Goal: Task Accomplishment & Management: Manage account settings

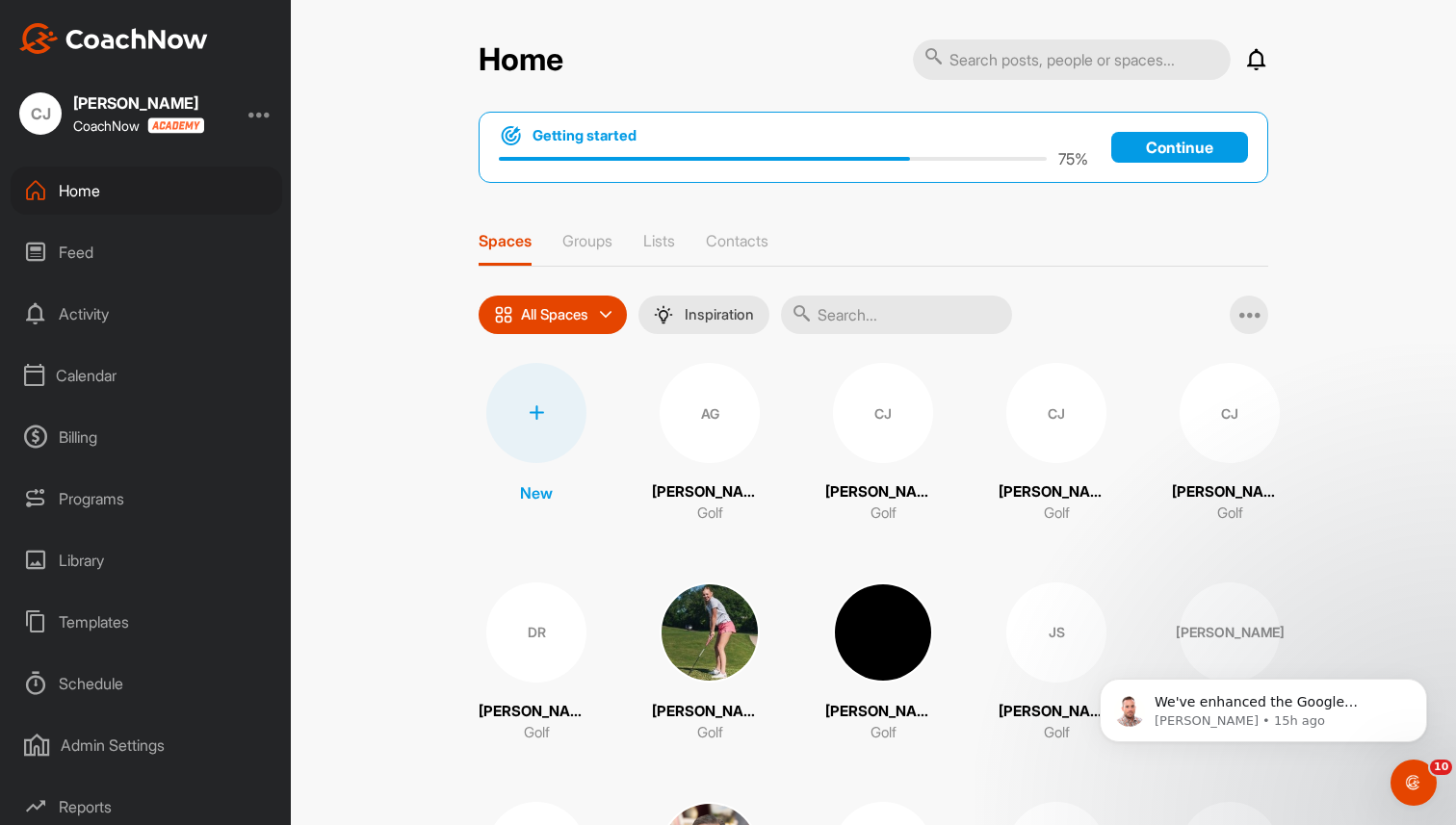
click at [101, 374] on div "Calendar" at bounding box center [146, 375] width 271 height 48
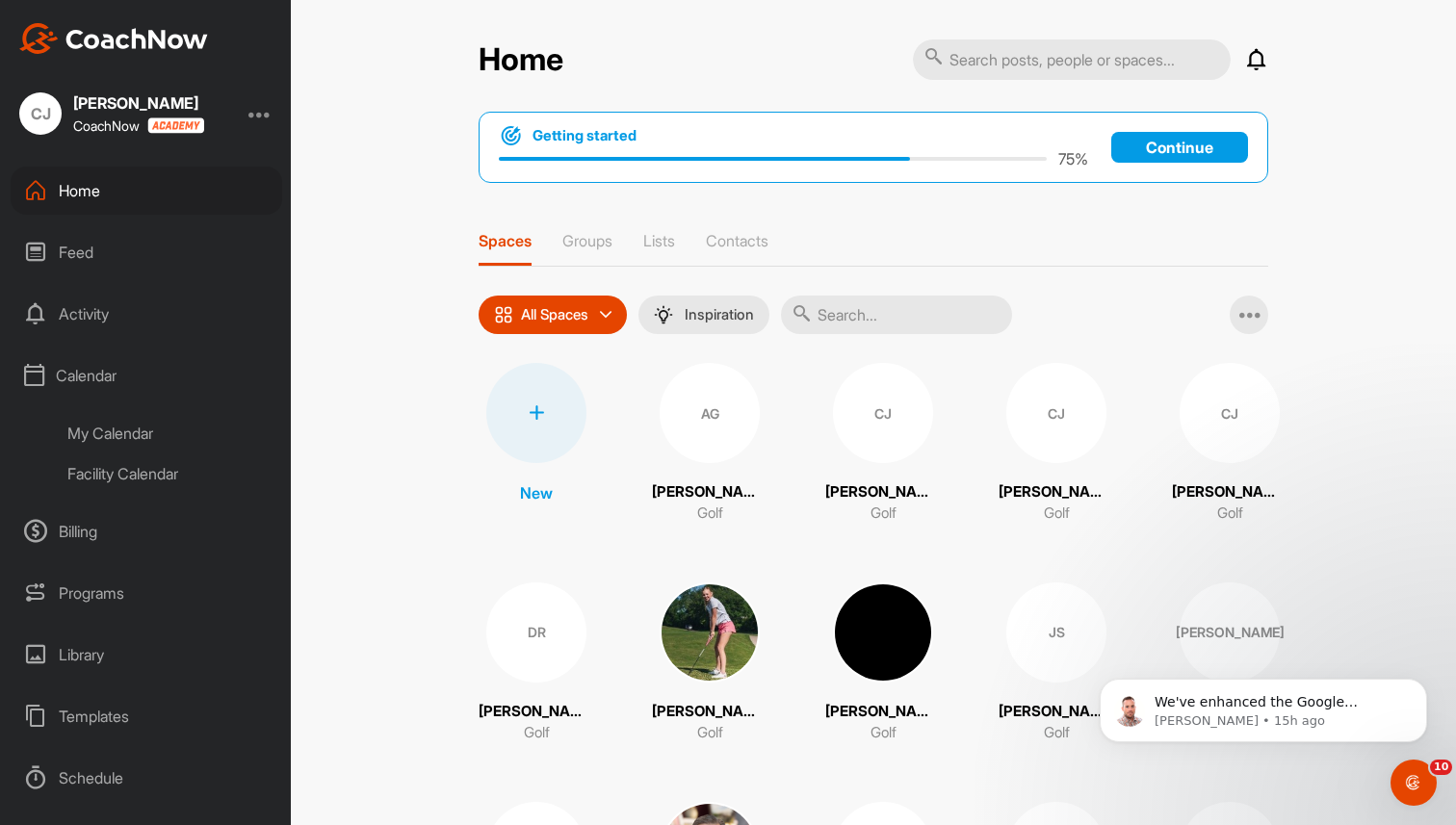
click at [101, 374] on div "Calendar" at bounding box center [146, 375] width 271 height 48
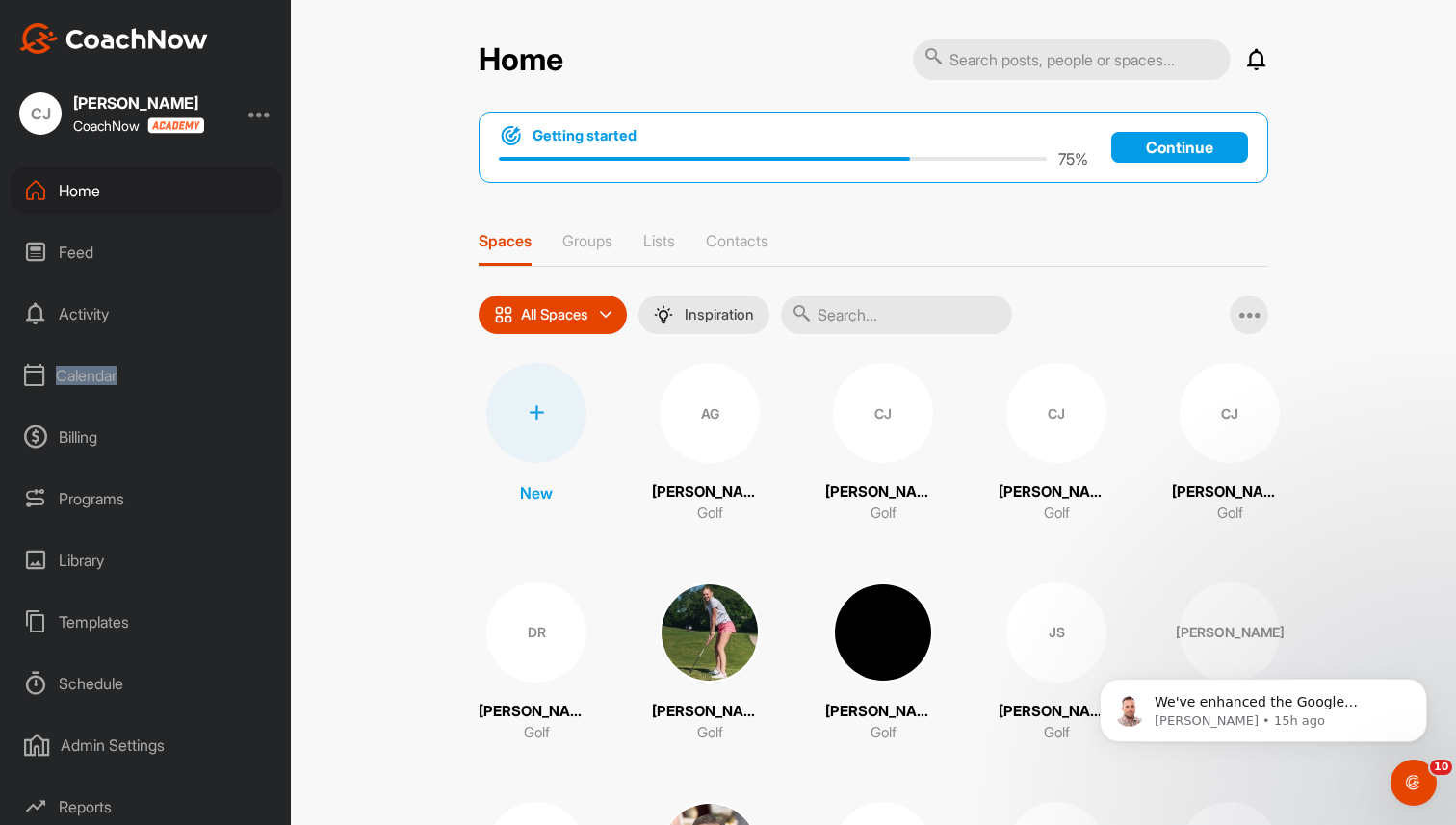
click at [101, 374] on div "Calendar" at bounding box center [146, 375] width 271 height 48
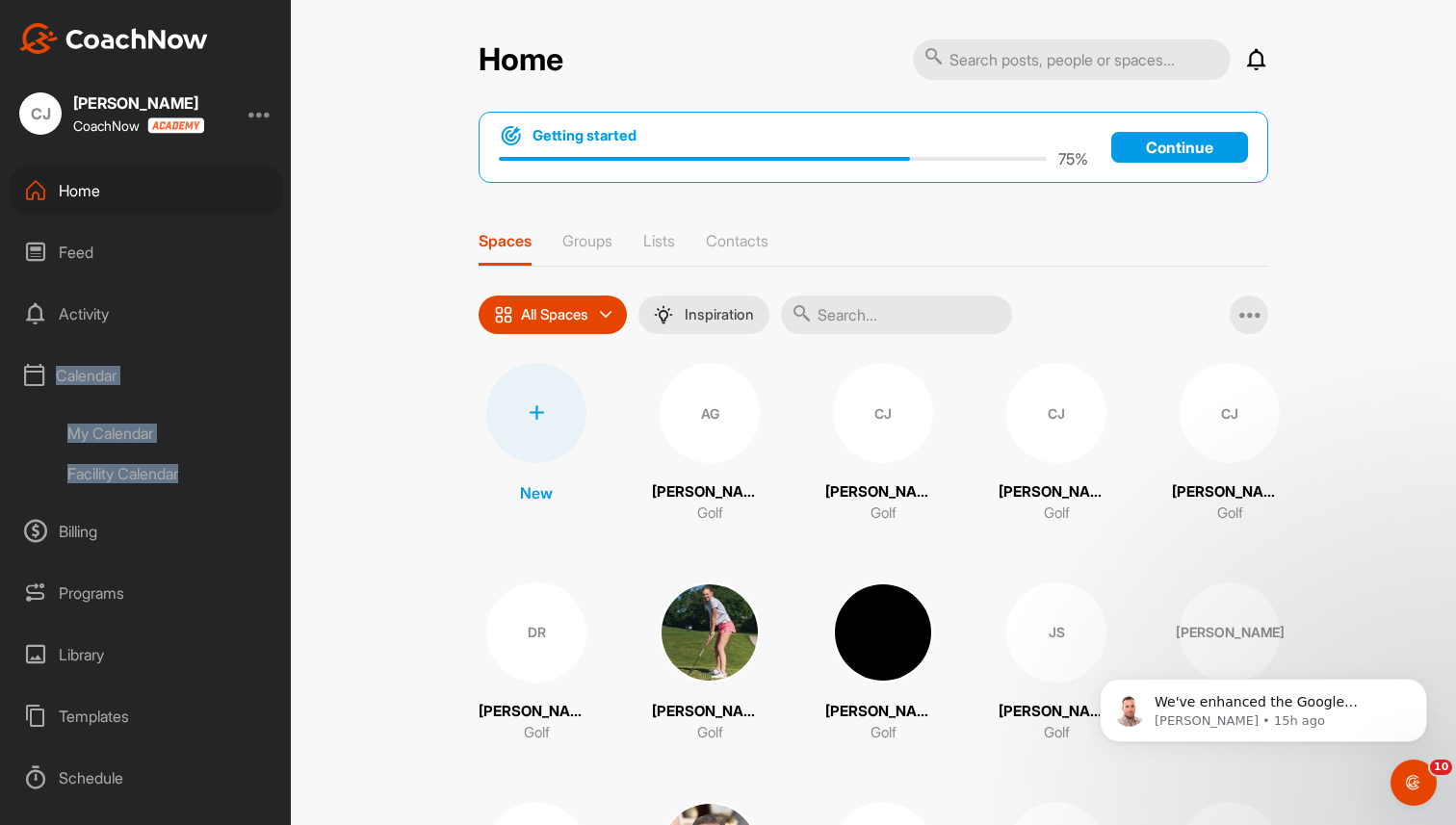
click at [110, 427] on div "My Calendar" at bounding box center [167, 433] width 228 height 40
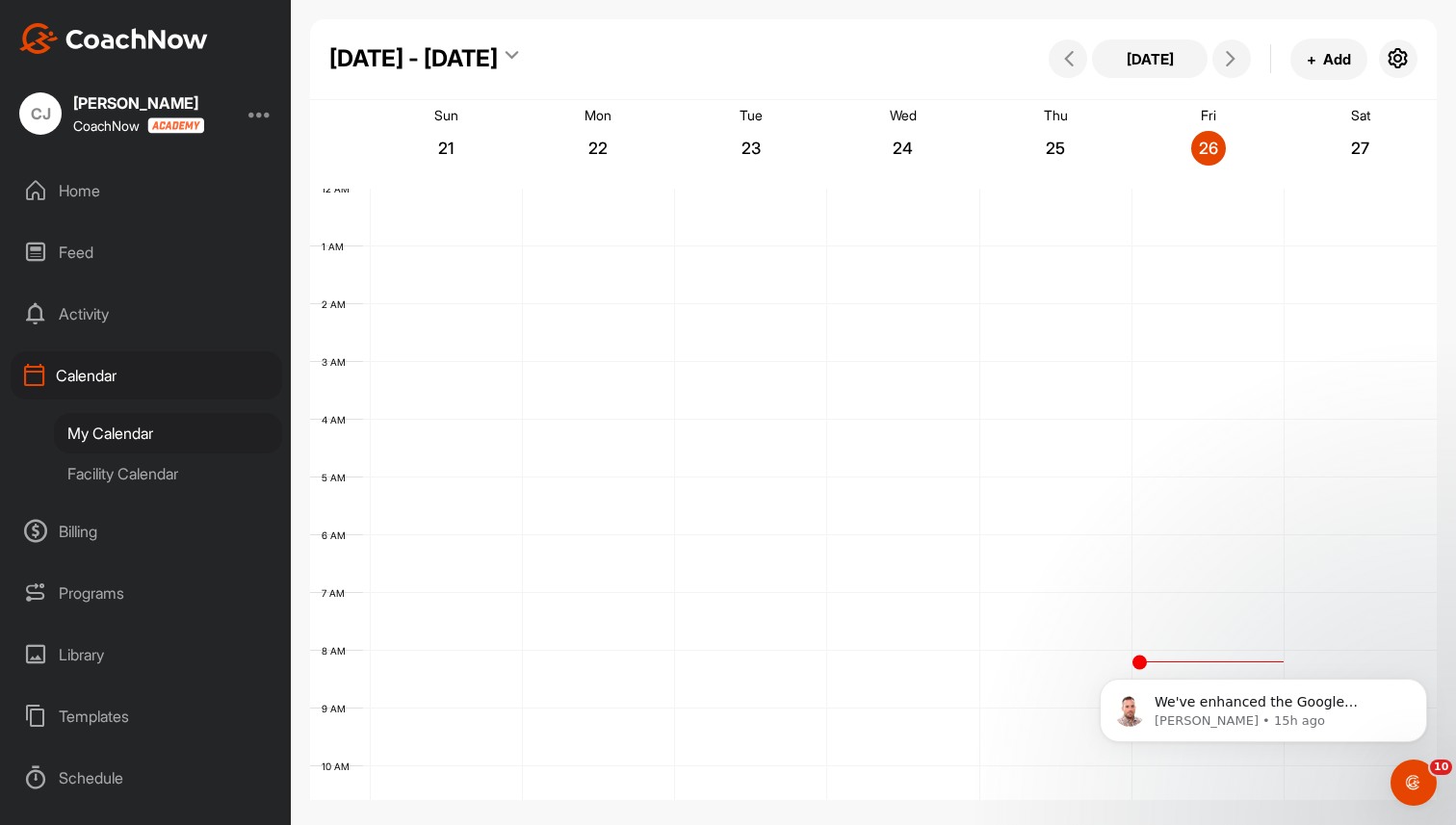
scroll to position [333, 0]
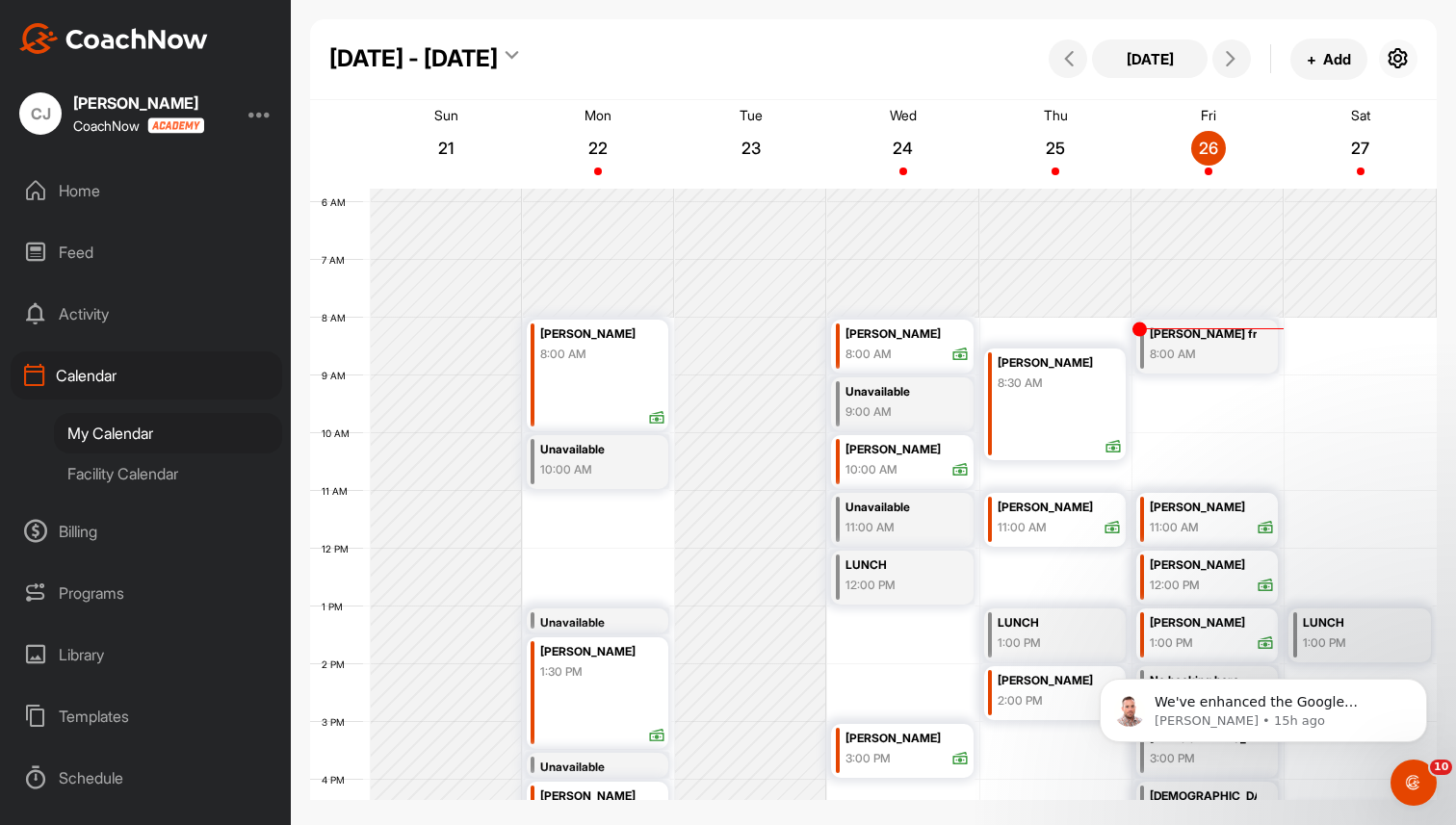
click at [1402, 65] on icon "button" at bounding box center [1398, 59] width 23 height 23
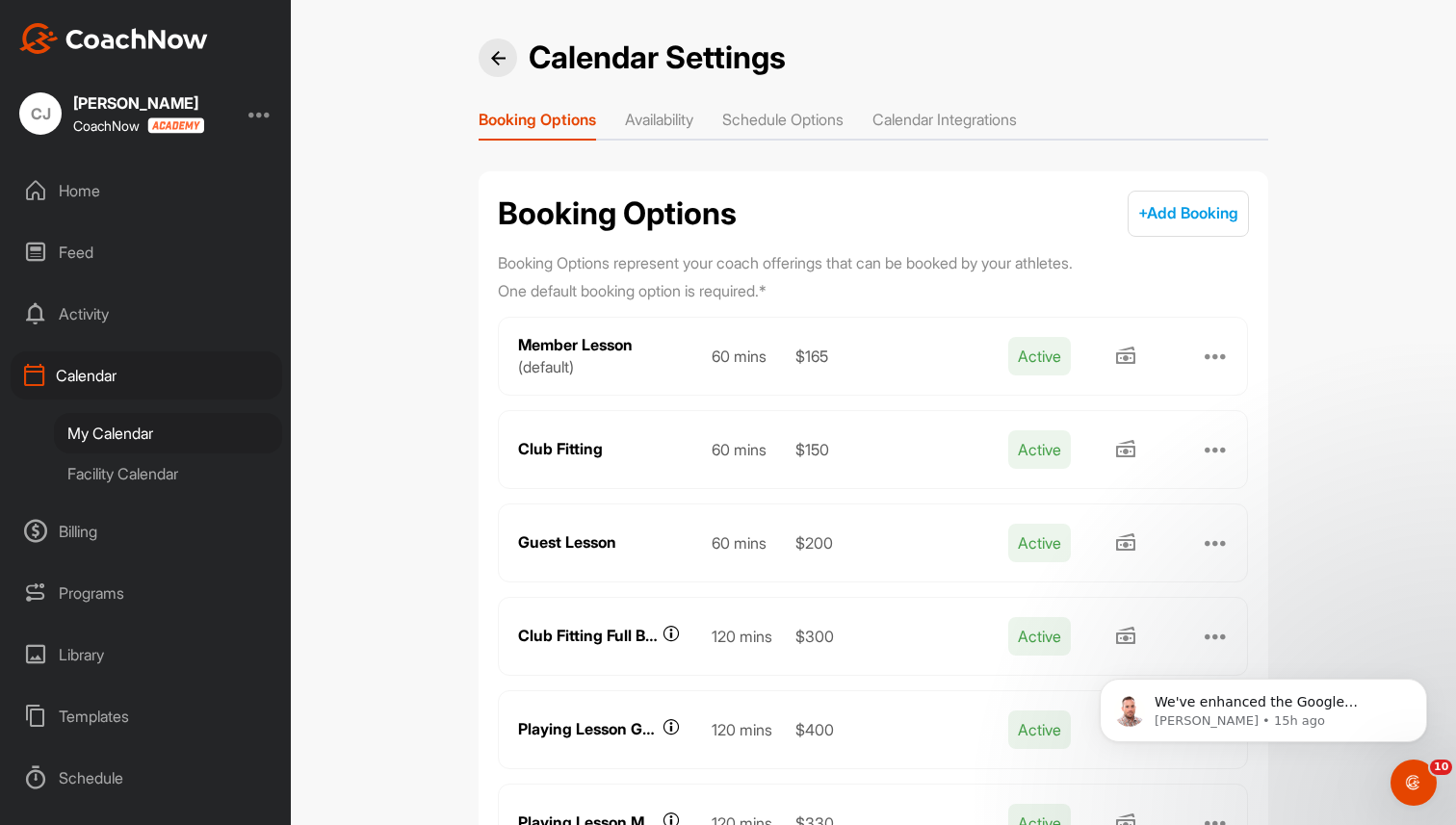
click at [676, 119] on li "Availability" at bounding box center [659, 122] width 69 height 30
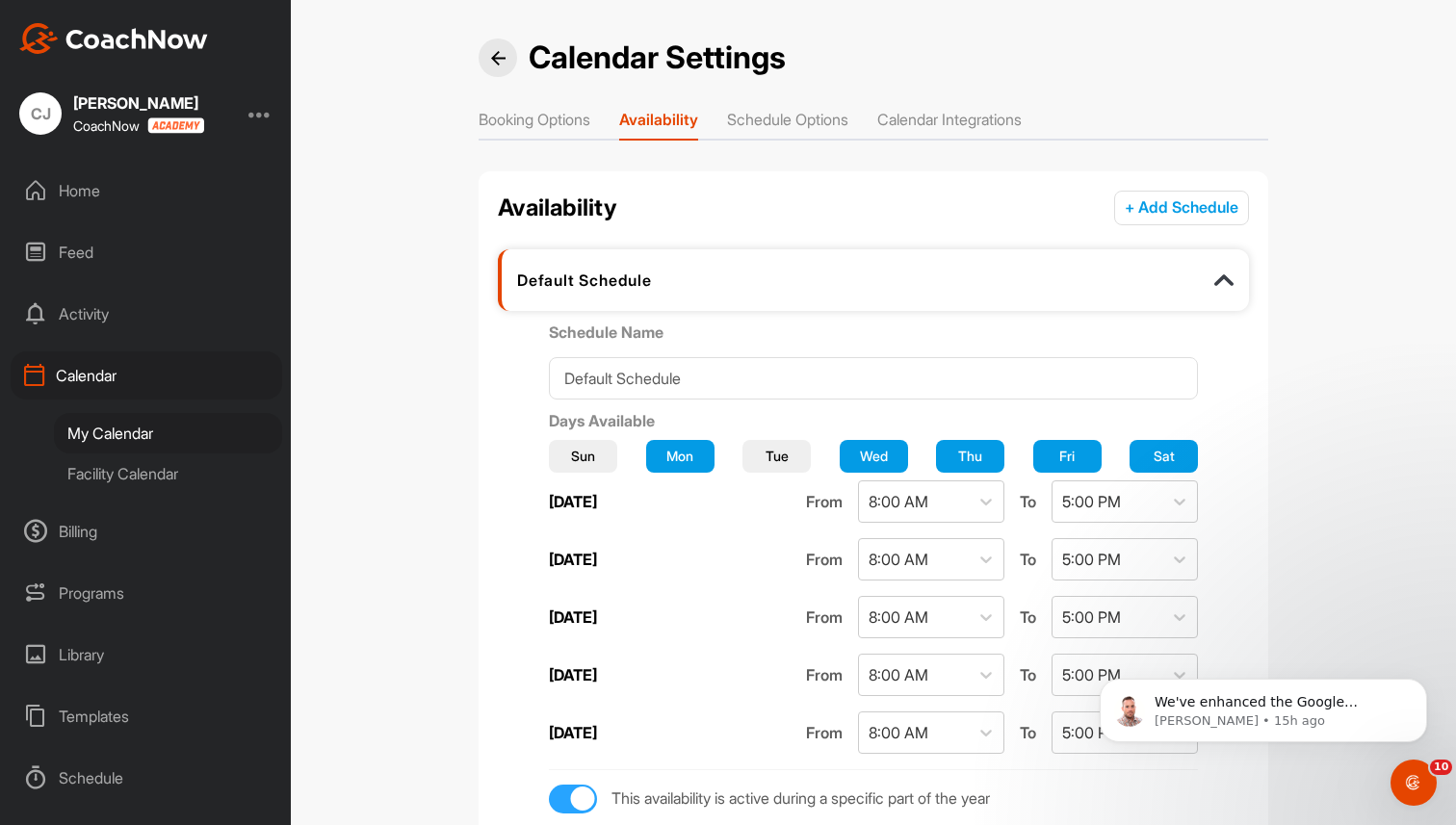
click at [809, 115] on li "Schedule Options" at bounding box center [787, 122] width 121 height 30
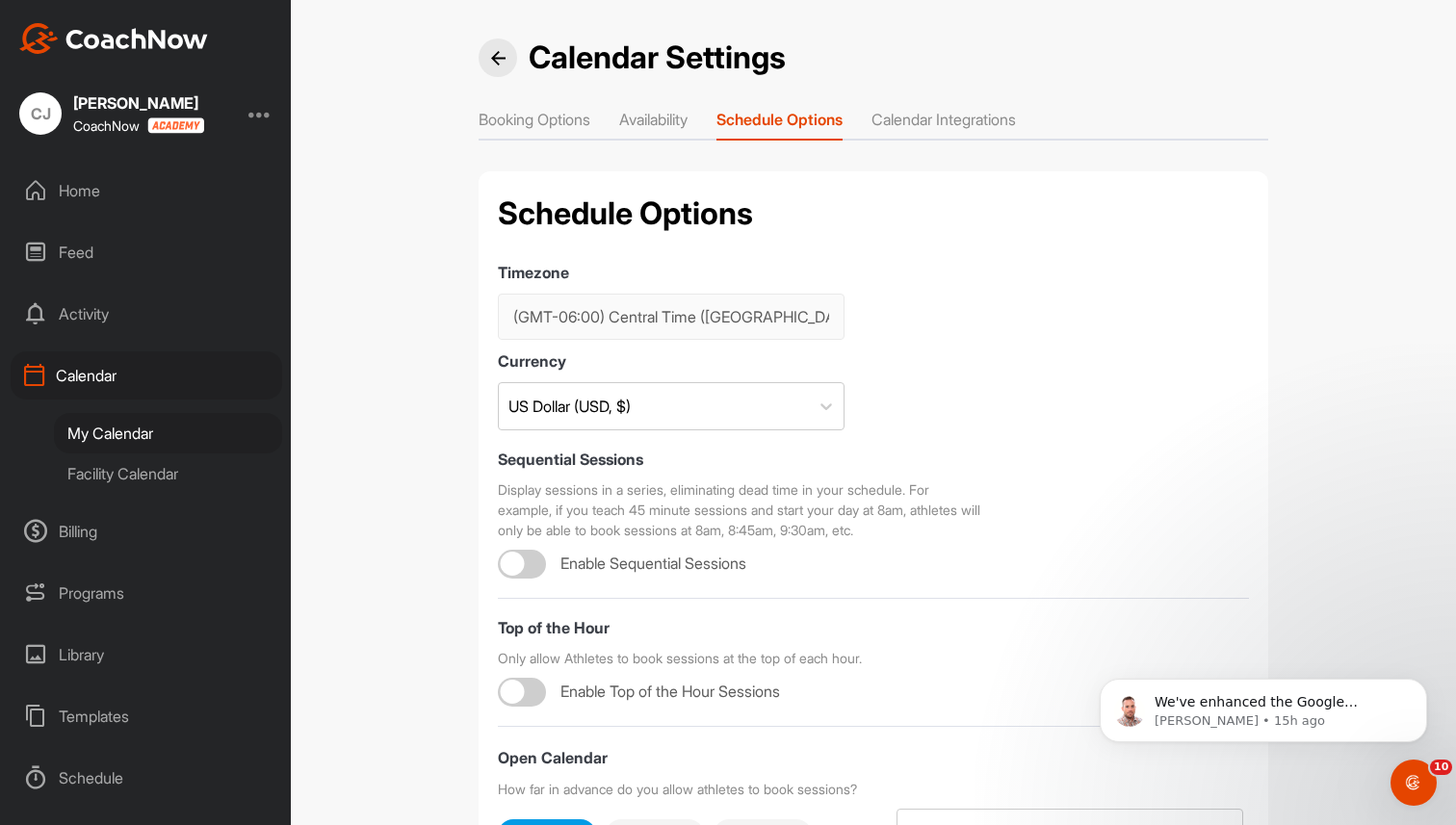
click at [959, 118] on li "Calendar Integrations" at bounding box center [944, 122] width 145 height 30
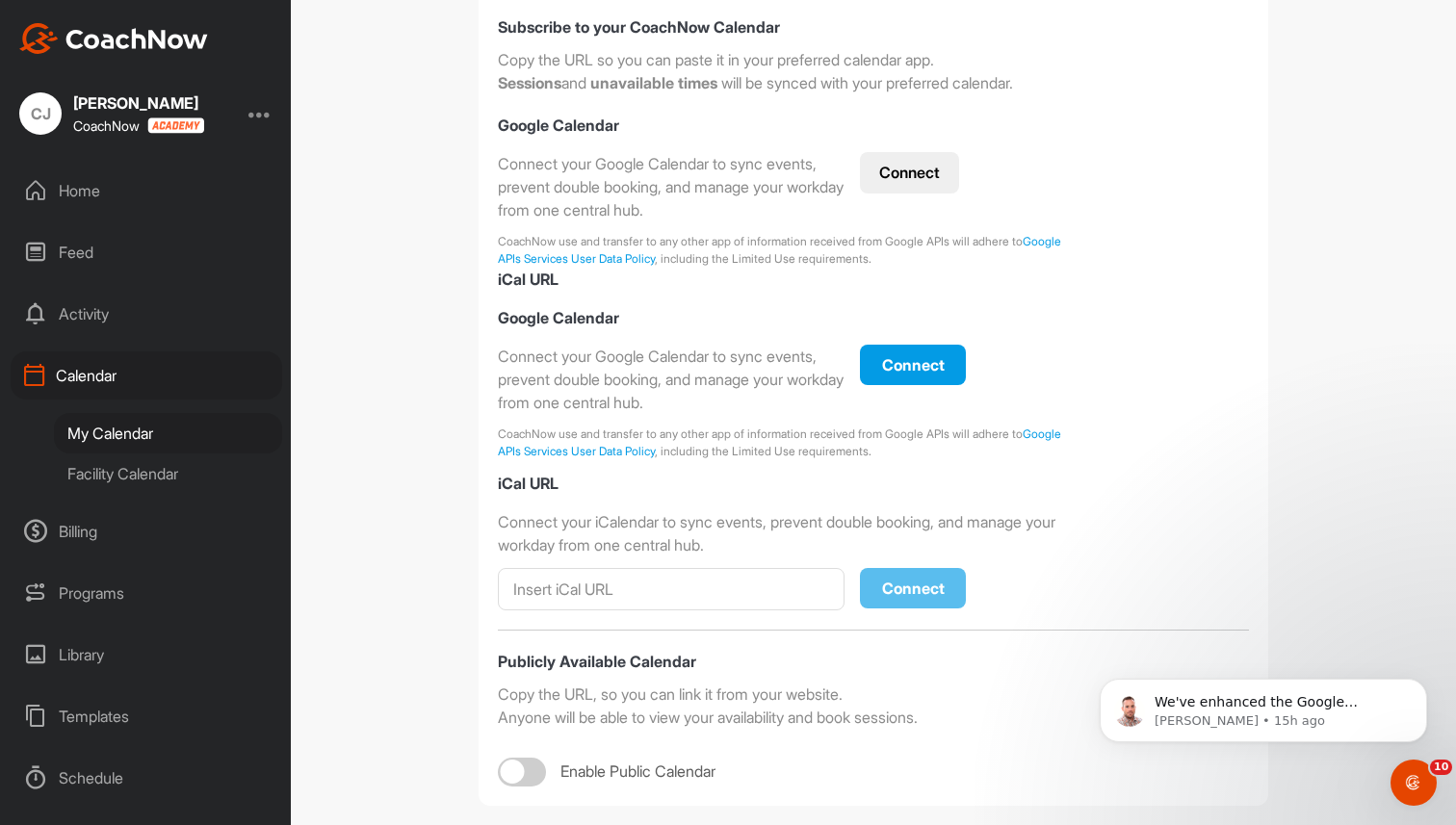
scroll to position [325, 0]
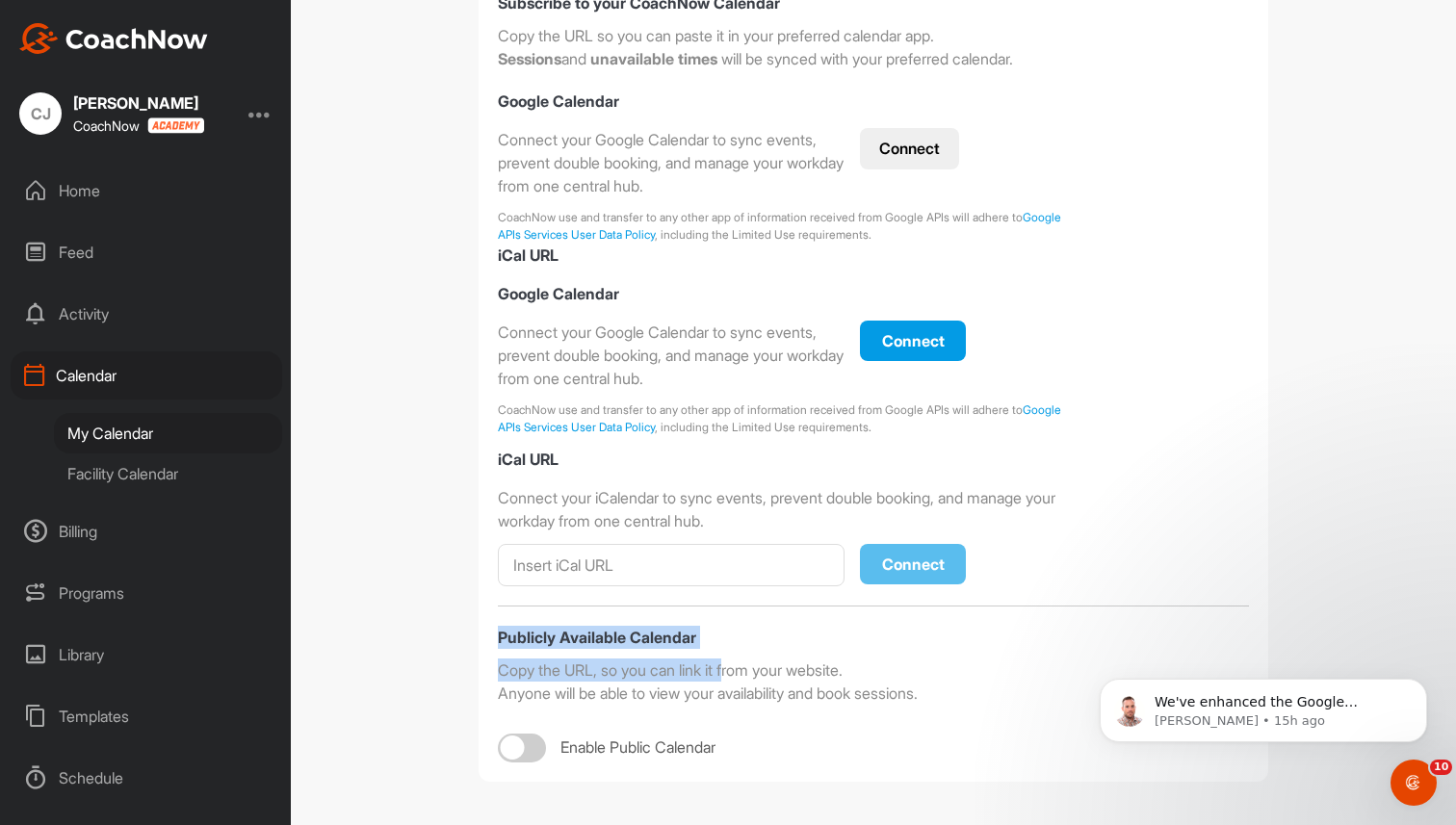
drag, startPoint x: 489, startPoint y: 634, endPoint x: 731, endPoint y: 667, distance: 244.2
click at [731, 667] on div "Calendar Integrations Subscribe to your CoachNow Calendar Copy the URL so you c…" at bounding box center [873, 314] width 789 height 936
click at [716, 750] on span "Enable Public Calendar" at bounding box center [637, 747] width 155 height 21
click at [508, 745] on div at bounding box center [512, 747] width 24 height 24
checkbox input "true"
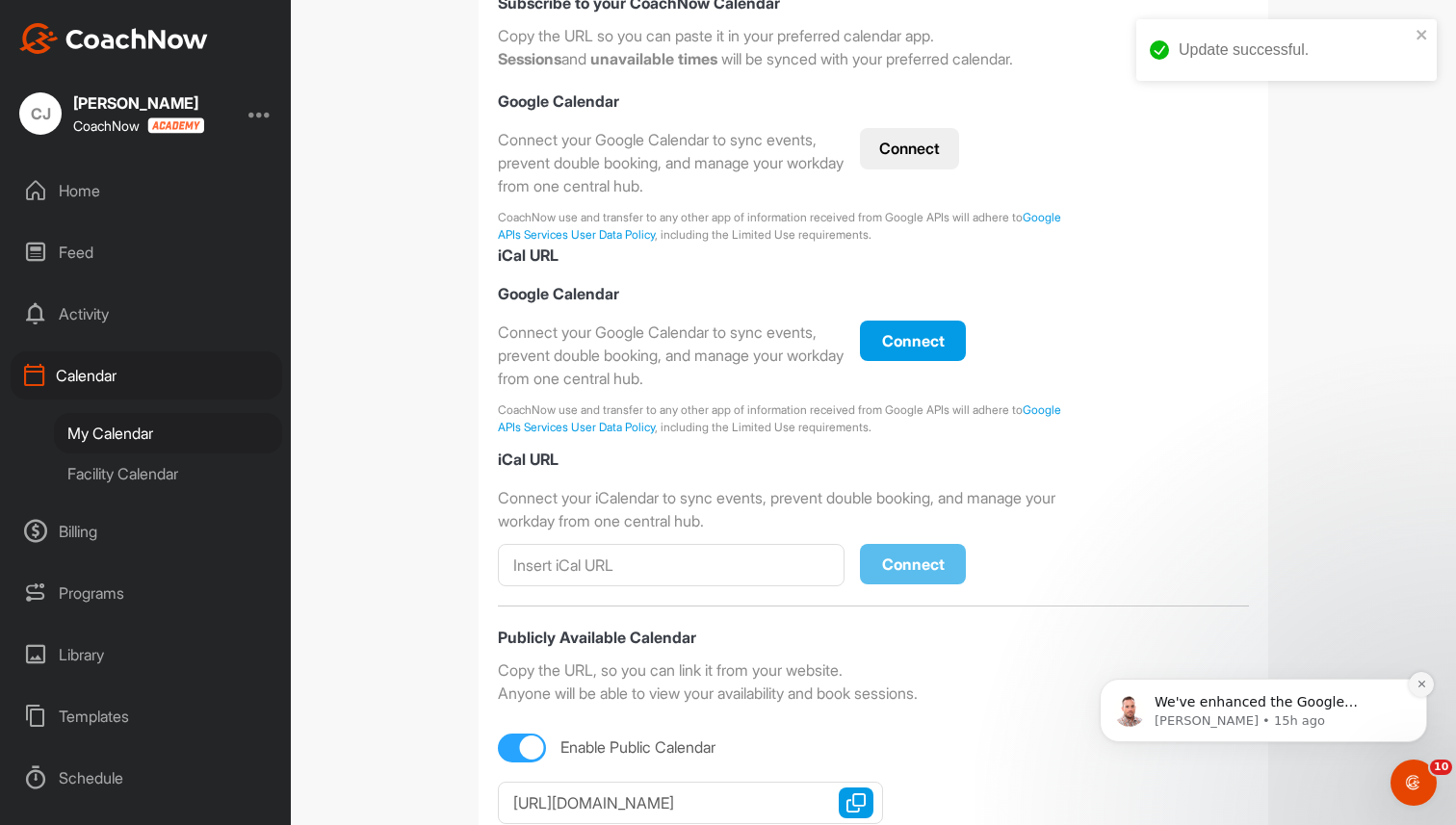
click at [1423, 680] on icon "Dismiss notification" at bounding box center [1422, 683] width 11 height 11
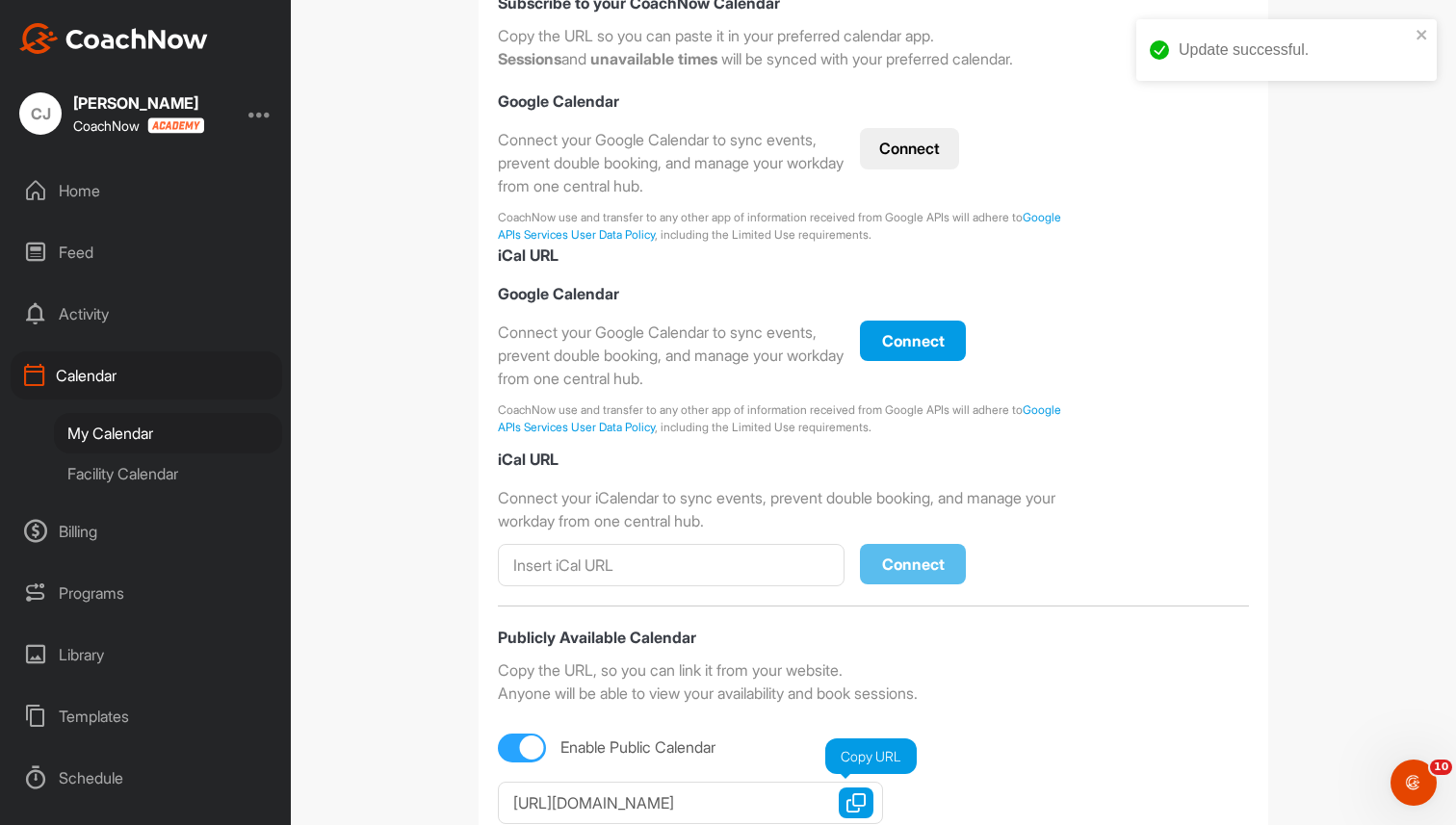
click at [857, 795] on img "button" at bounding box center [856, 802] width 20 height 20
click at [105, 197] on div "Home" at bounding box center [146, 190] width 271 height 48
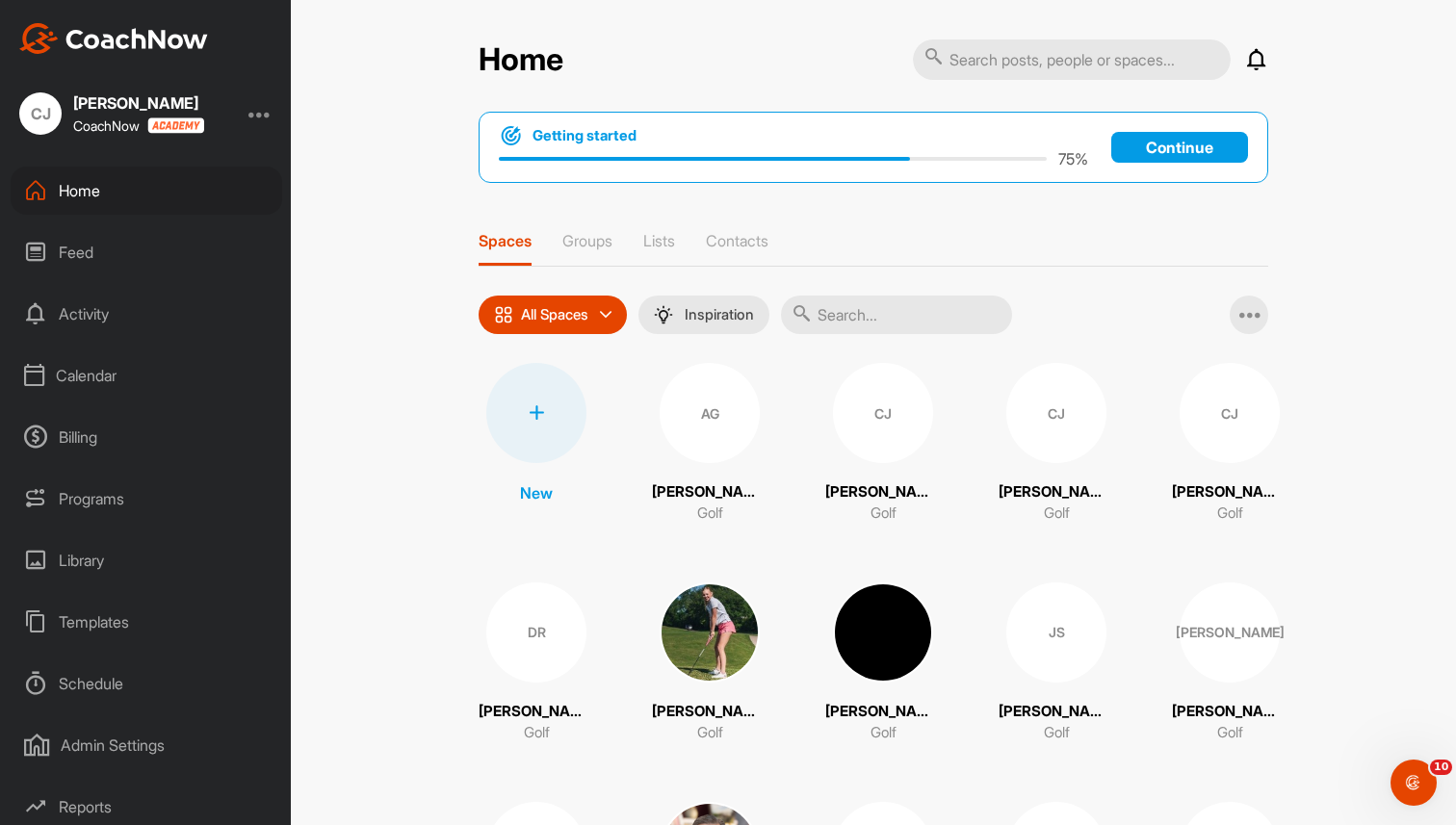
click at [861, 314] on input "text" at bounding box center [897, 314] width 231 height 38
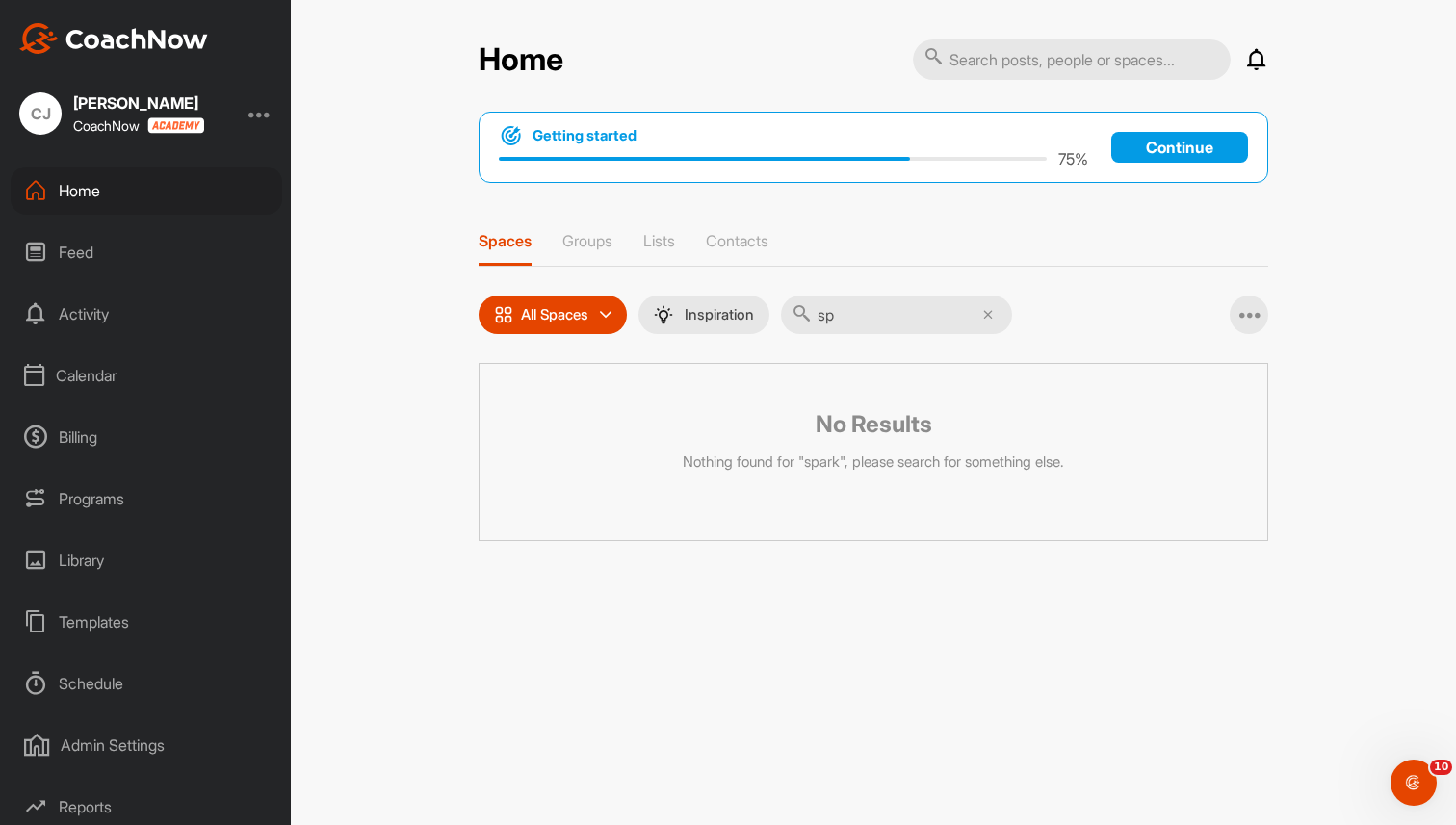
type input "s"
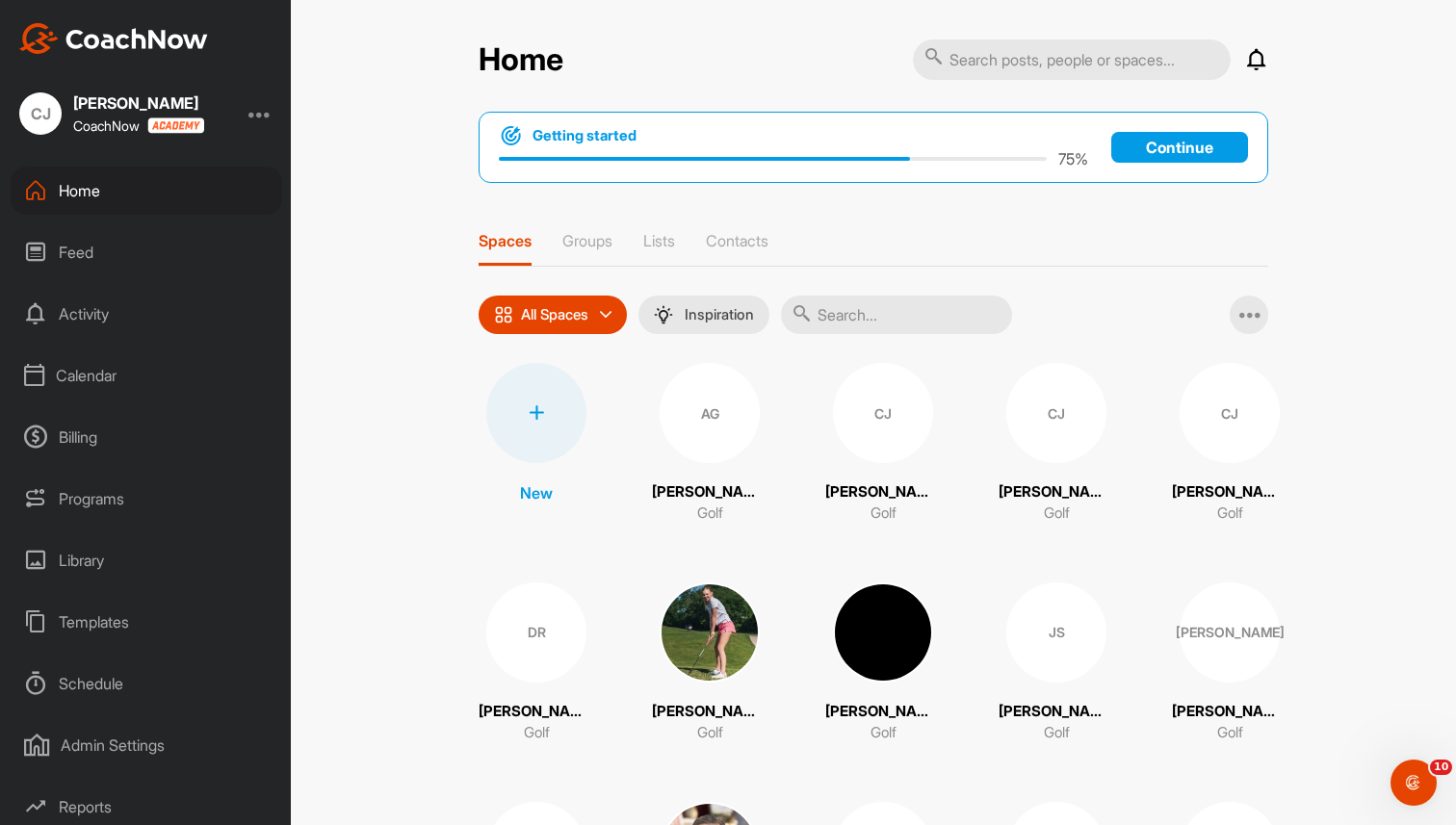
click at [933, 300] on input "text" at bounding box center [897, 314] width 231 height 38
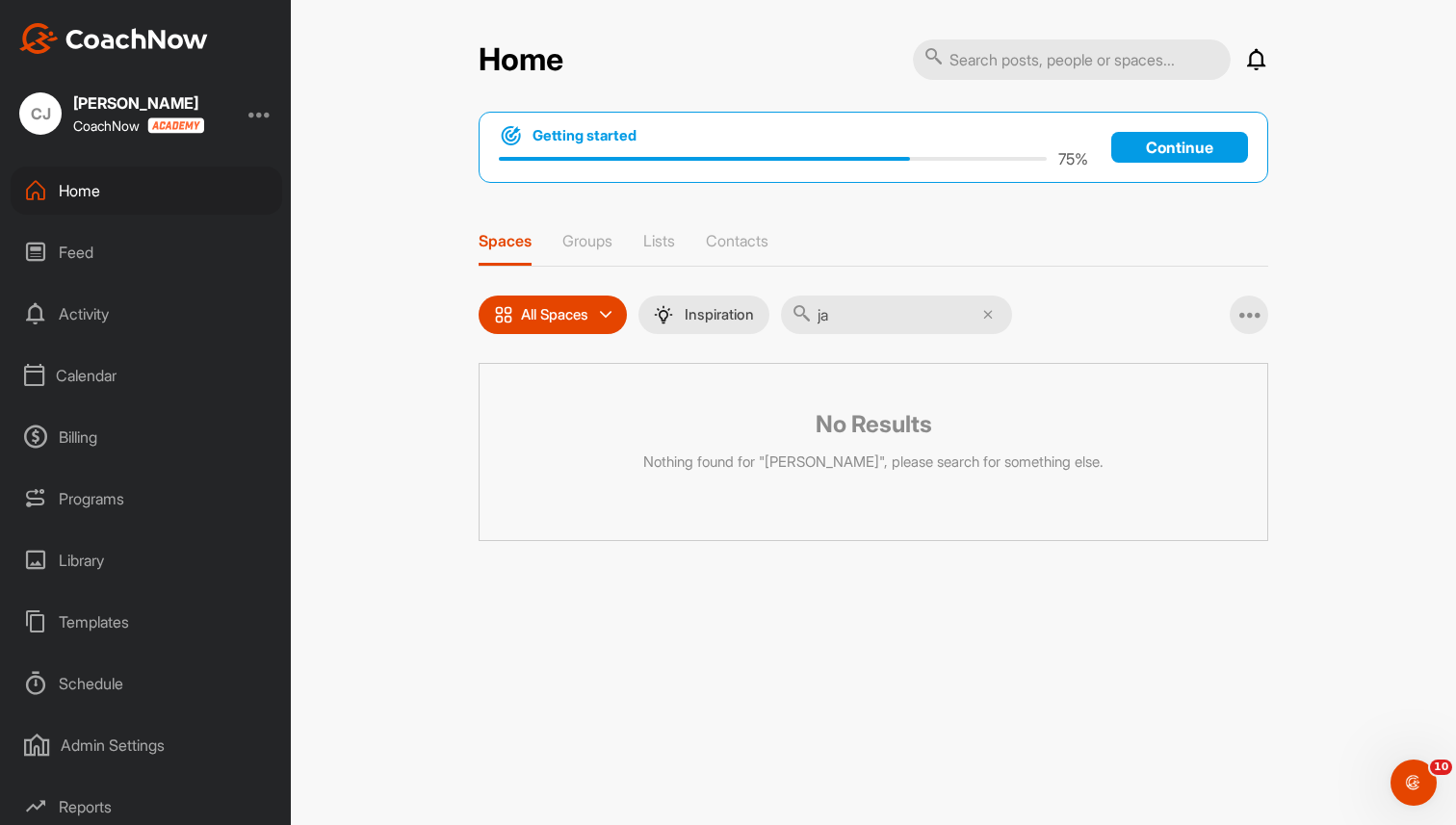
type input "j"
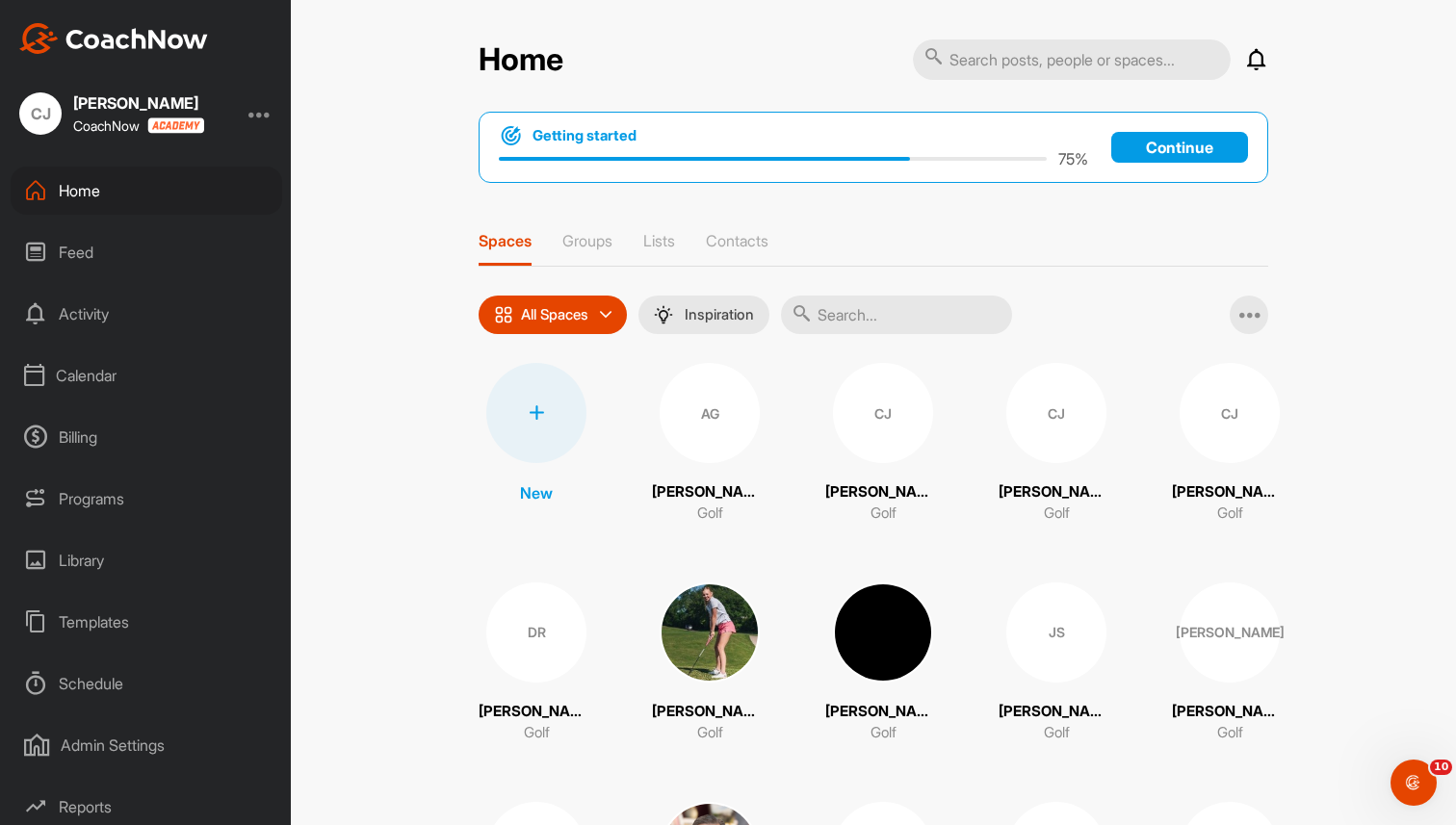
click at [83, 385] on div "Calendar" at bounding box center [146, 375] width 271 height 48
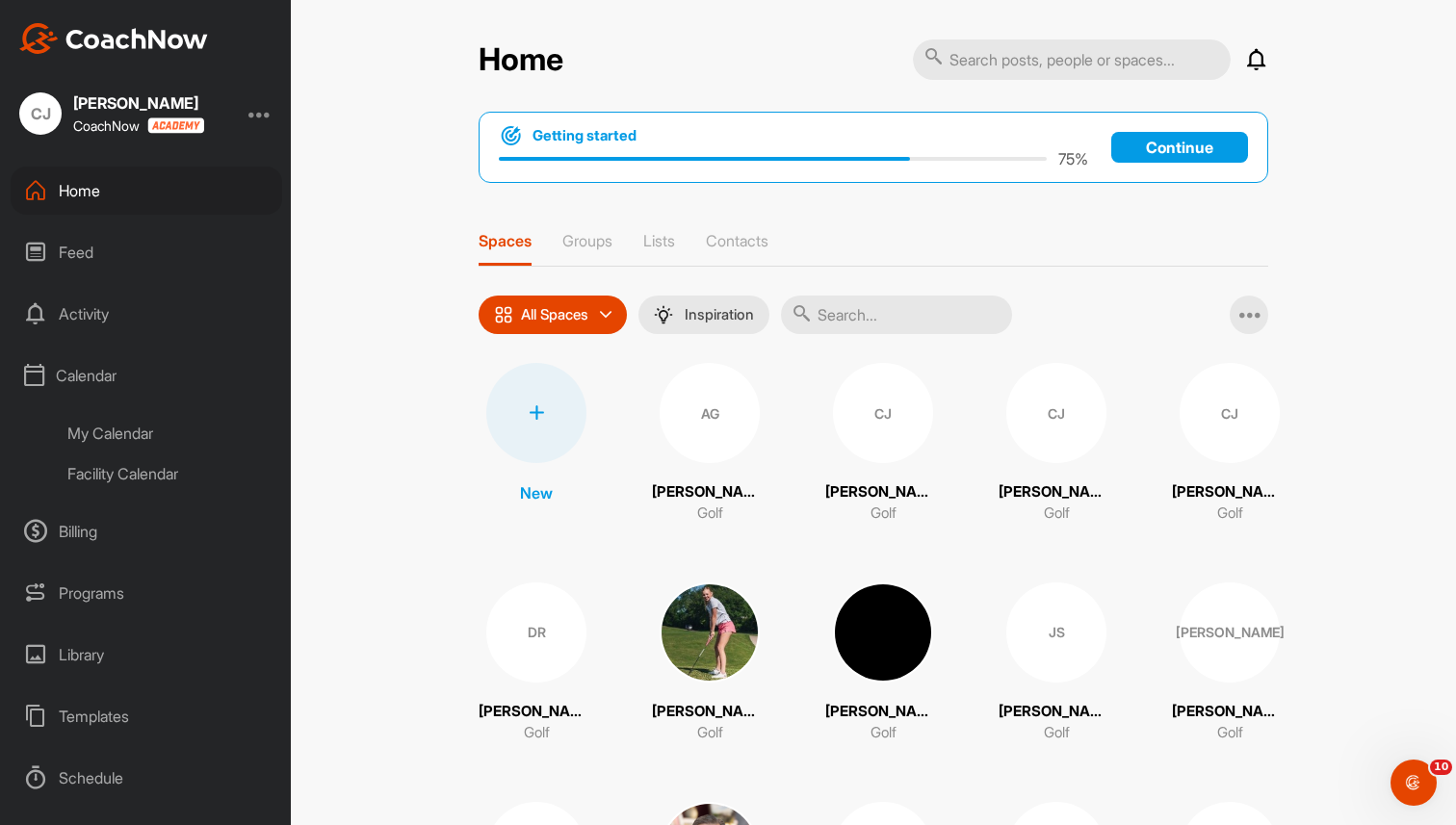
click at [117, 435] on div "My Calendar" at bounding box center [167, 433] width 228 height 40
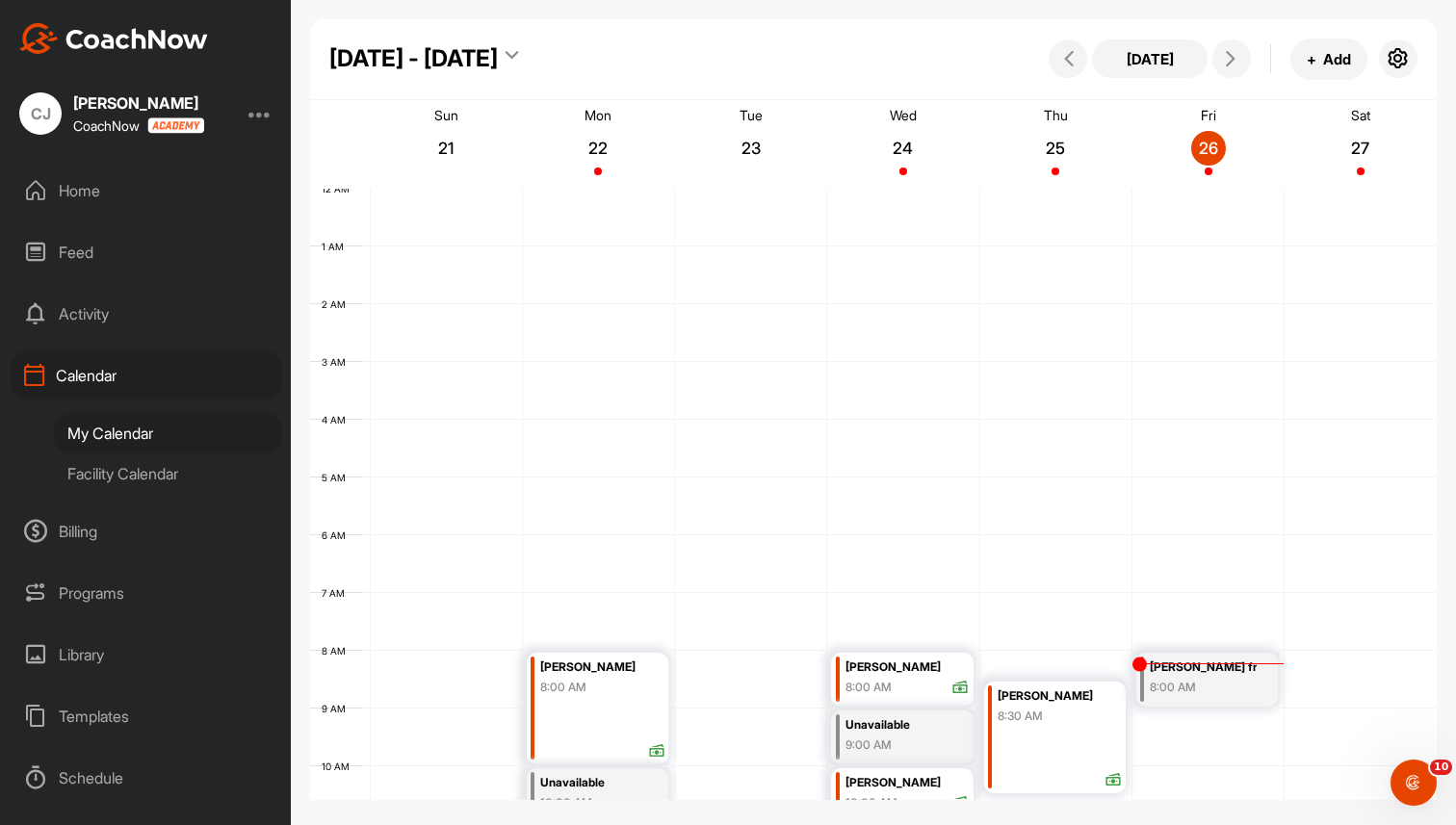
scroll to position [333, 0]
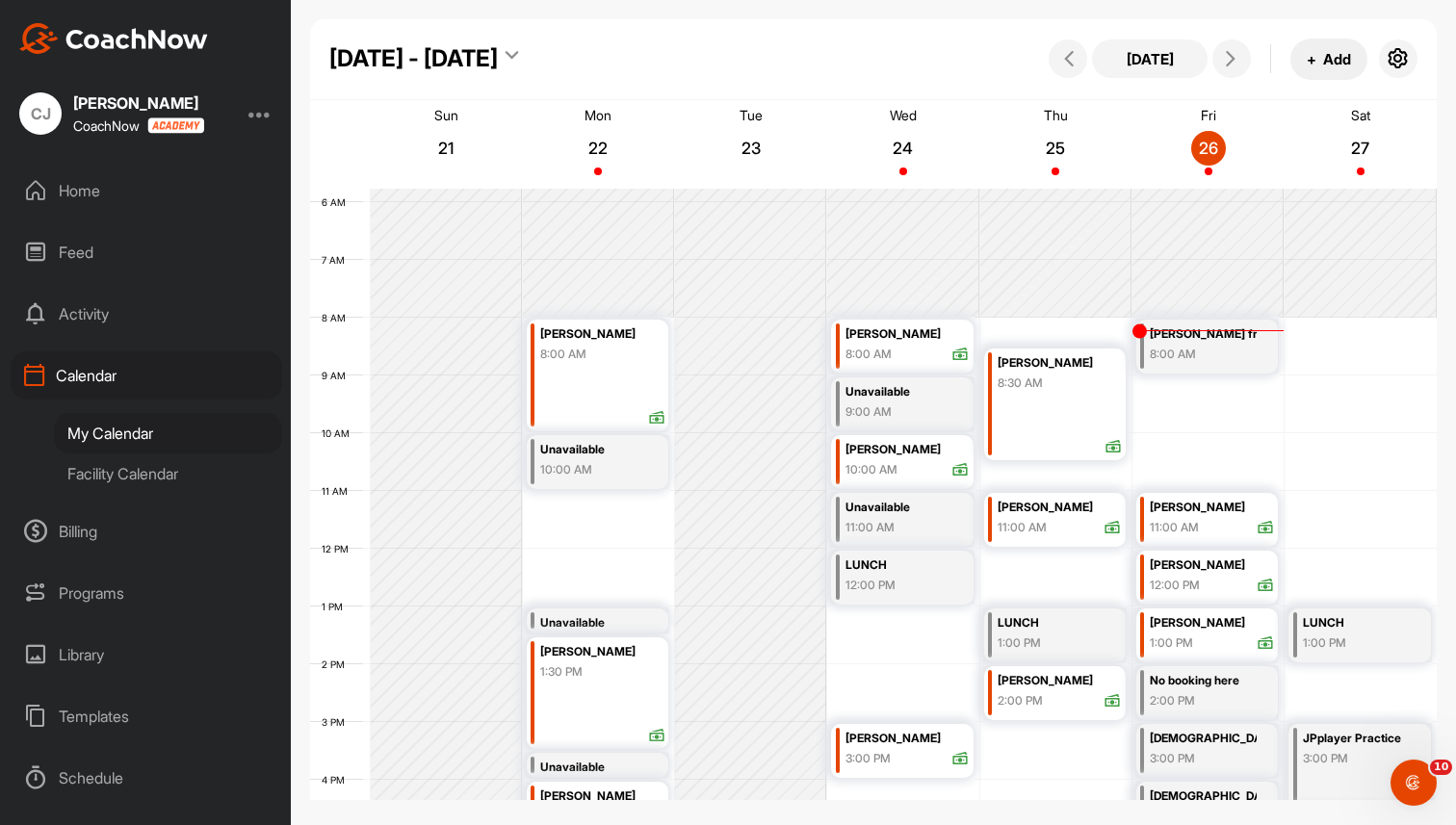
click at [1333, 52] on button "+ Add" at bounding box center [1329, 59] width 77 height 41
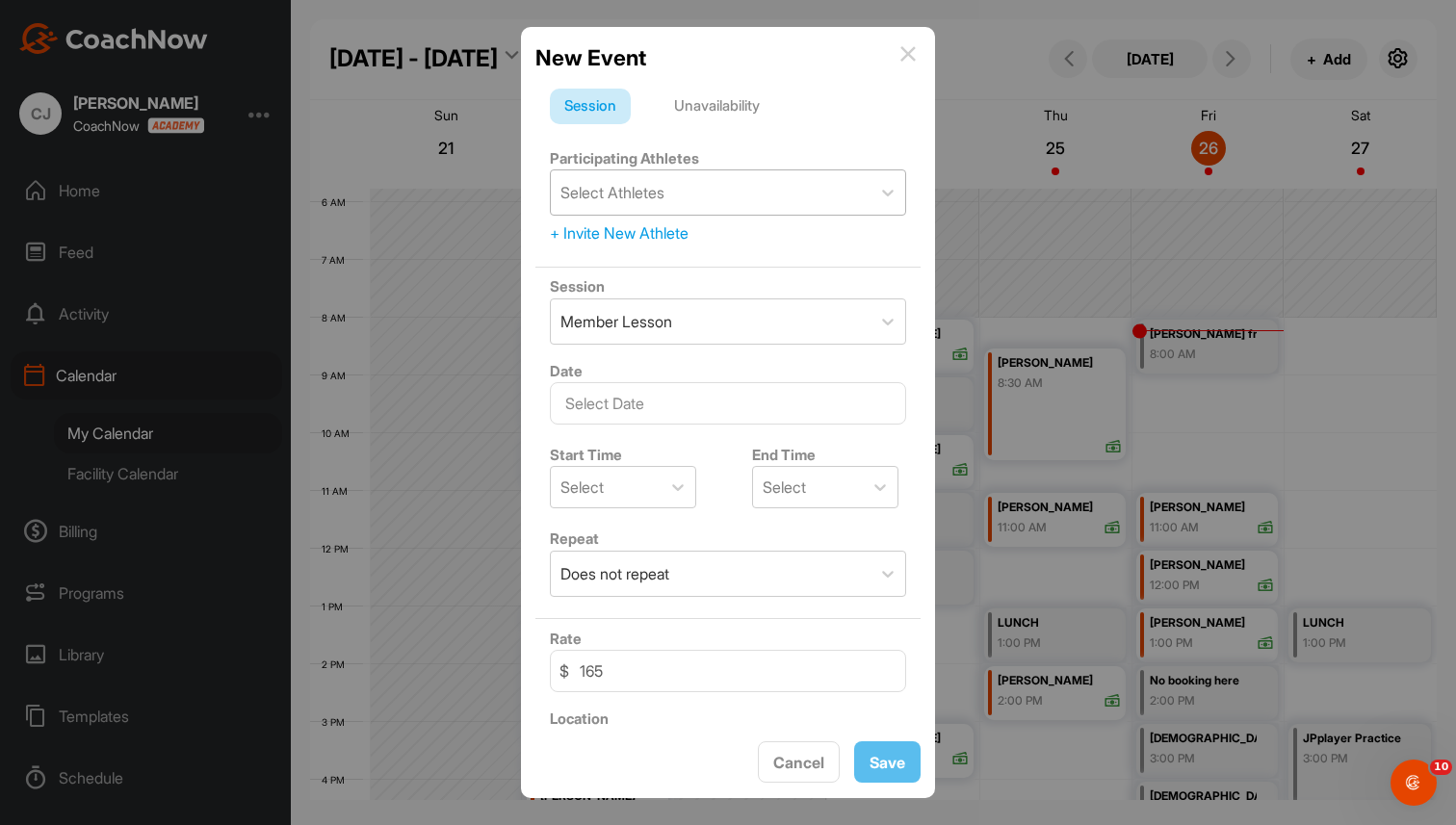
click at [715, 186] on div "Select Athletes" at bounding box center [711, 192] width 319 height 44
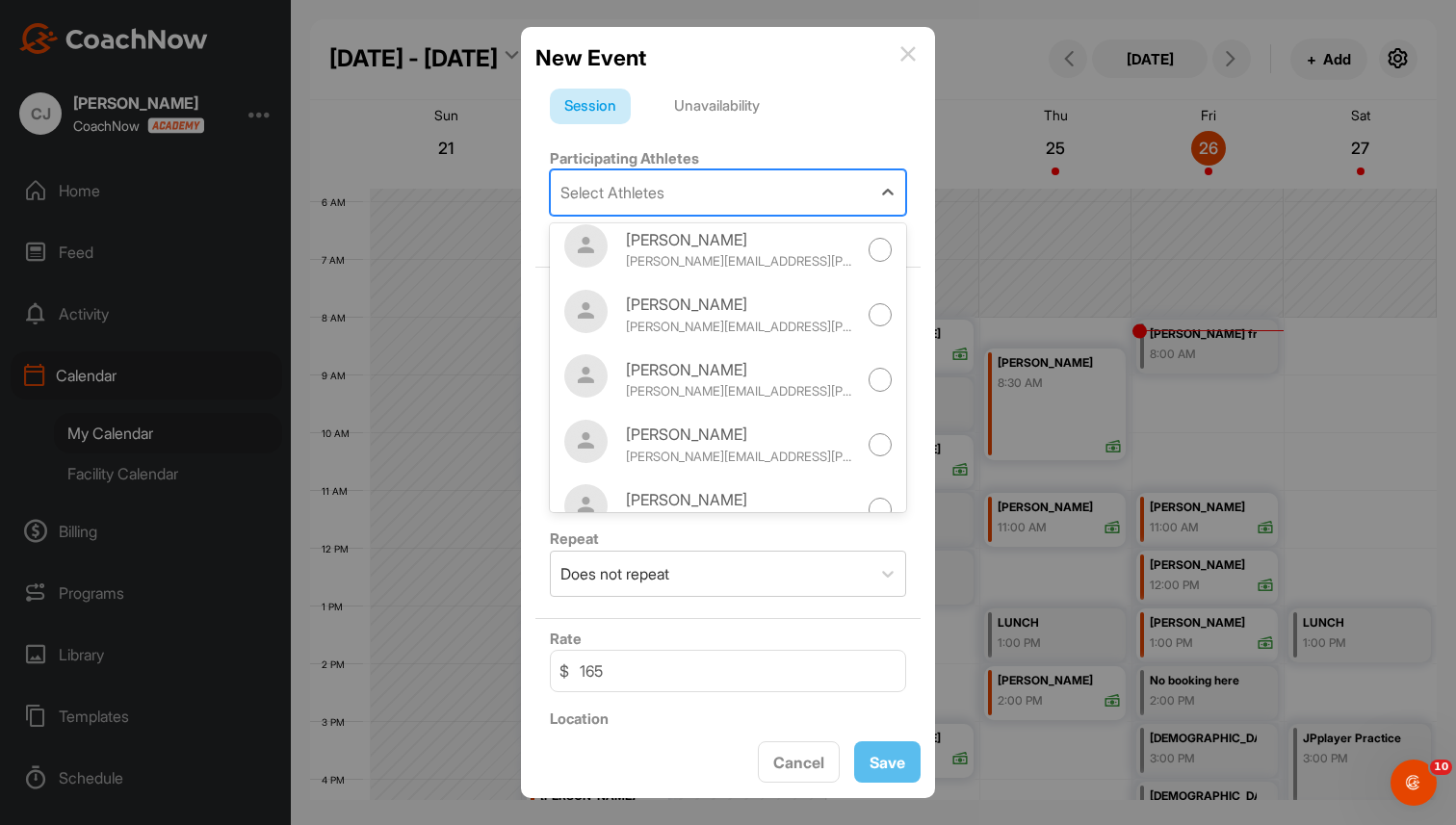
scroll to position [10603, 0]
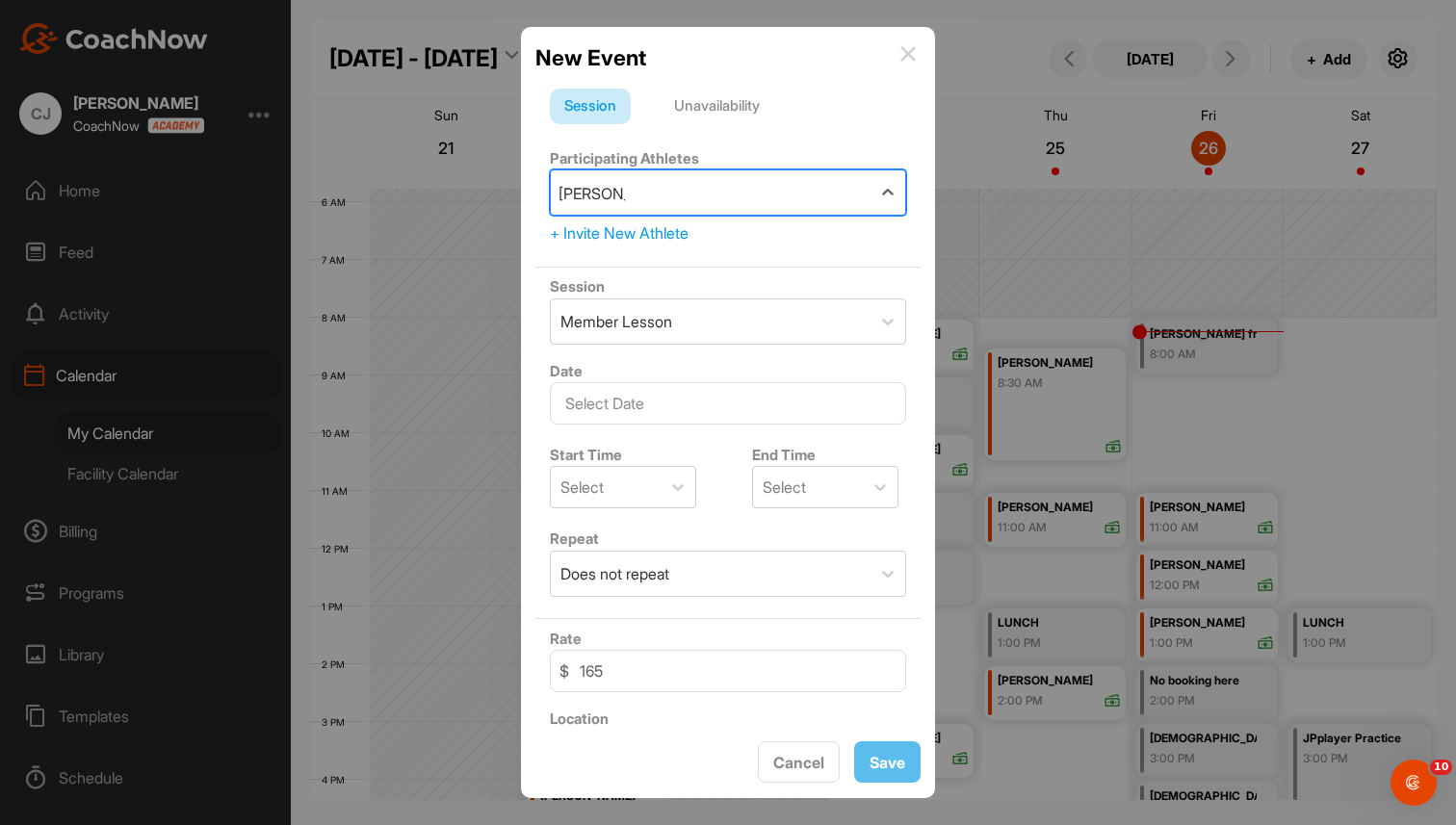
type input "james spa"
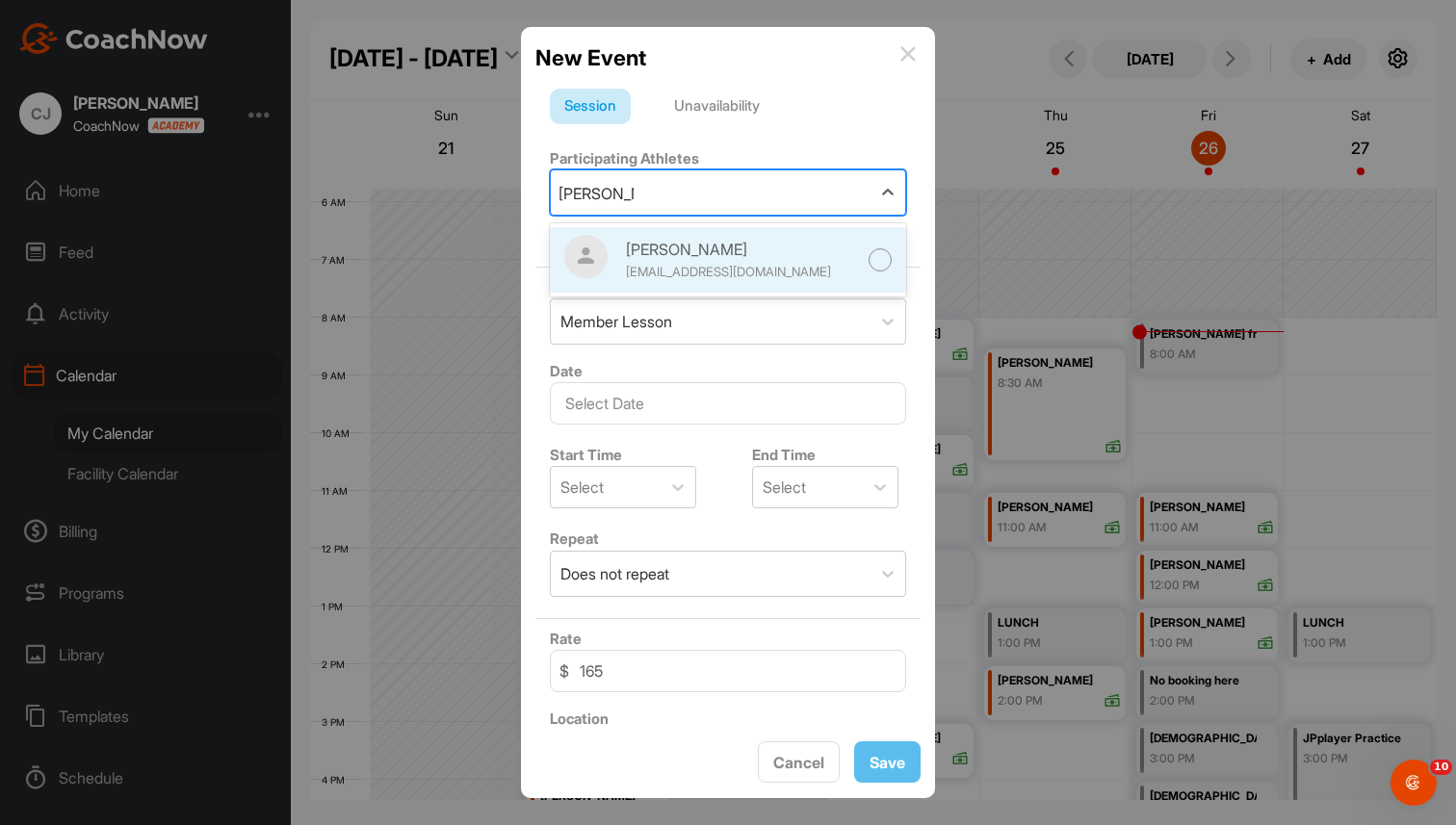
click at [689, 279] on div "jwsparks10@gmail.com" at bounding box center [741, 272] width 231 height 20
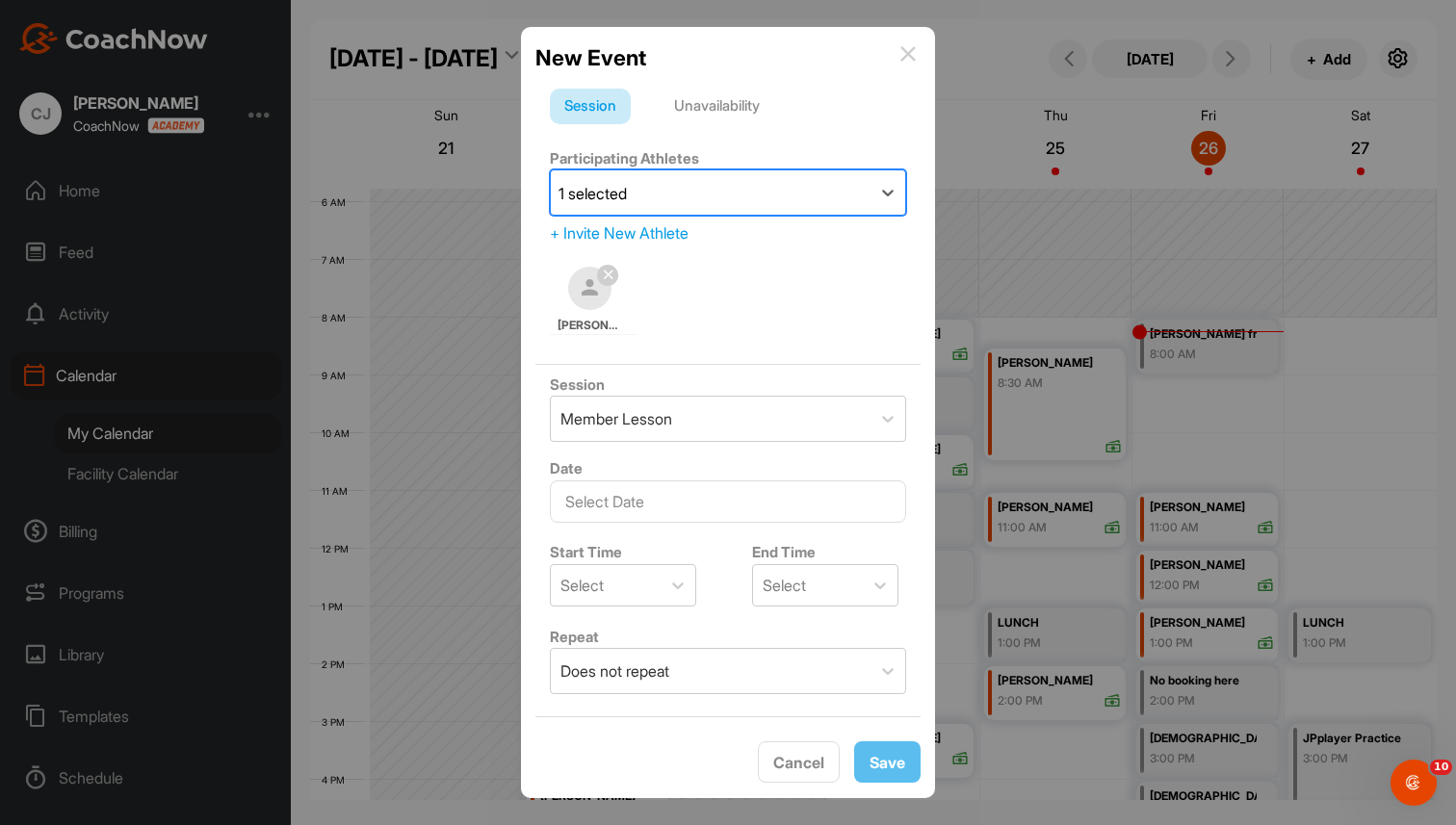
click at [100, 191] on div at bounding box center [728, 412] width 1456 height 825
click at [786, 768] on span "Cancel" at bounding box center [799, 762] width 51 height 20
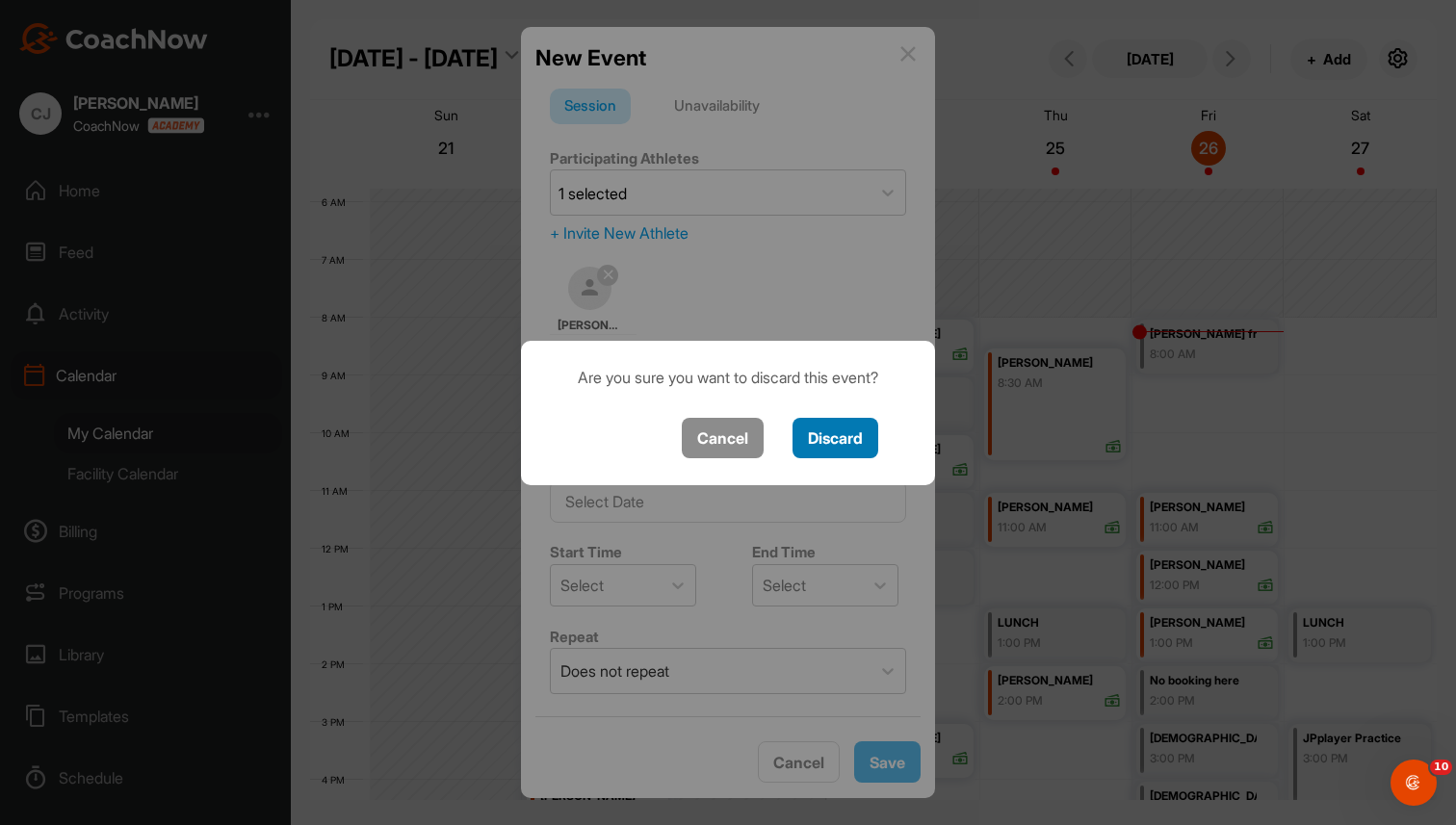
click at [833, 447] on button "Discard" at bounding box center [835, 438] width 86 height 41
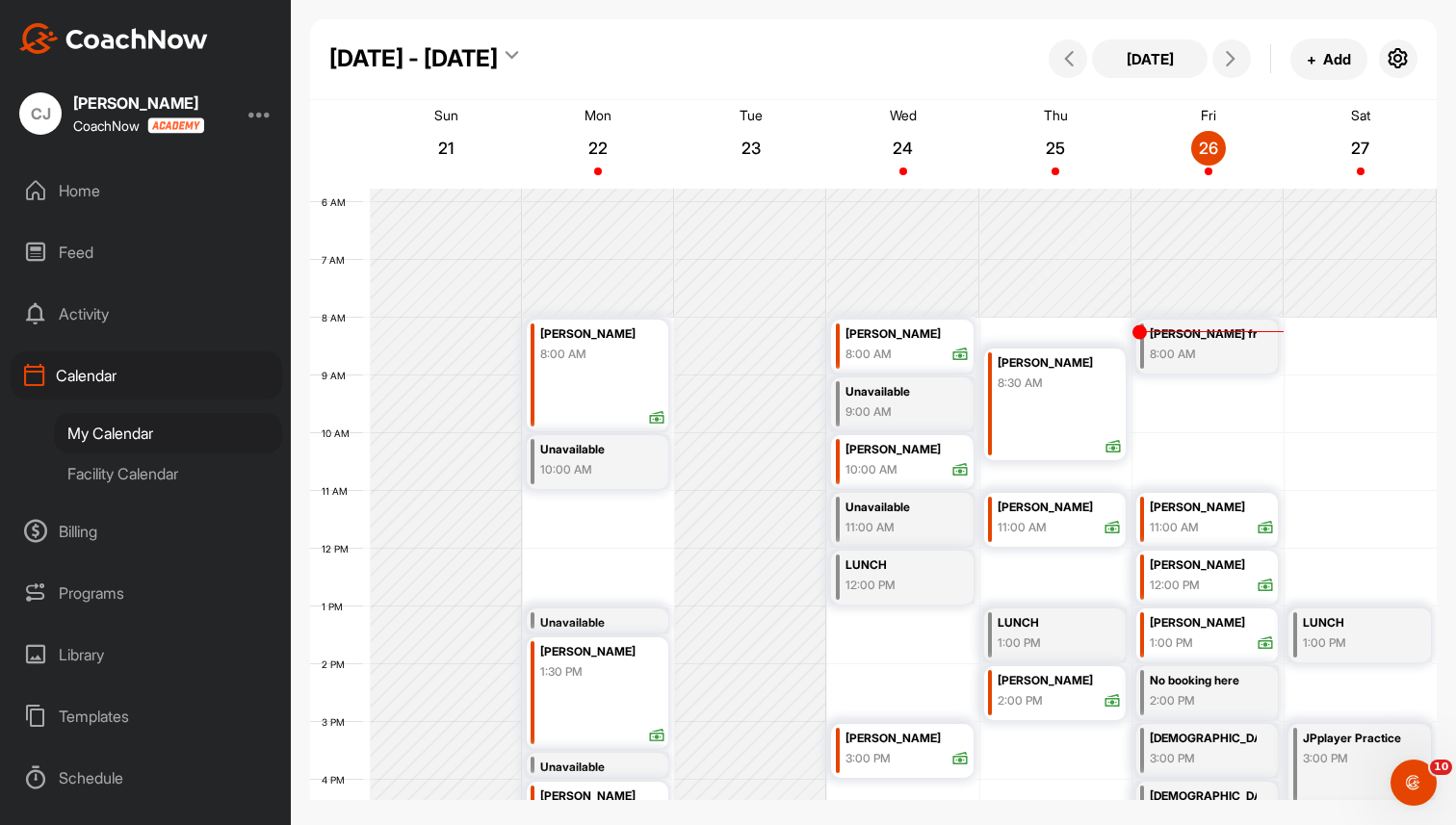
click at [116, 193] on div "Home" at bounding box center [146, 190] width 271 height 48
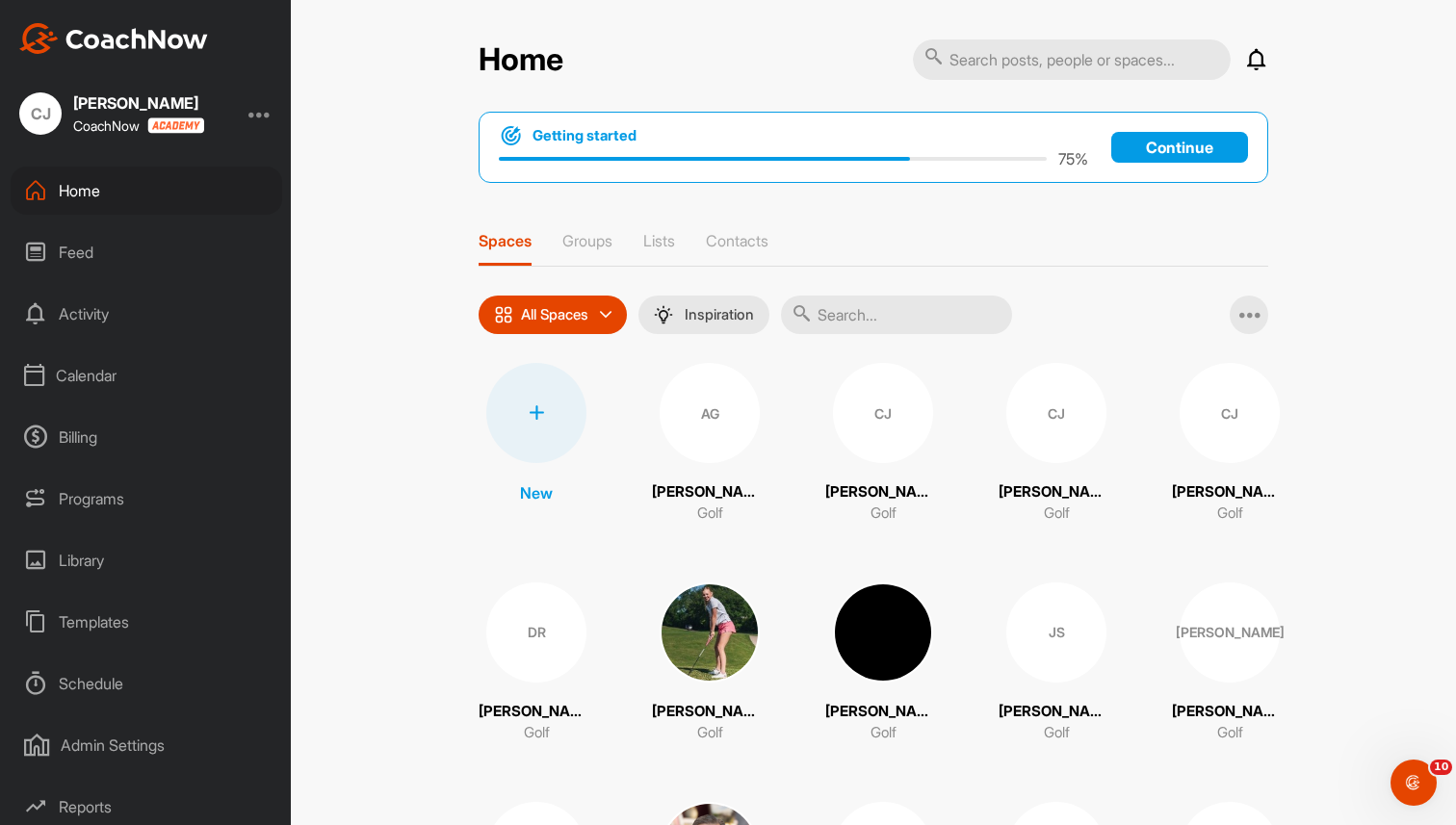
click at [542, 393] on div at bounding box center [537, 413] width 100 height 100
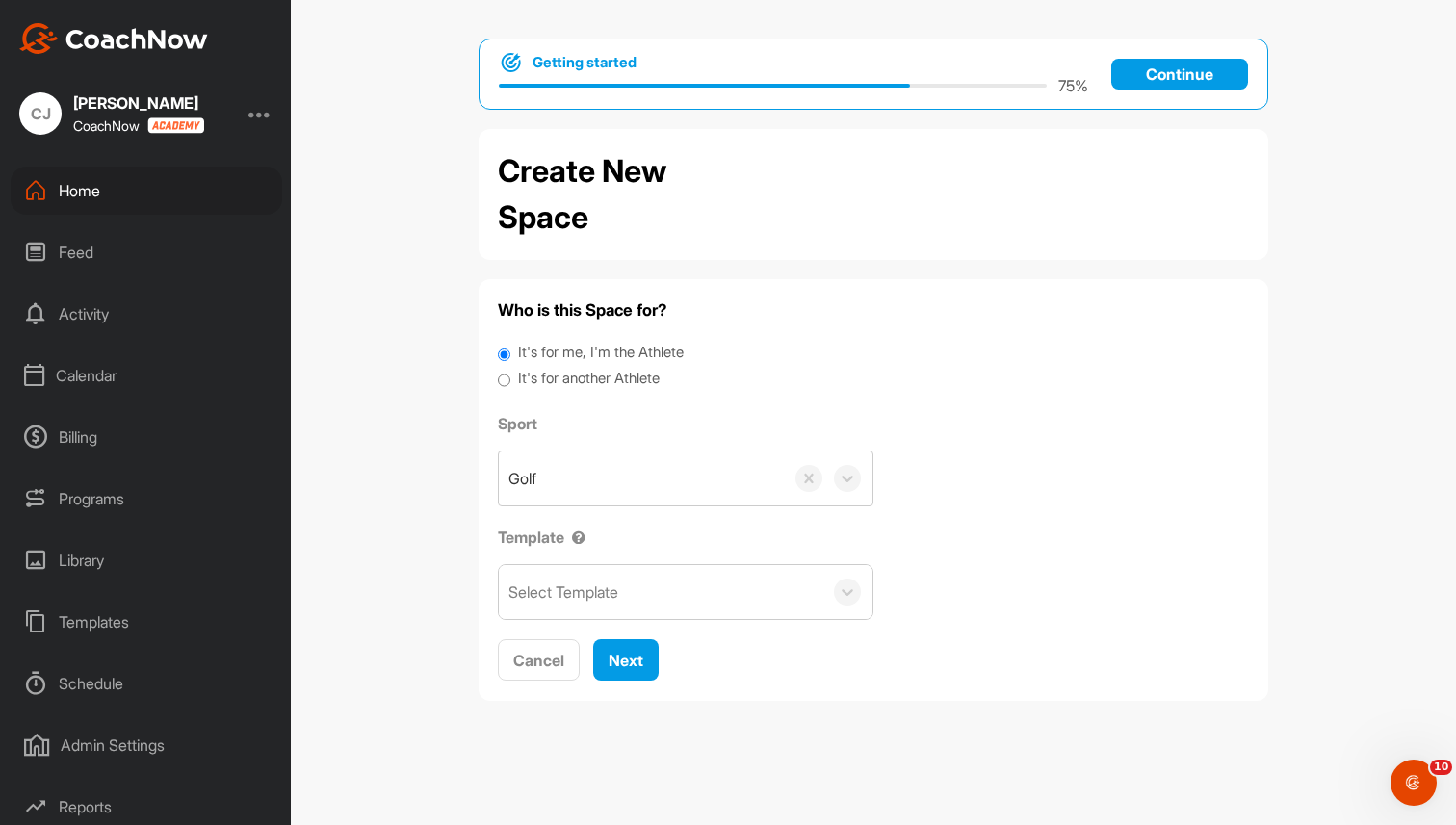
click at [101, 377] on div "Calendar" at bounding box center [146, 375] width 271 height 48
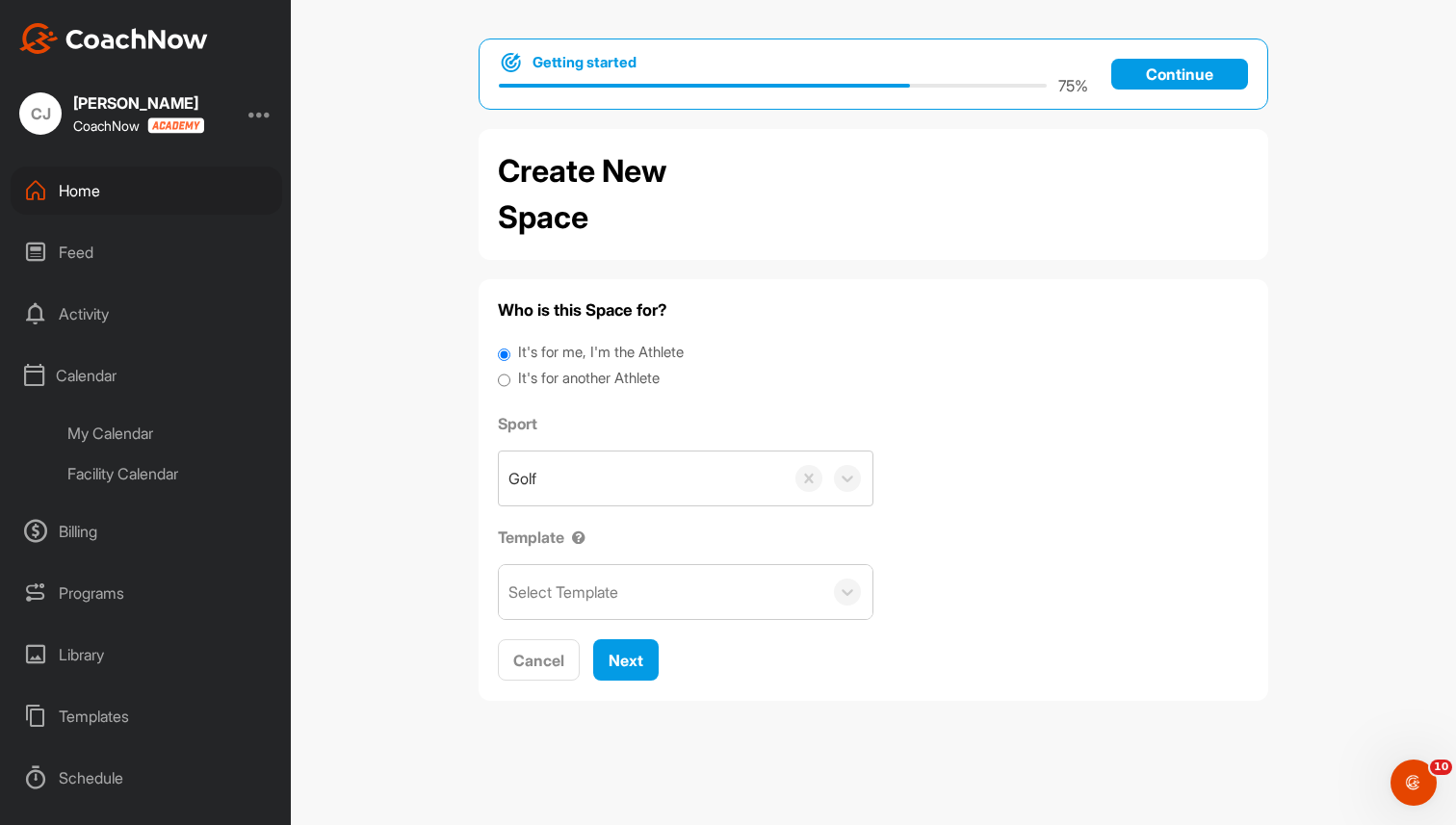
click at [117, 478] on div "Facility Calendar" at bounding box center [167, 473] width 228 height 40
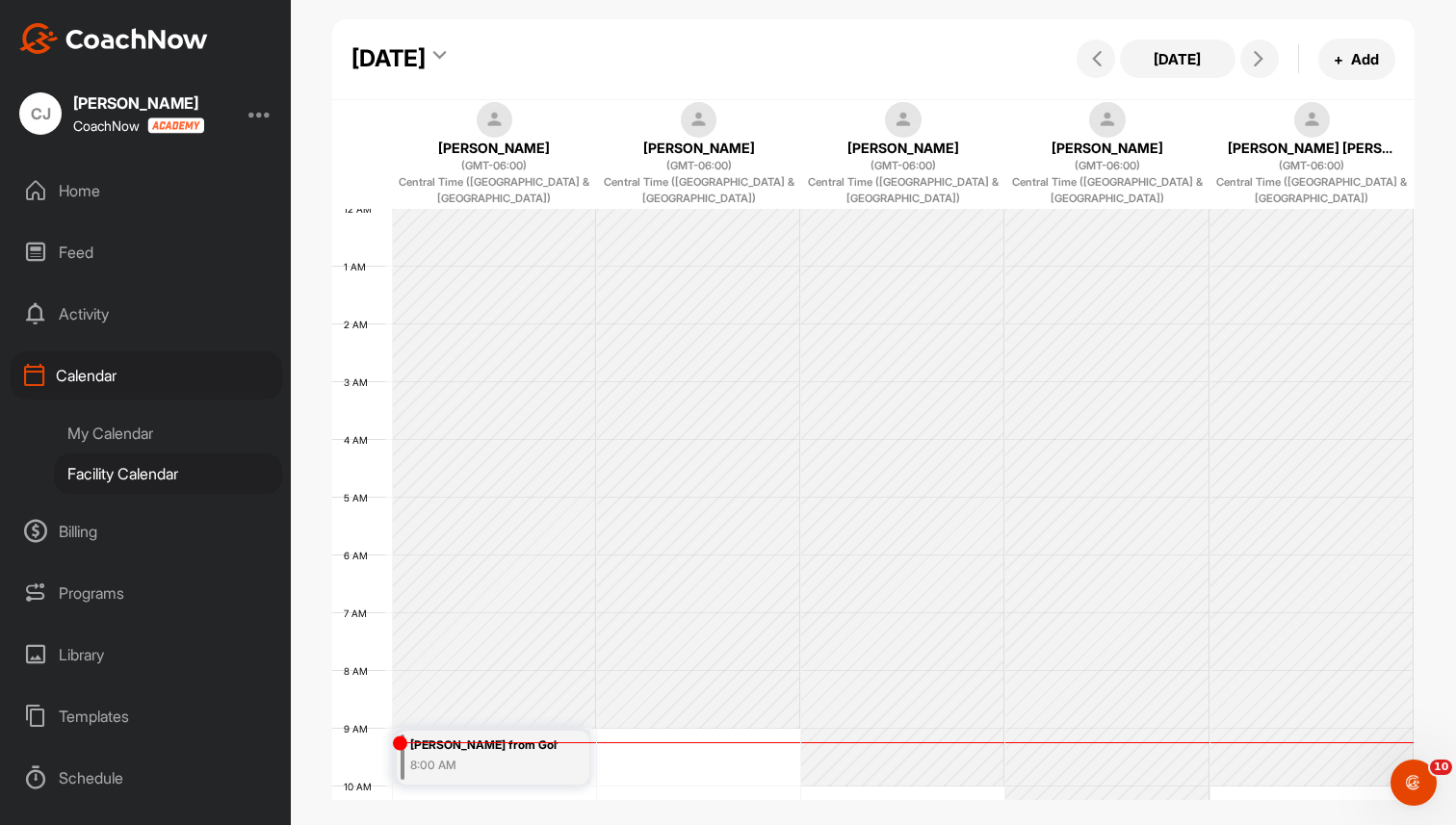
scroll to position [333, 0]
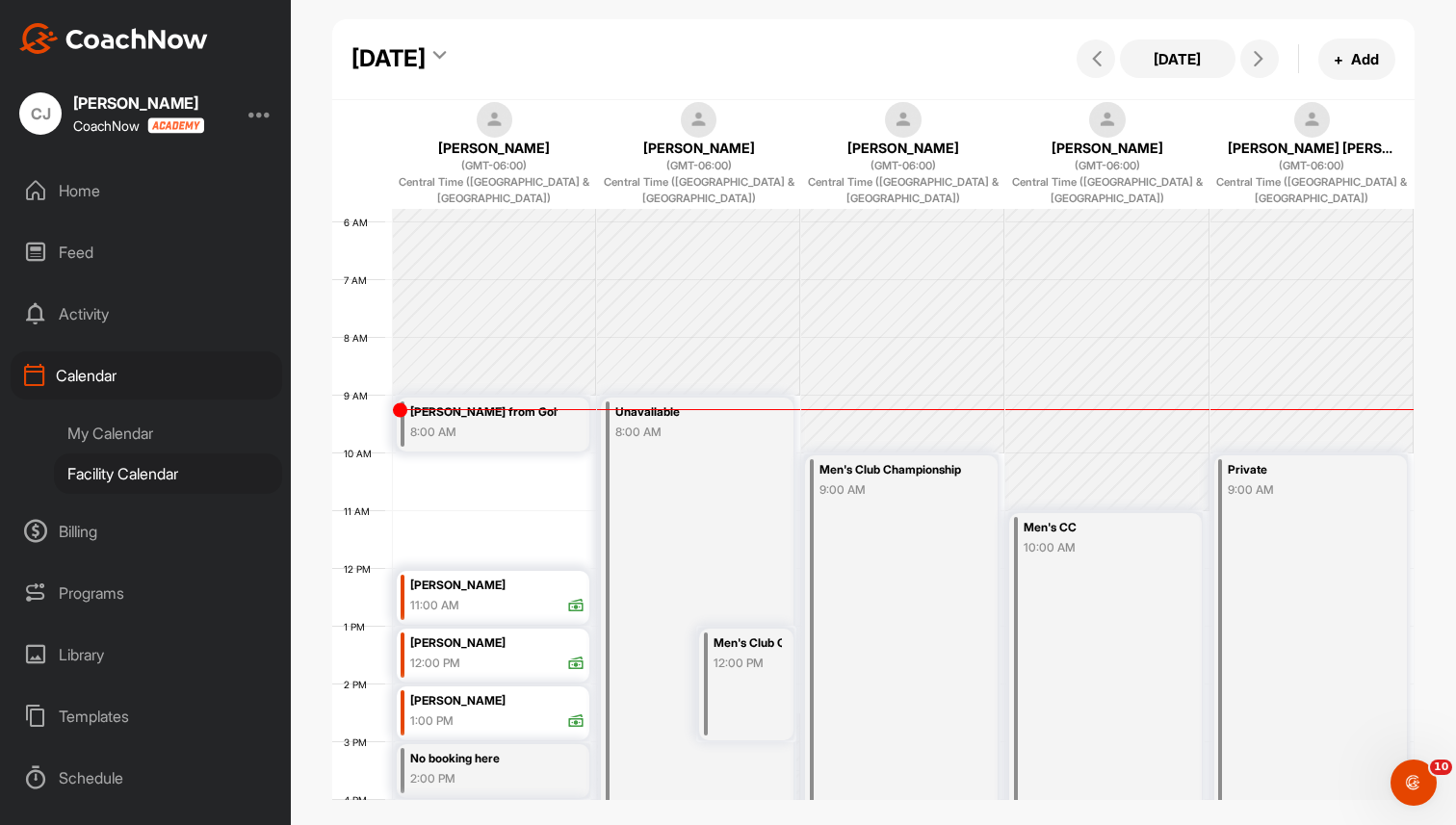
click at [119, 431] on div "My Calendar" at bounding box center [167, 433] width 228 height 40
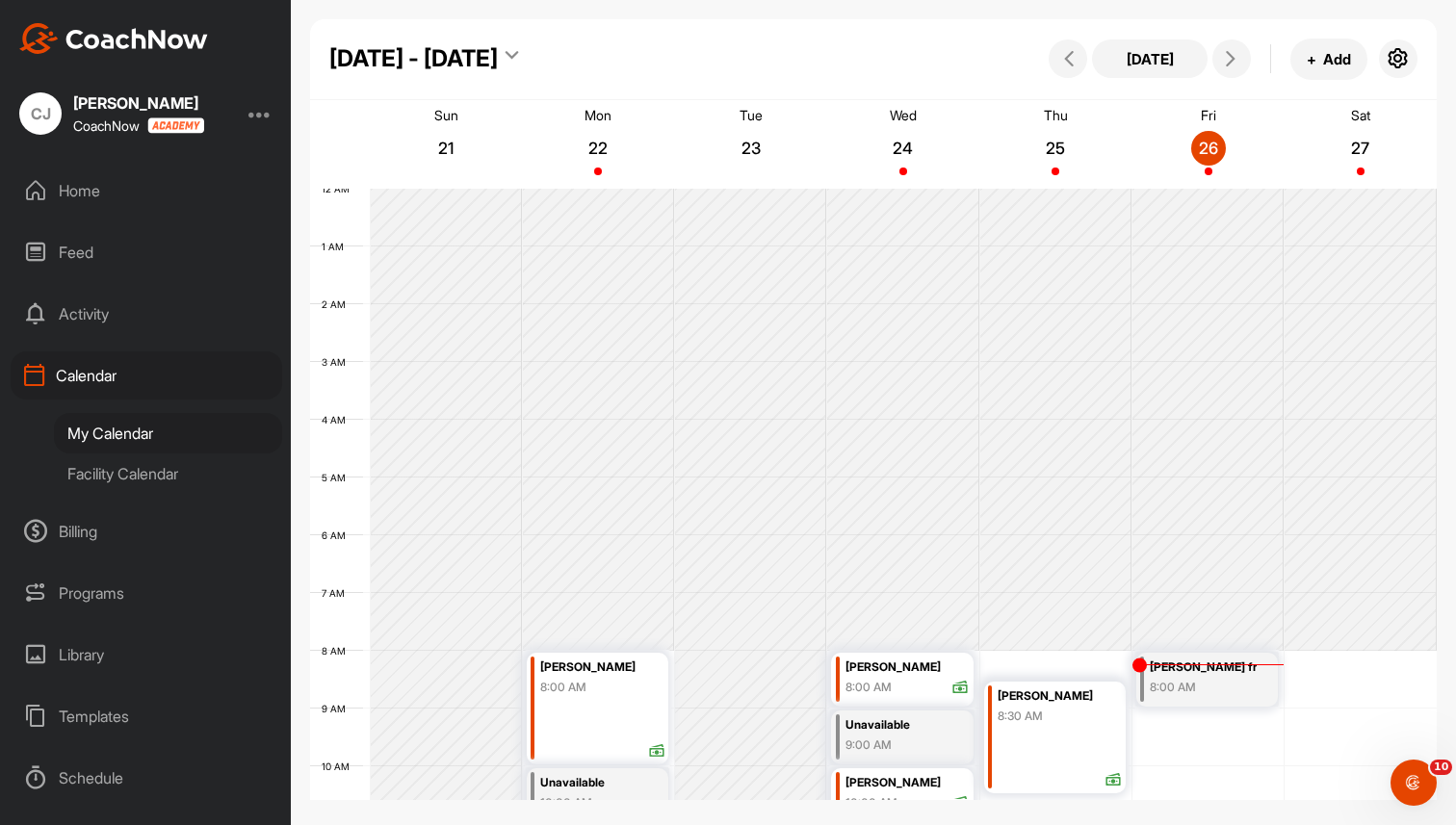
scroll to position [333, 0]
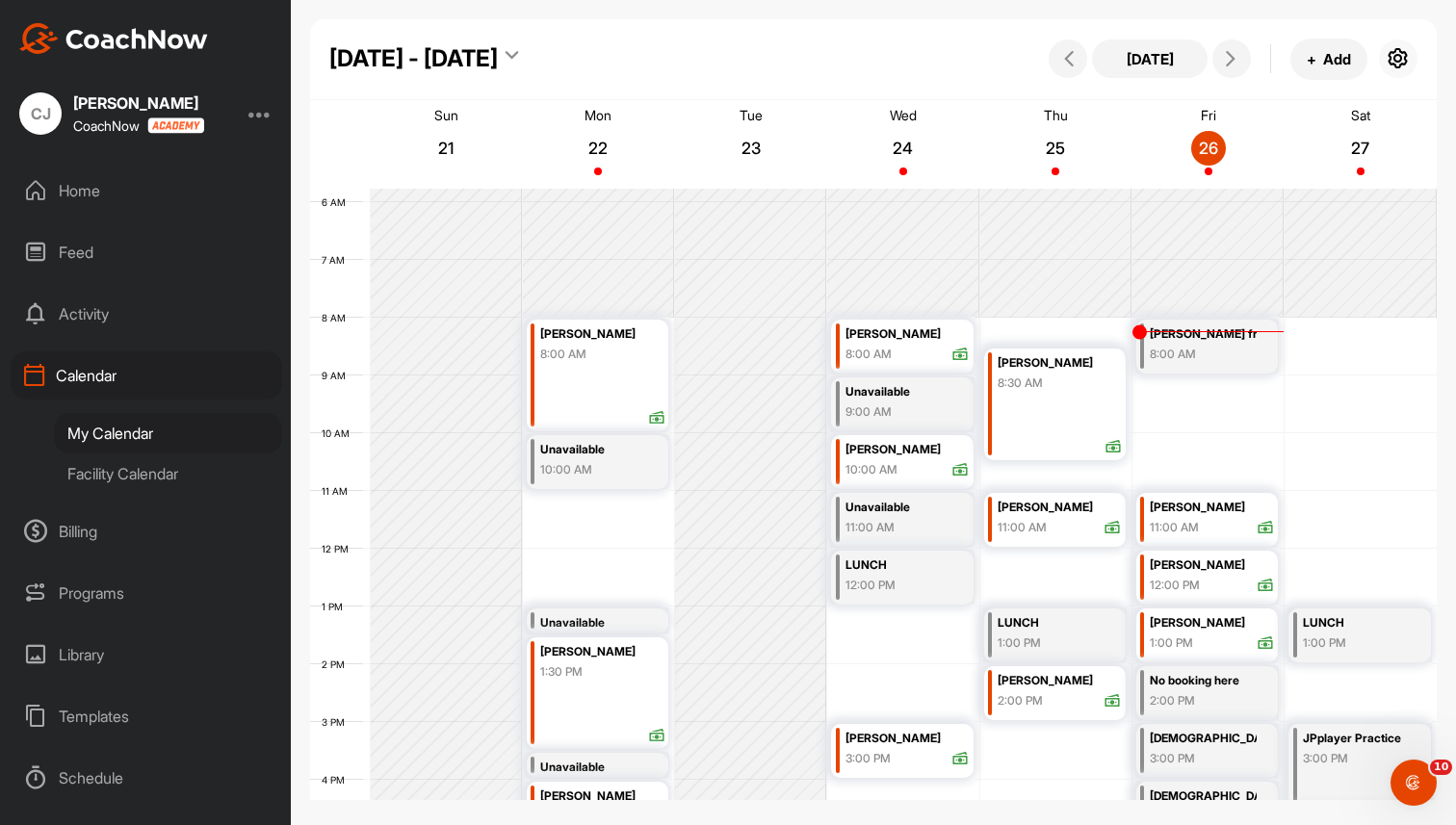
click at [1403, 60] on icon "button" at bounding box center [1398, 59] width 23 height 23
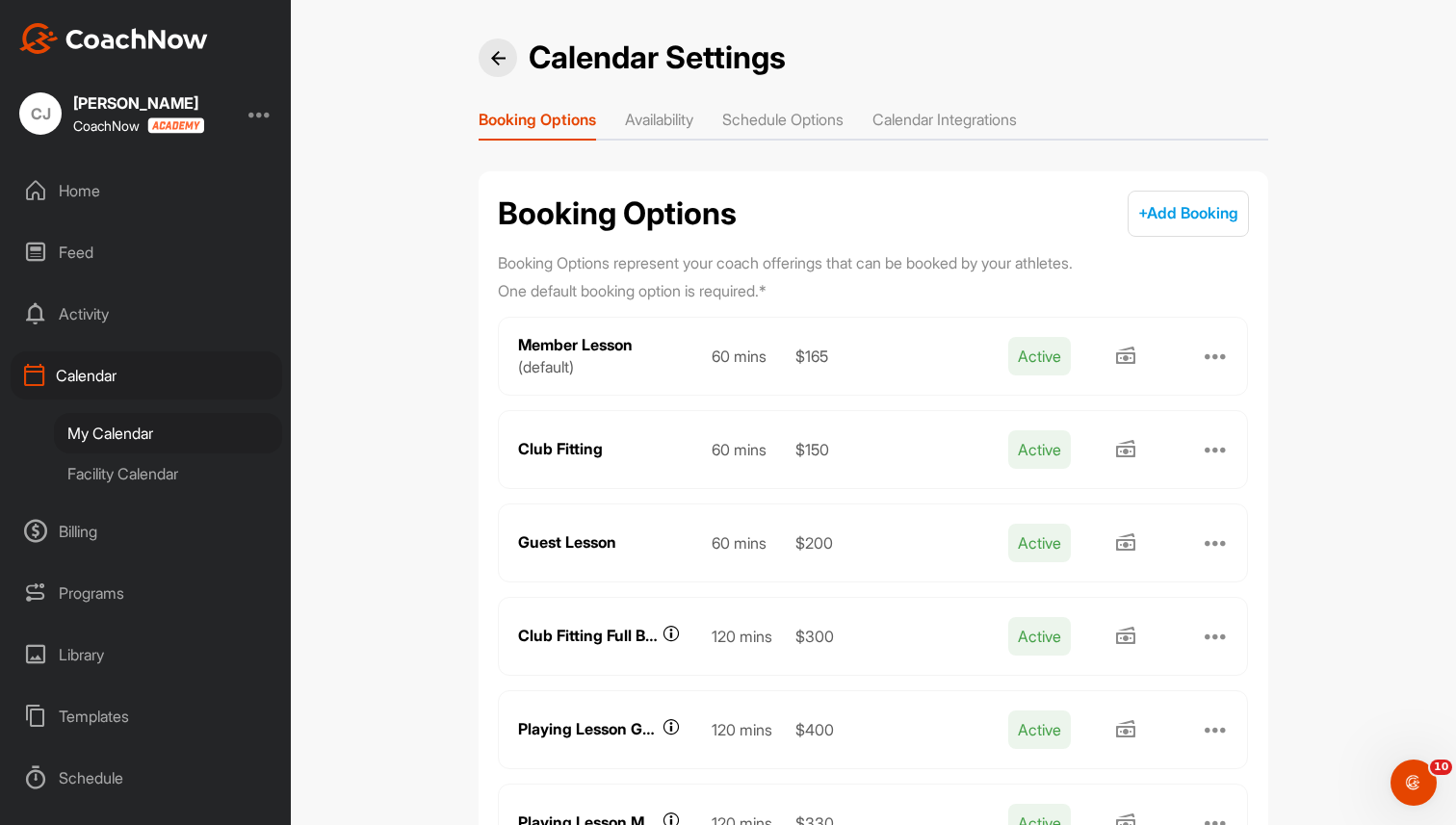
click at [996, 118] on li "Calendar Integrations" at bounding box center [945, 122] width 145 height 30
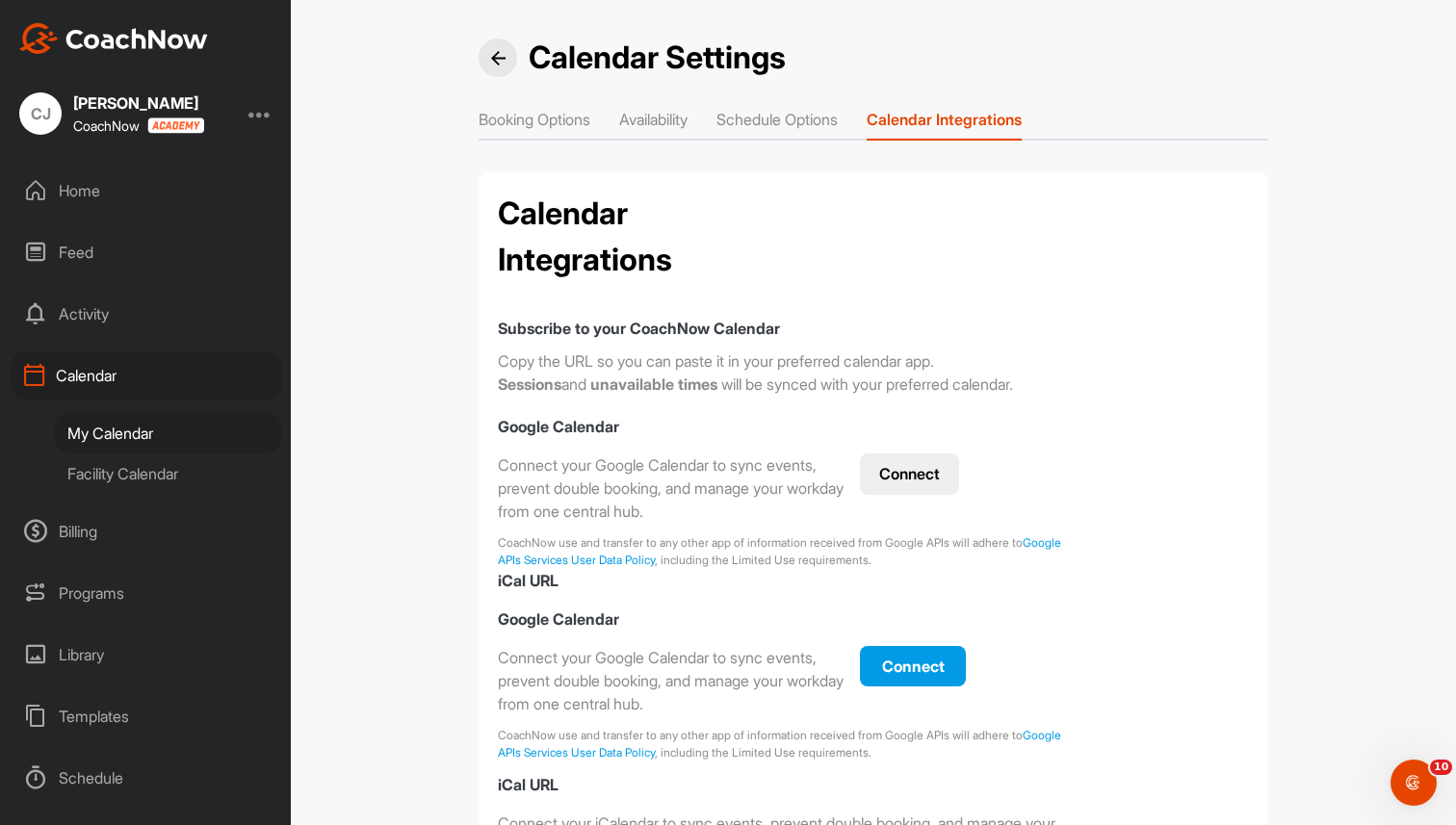
checkbox input "true"
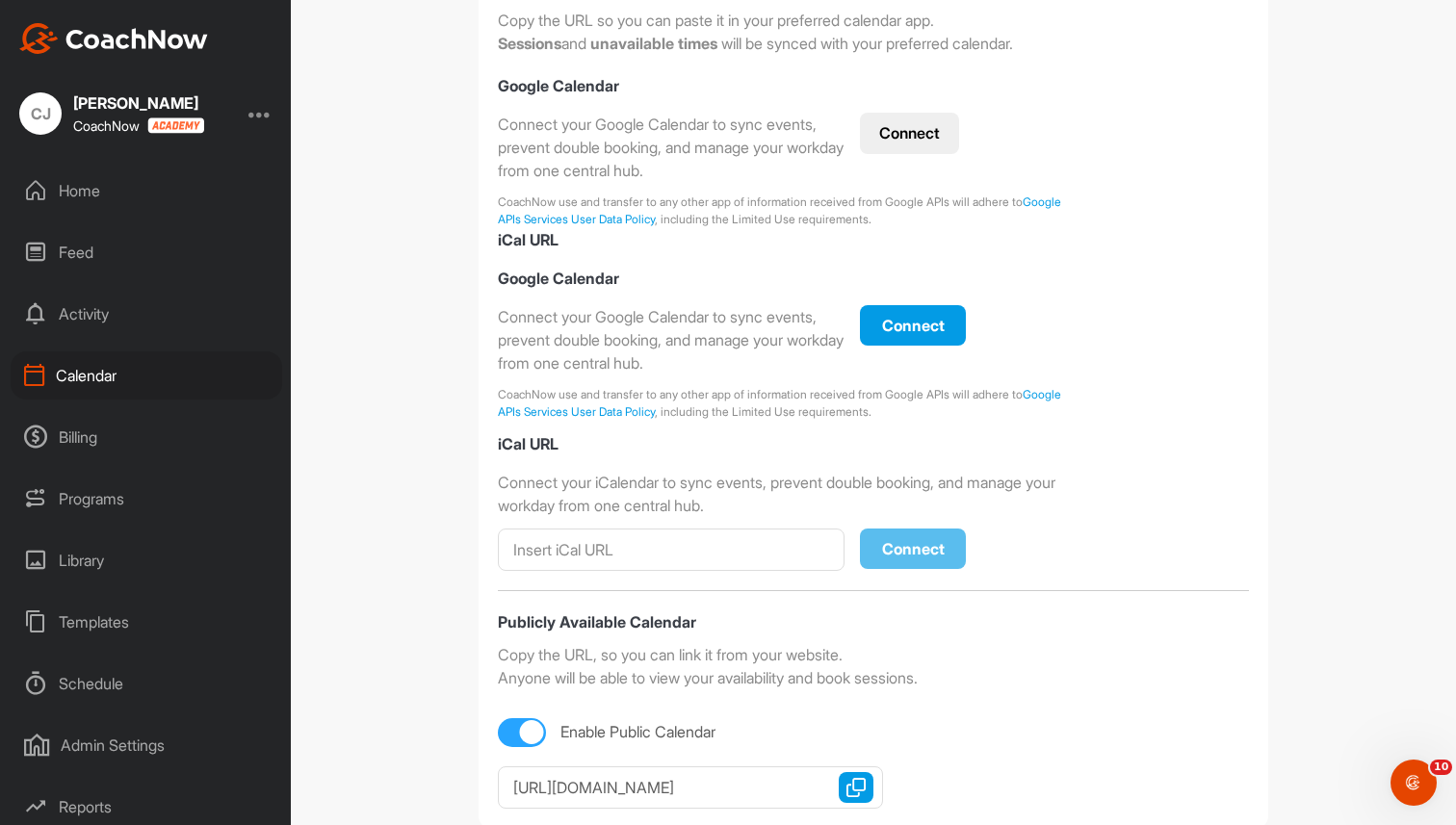
scroll to position [387, 0]
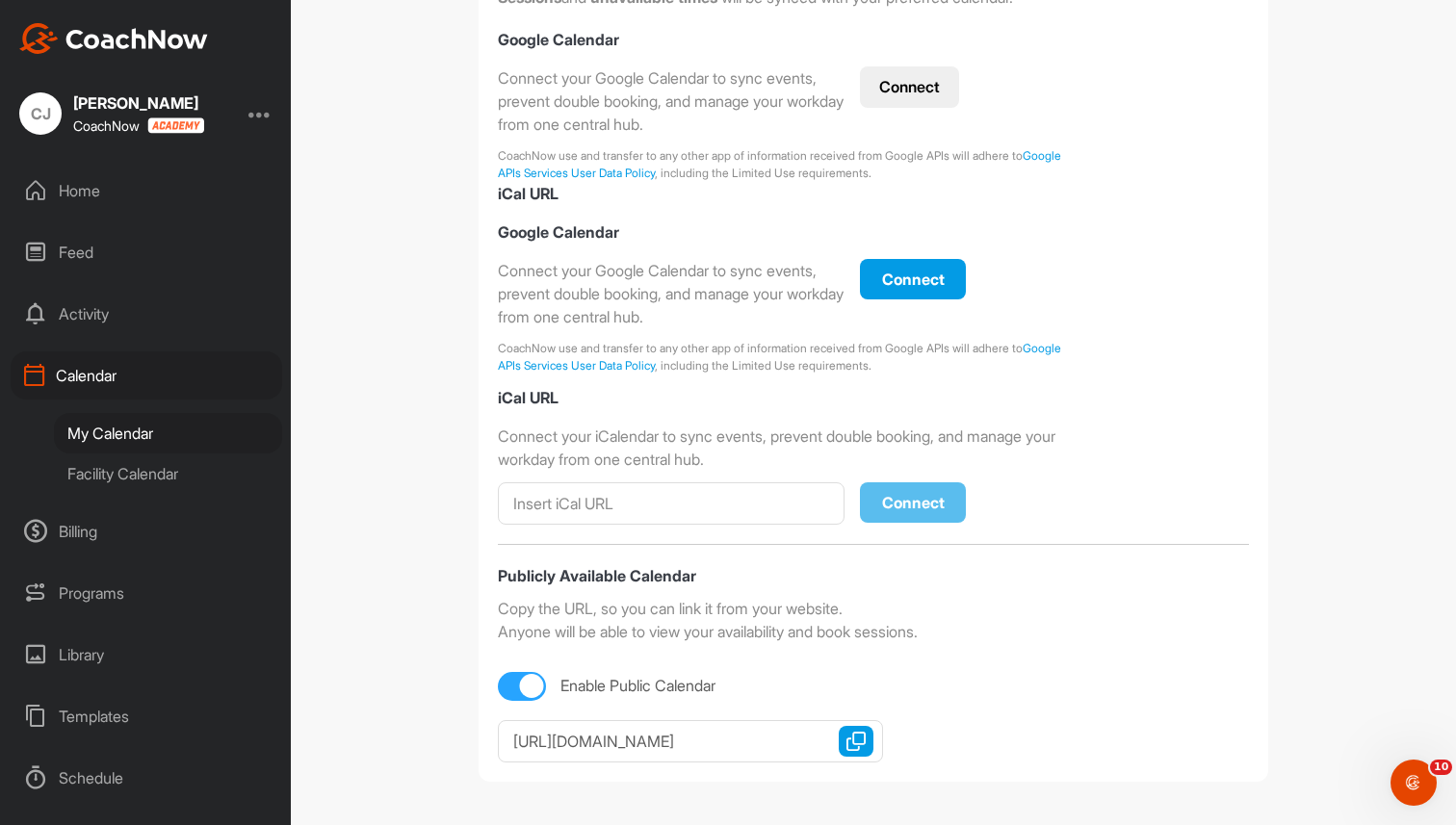
click at [848, 728] on button "Copy URL" at bounding box center [856, 740] width 34 height 30
click at [853, 739] on img "button" at bounding box center [856, 741] width 20 height 20
click at [120, 195] on div "Home" at bounding box center [146, 190] width 271 height 48
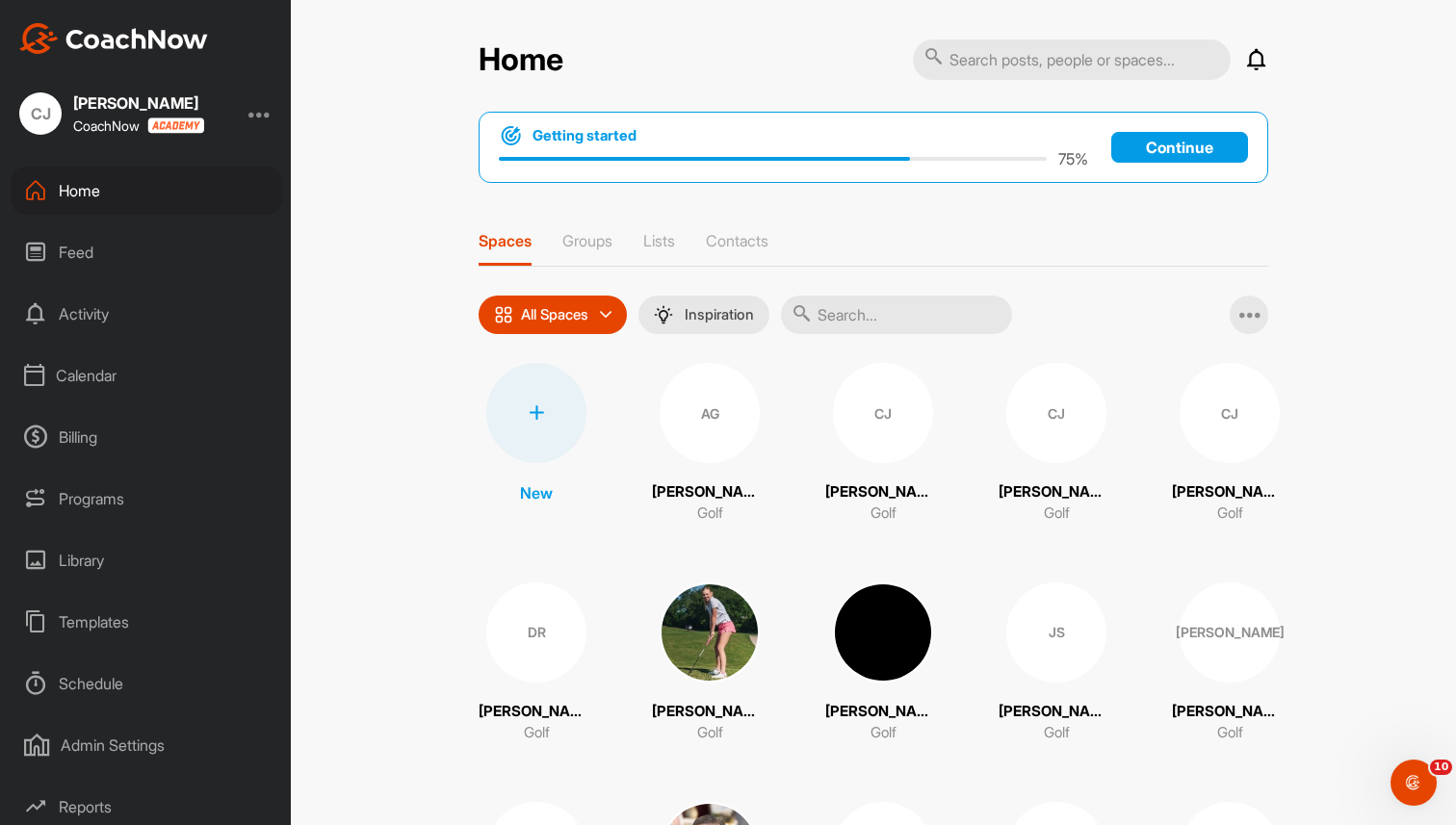
scroll to position [22, 0]
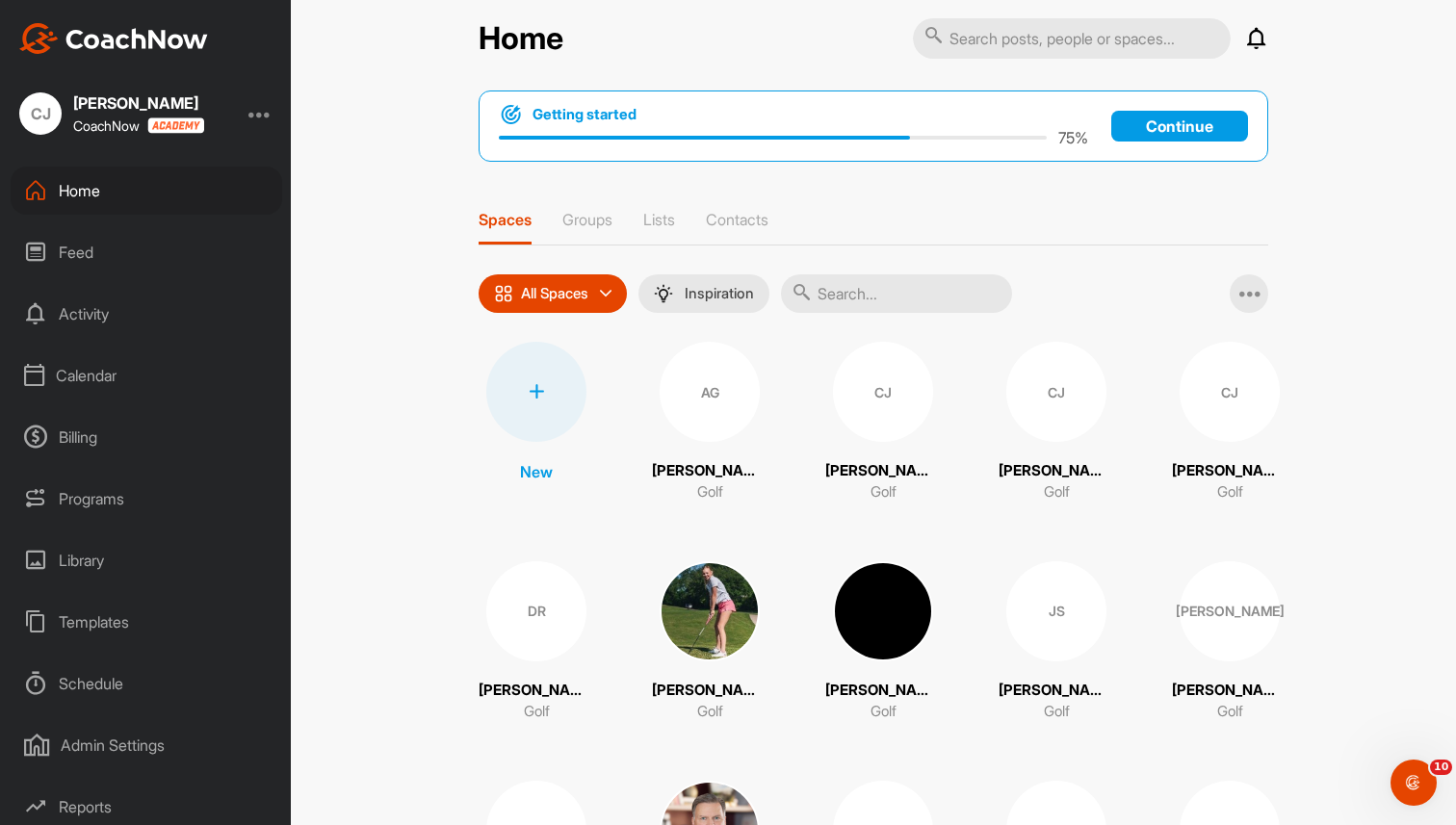
click at [66, 626] on div "Templates" at bounding box center [146, 621] width 271 height 48
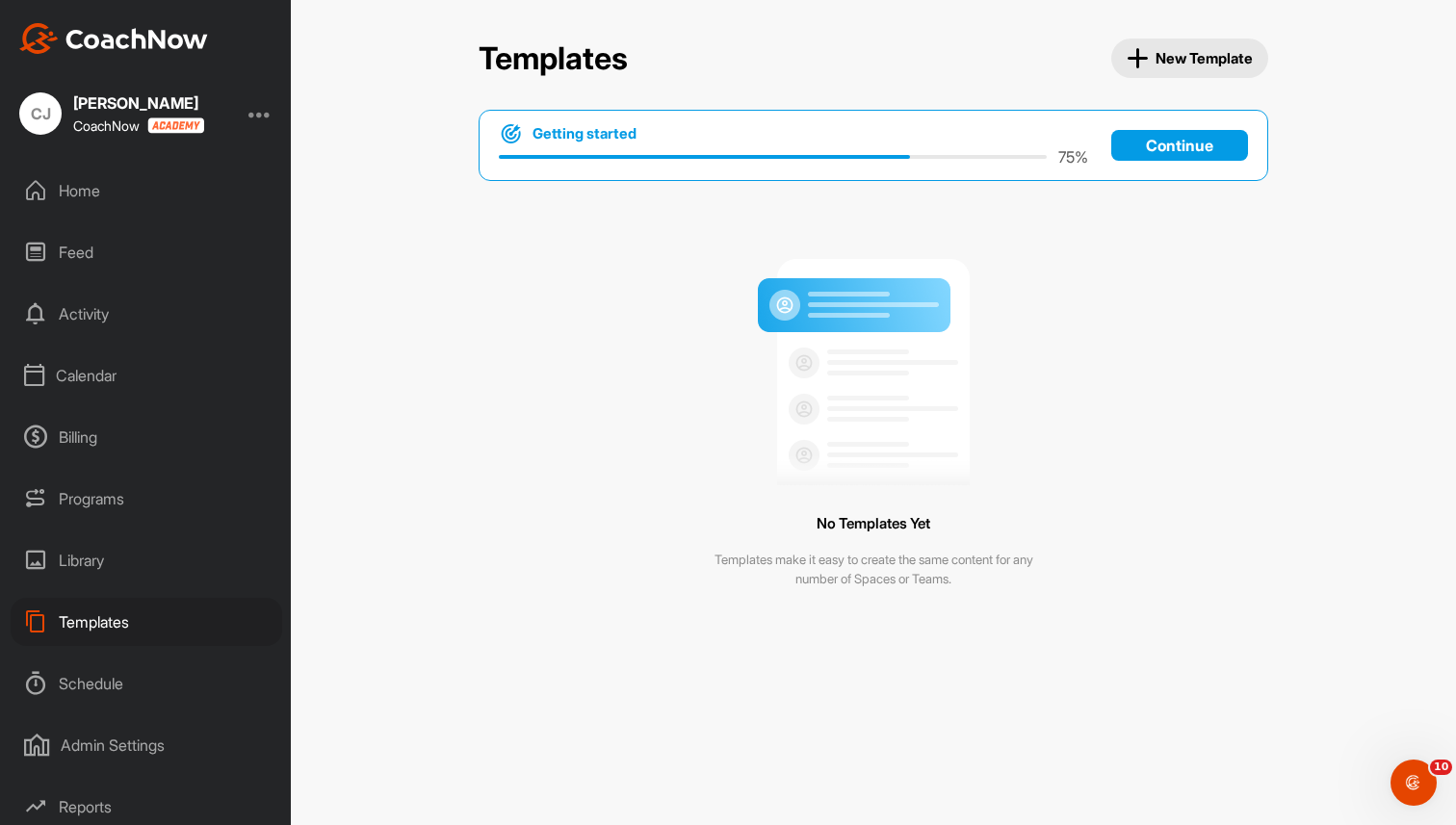
click at [1219, 62] on span "New Template" at bounding box center [1191, 58] width 127 height 23
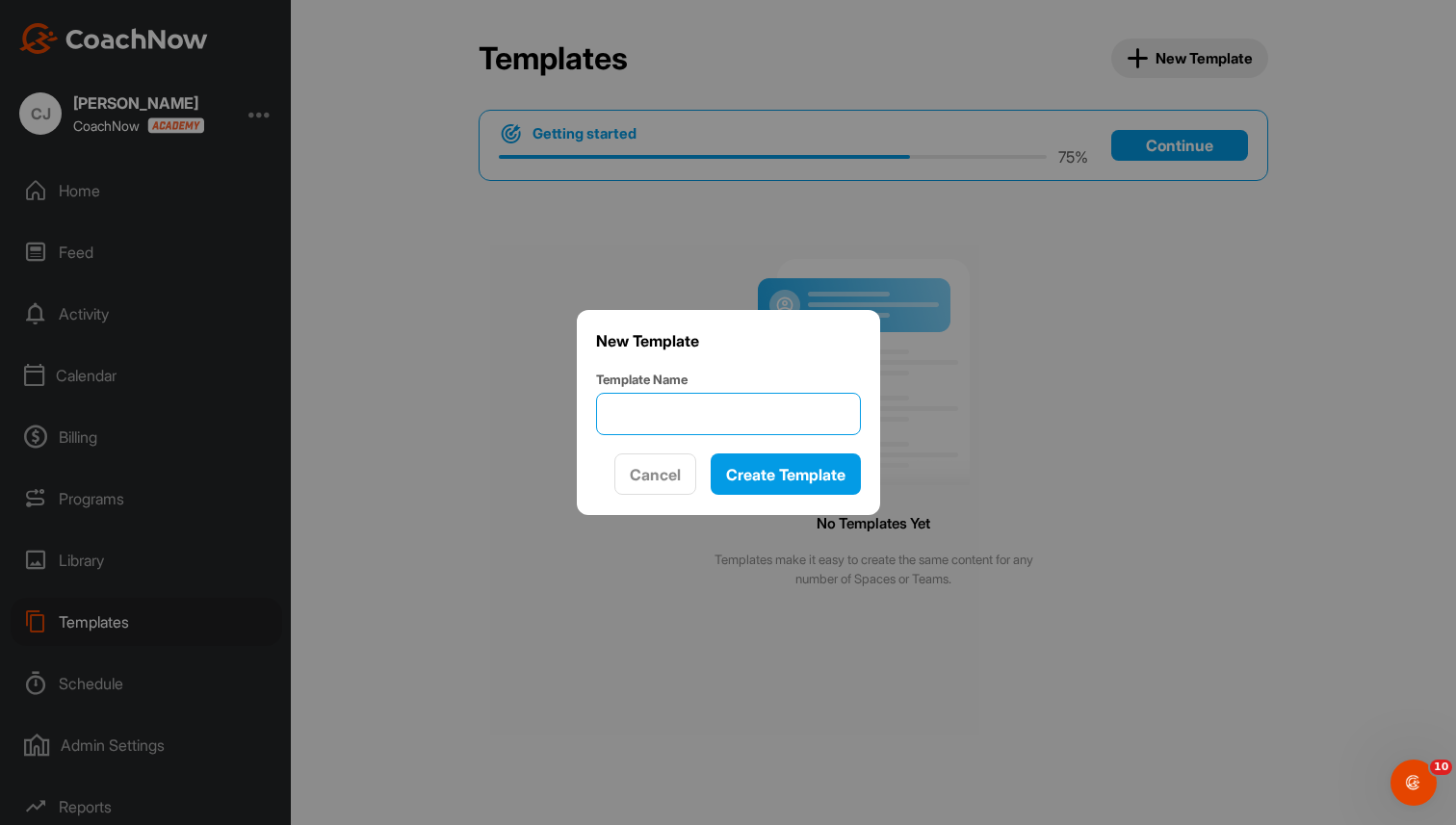
click at [708, 409] on input "Template Name" at bounding box center [728, 413] width 264 height 42
type input "Welcome To CoachNow"
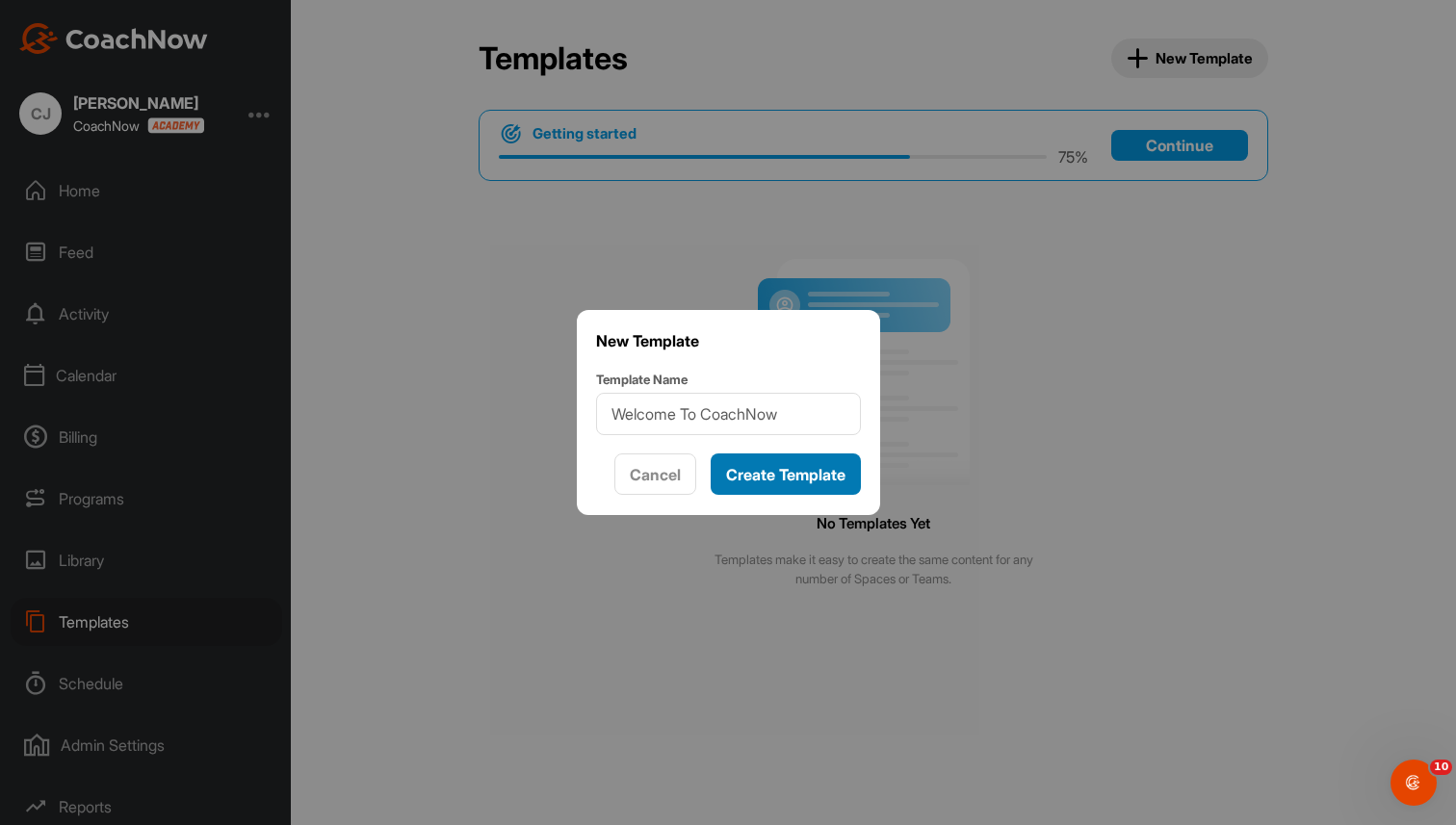
click at [764, 474] on span "Create Template" at bounding box center [785, 475] width 119 height 20
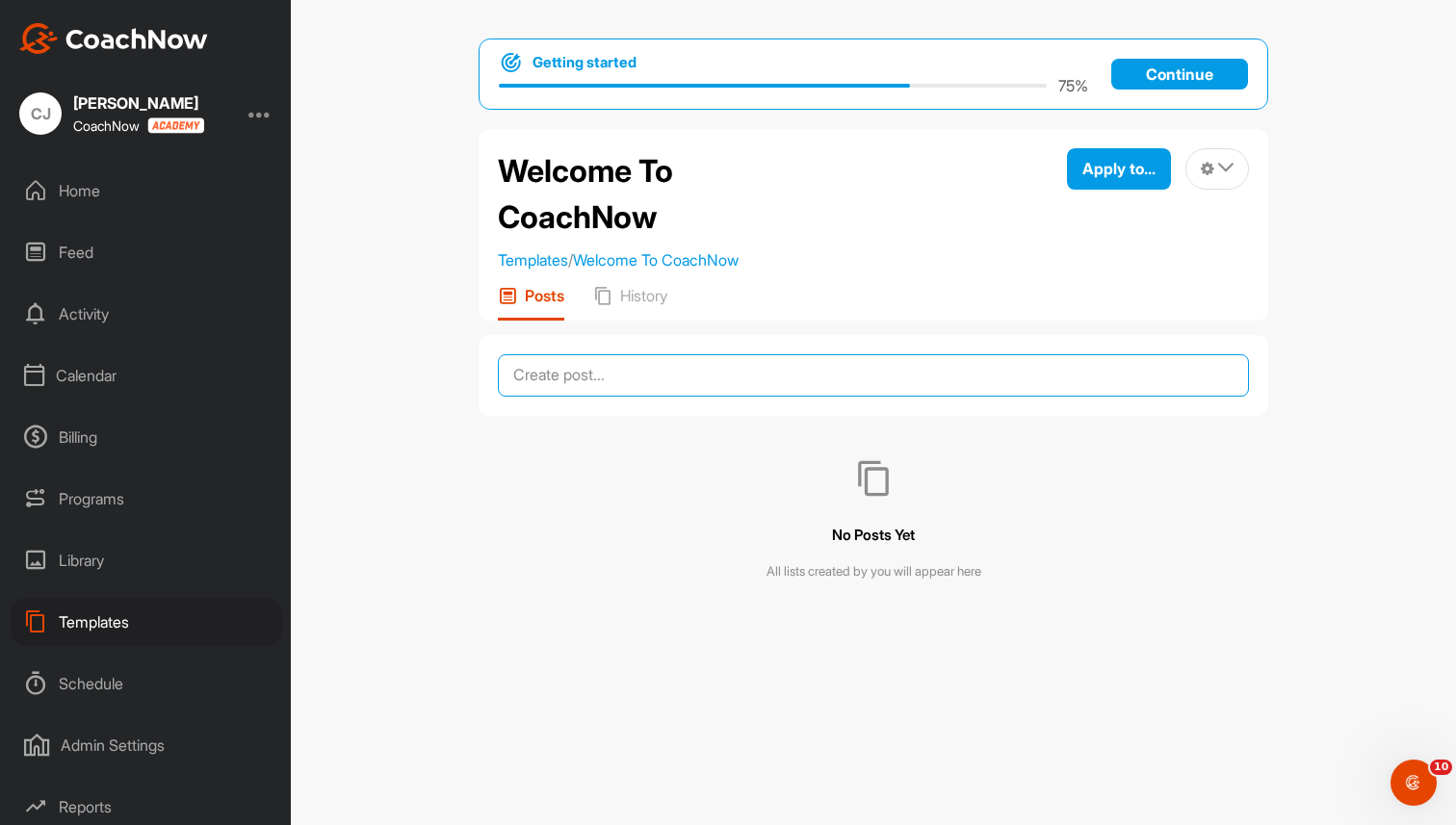
click at [694, 382] on textarea at bounding box center [872, 375] width 751 height 42
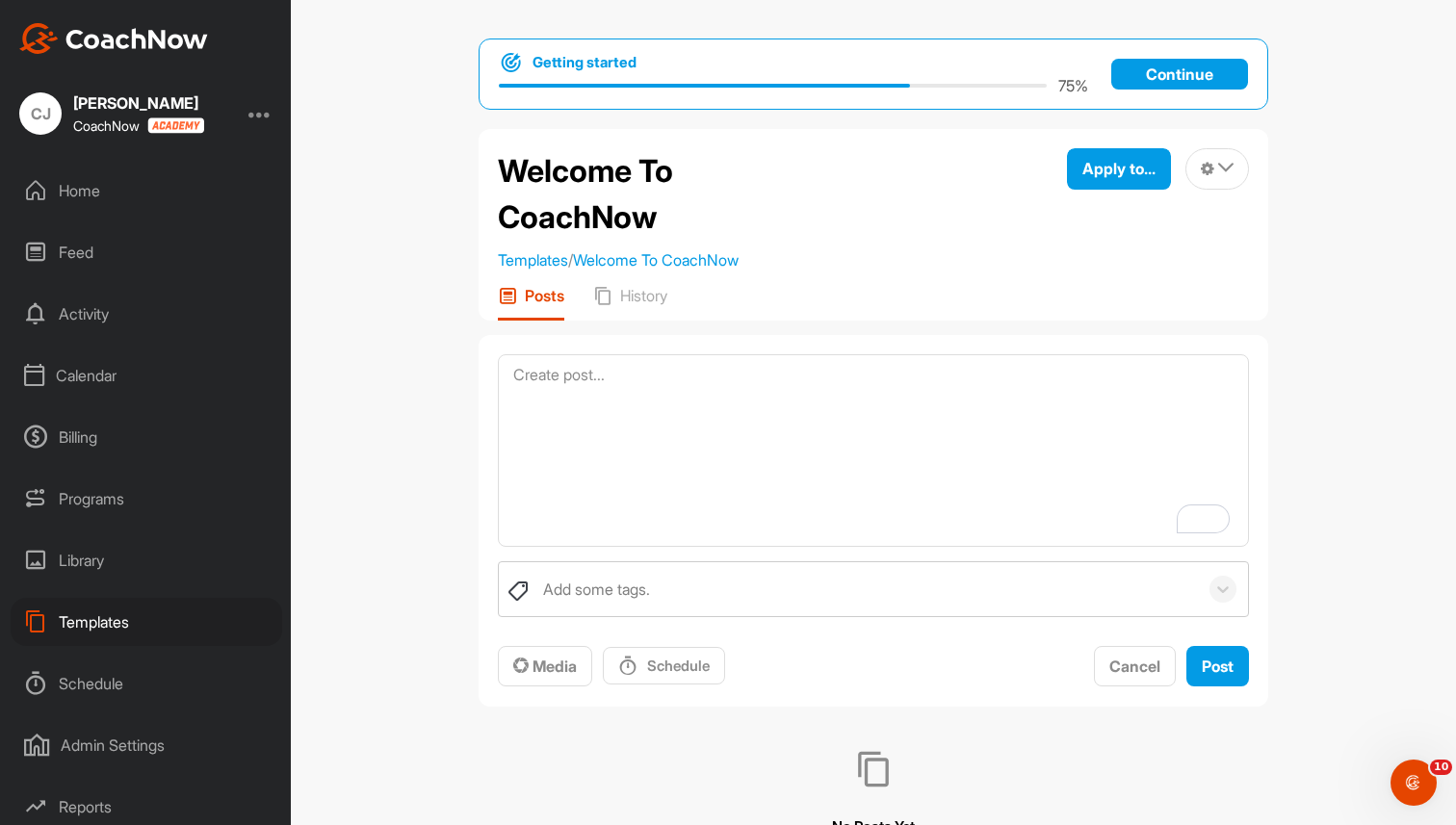
click at [97, 382] on div "Calendar" at bounding box center [146, 375] width 271 height 48
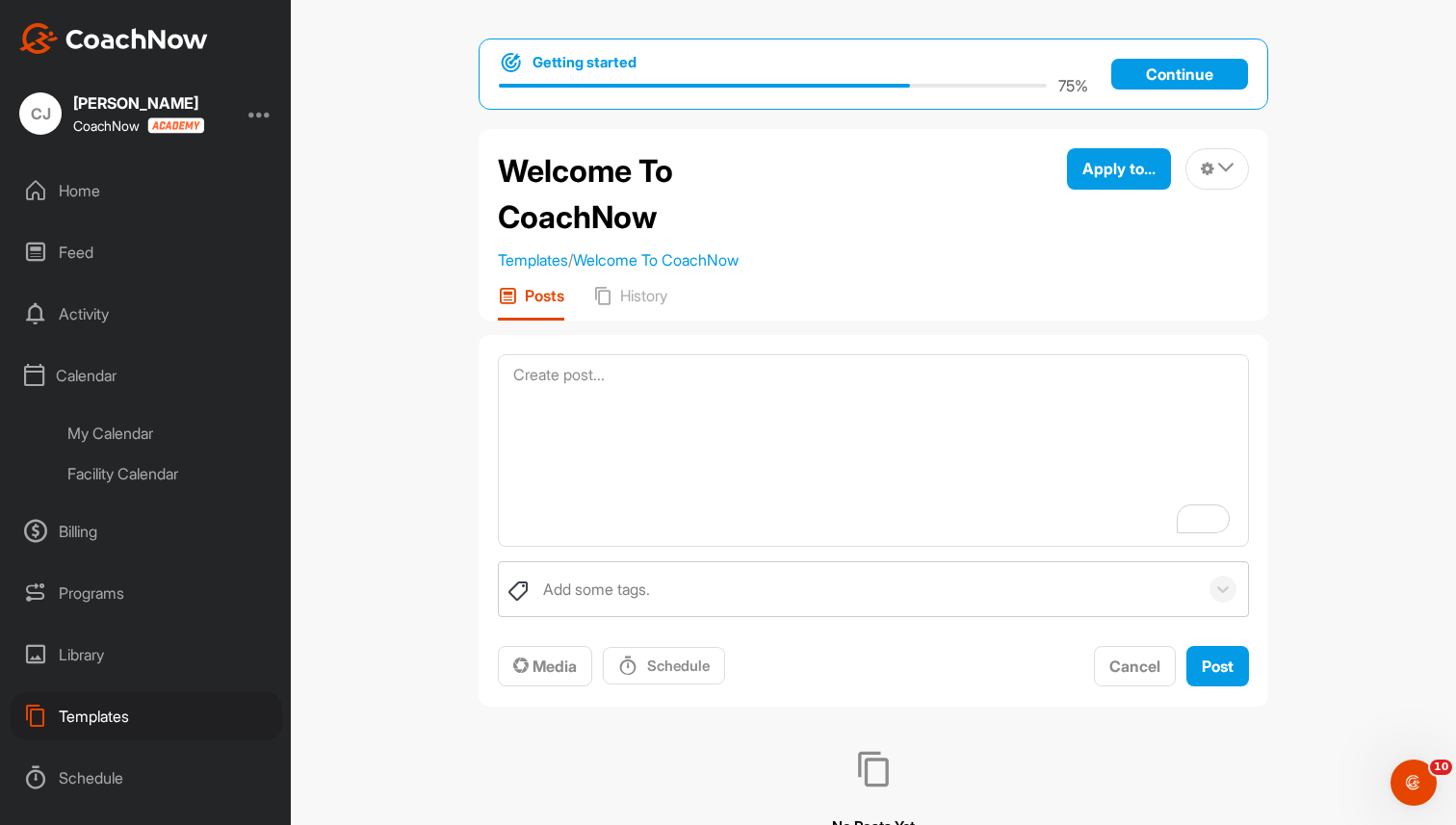
click at [112, 429] on div "My Calendar" at bounding box center [167, 433] width 228 height 40
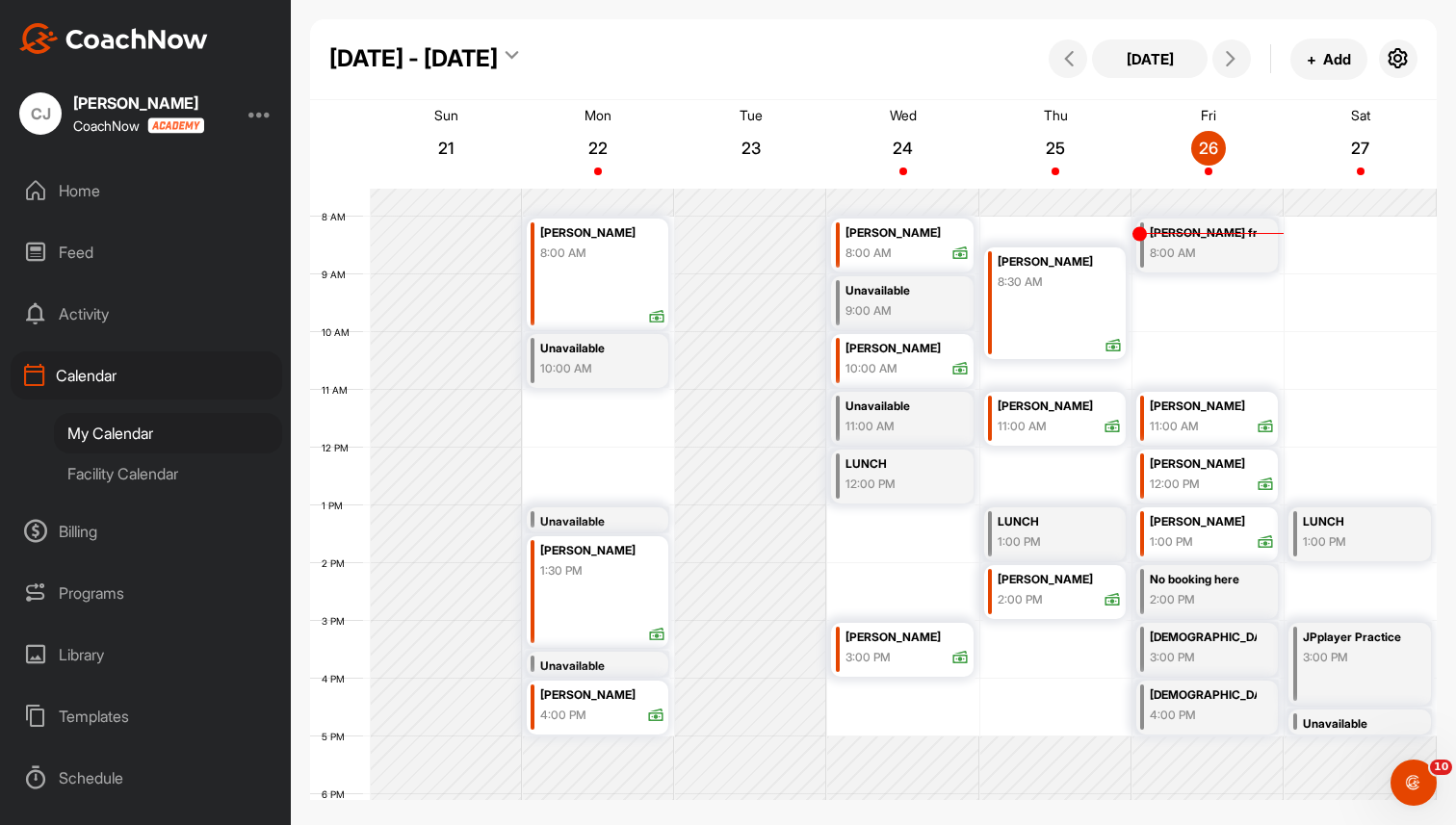
scroll to position [442, 0]
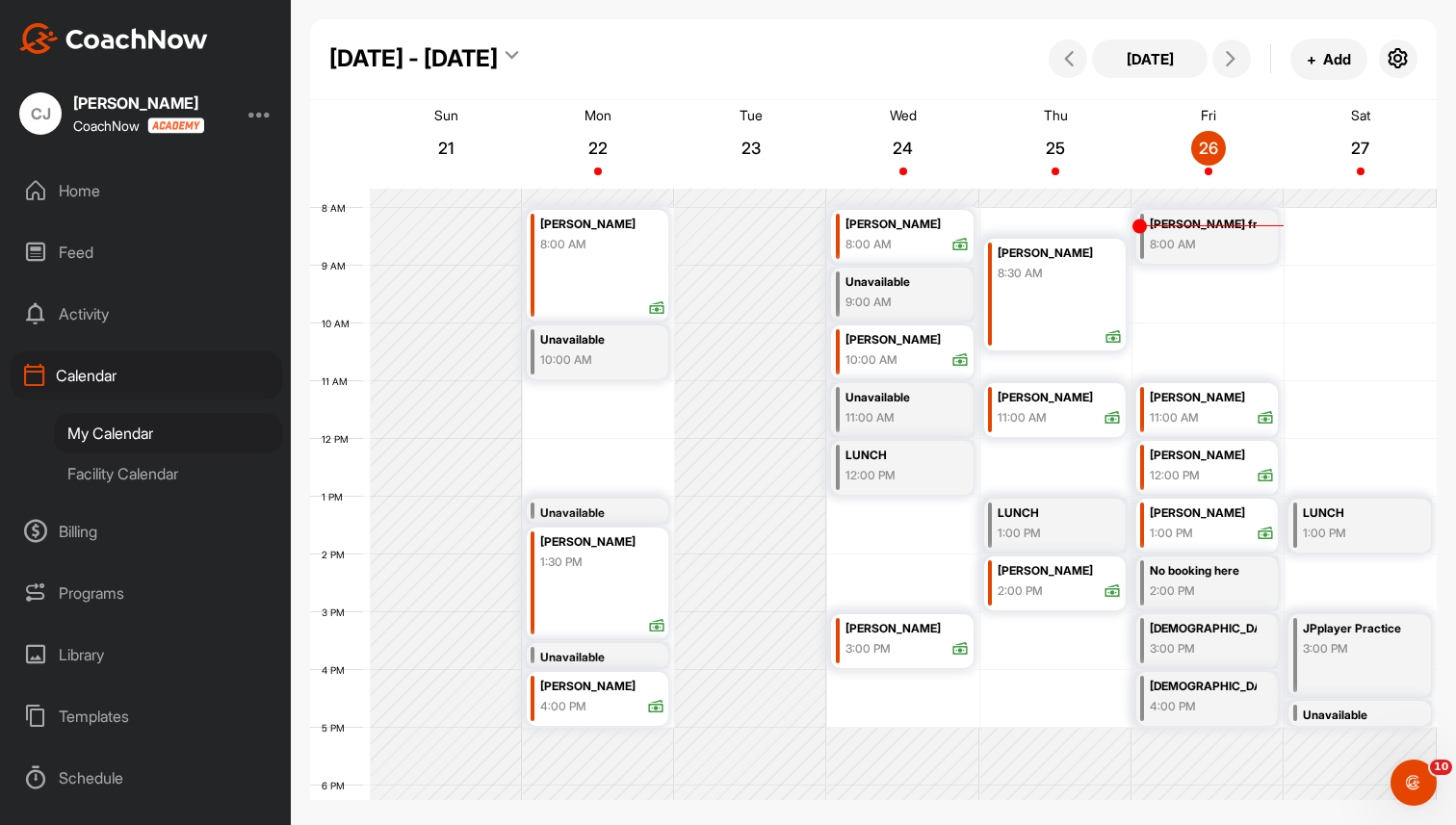
click at [82, 196] on div "Home" at bounding box center [146, 190] width 271 height 48
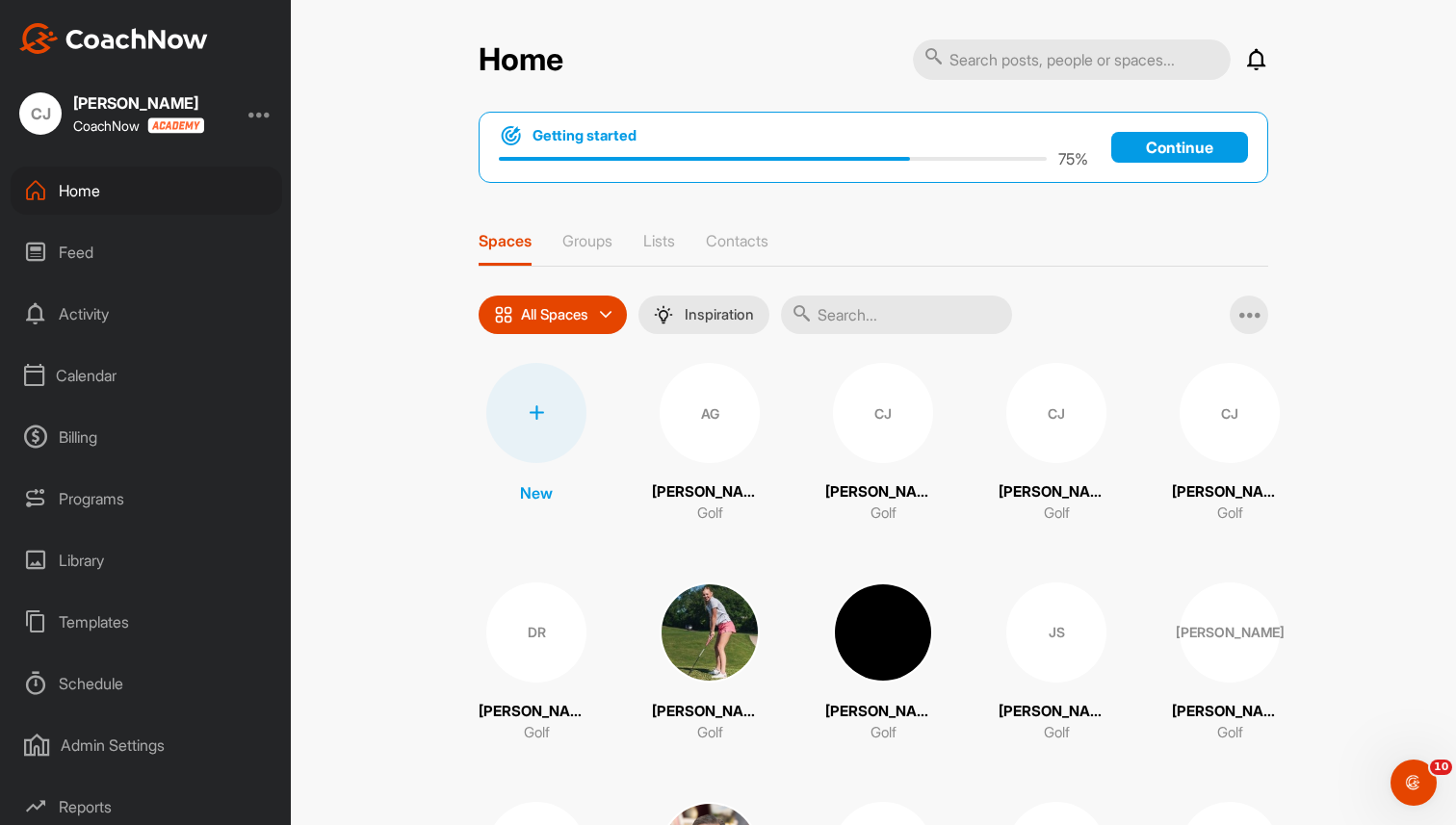
click at [89, 623] on div "Templates" at bounding box center [146, 621] width 271 height 48
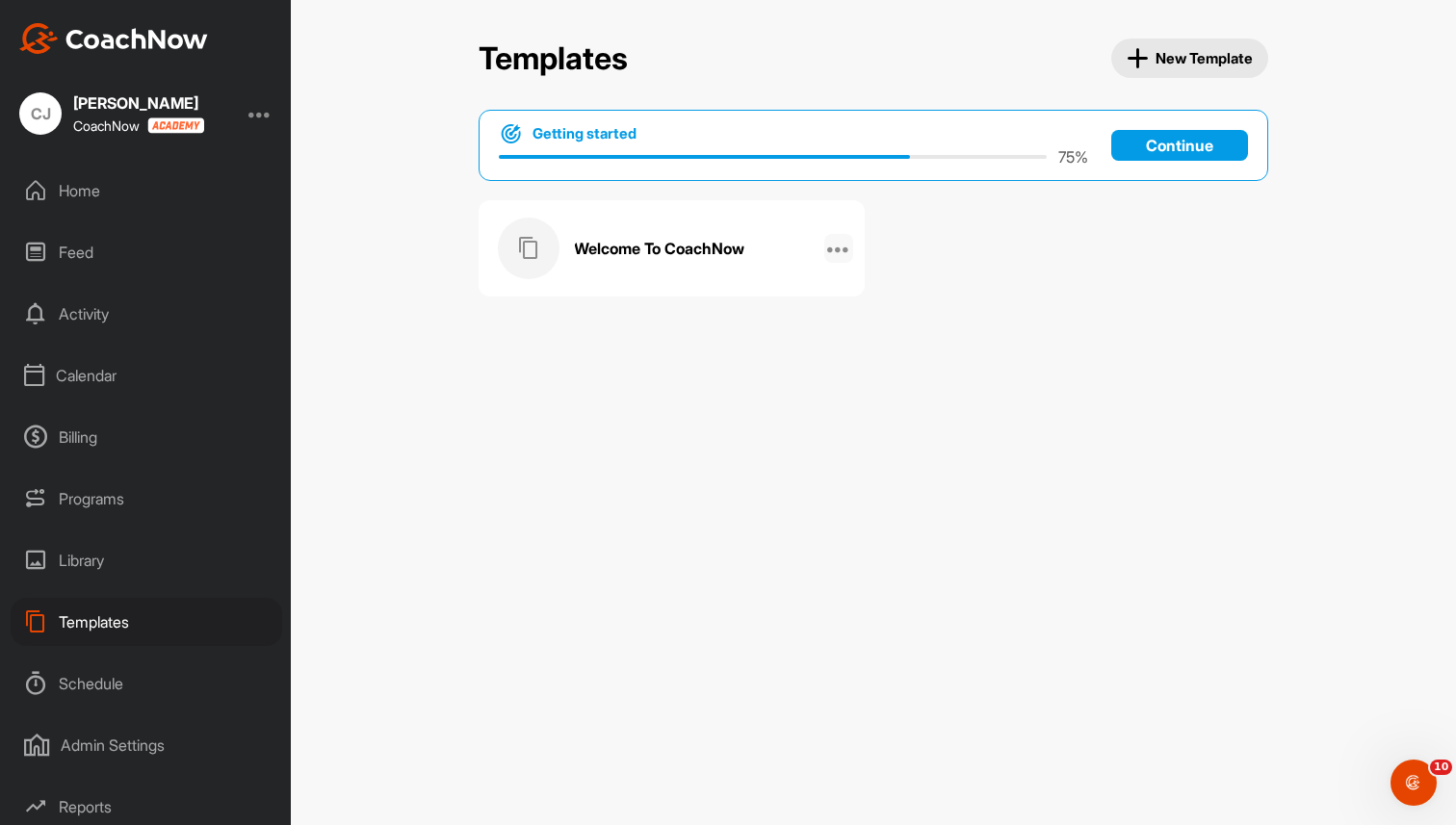
click at [843, 250] on icon at bounding box center [839, 249] width 23 height 23
click at [643, 260] on div "Welcome To CoachNow" at bounding box center [651, 248] width 307 height 62
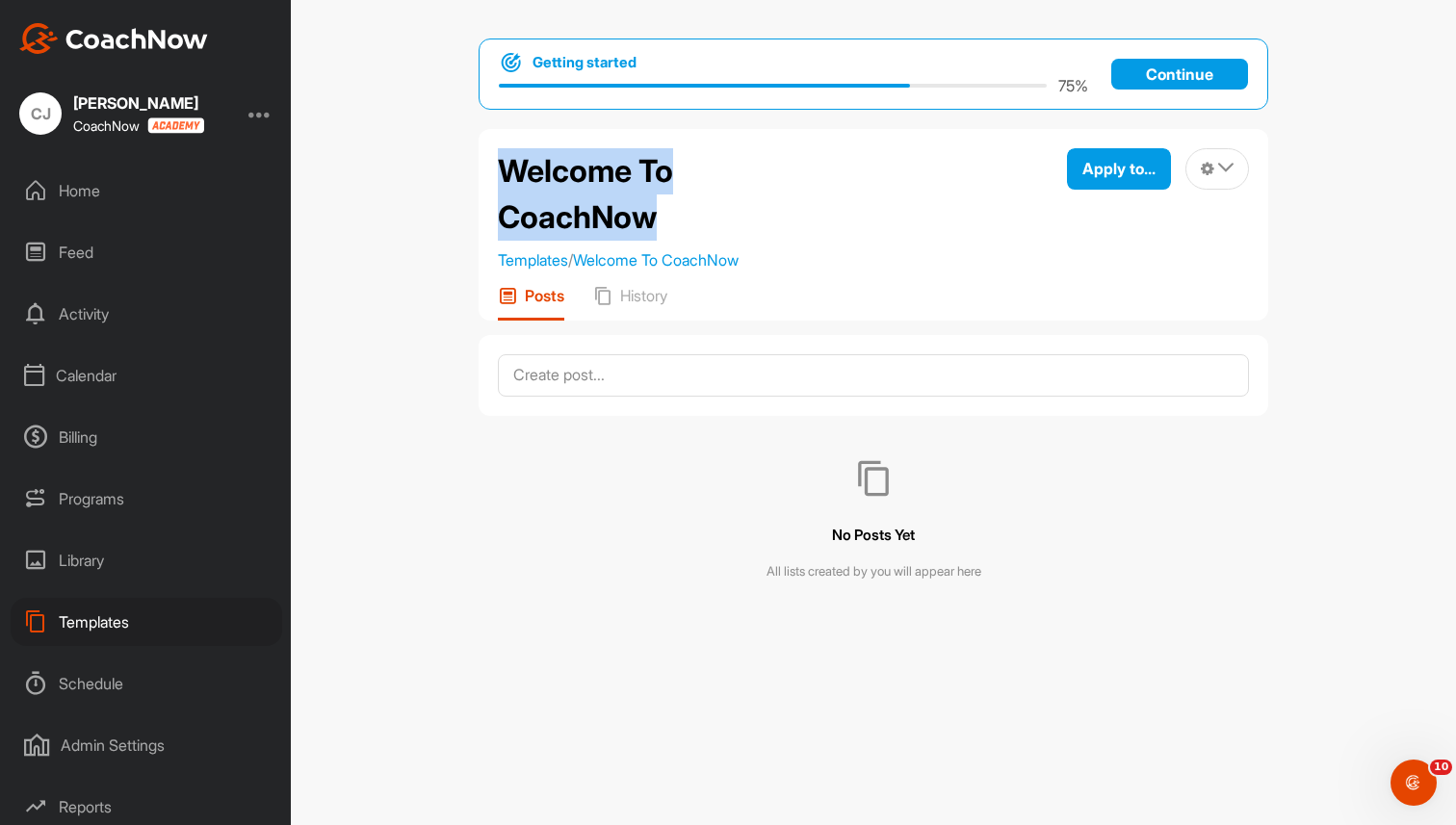
drag, startPoint x: 501, startPoint y: 157, endPoint x: 670, endPoint y: 215, distance: 178.7
click at [670, 214] on h2 "Welcome To CoachNow" at bounding box center [628, 194] width 260 height 92
click at [131, 615] on div "Templates" at bounding box center [146, 621] width 271 height 48
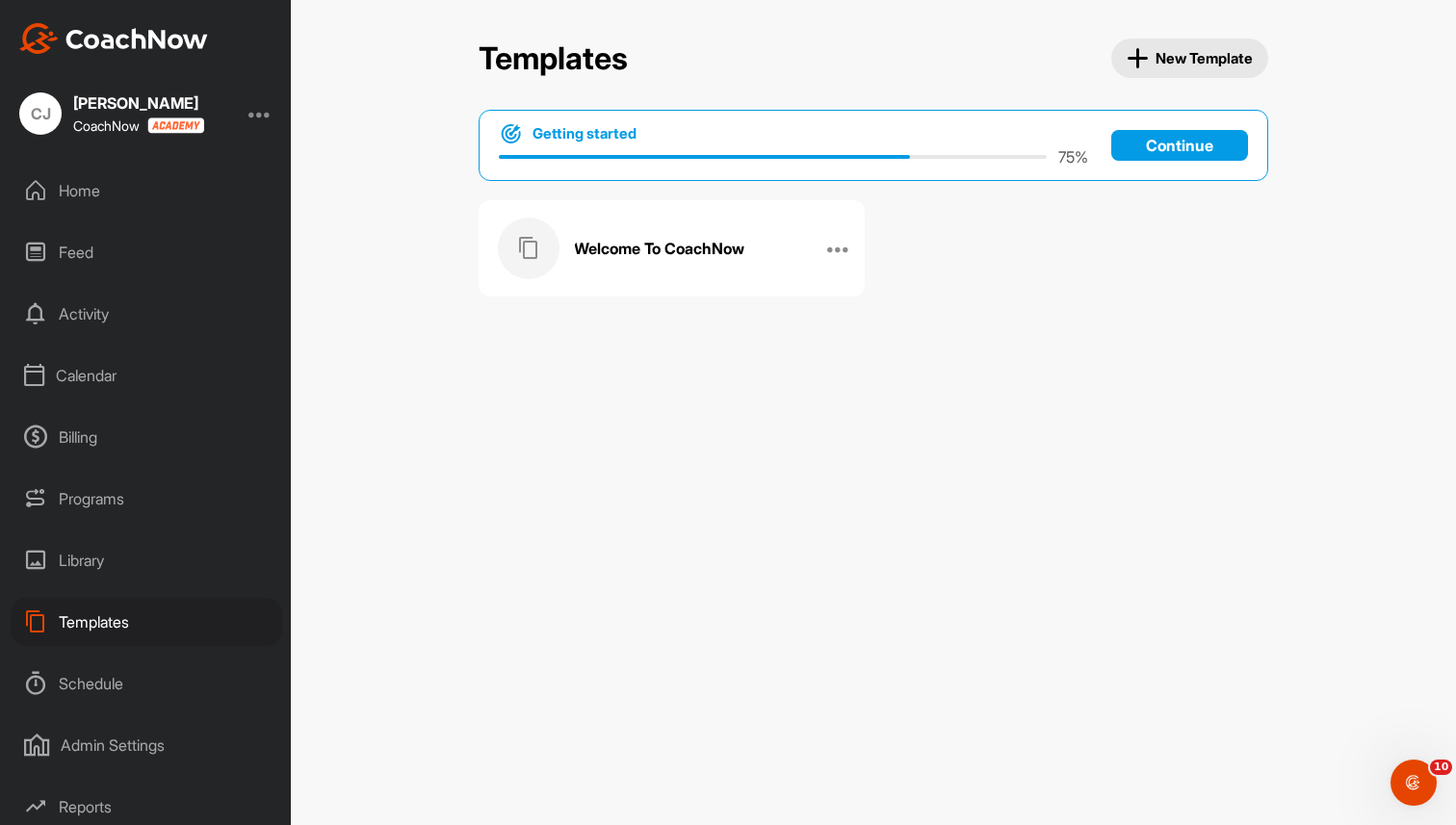
click at [609, 257] on h3 "Welcome To CoachNow" at bounding box center [659, 249] width 170 height 21
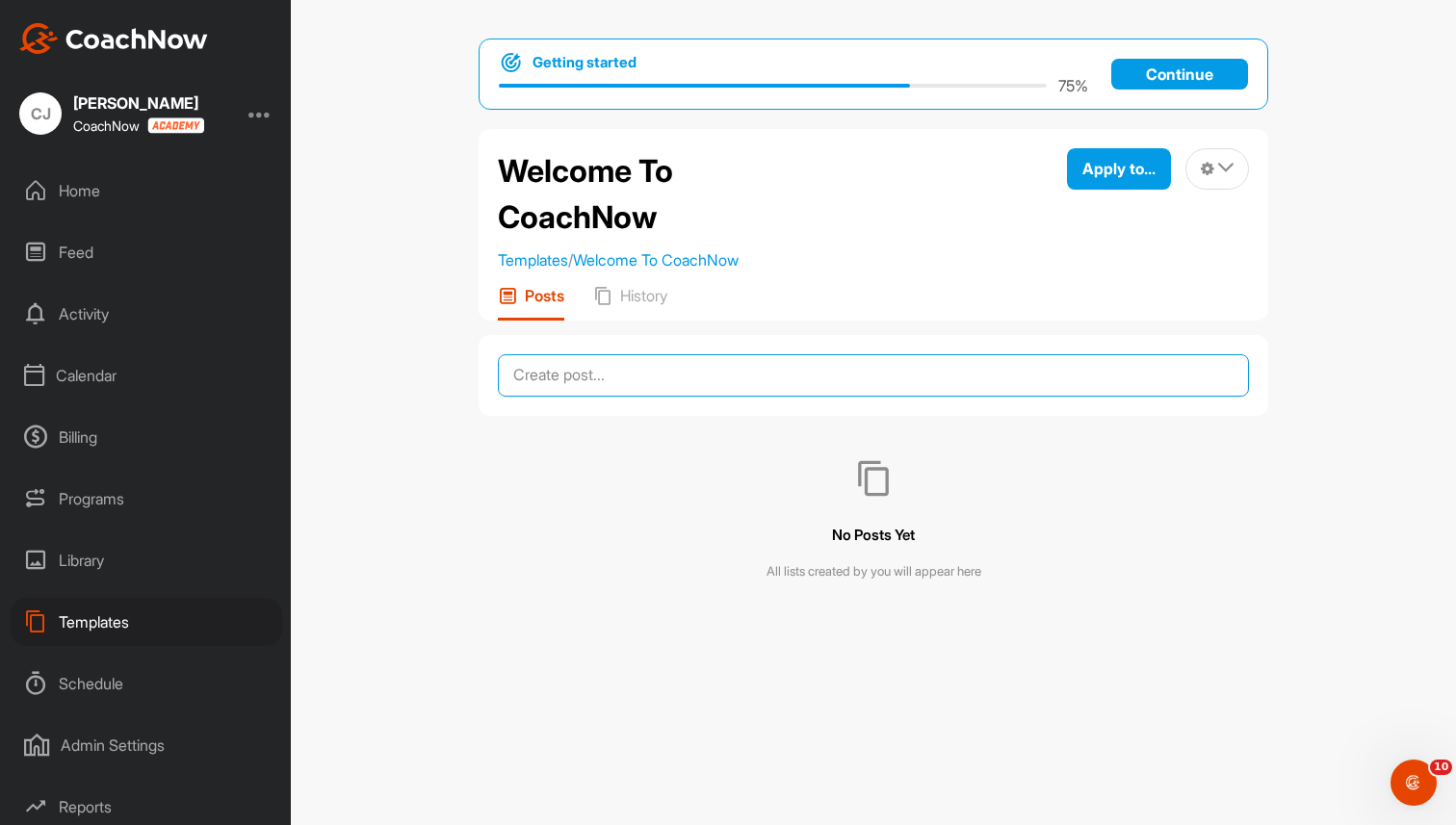
click at [648, 379] on textarea at bounding box center [872, 375] width 751 height 42
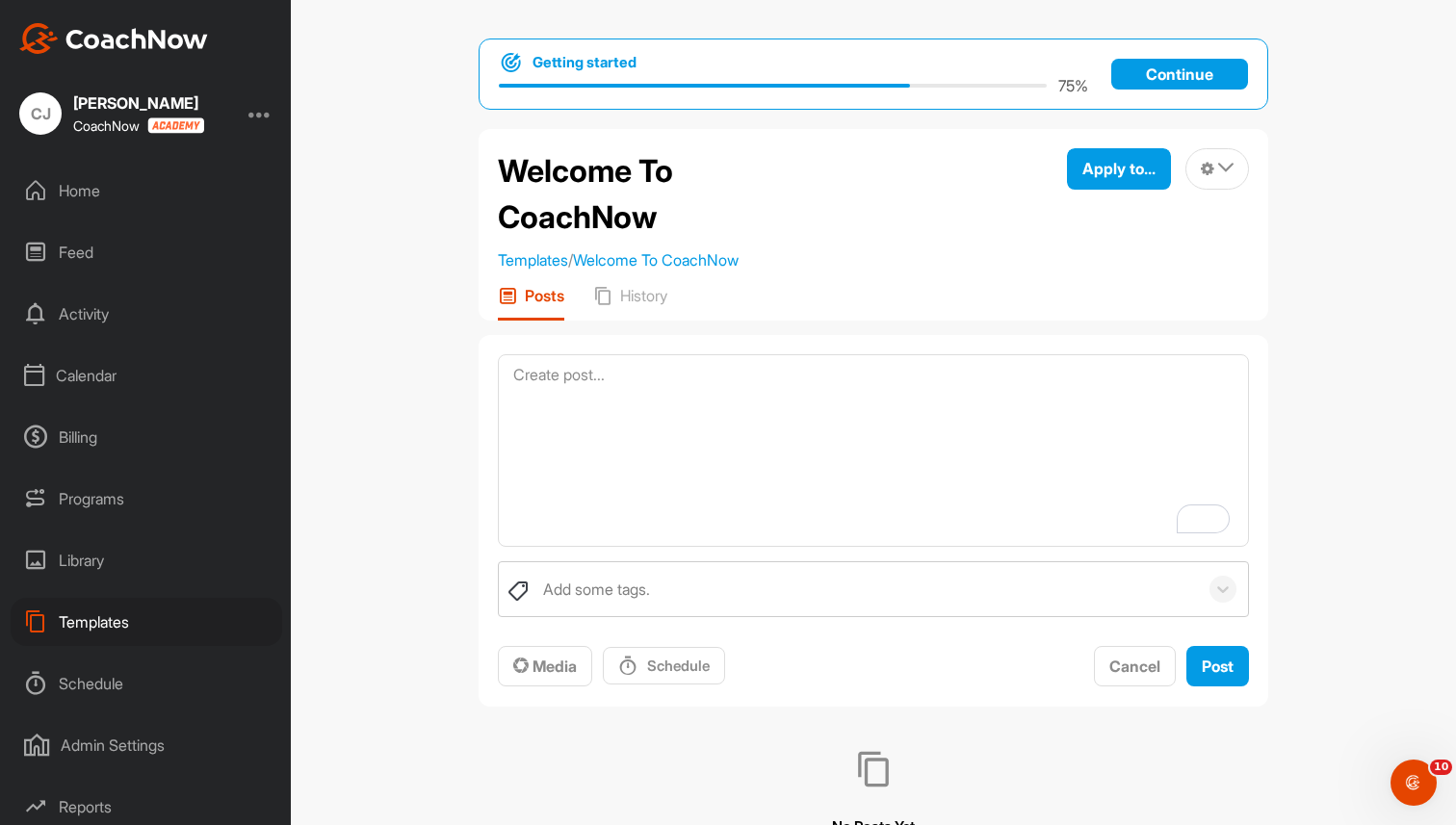
click at [152, 619] on div "Templates" at bounding box center [146, 621] width 271 height 48
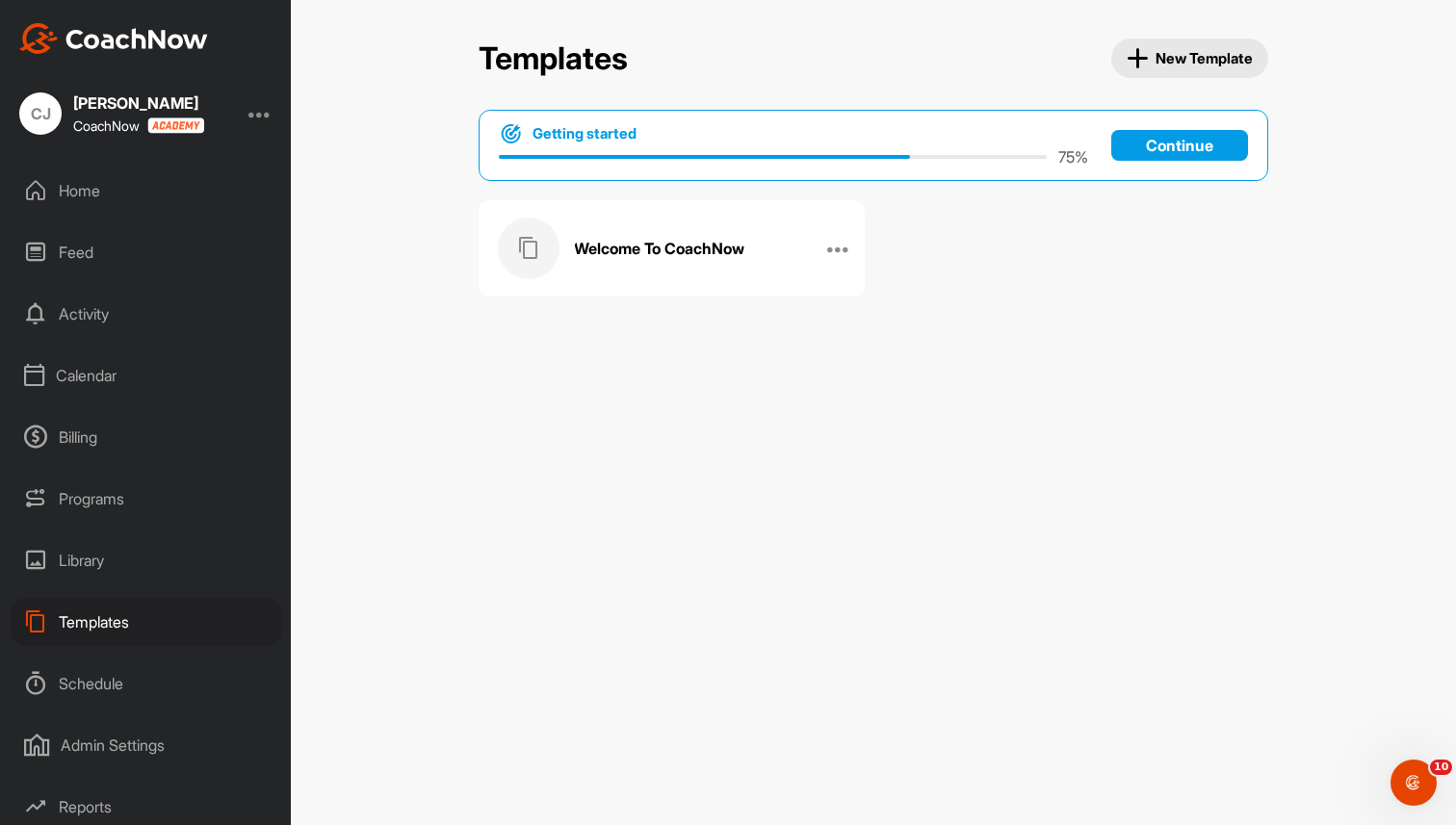
click at [626, 239] on h3 "Welcome To CoachNow" at bounding box center [659, 249] width 170 height 21
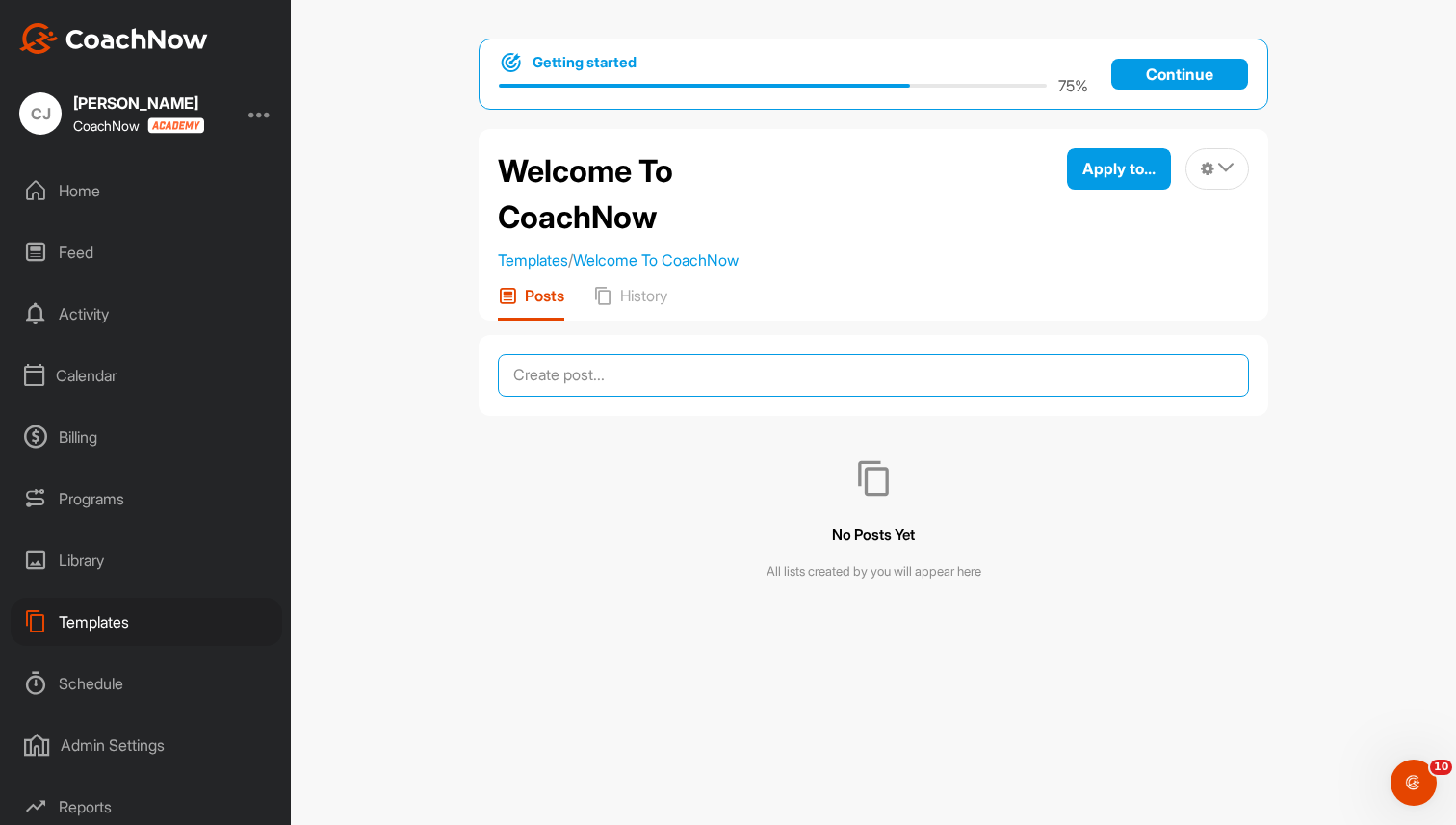
click at [620, 374] on textarea at bounding box center [872, 375] width 751 height 42
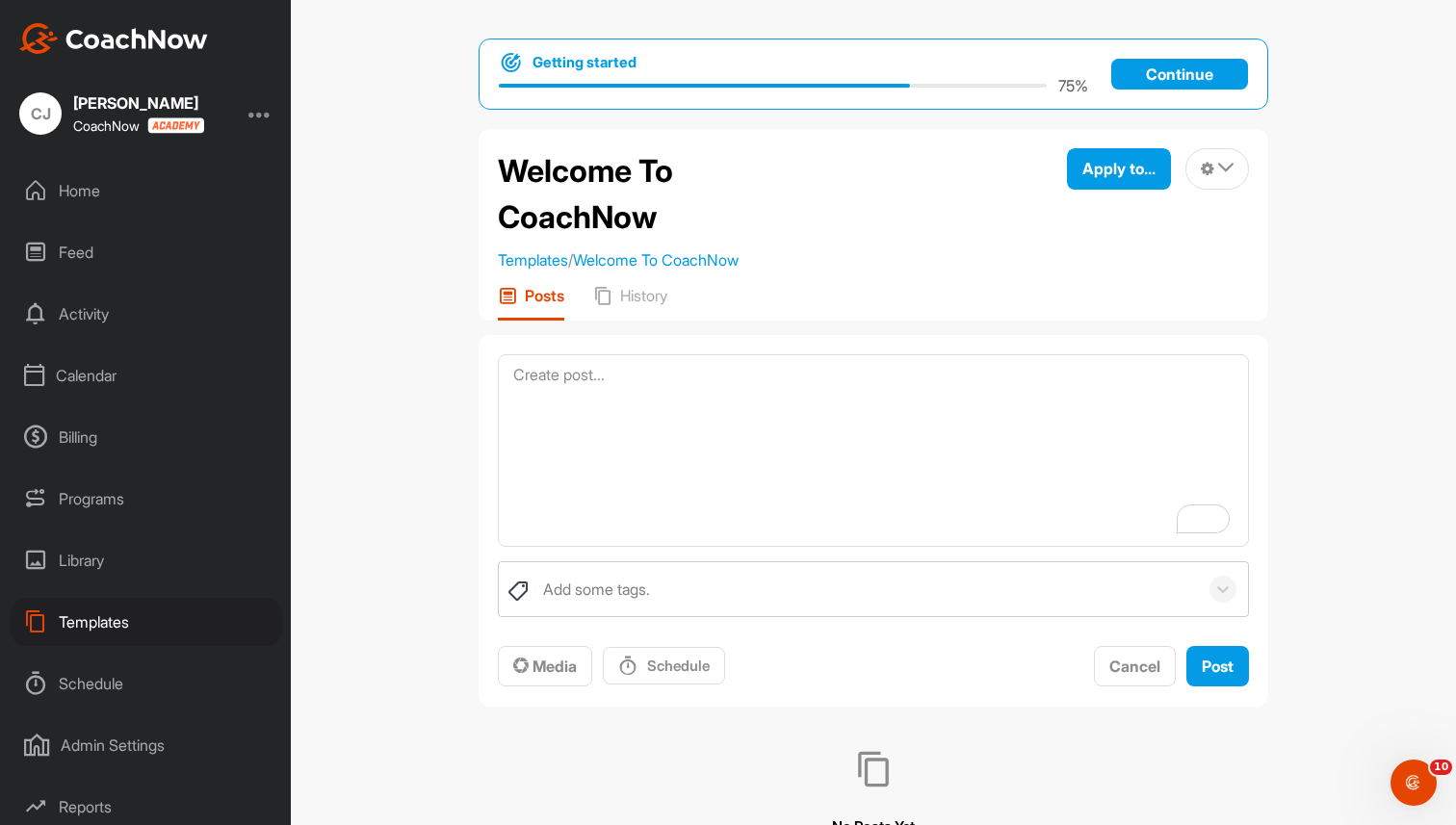
click at [89, 624] on div "Templates" at bounding box center [146, 621] width 271 height 48
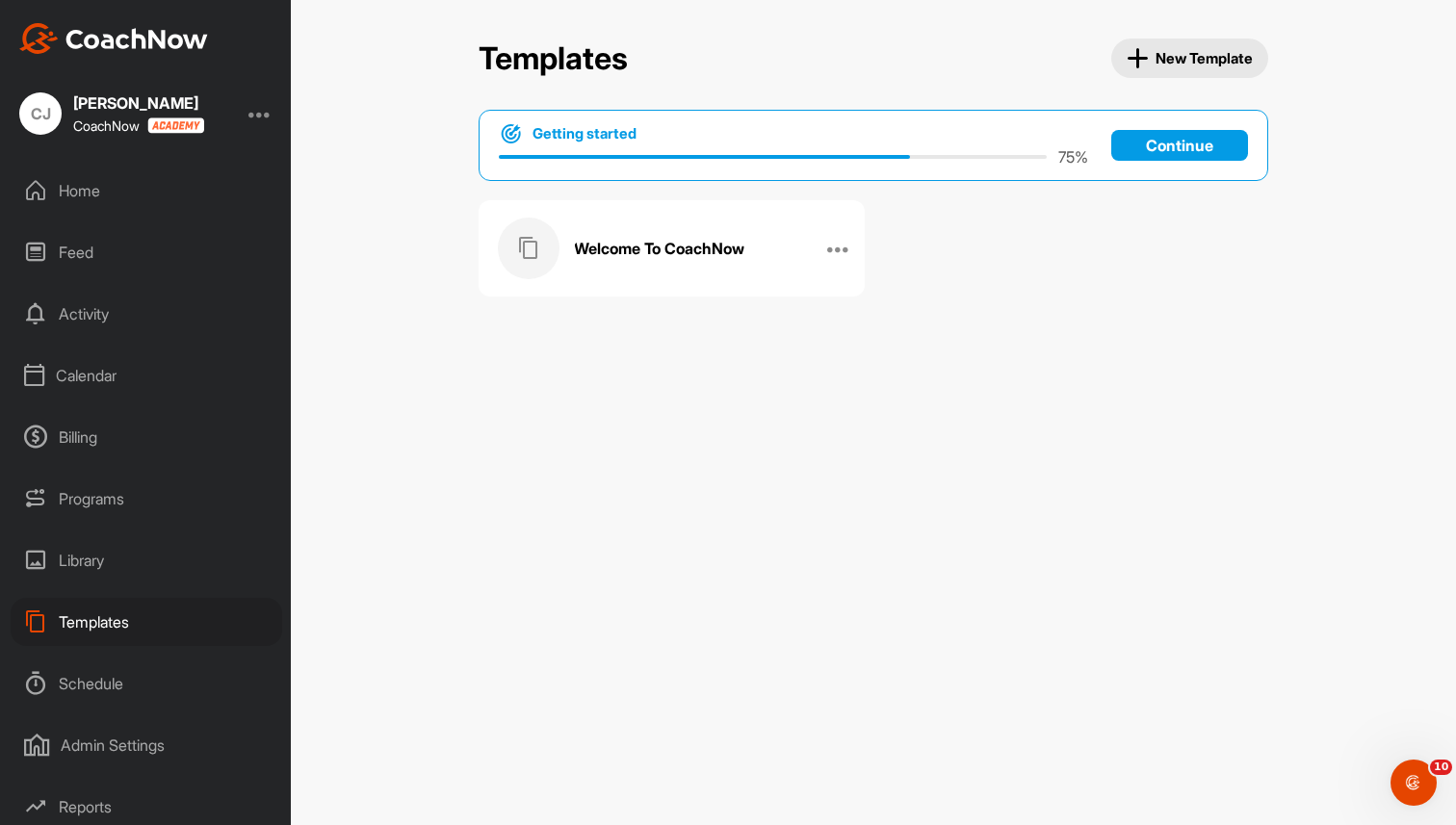
click at [604, 251] on h3 "Welcome To CoachNow" at bounding box center [659, 249] width 170 height 21
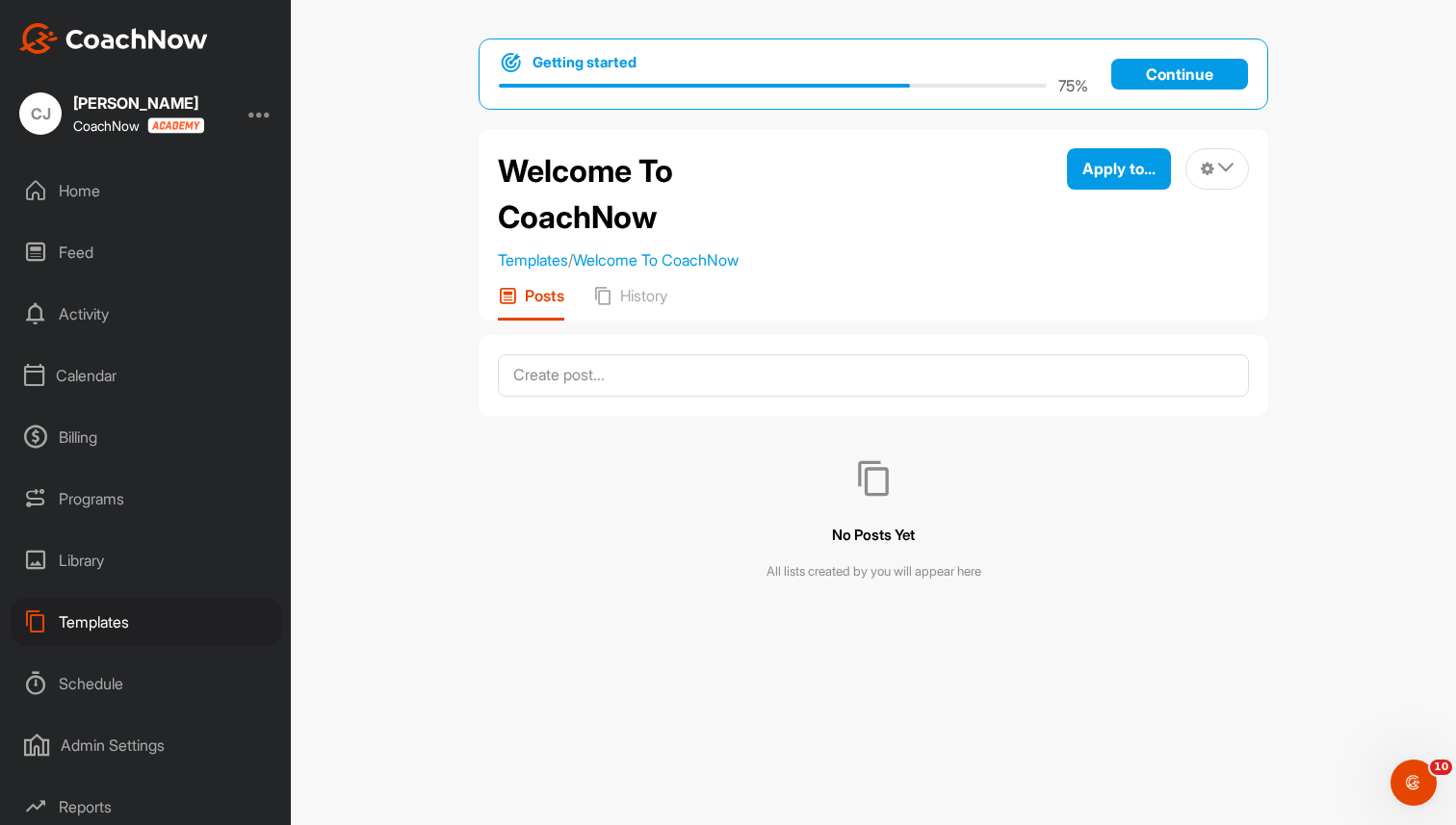
click at [164, 615] on div "Templates" at bounding box center [146, 621] width 271 height 48
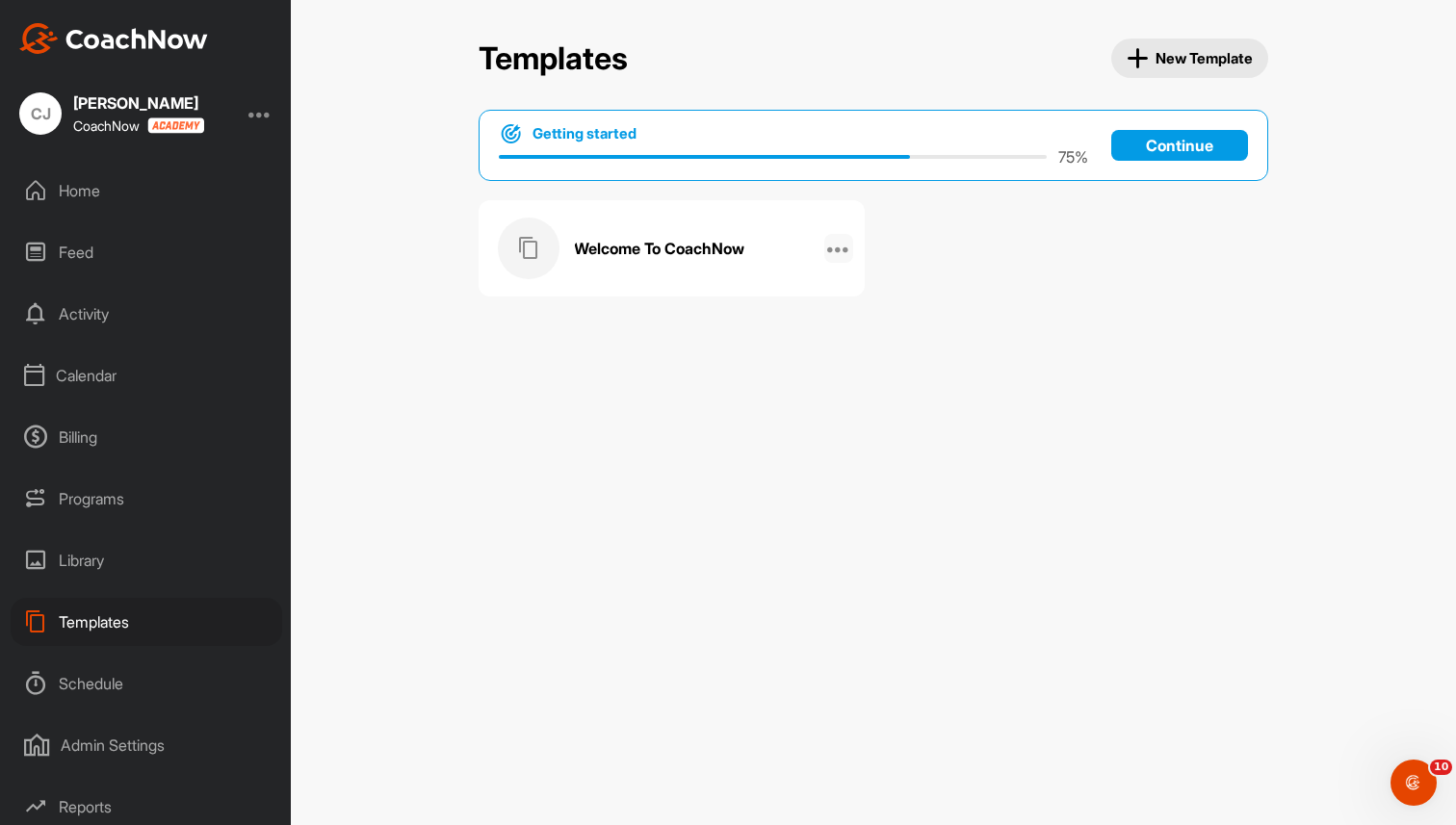
click at [832, 247] on icon at bounding box center [839, 249] width 23 height 23
click at [752, 477] on li "Delete" at bounding box center [775, 483] width 155 height 61
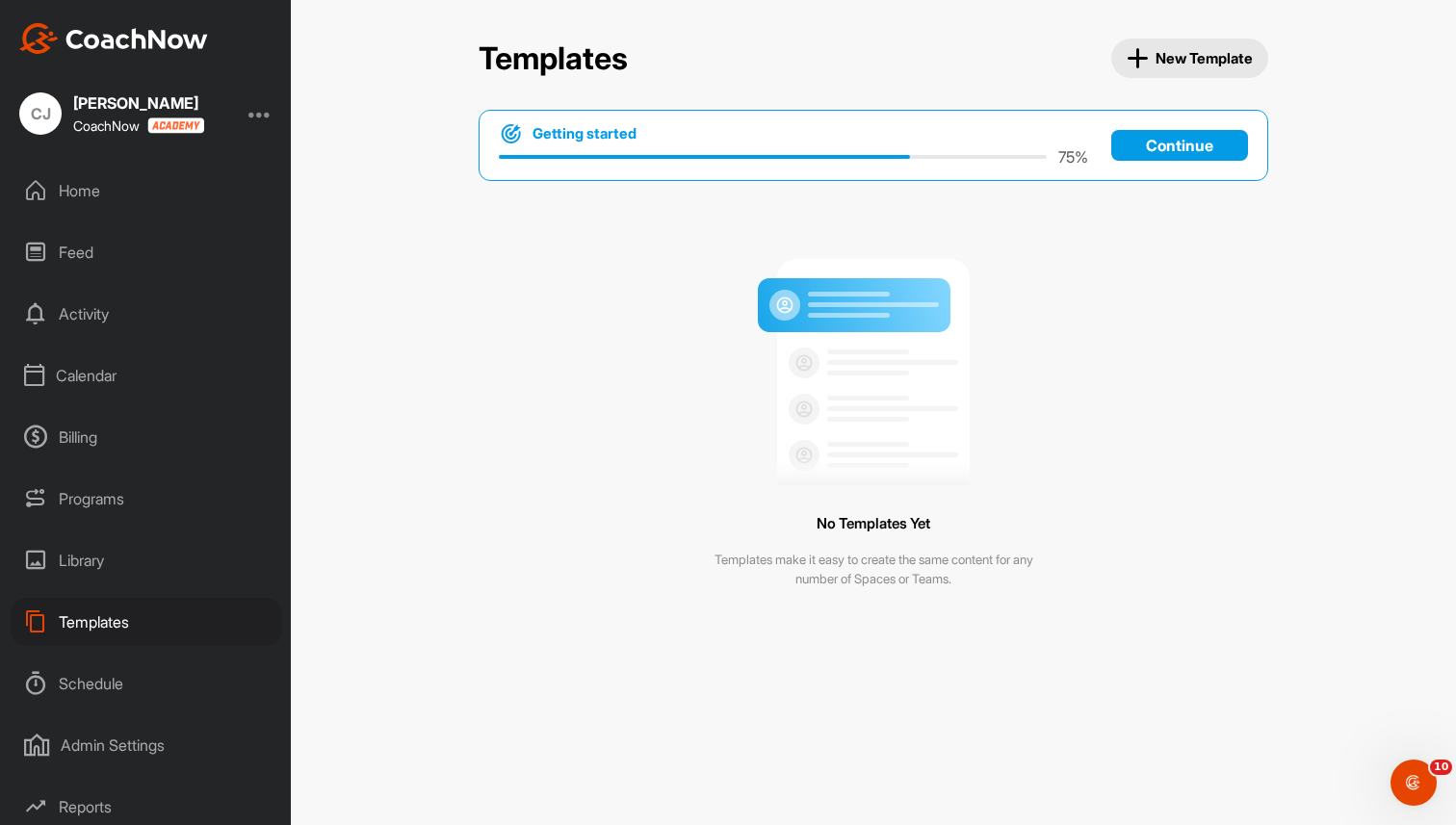
click at [84, 193] on div "Home" at bounding box center [146, 190] width 271 height 48
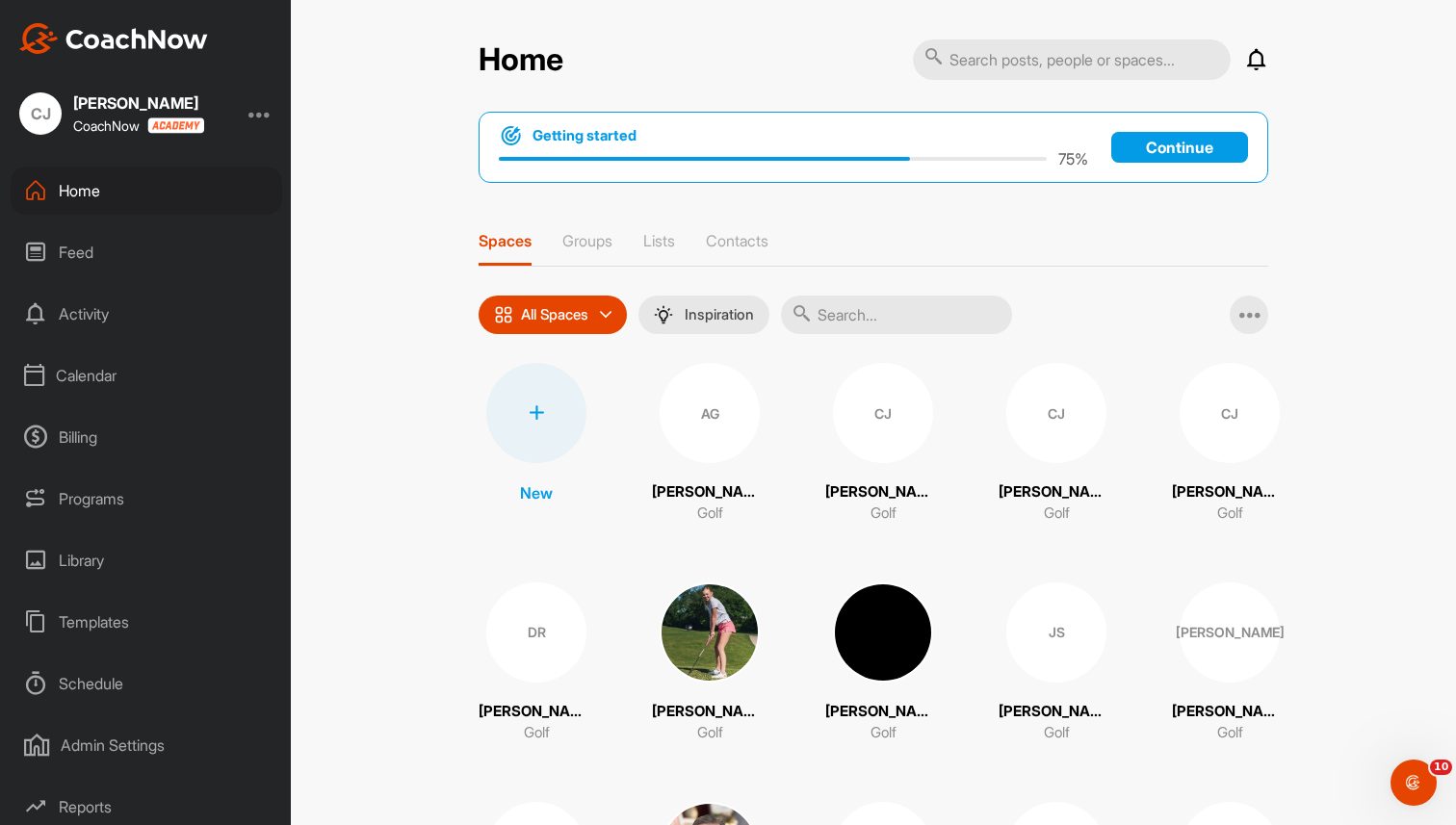
click at [103, 627] on div "Templates" at bounding box center [146, 621] width 271 height 48
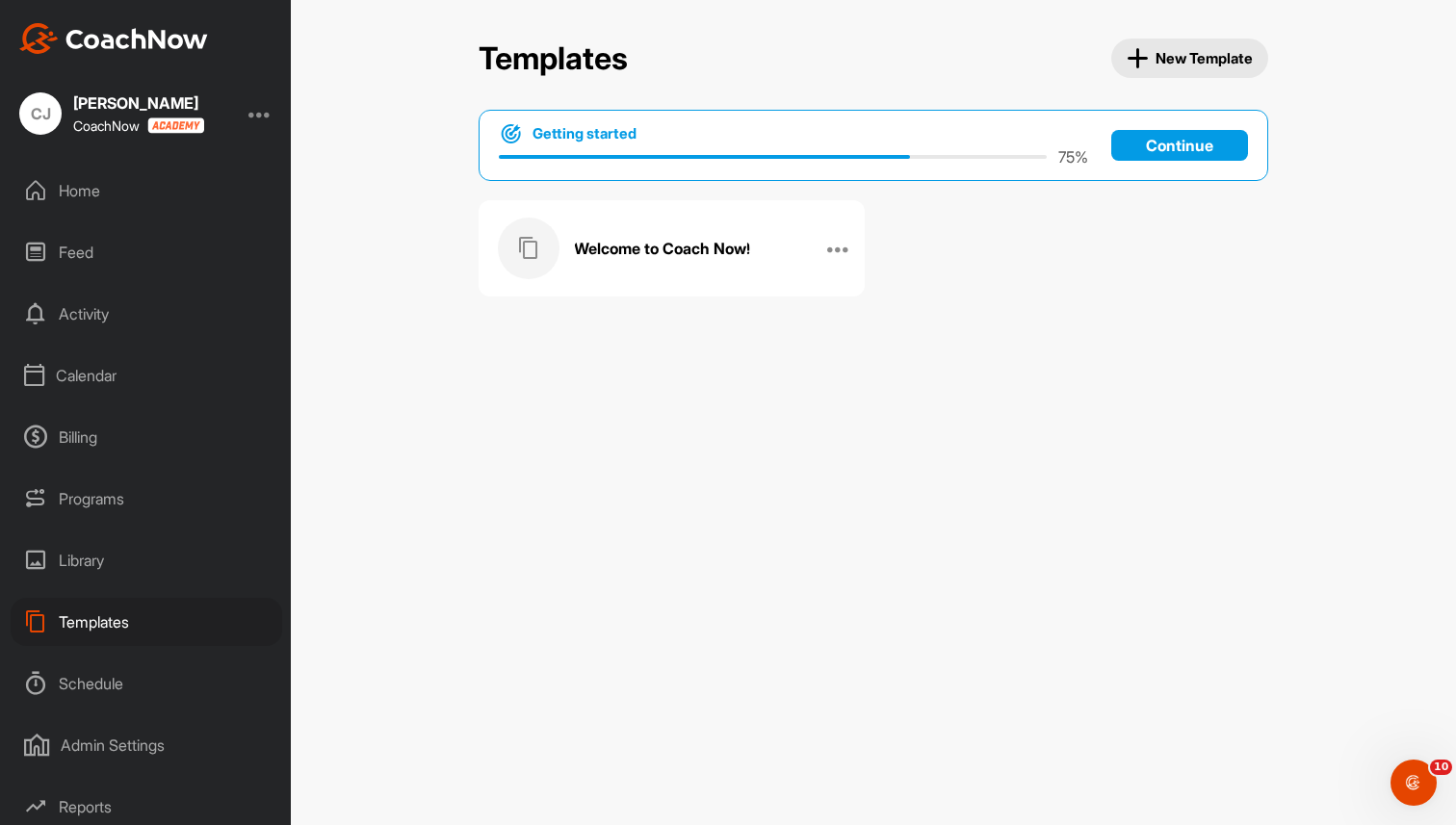
click at [637, 244] on h3 "Welcome to Coach Now!" at bounding box center [662, 249] width 176 height 21
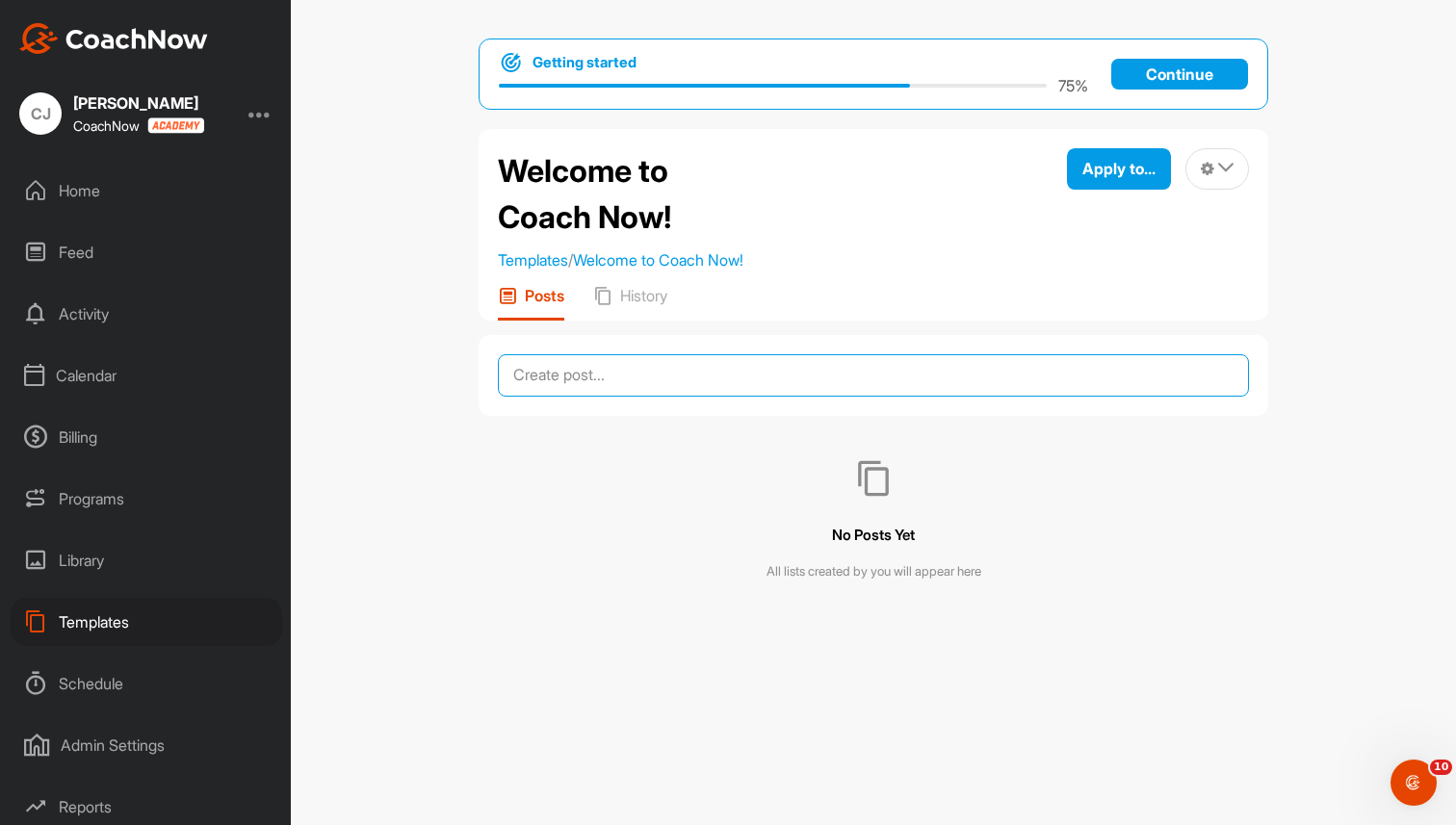
click at [628, 377] on textarea at bounding box center [872, 375] width 751 height 42
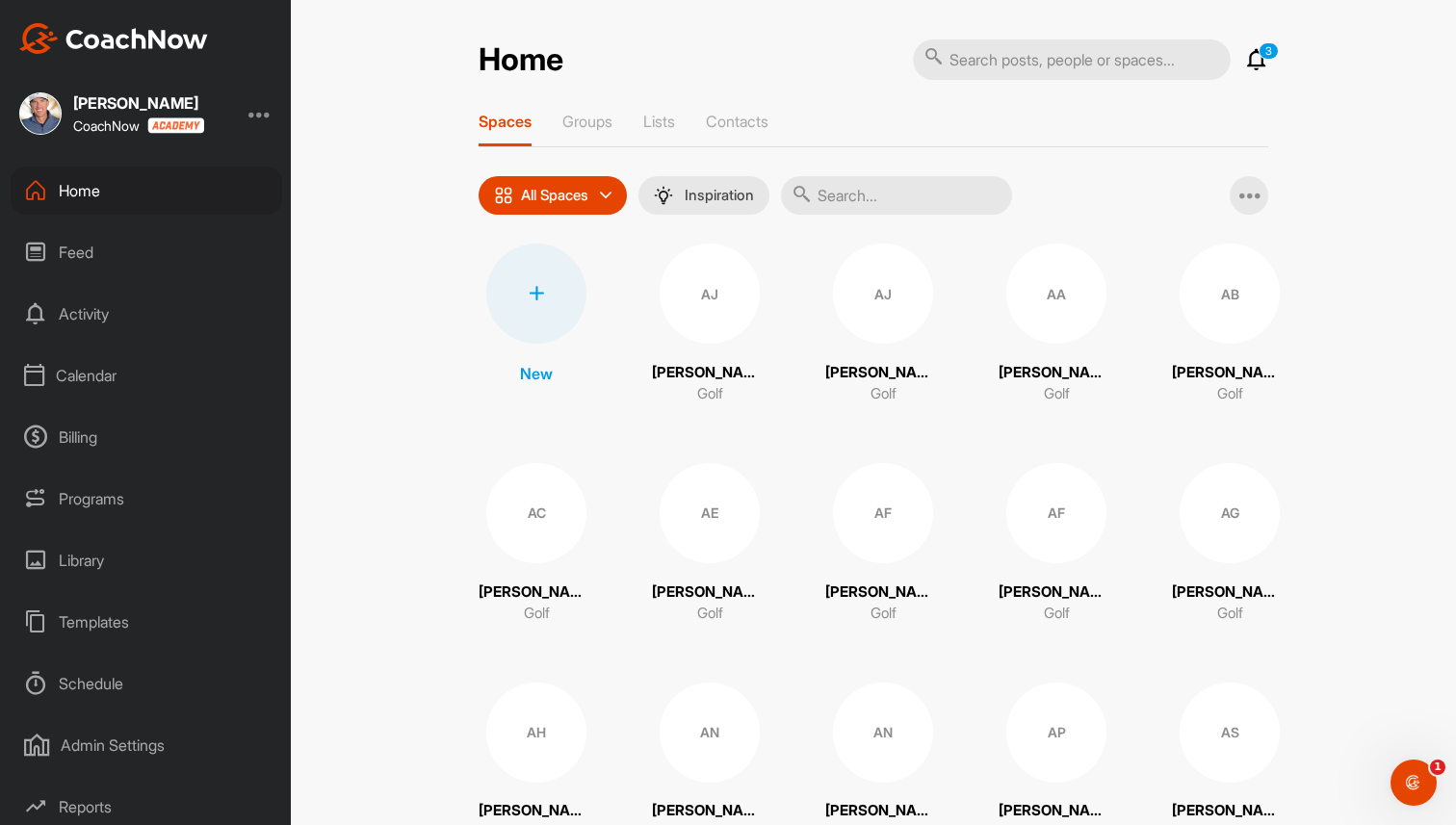
click at [92, 631] on div "Templates" at bounding box center [146, 621] width 271 height 48
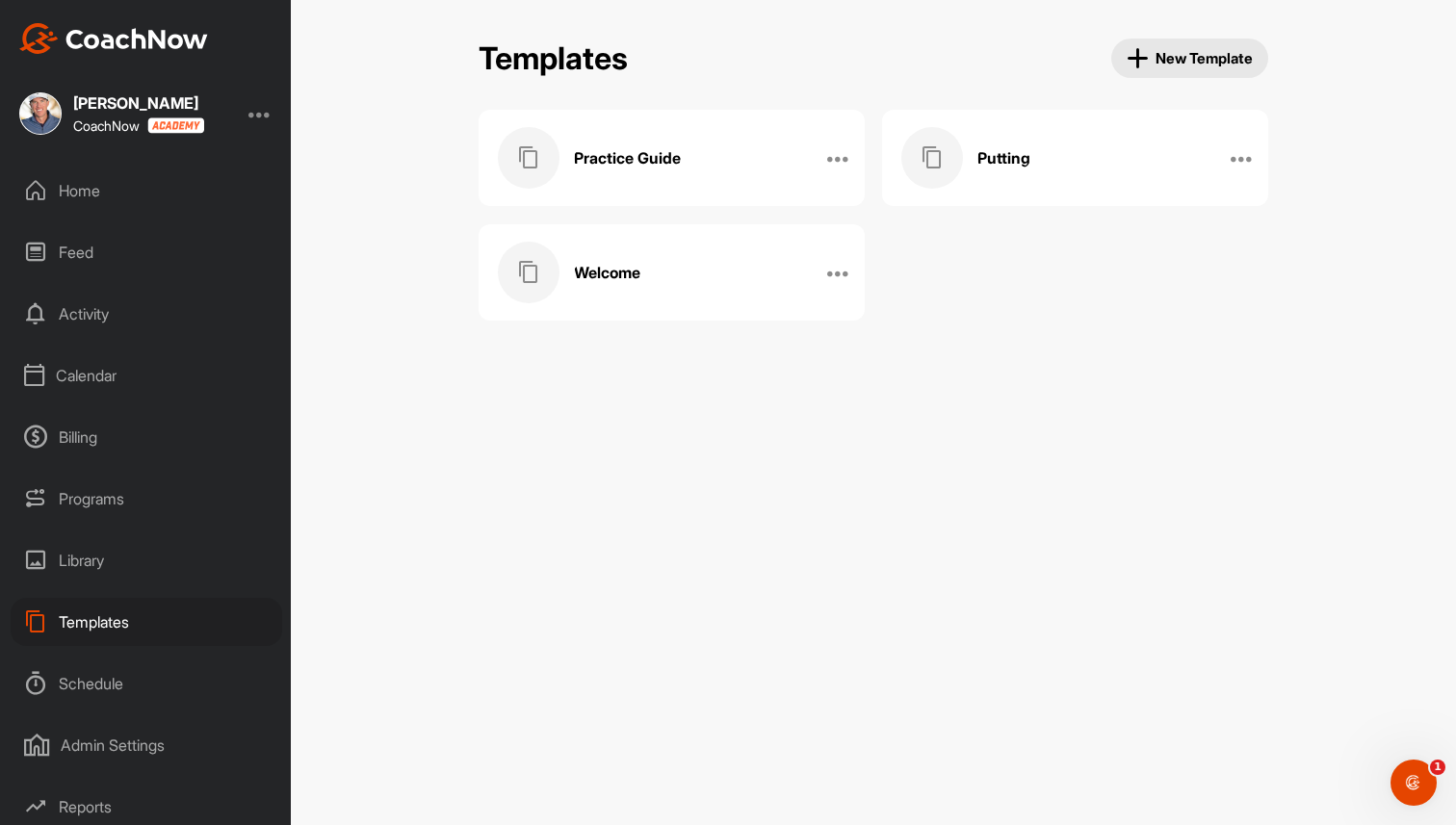
click at [673, 280] on div "Welcome" at bounding box center [651, 272] width 307 height 62
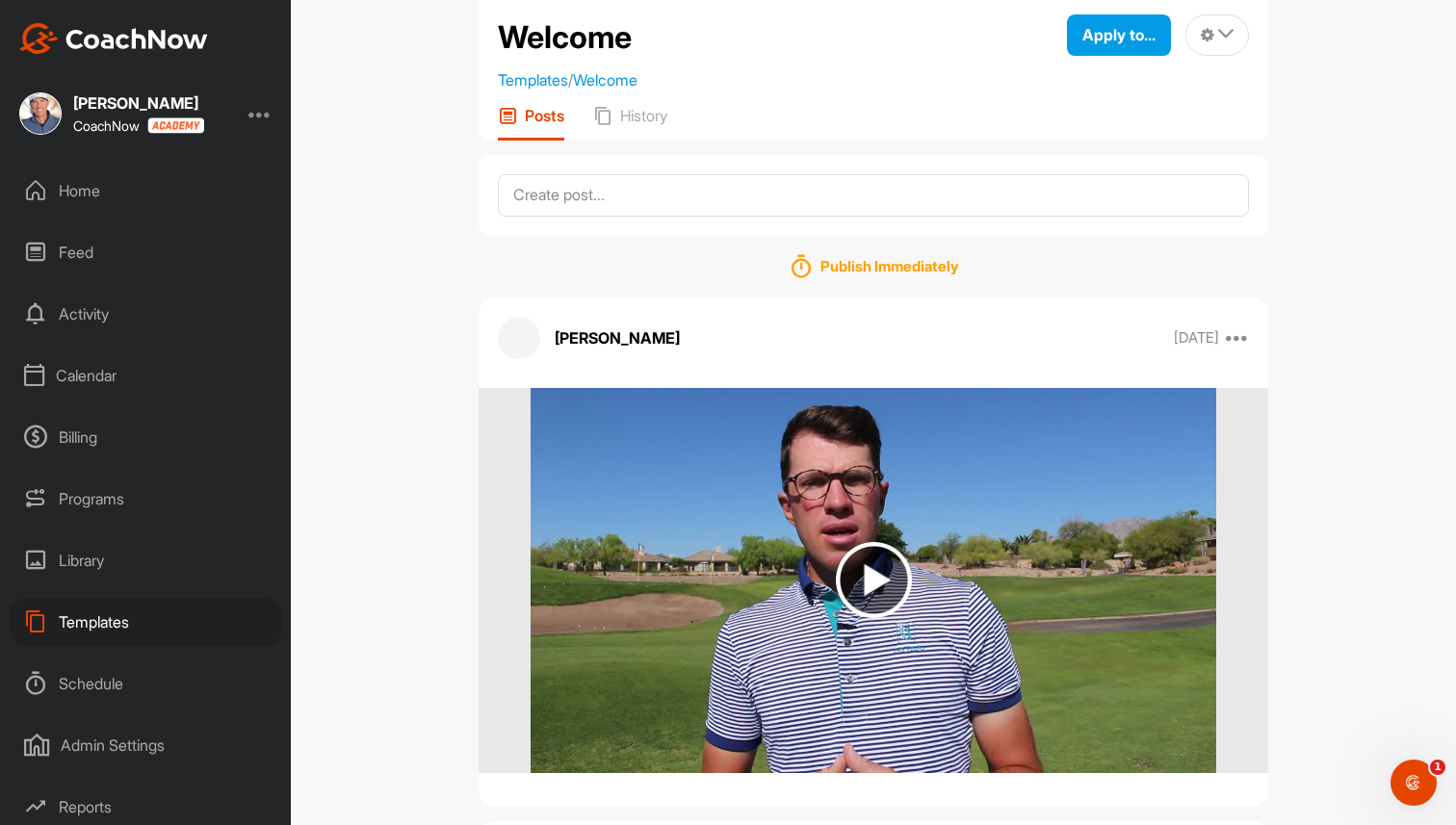
scroll to position [45, 0]
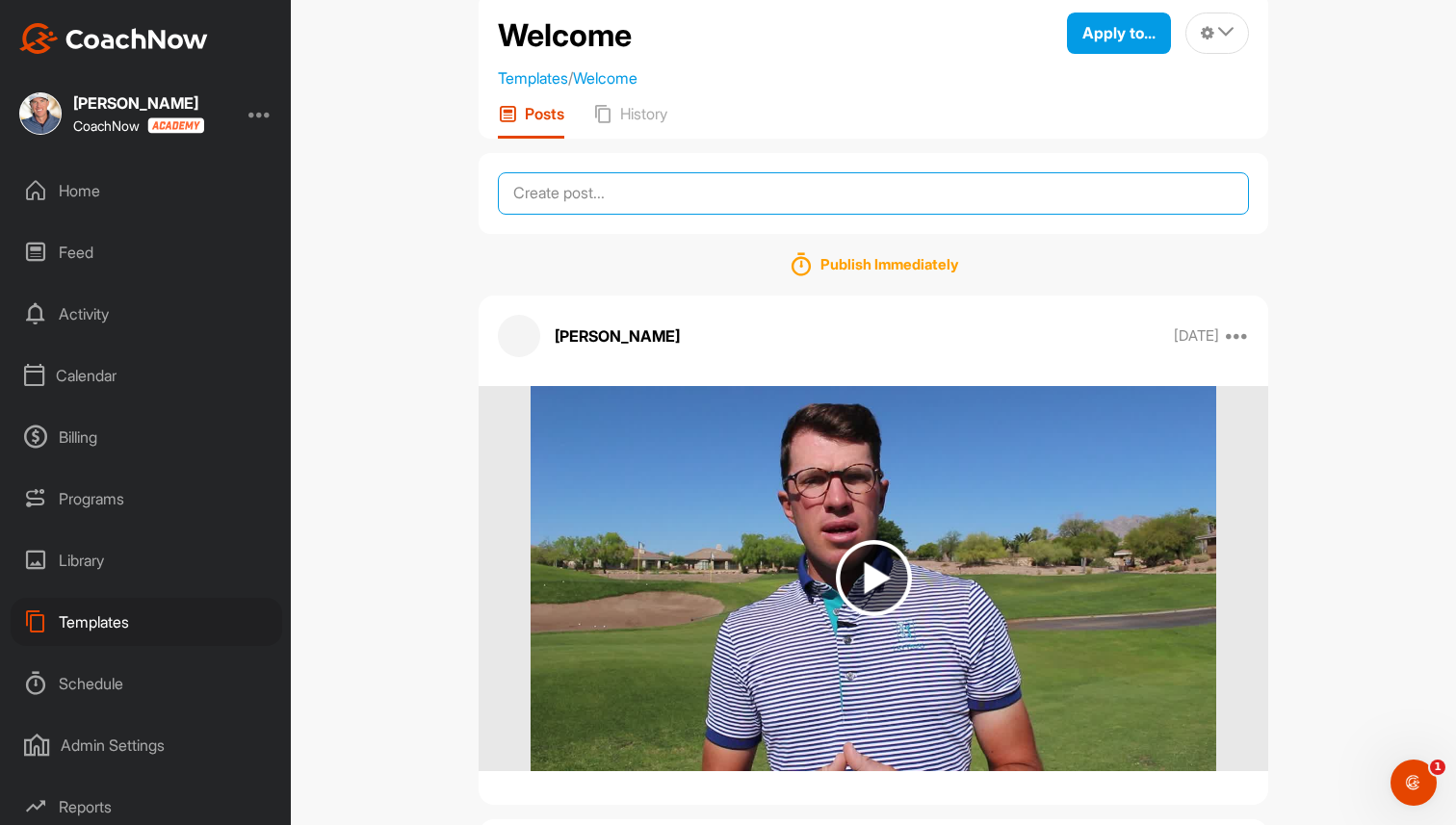
click at [678, 195] on textarea at bounding box center [872, 193] width 751 height 42
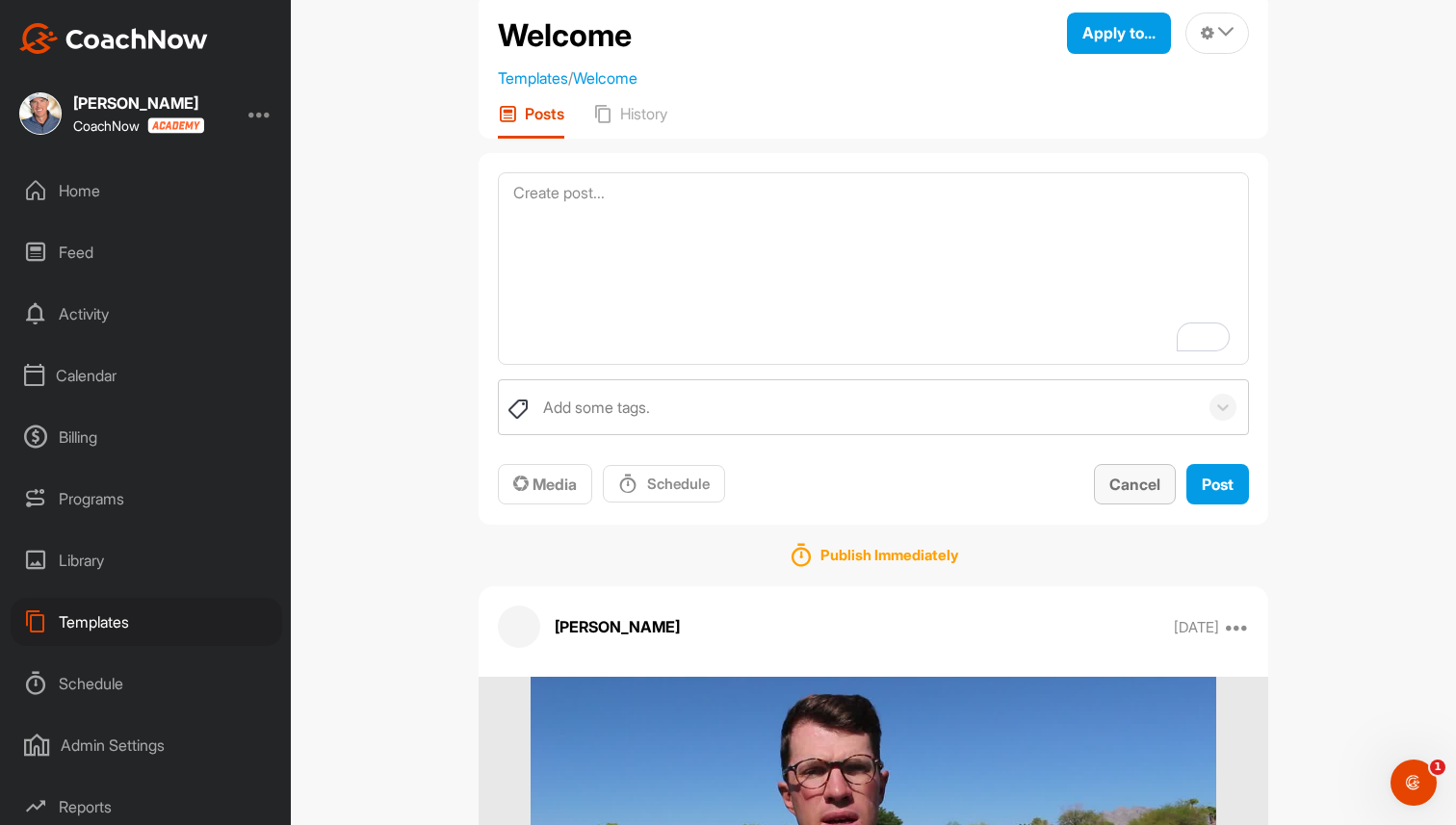
click at [1165, 490] on button "Cancel" at bounding box center [1135, 484] width 82 height 41
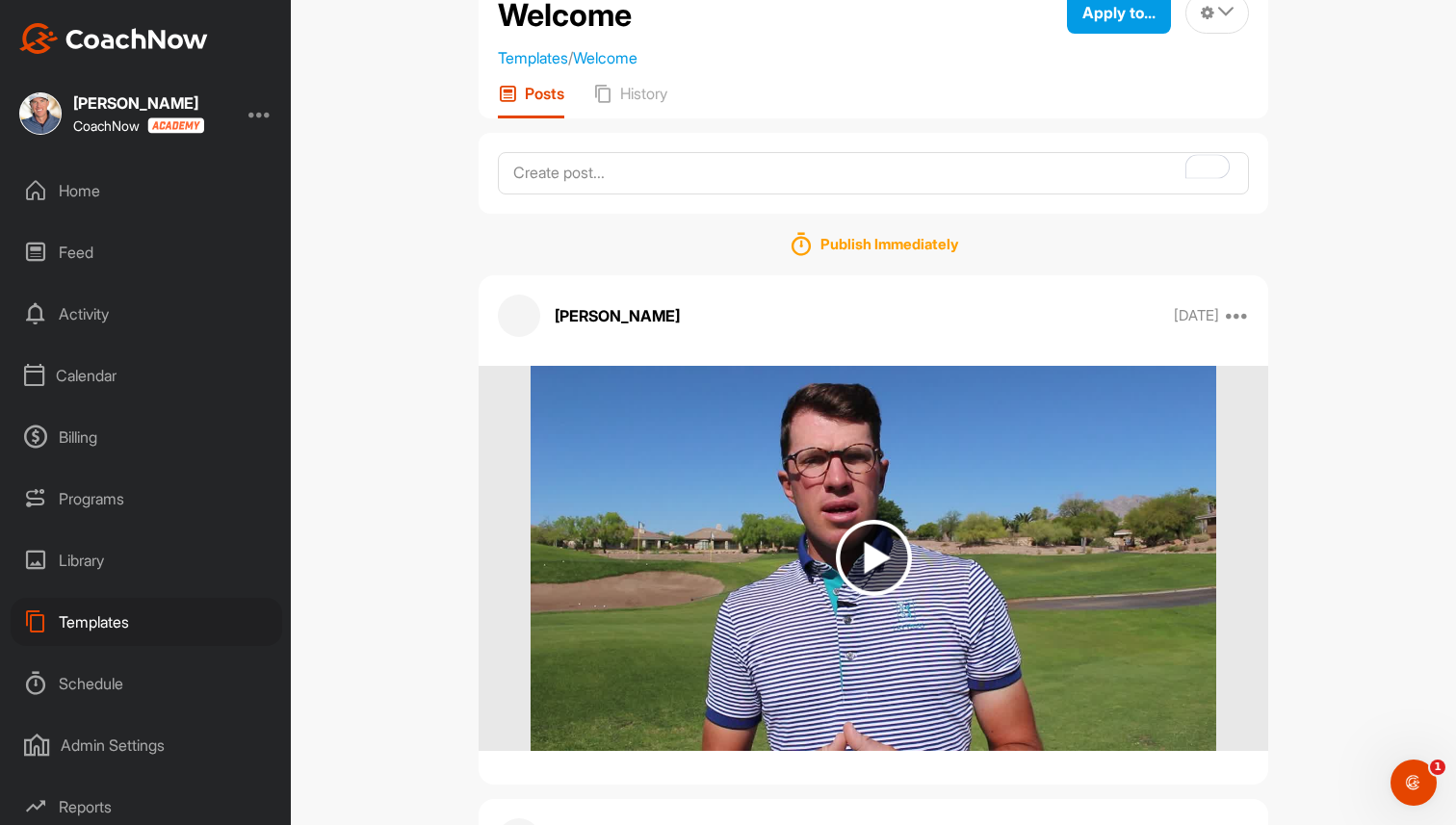
scroll to position [0, 0]
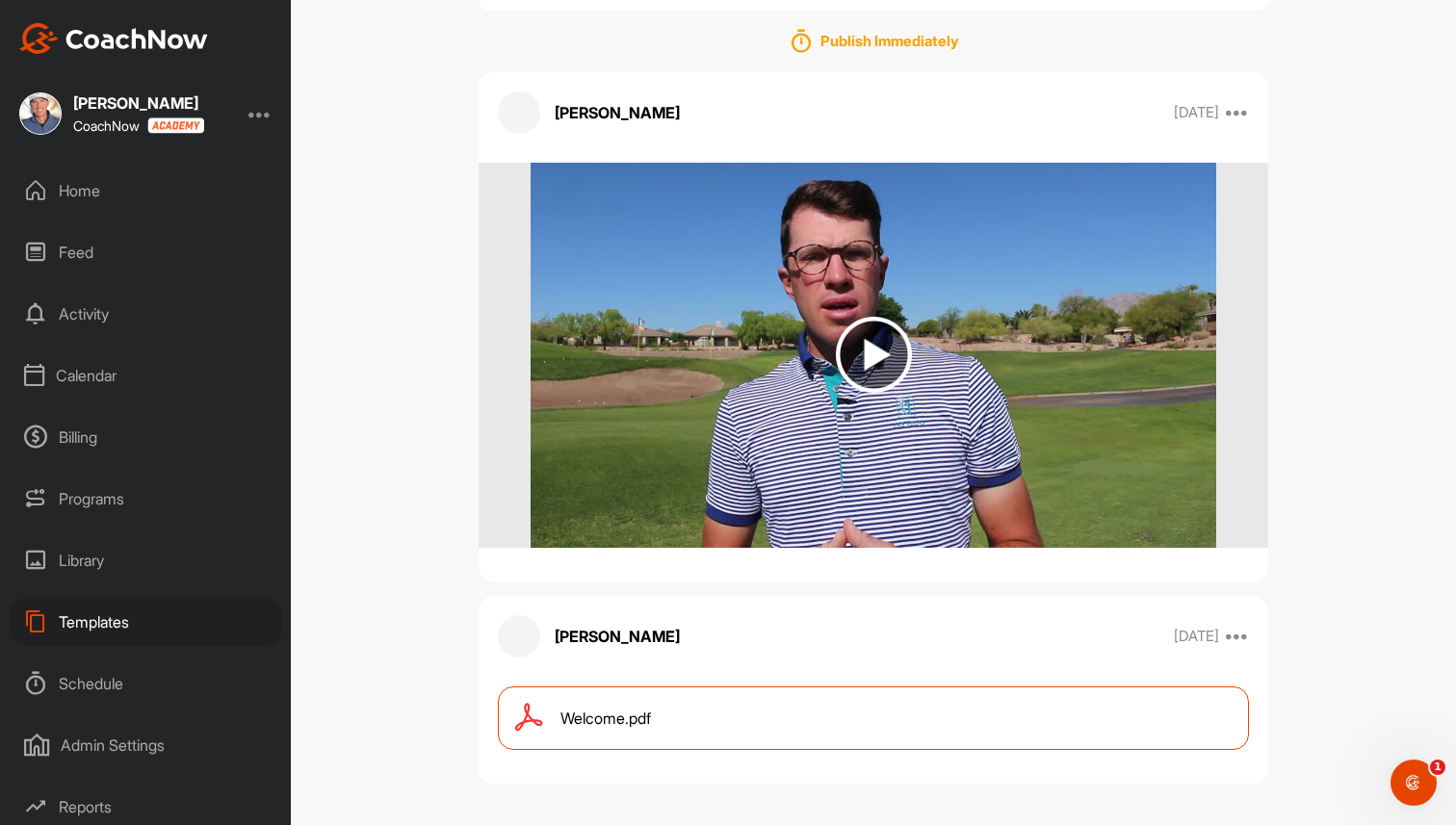
click at [704, 714] on div "Welcome.pdf" at bounding box center [872, 717] width 751 height 64
click at [869, 343] on img at bounding box center [874, 355] width 76 height 76
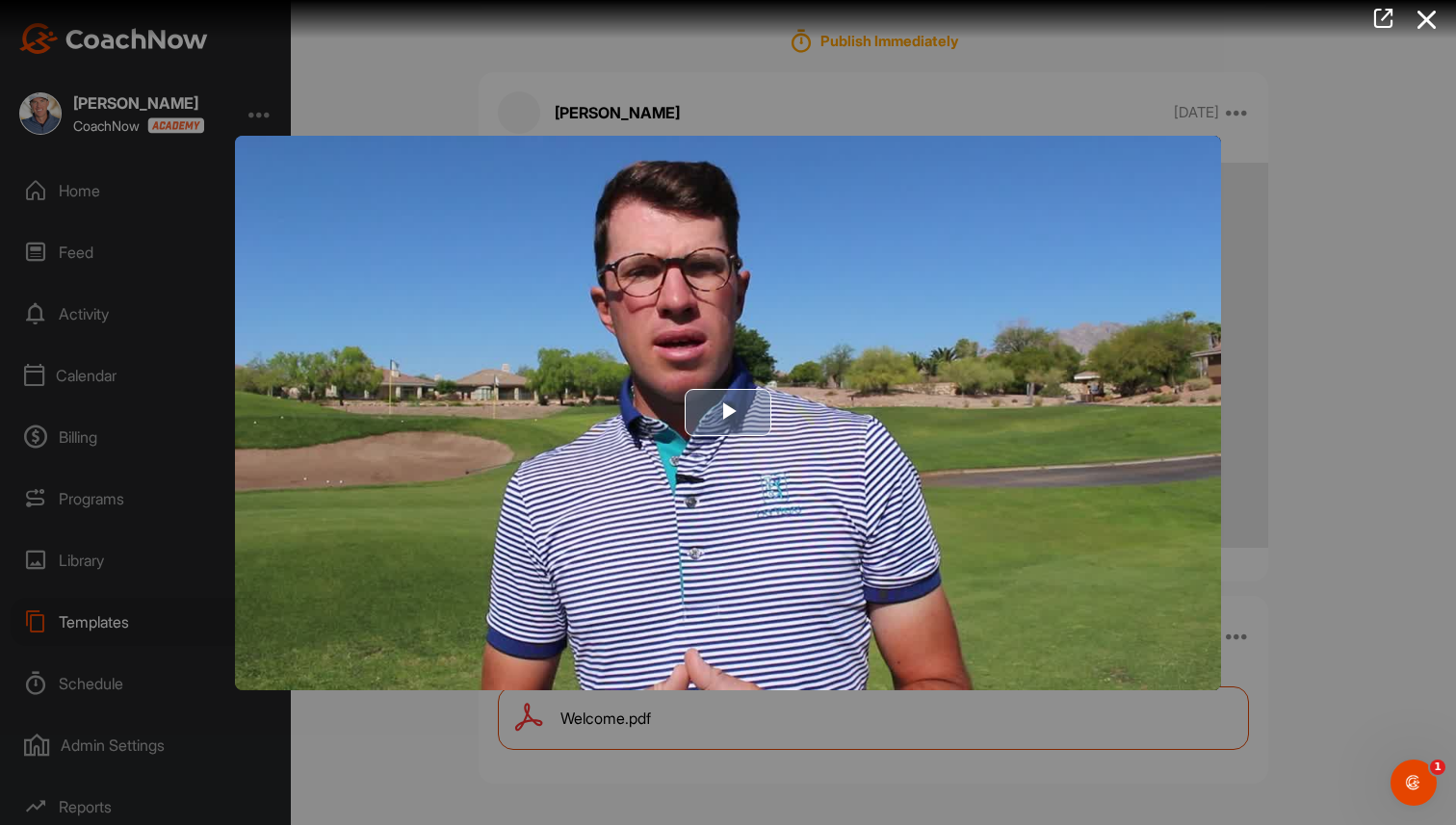
click at [728, 413] on span "Video Player" at bounding box center [728, 413] width 0 height 0
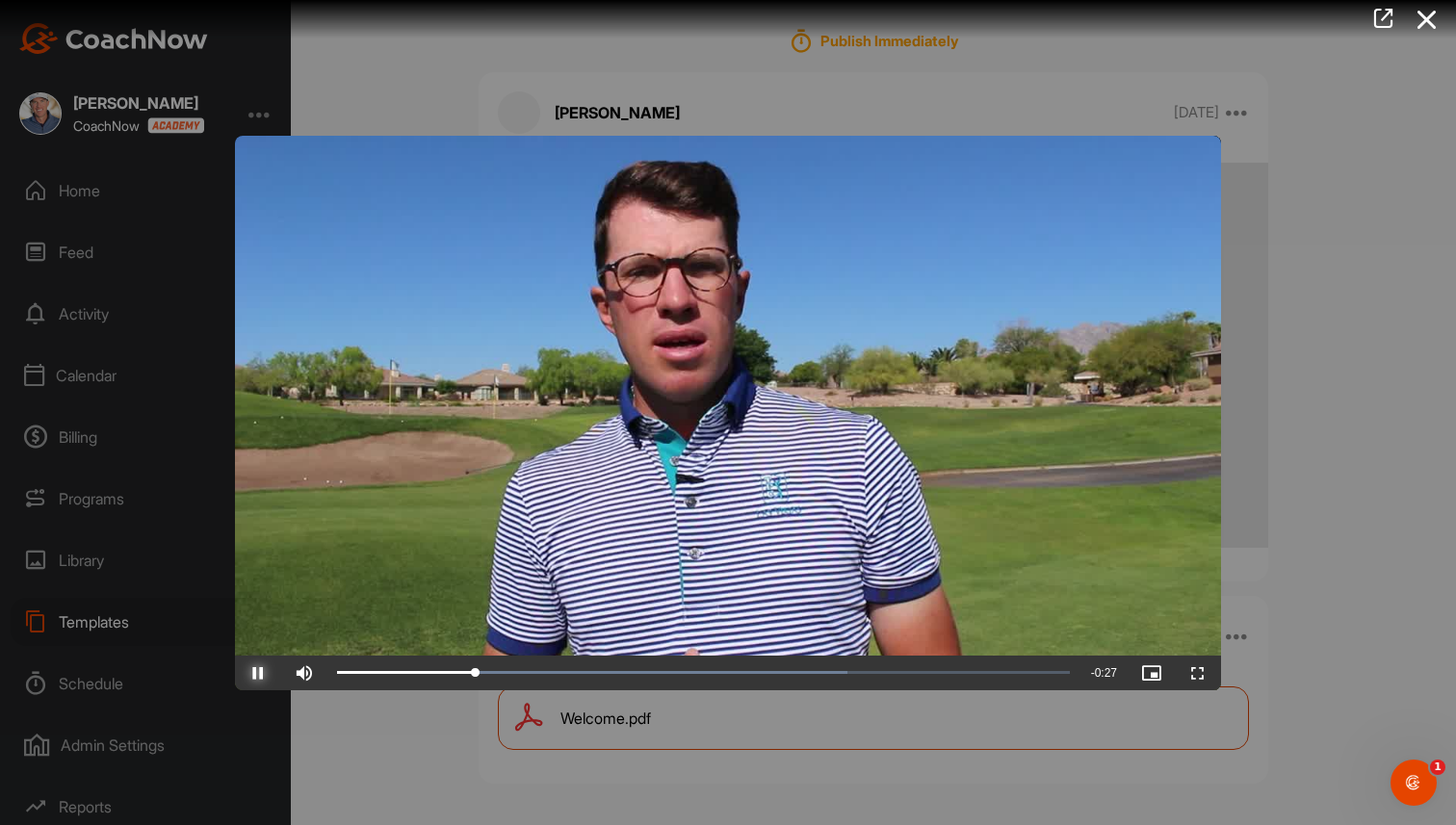
click at [258, 672] on span "Video Player" at bounding box center [258, 672] width 46 height 0
click at [1434, 16] on icon at bounding box center [1427, 20] width 44 height 35
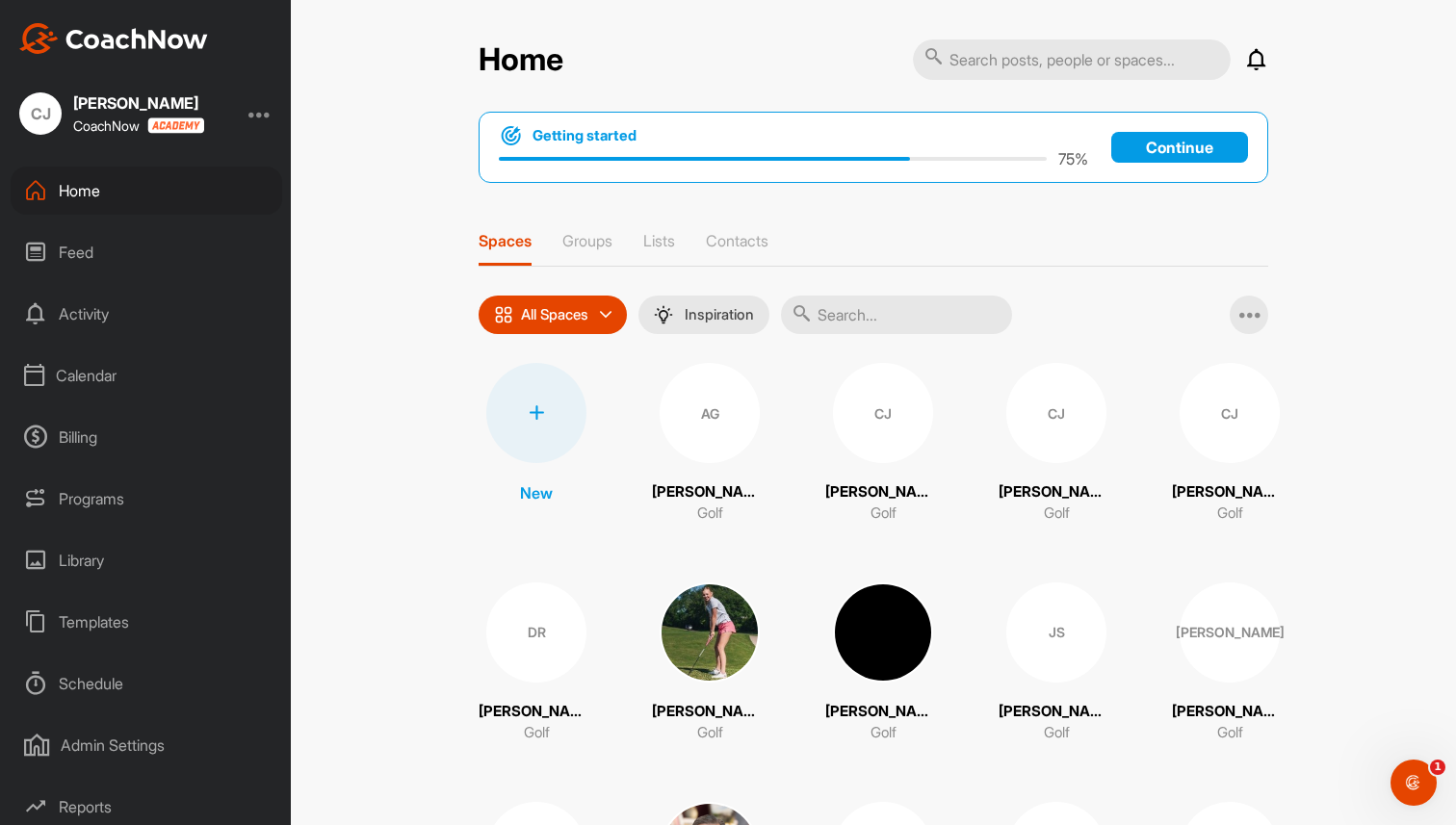
click at [372, 347] on div "Home Notifications Invitations Everything Else BA Brian A. joined space 19 Jul …" at bounding box center [873, 412] width 1165 height 825
click at [1237, 447] on div "CJ" at bounding box center [1230, 413] width 100 height 100
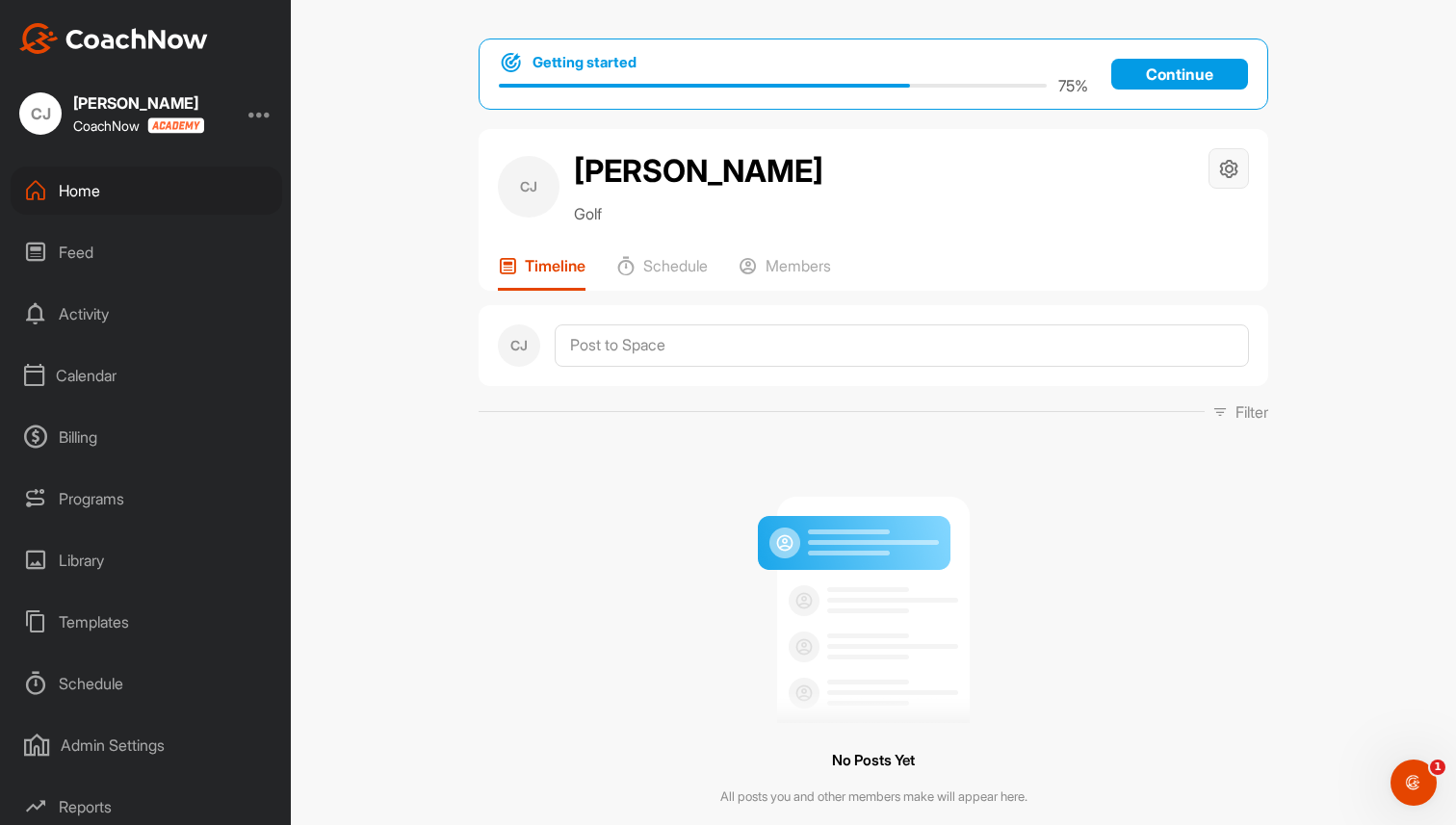
click at [1237, 168] on icon at bounding box center [1229, 168] width 23 height 23
click at [1191, 225] on li "Space Settings" at bounding box center [1171, 223] width 157 height 62
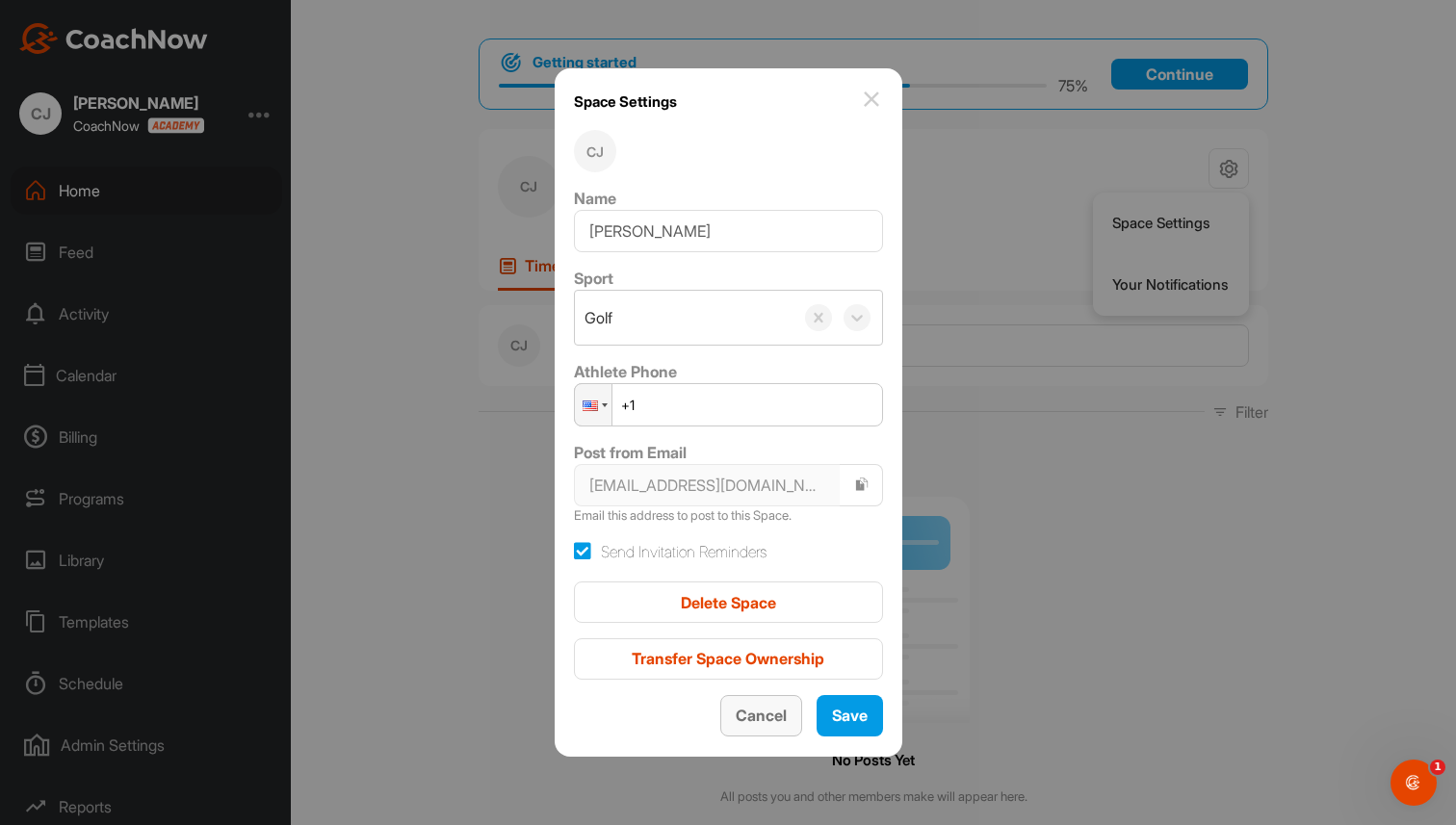
click at [740, 714] on span "Cancel" at bounding box center [761, 715] width 51 height 20
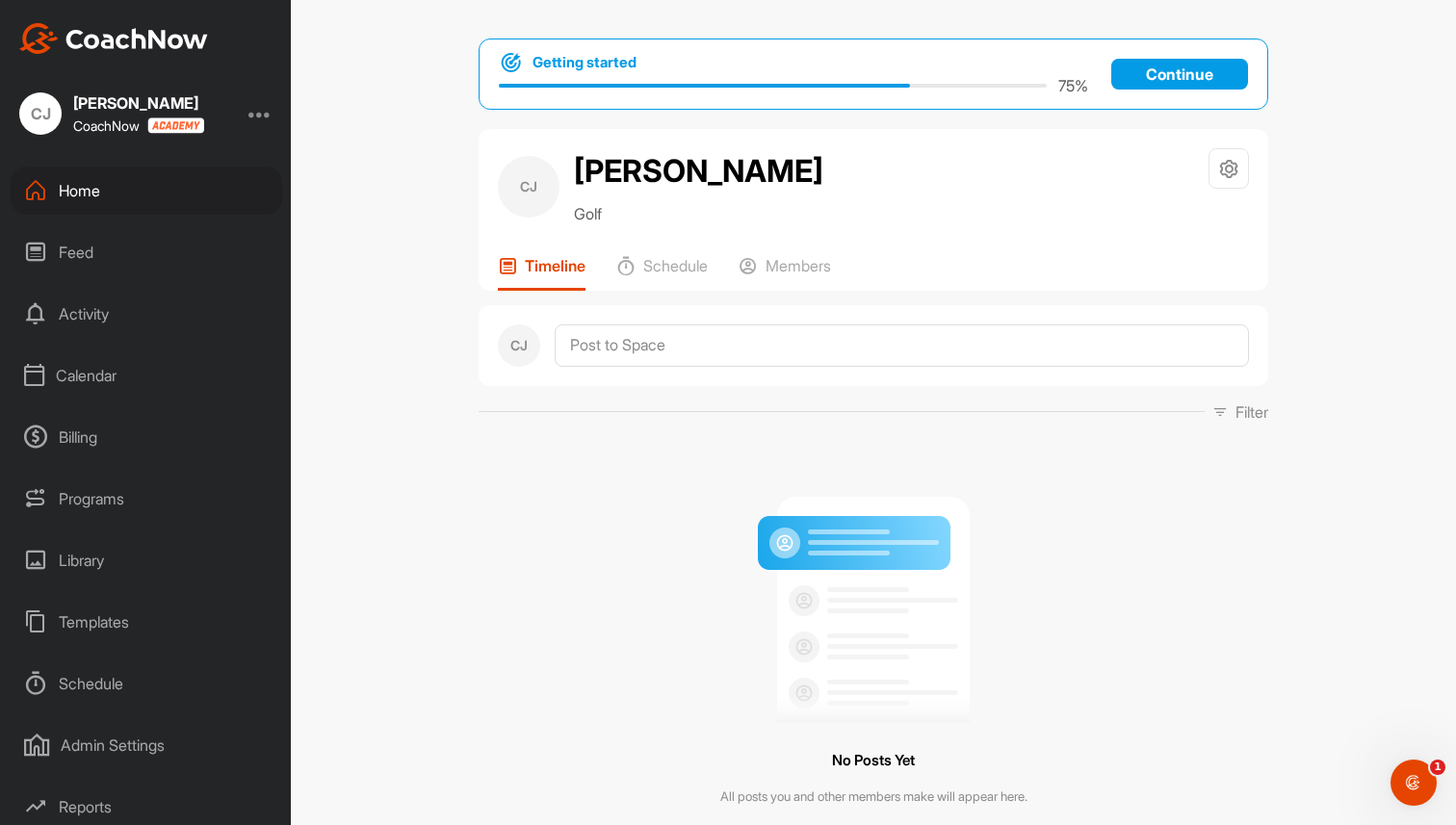
click at [163, 209] on div "Home" at bounding box center [146, 190] width 271 height 48
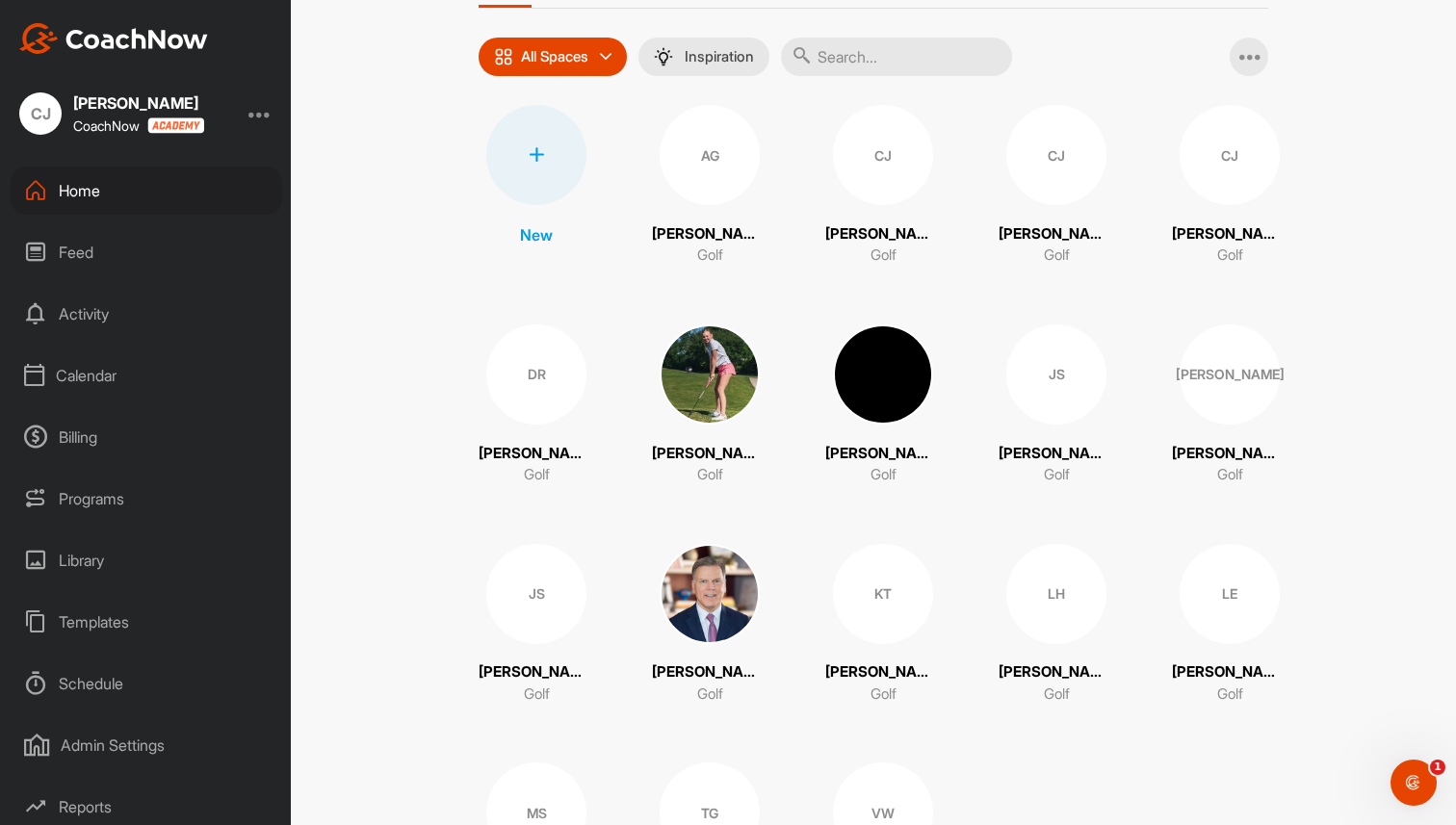
scroll to position [262, 0]
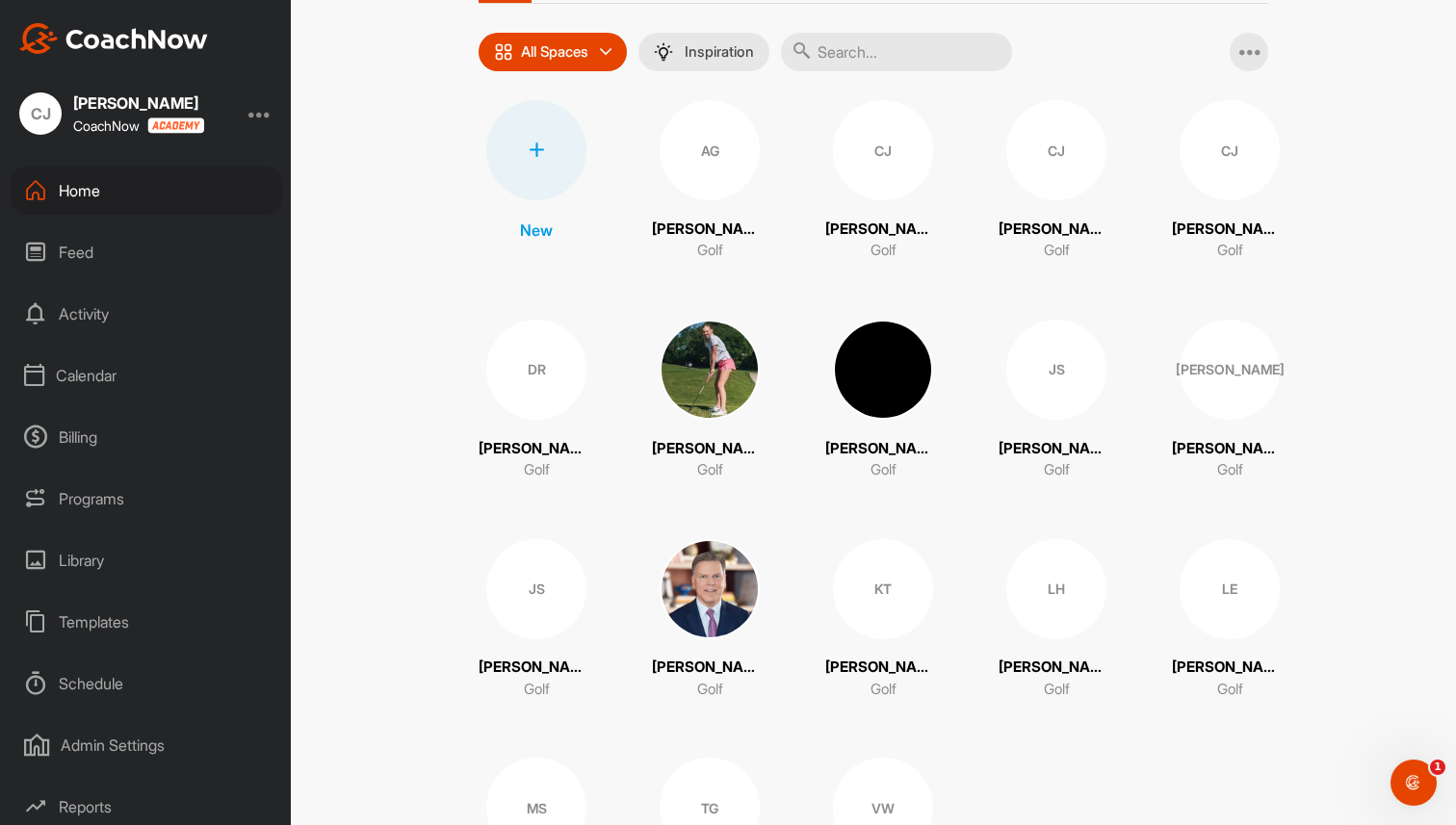
click at [905, 396] on img at bounding box center [883, 369] width 100 height 100
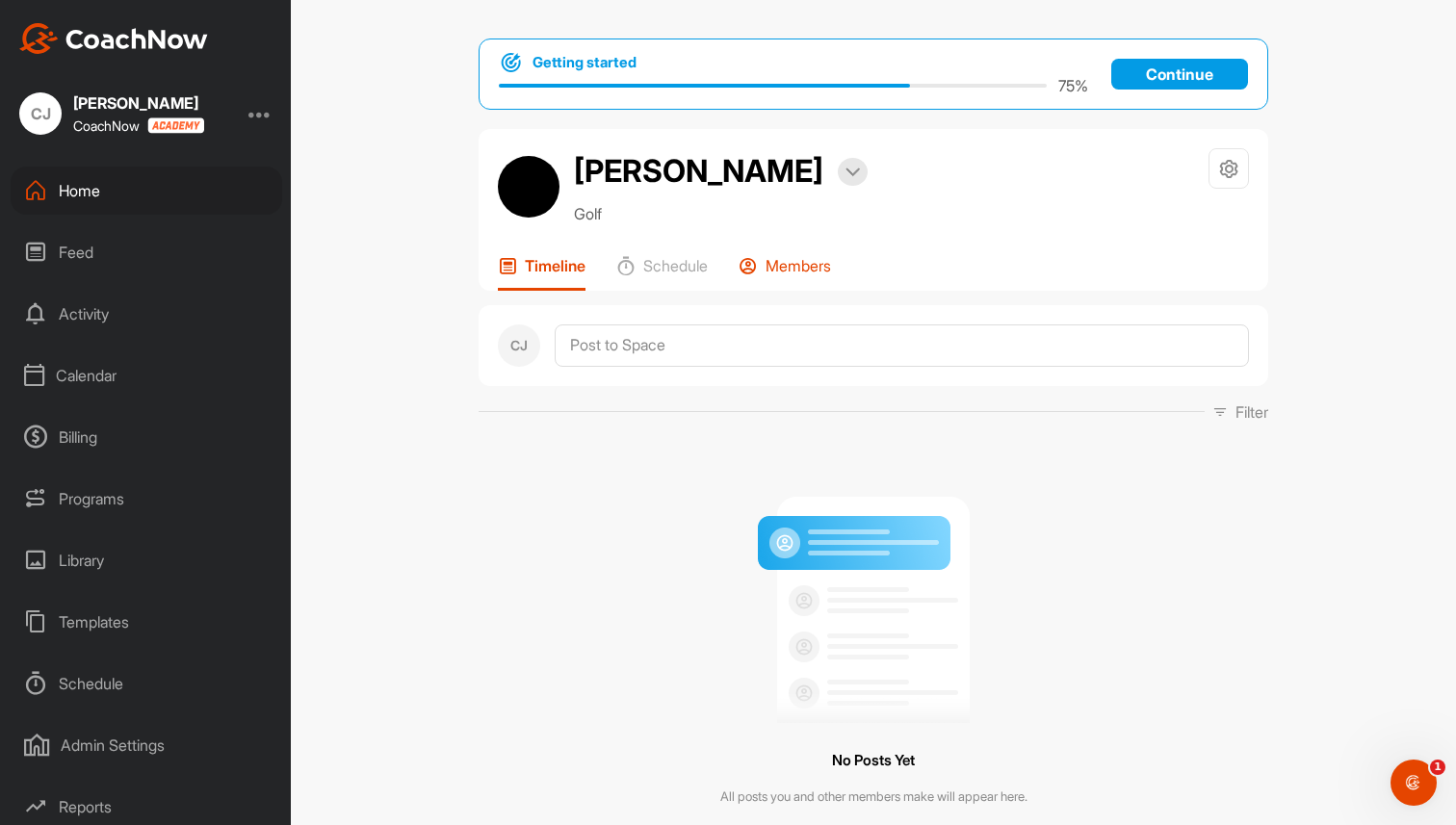
click at [795, 275] on p "Members" at bounding box center [798, 266] width 66 height 20
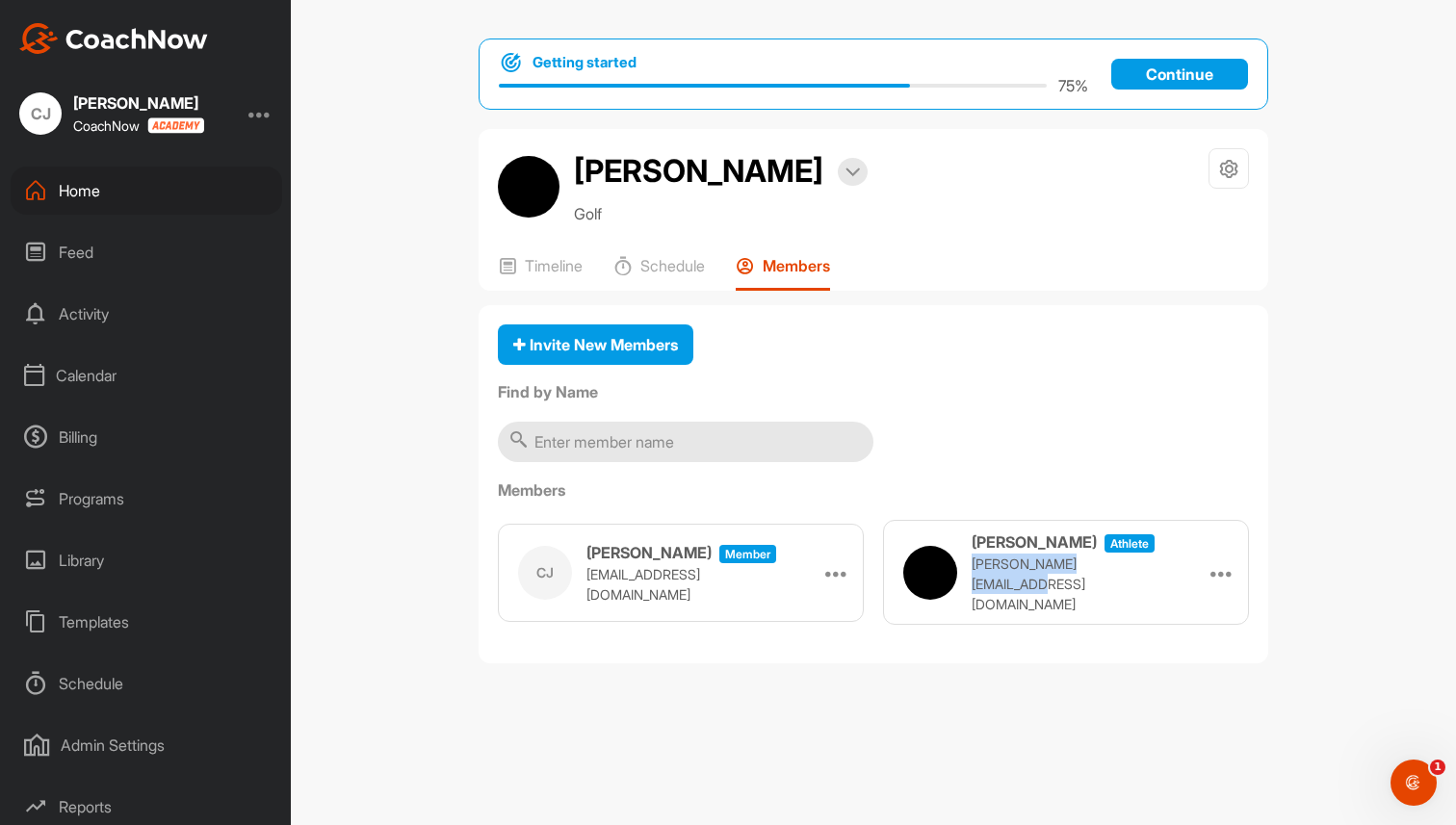
drag, startPoint x: 969, startPoint y: 630, endPoint x: 1135, endPoint y: 630, distance: 166.0
click at [1135, 614] on div "Grady Henderson athlete jacy@tripleduniform.com" at bounding box center [1033, 573] width 261 height 84
copy p "jacy@tripleduniform.com"
click at [96, 186] on div "Home" at bounding box center [146, 190] width 271 height 48
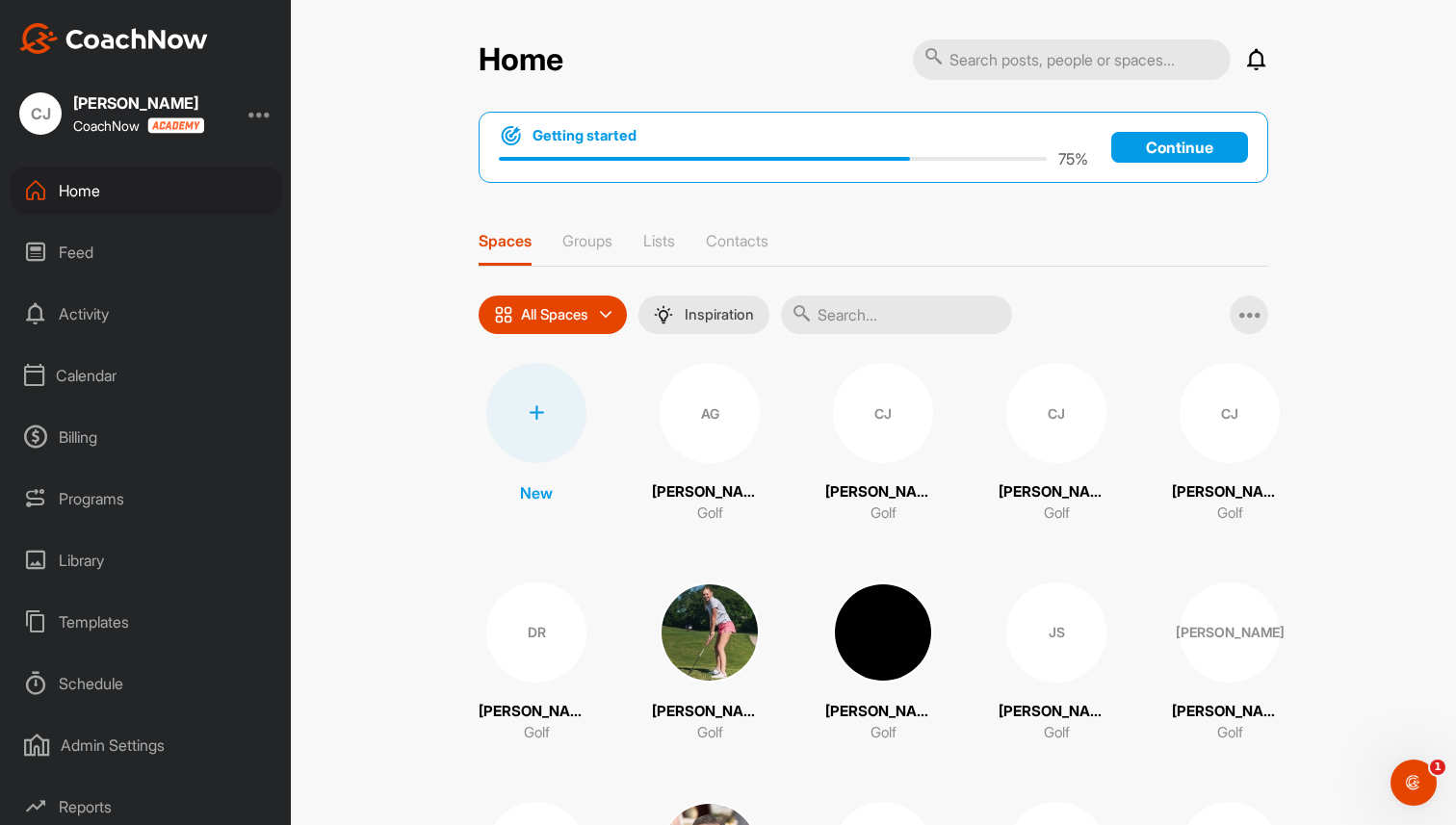
click at [727, 598] on img at bounding box center [710, 632] width 100 height 100
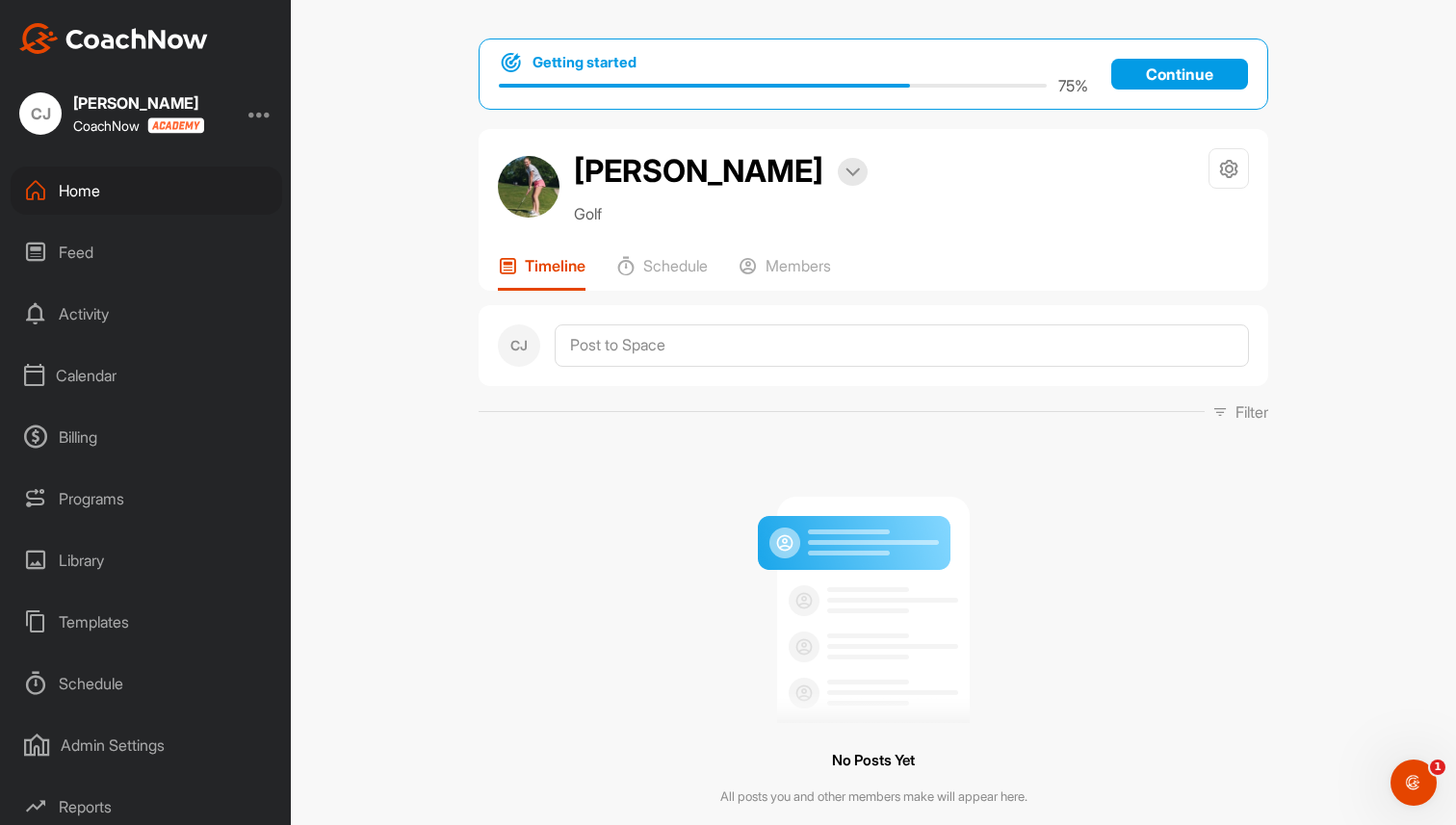
scroll to position [48, 0]
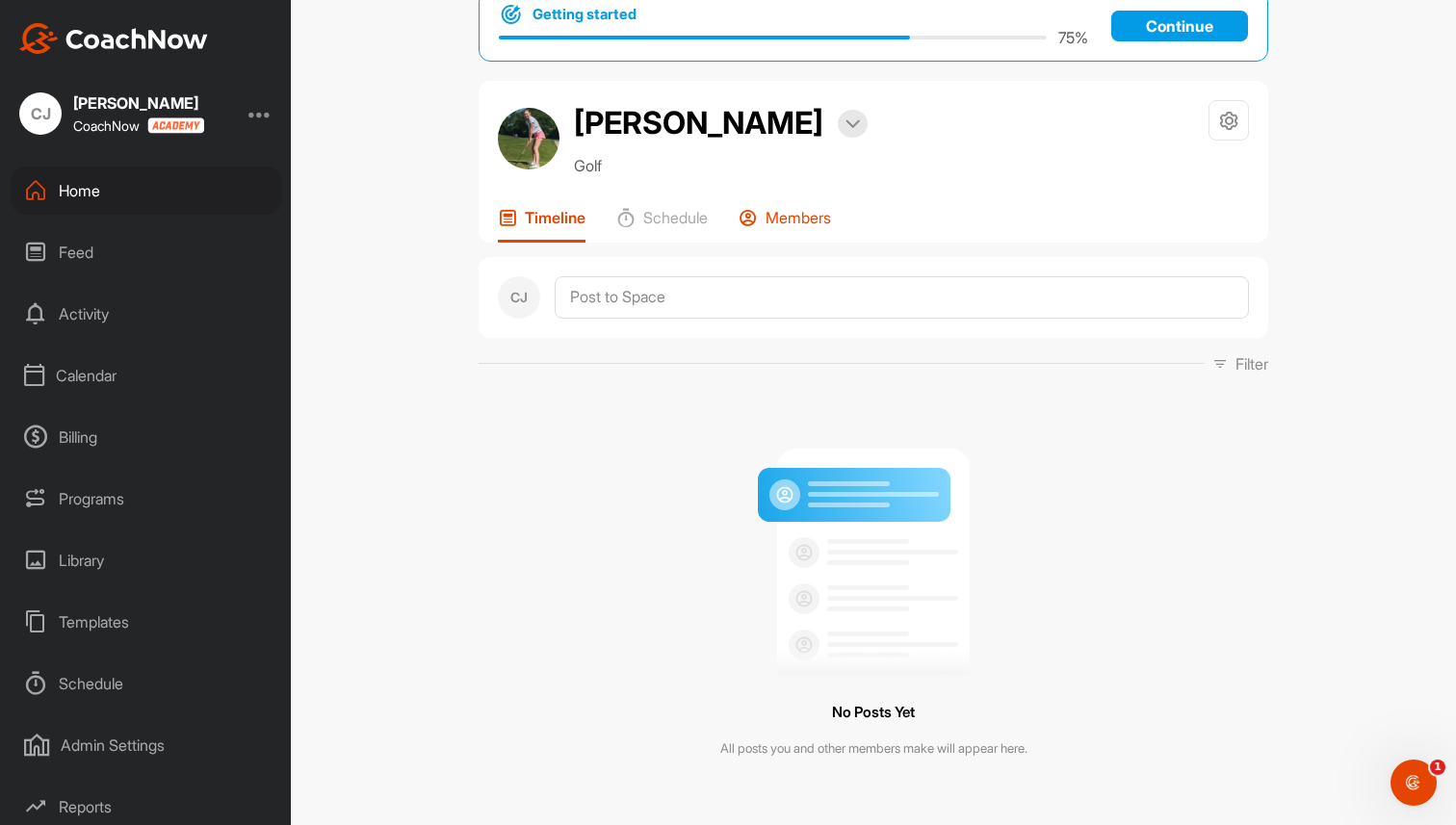
click at [786, 220] on p "Members" at bounding box center [798, 217] width 66 height 20
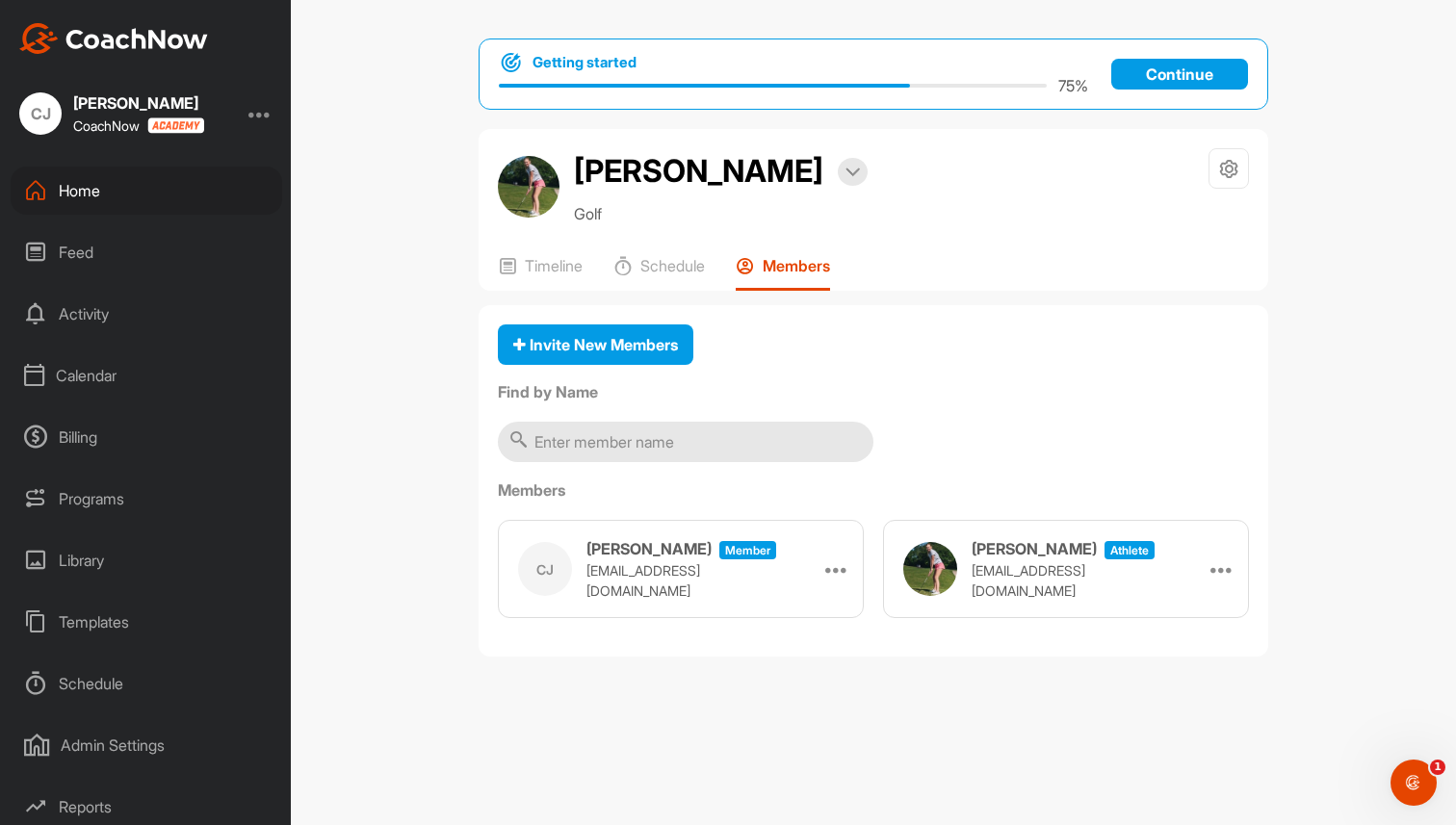
click at [140, 195] on div "Home" at bounding box center [146, 190] width 271 height 48
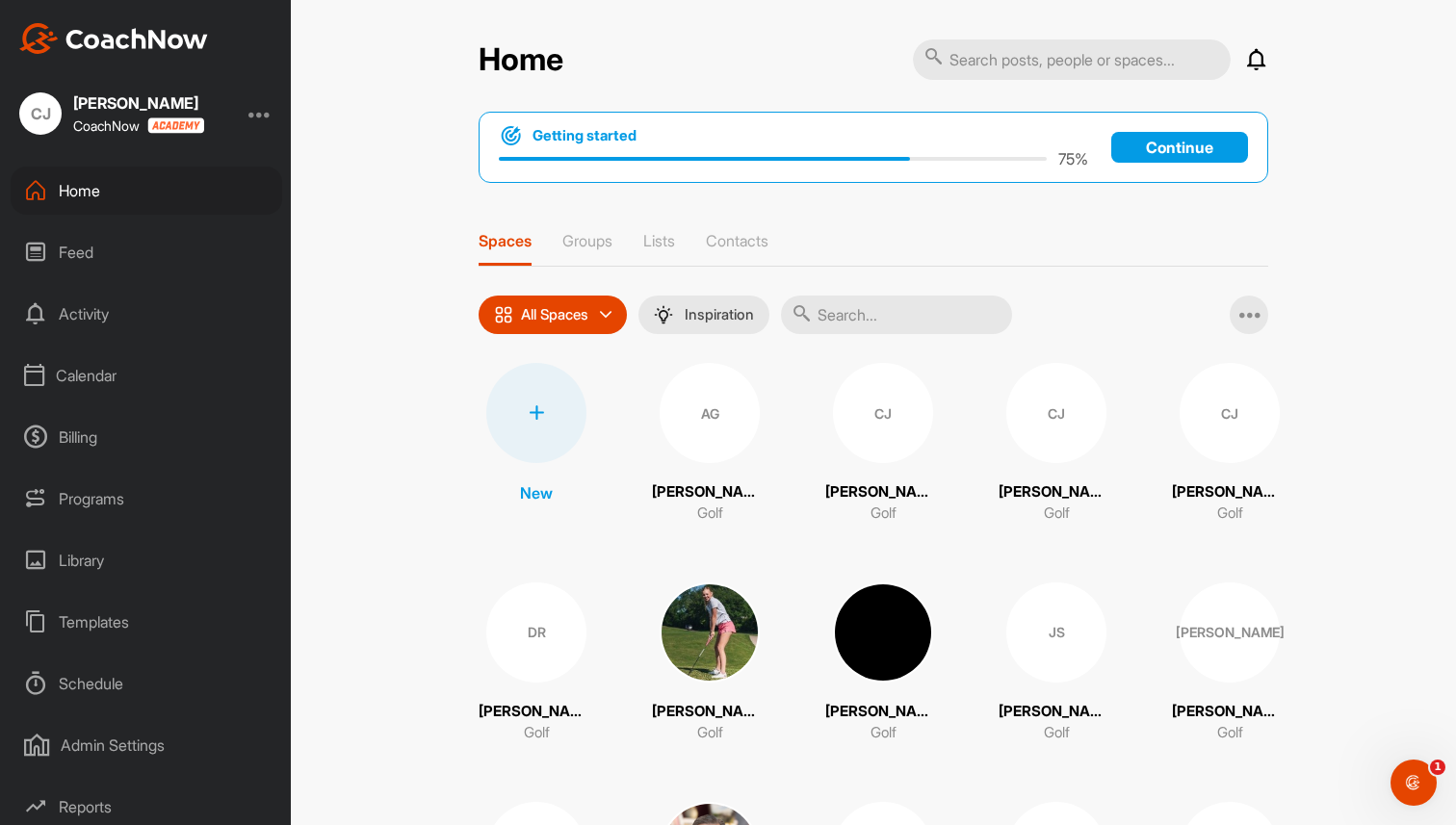
click at [109, 618] on div "Templates" at bounding box center [146, 621] width 271 height 48
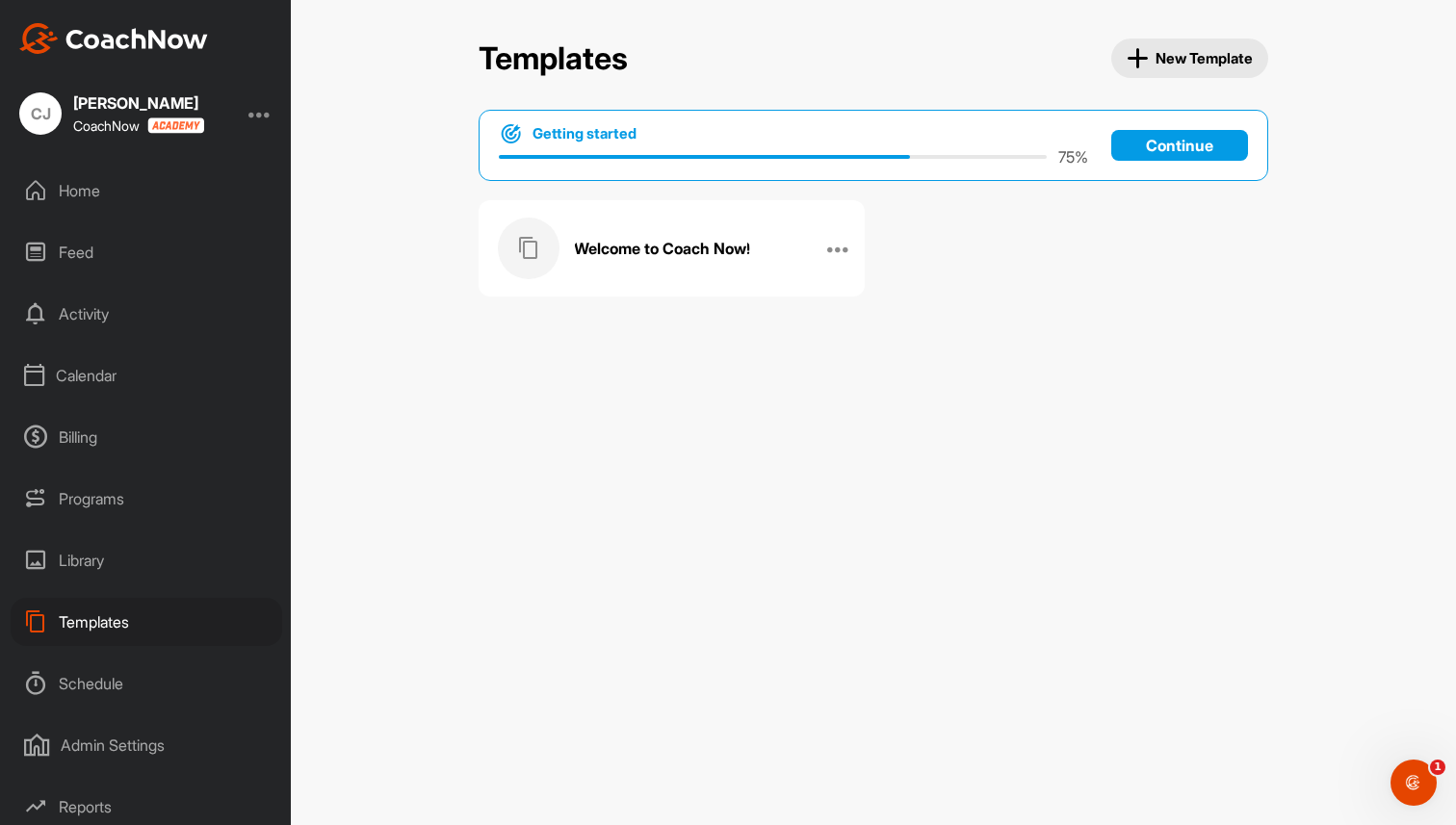
click at [121, 196] on div "Home" at bounding box center [146, 190] width 271 height 48
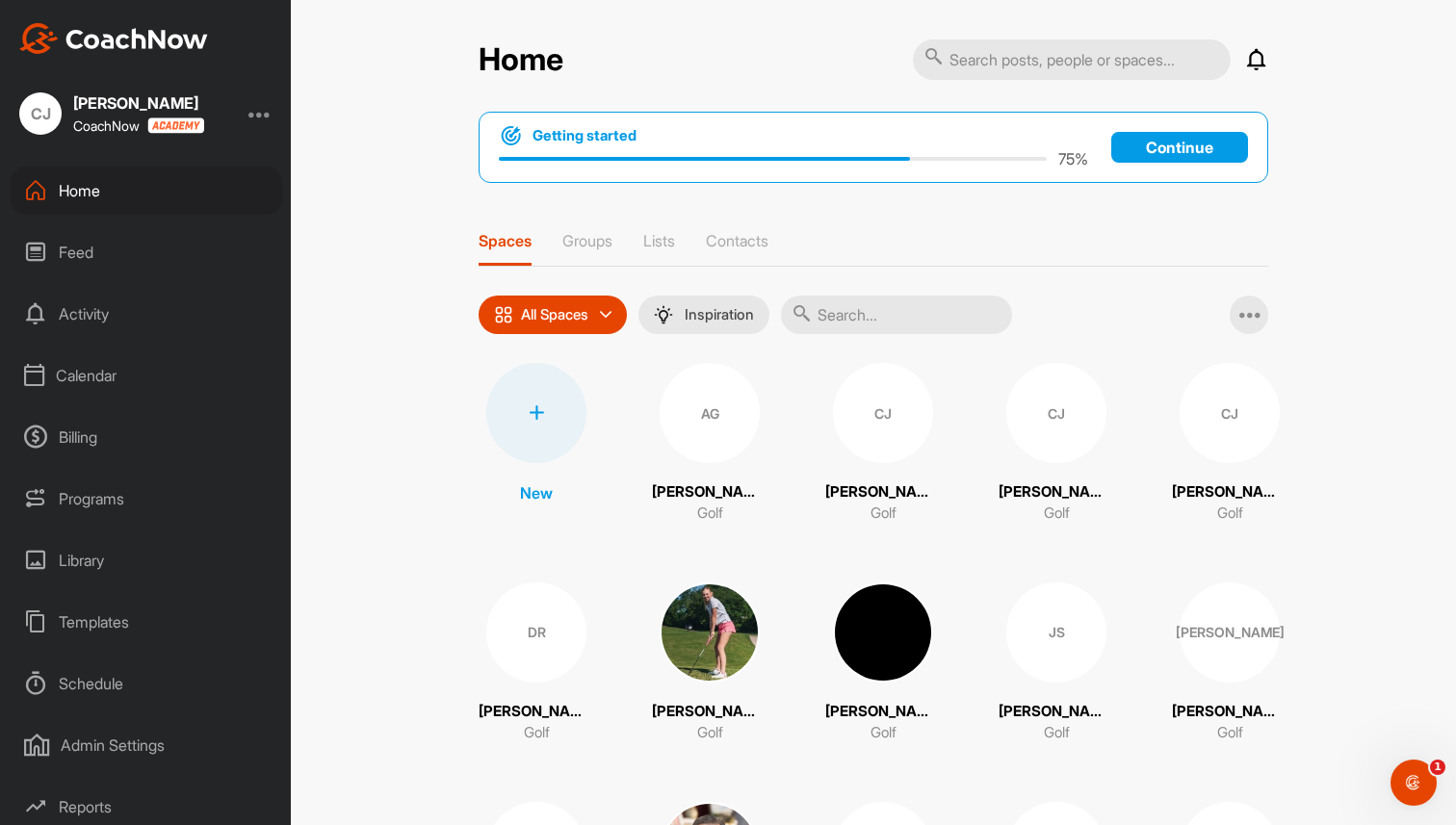
click at [124, 614] on div "Templates" at bounding box center [146, 621] width 271 height 48
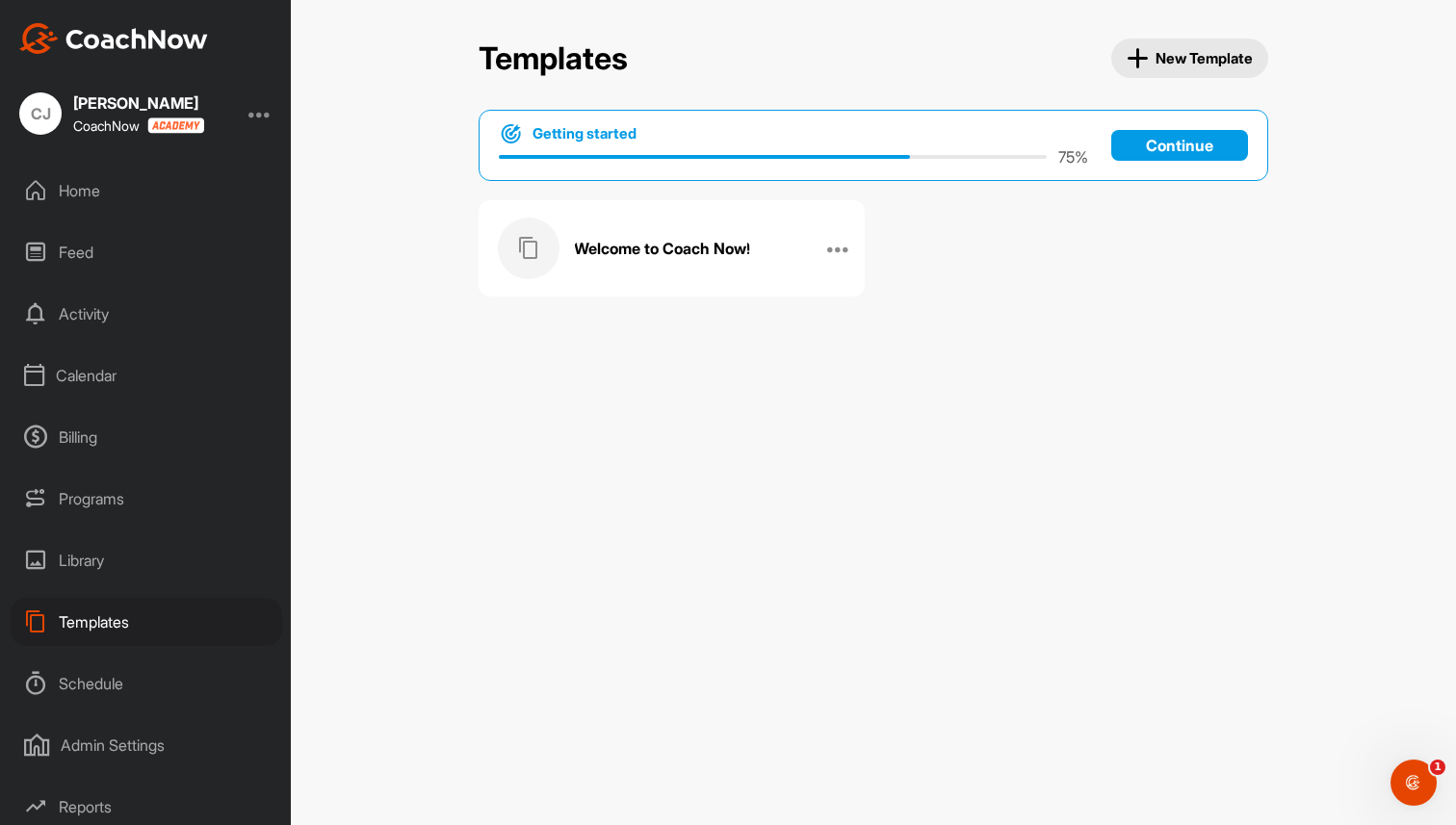
click at [608, 266] on div "Welcome to Coach Now!" at bounding box center [651, 248] width 307 height 62
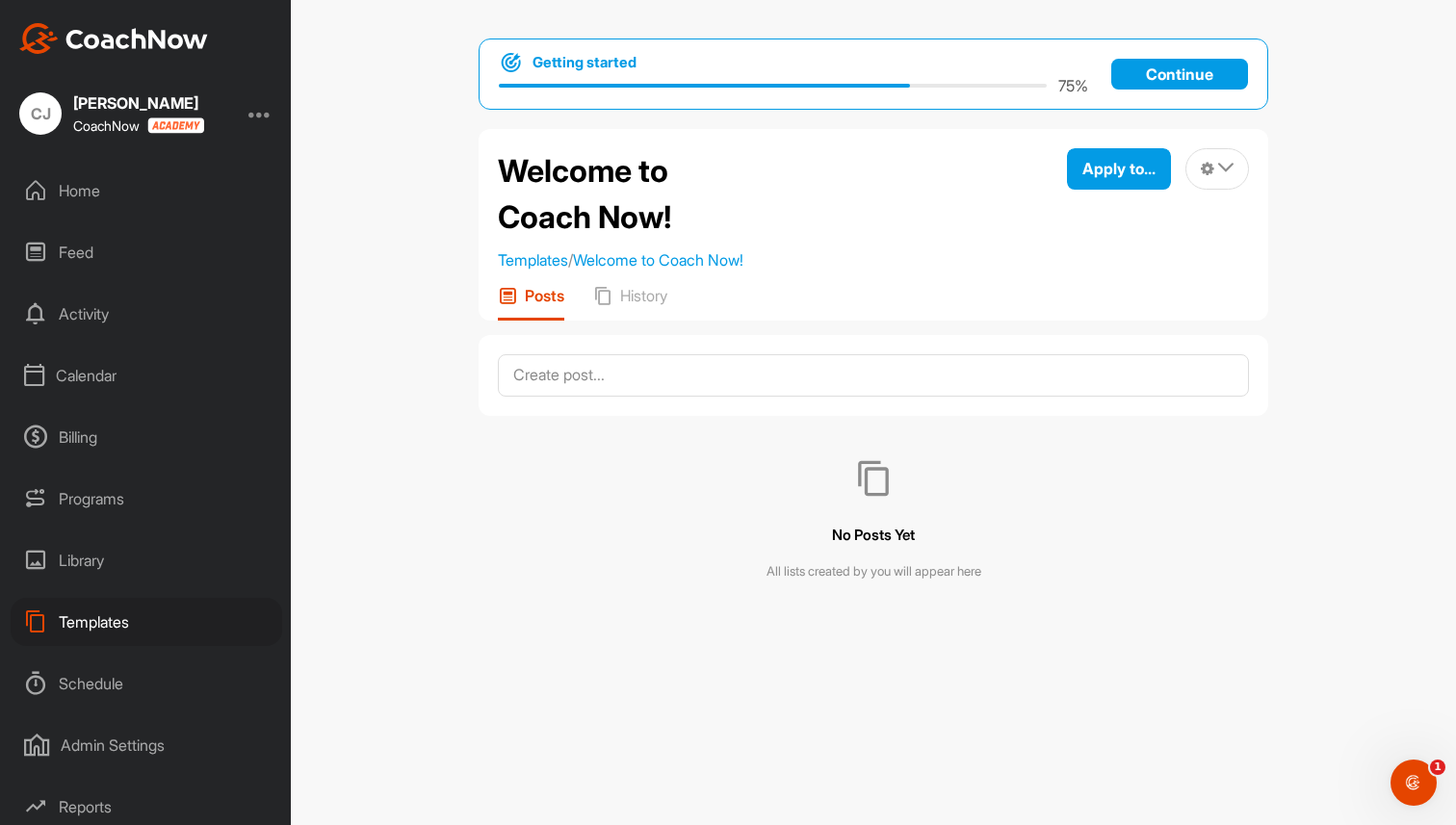
click at [87, 178] on div "Home" at bounding box center [146, 190] width 271 height 48
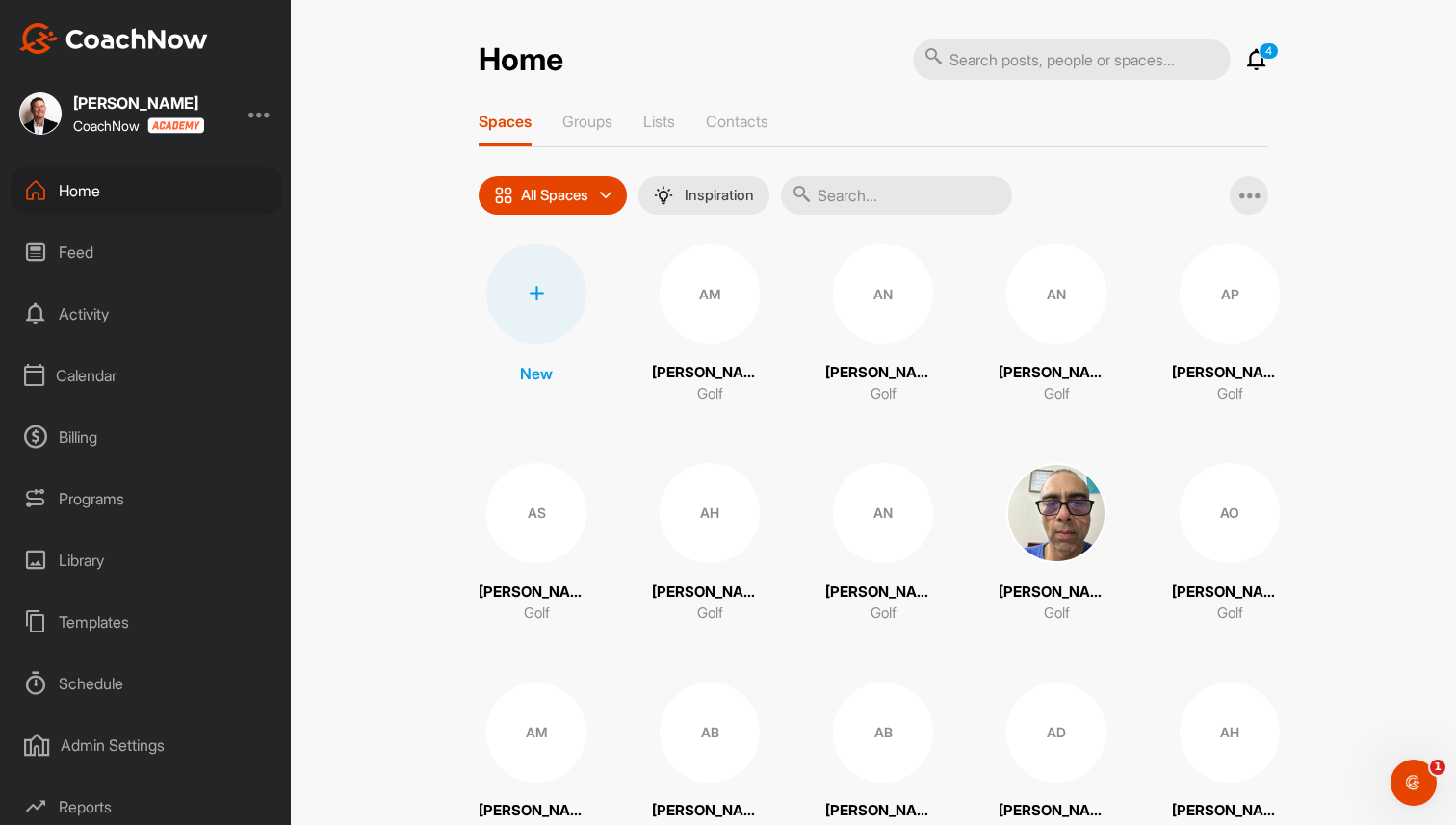
click at [100, 620] on div "Templates" at bounding box center [146, 621] width 271 height 48
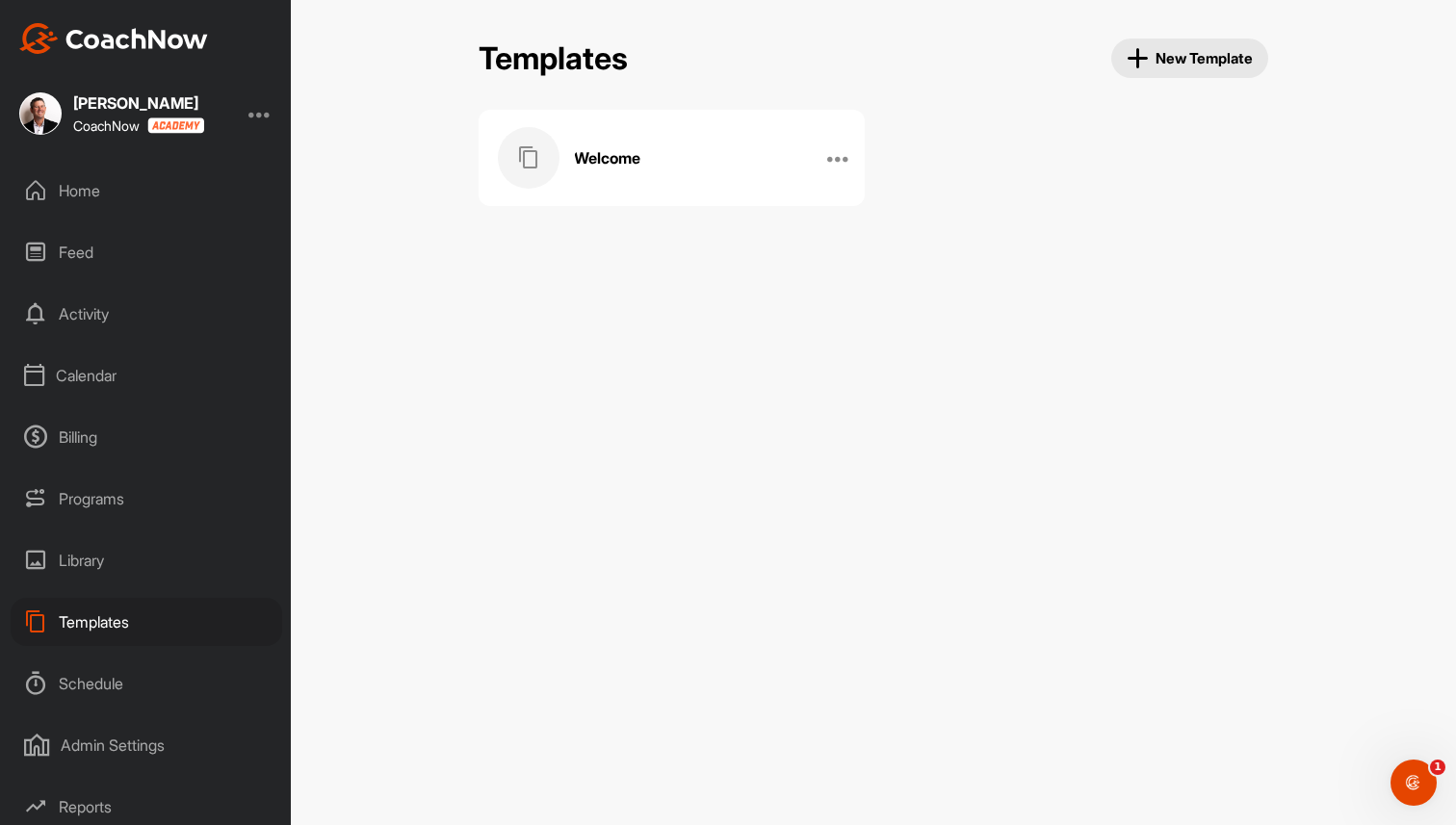
click at [657, 143] on div "Welcome" at bounding box center [651, 158] width 307 height 62
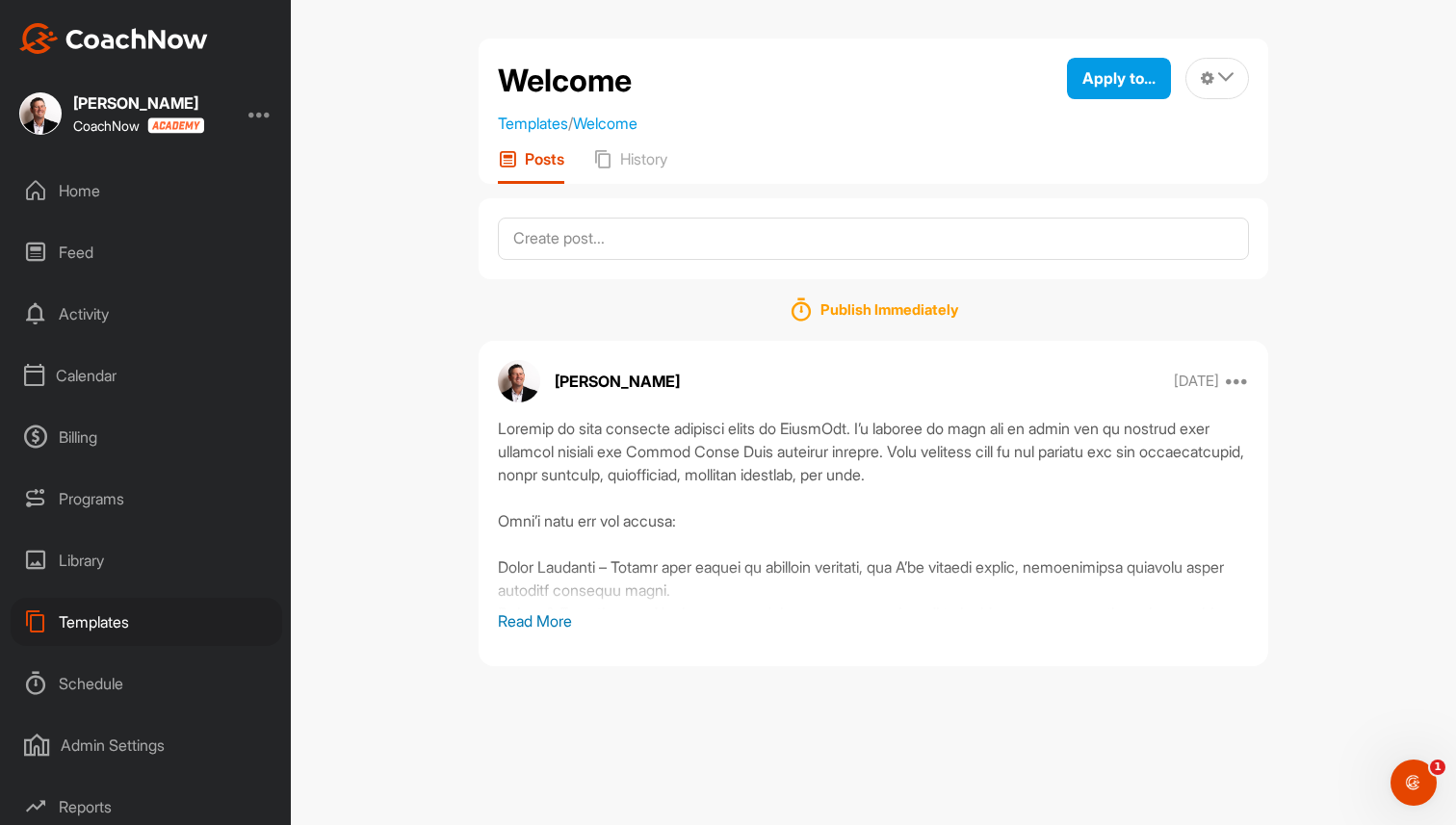
click at [512, 625] on p "Read More" at bounding box center [872, 620] width 751 height 23
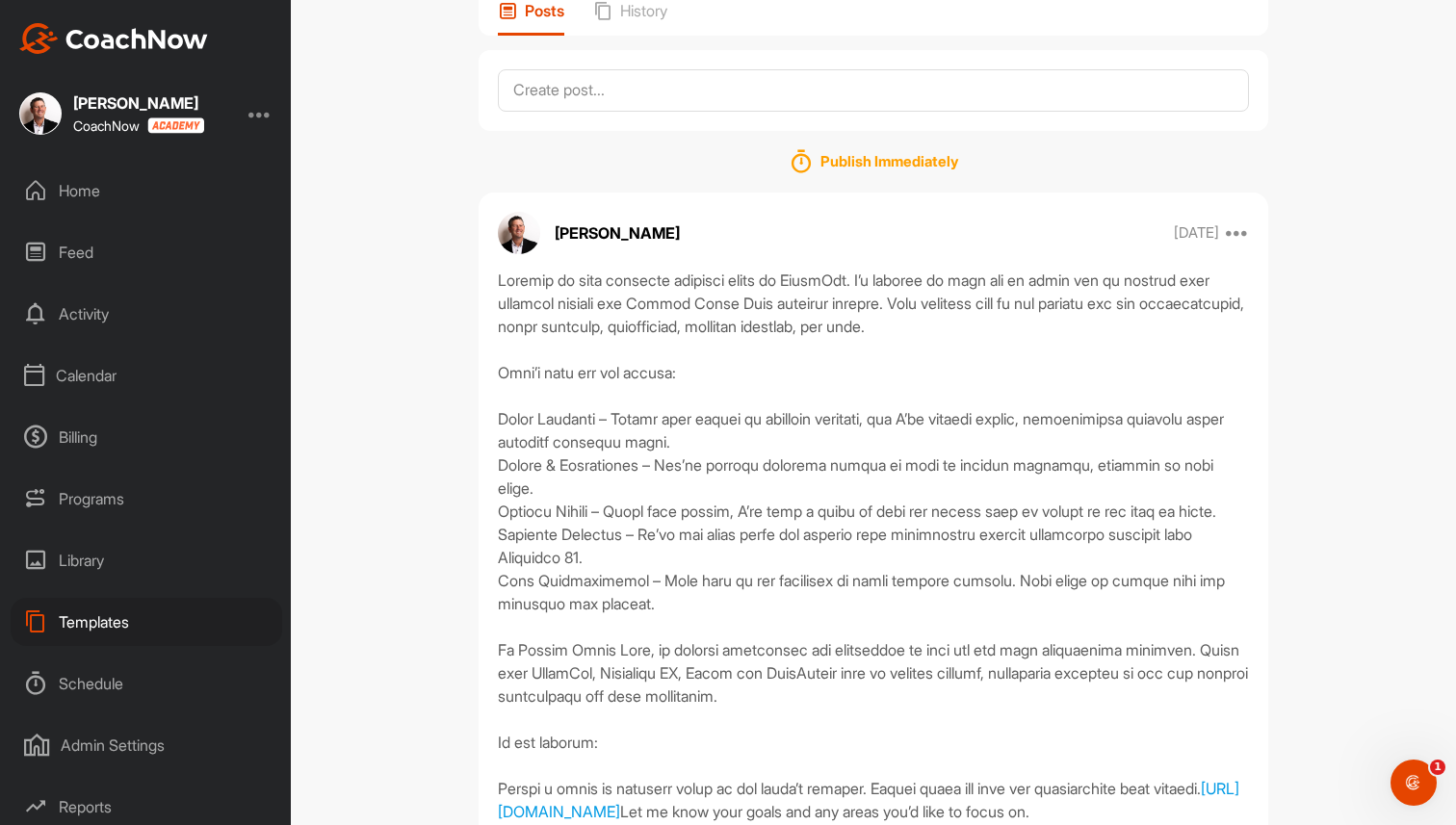
scroll to position [138, 0]
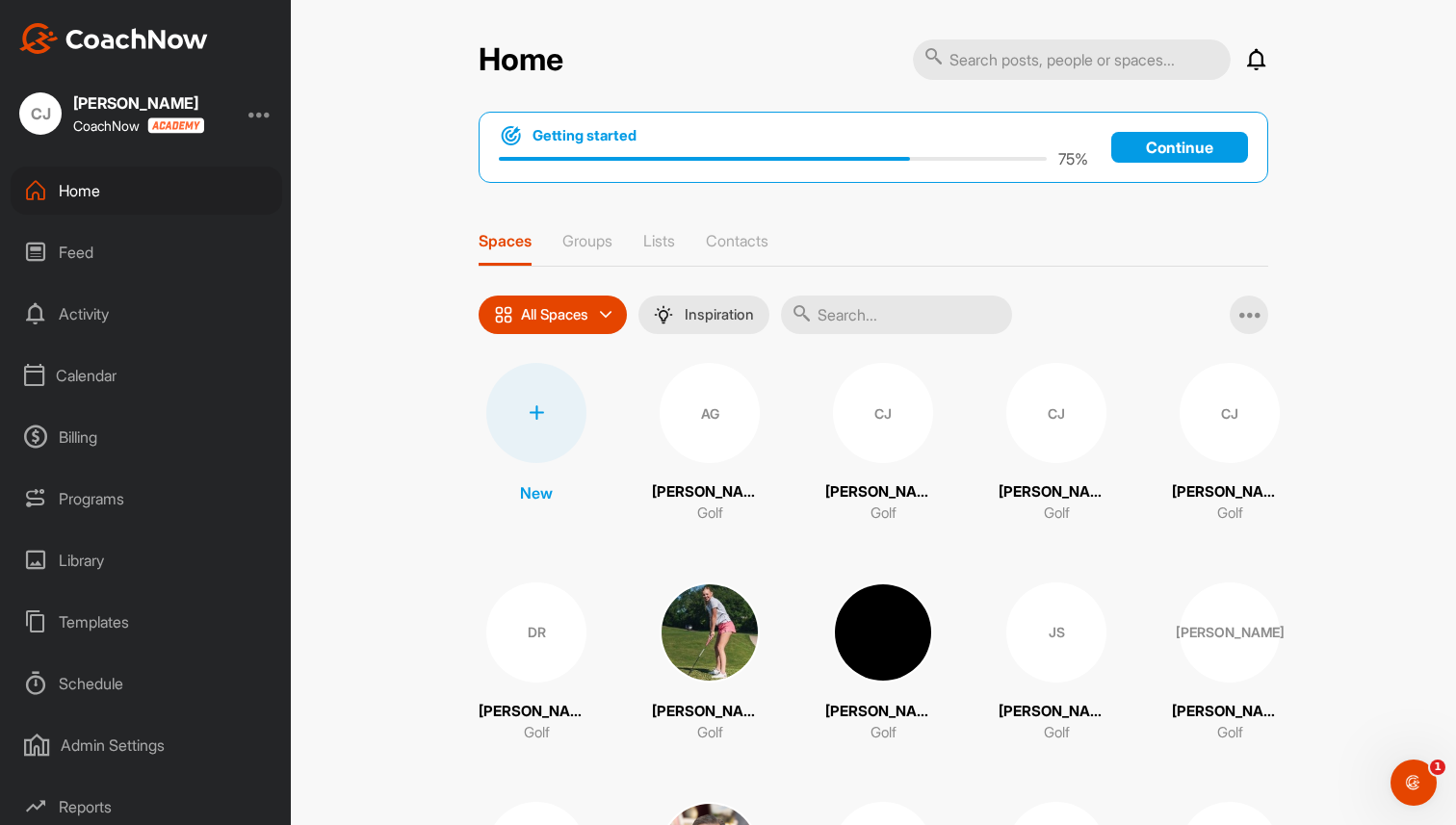
click at [131, 635] on div "Templates" at bounding box center [146, 621] width 271 height 48
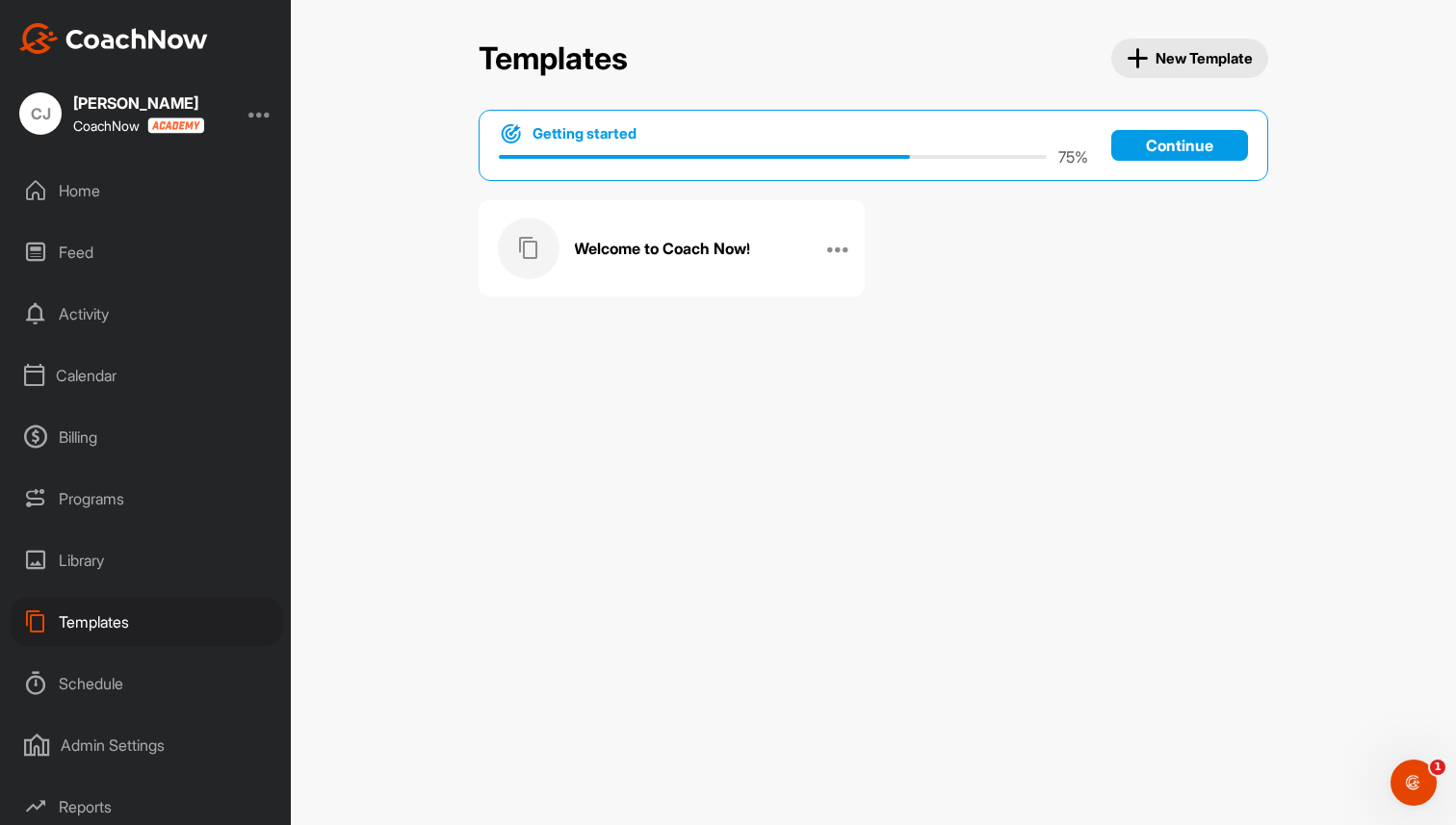
click at [620, 263] on div "Welcome to Coach Now!" at bounding box center [651, 248] width 307 height 62
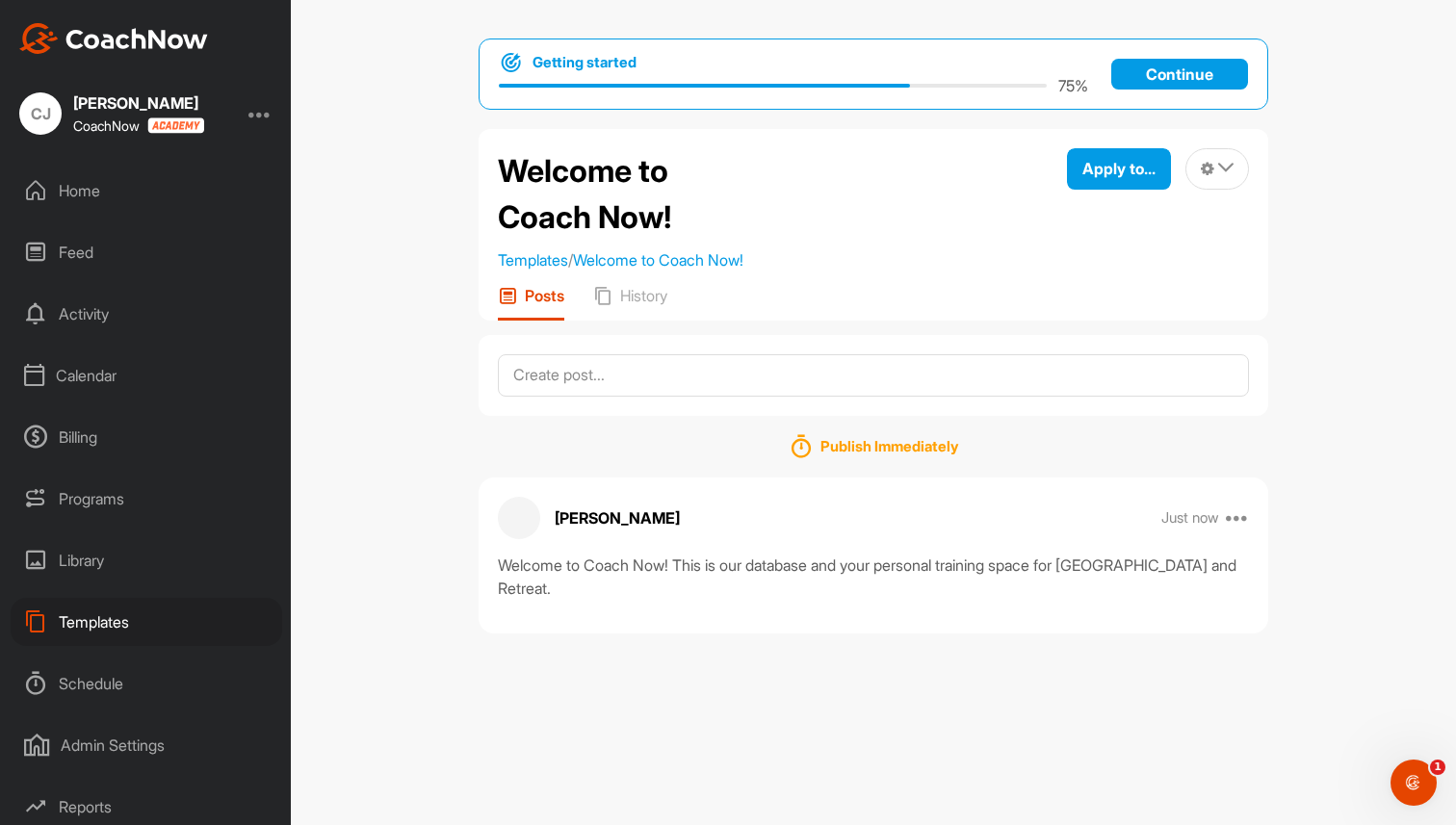
click at [258, 112] on div at bounding box center [260, 114] width 23 height 23
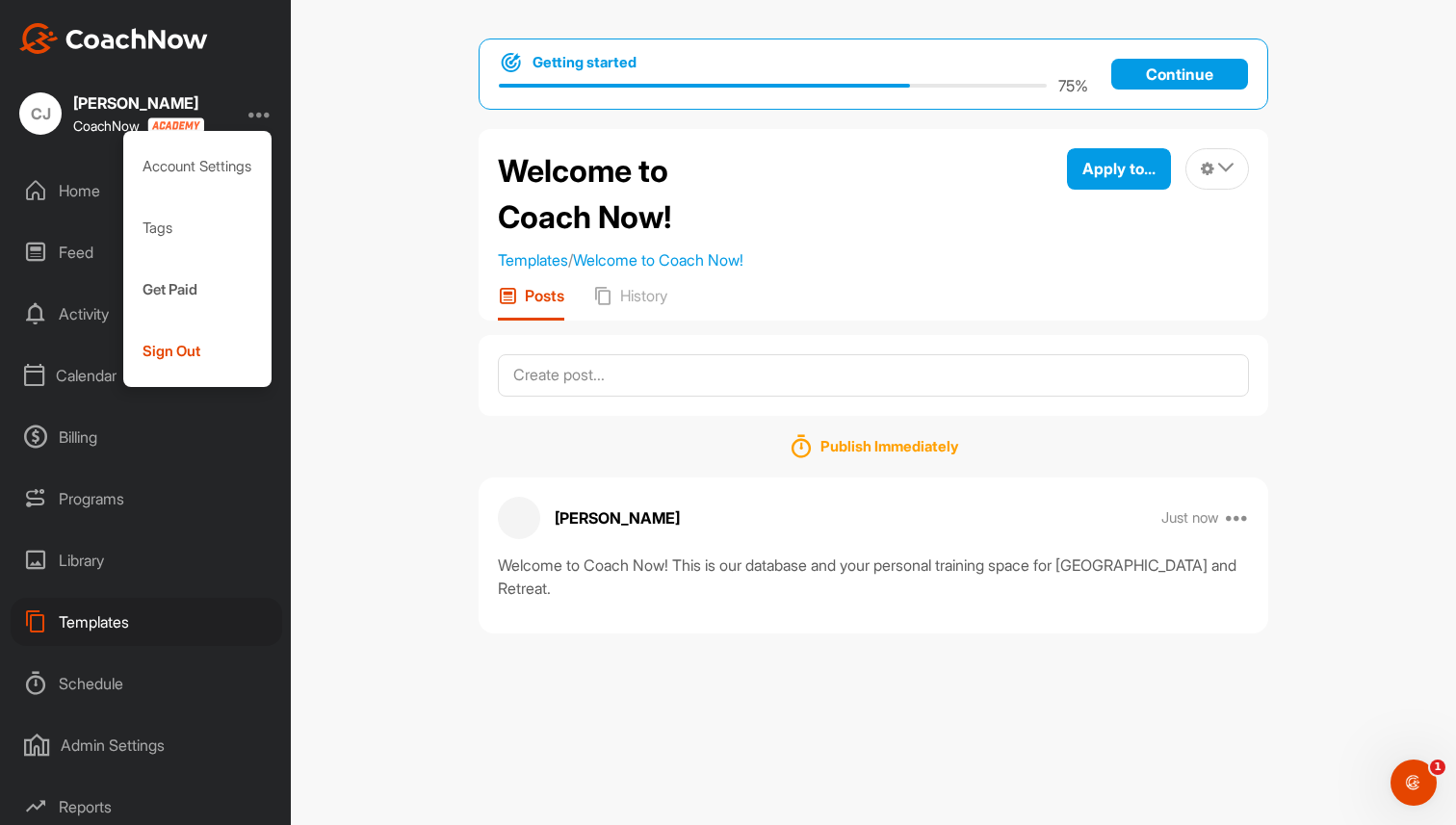
click at [261, 115] on div at bounding box center [260, 114] width 23 height 23
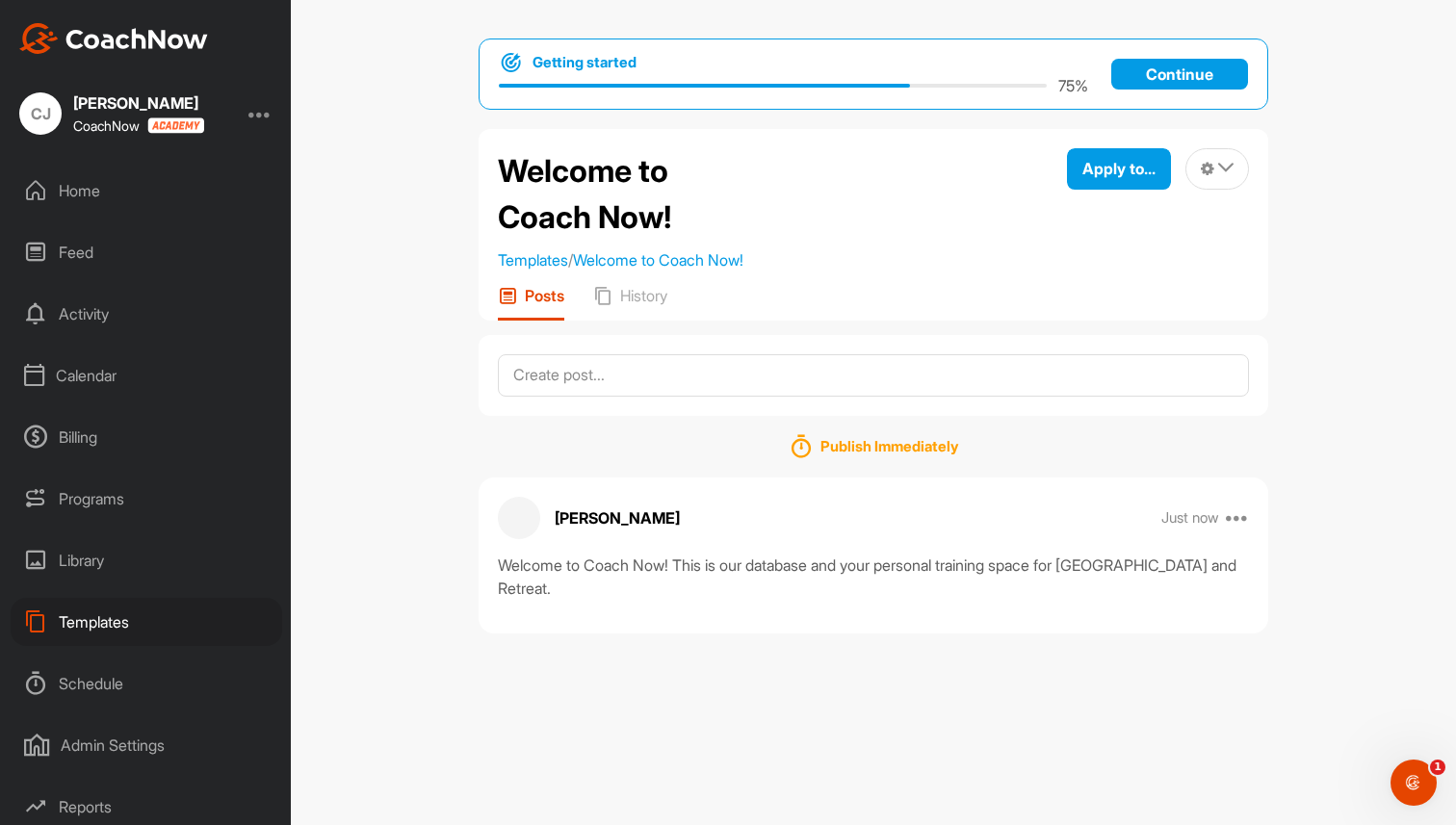
click at [261, 115] on div at bounding box center [260, 114] width 23 height 23
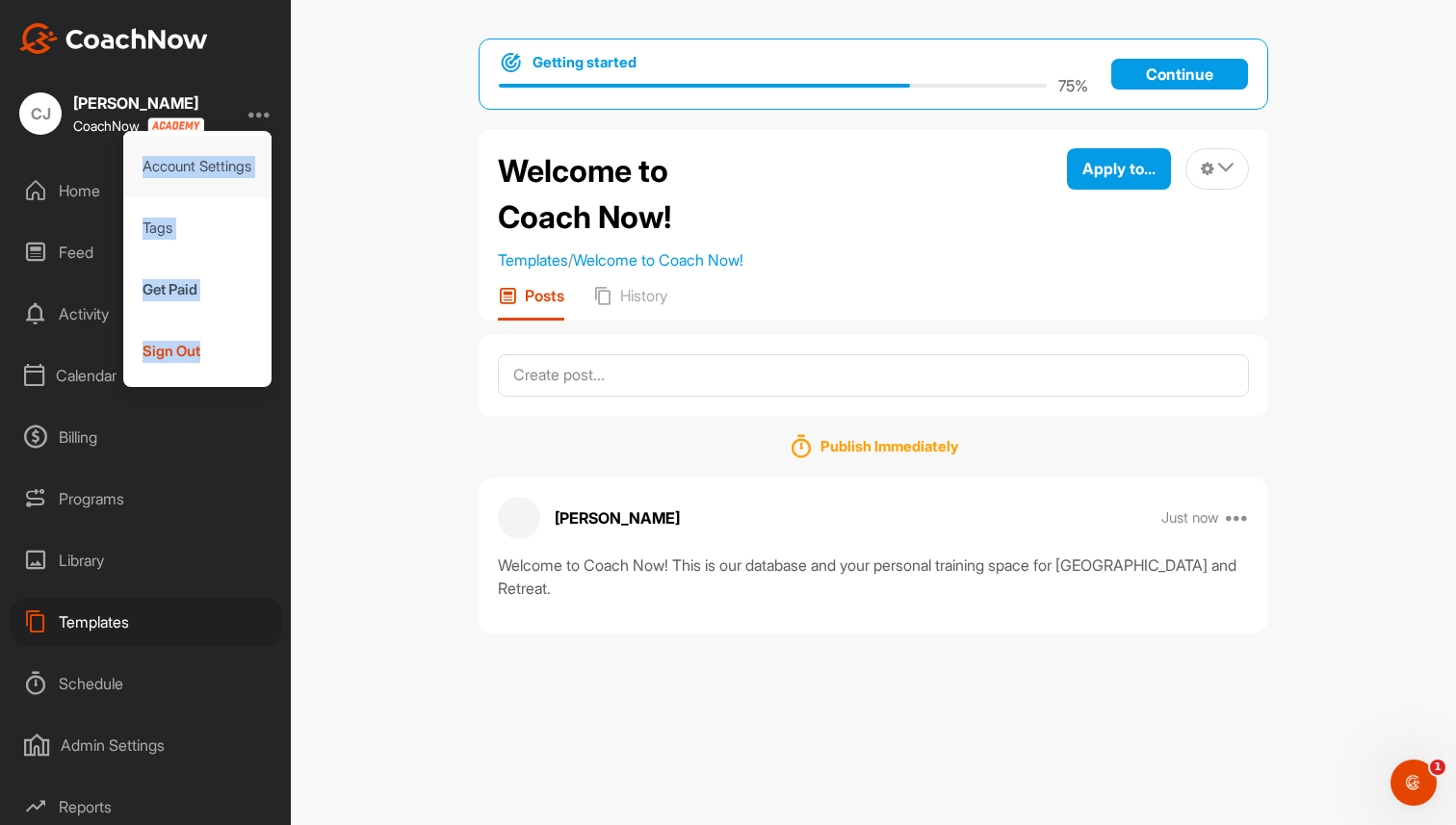
click at [238, 160] on div "Account Settings" at bounding box center [198, 166] width 149 height 62
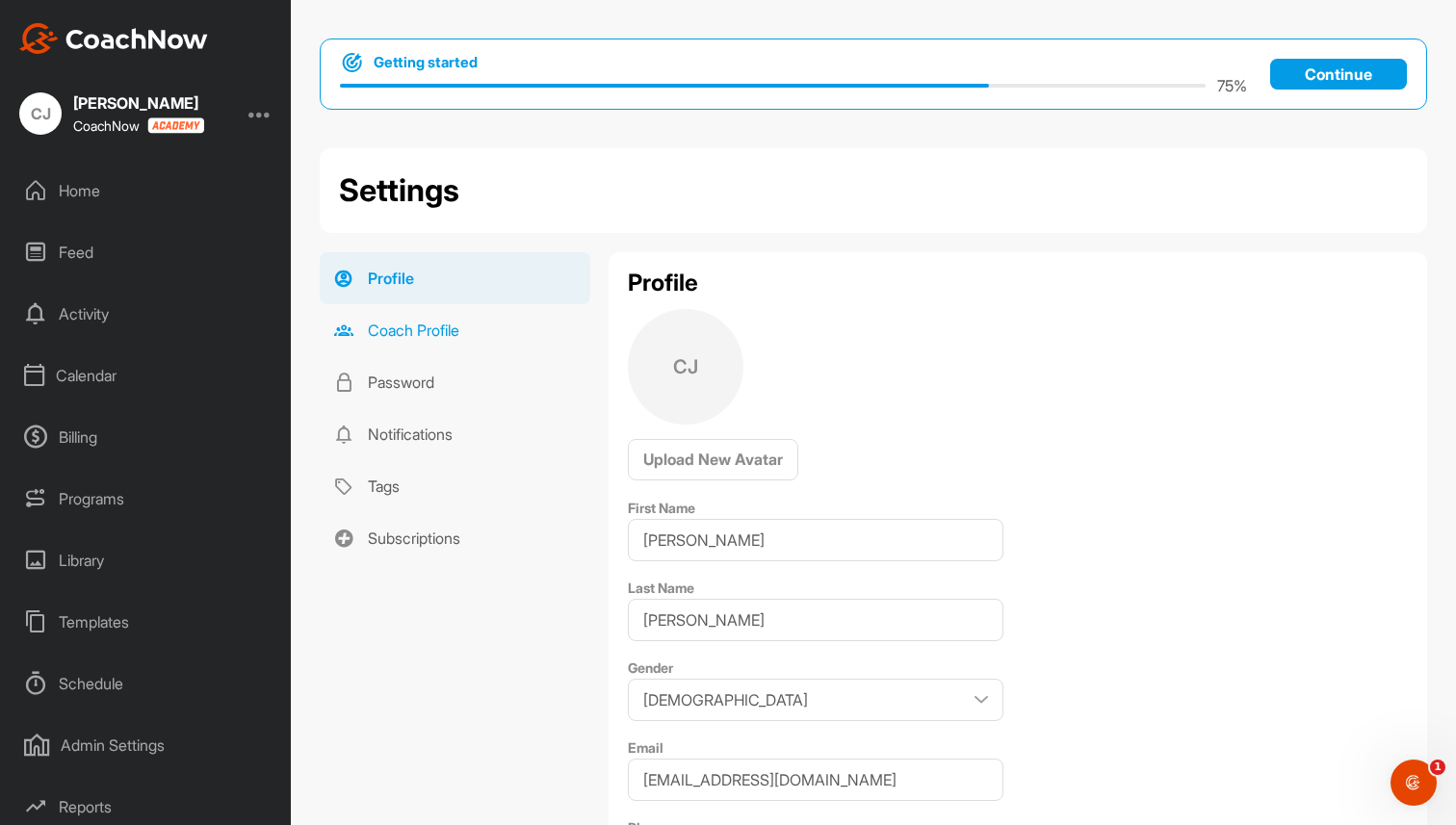
click at [428, 335] on link "Coach Profile" at bounding box center [454, 330] width 270 height 52
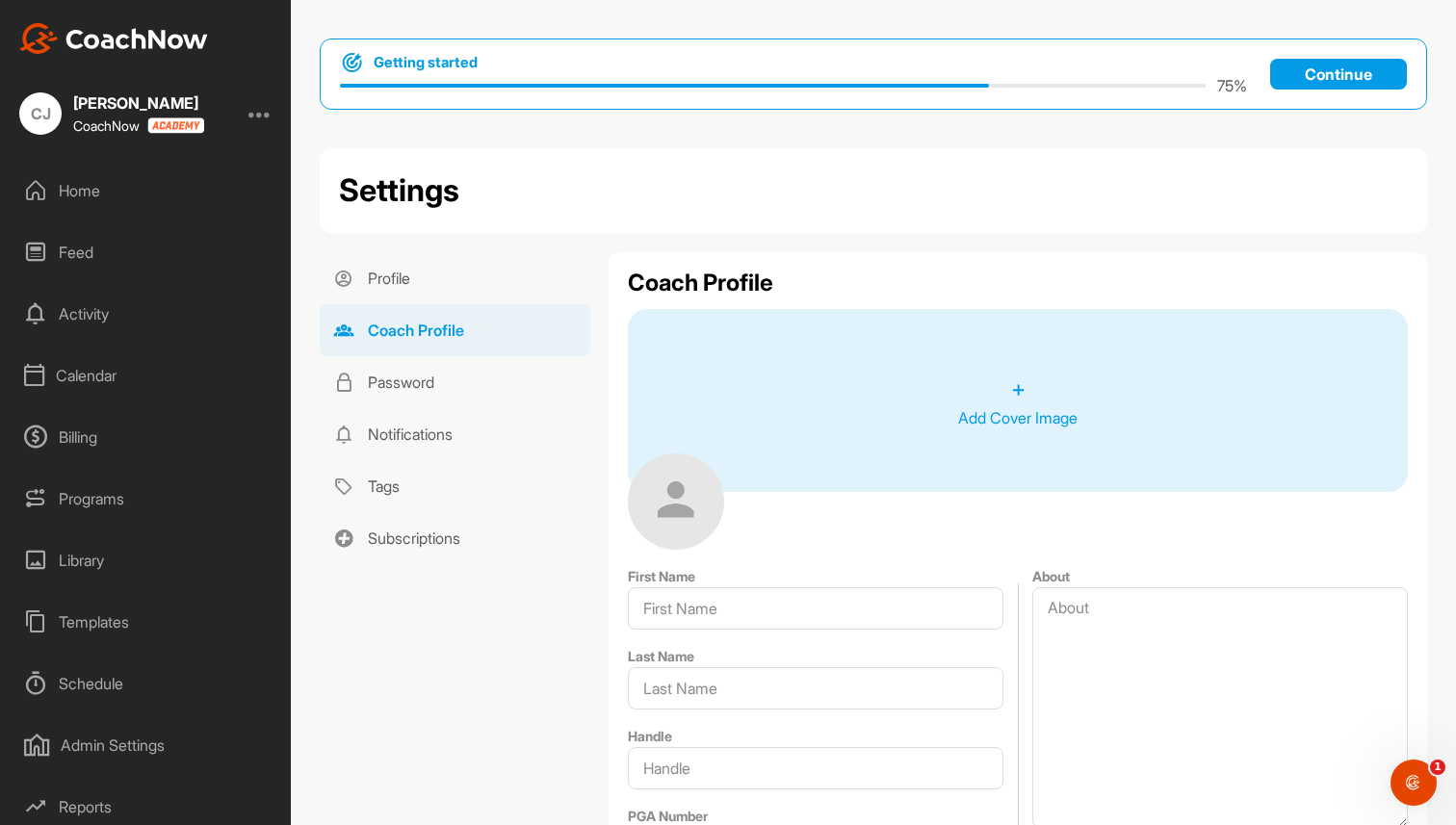
type input "[PERSON_NAME]"
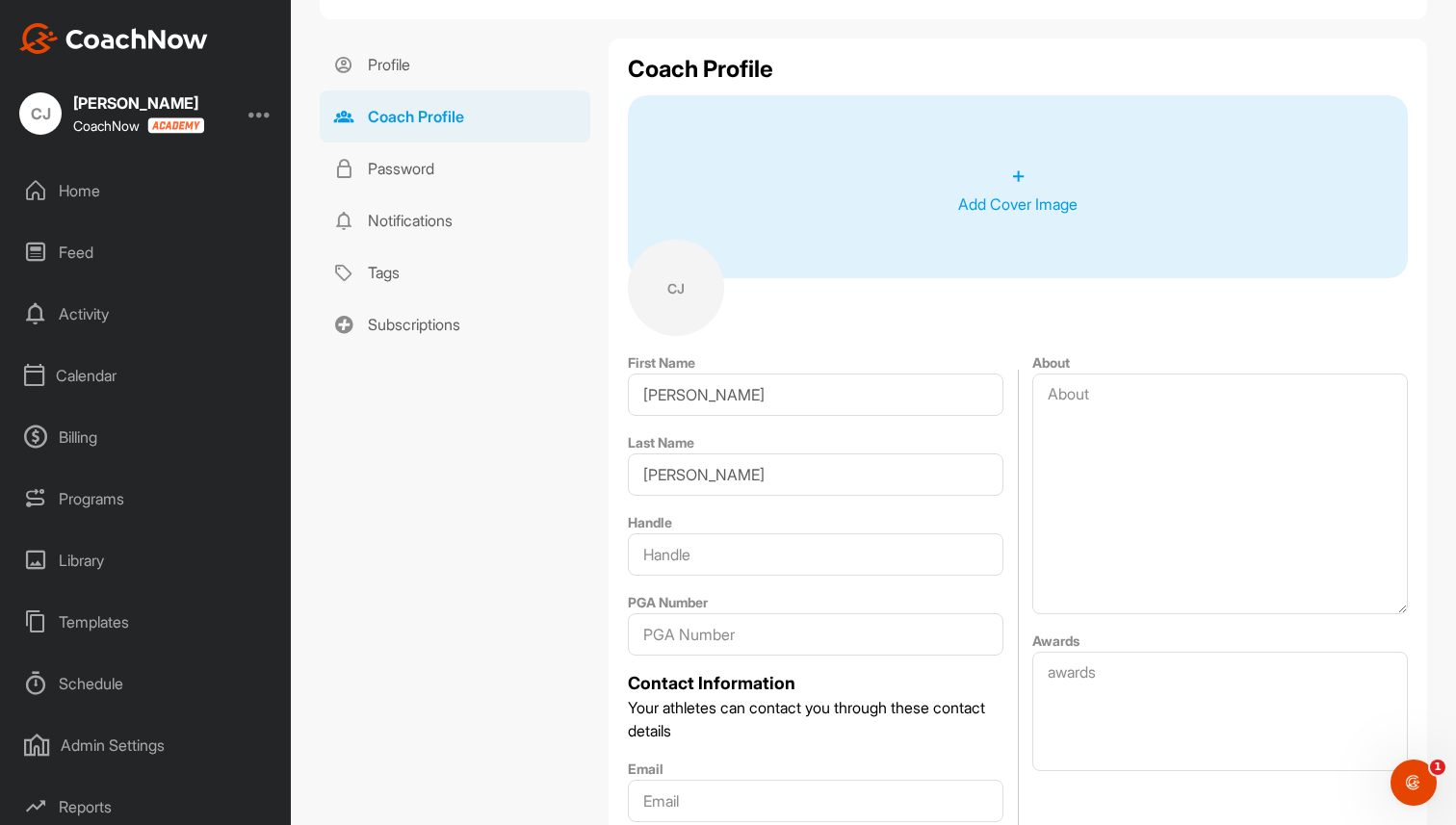
scroll to position [206, 0]
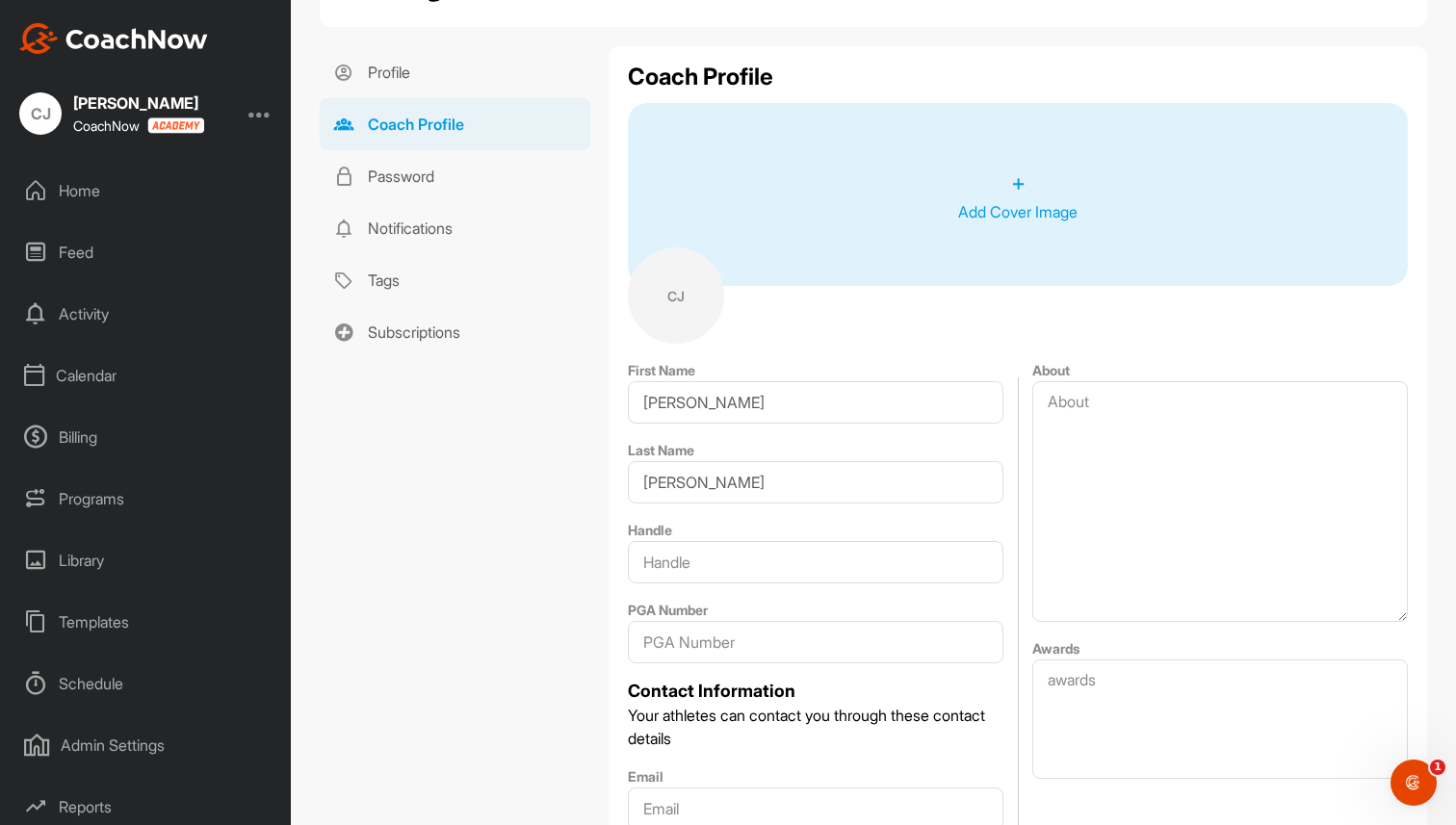
click at [116, 184] on div "Home" at bounding box center [146, 190] width 271 height 48
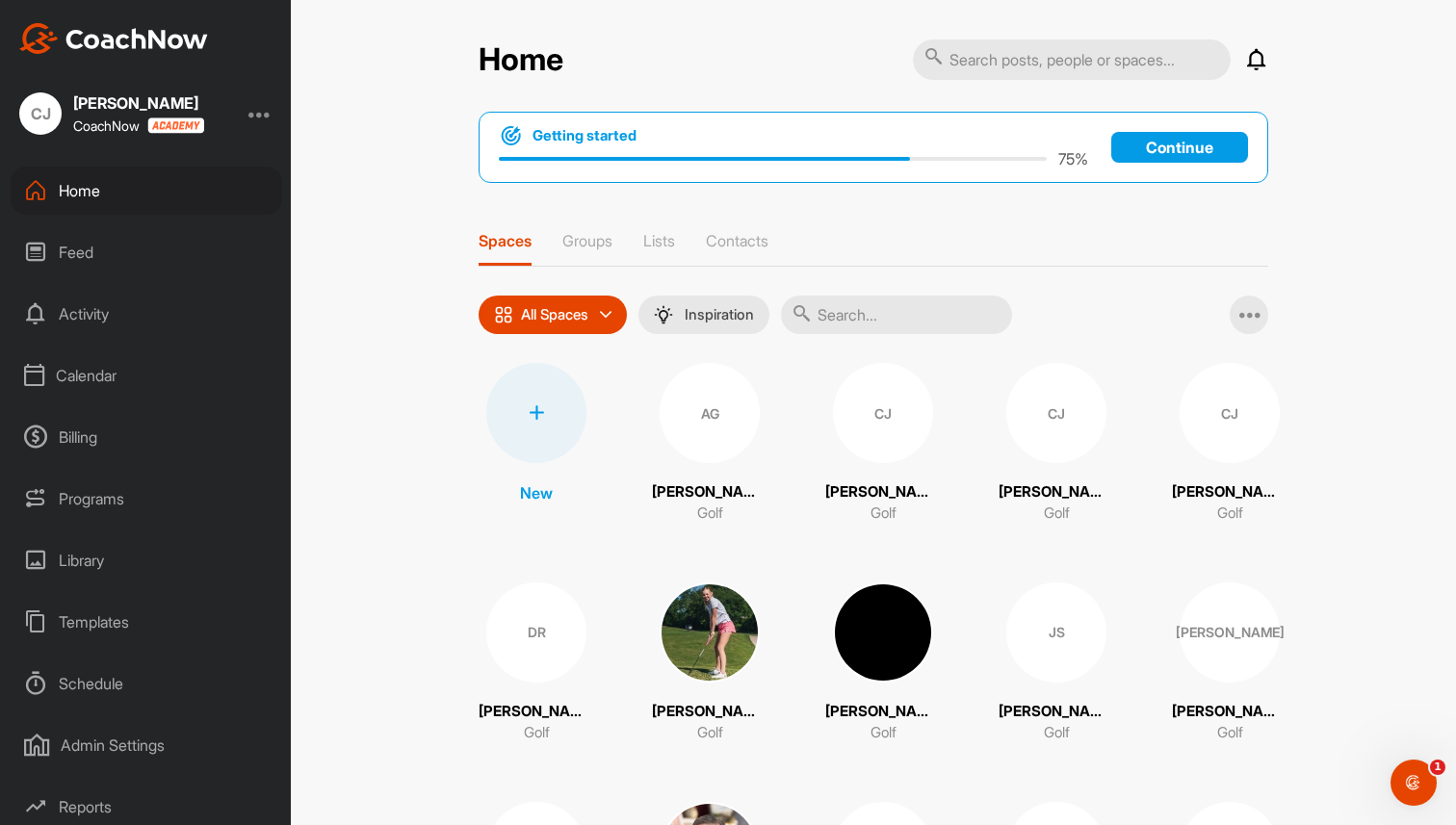
click at [697, 88] on div "Home Notifications Invitations Everything Else BA [PERSON_NAME] joined space [D…" at bounding box center [873, 619] width 789 height 1163
click at [261, 110] on div at bounding box center [260, 114] width 23 height 23
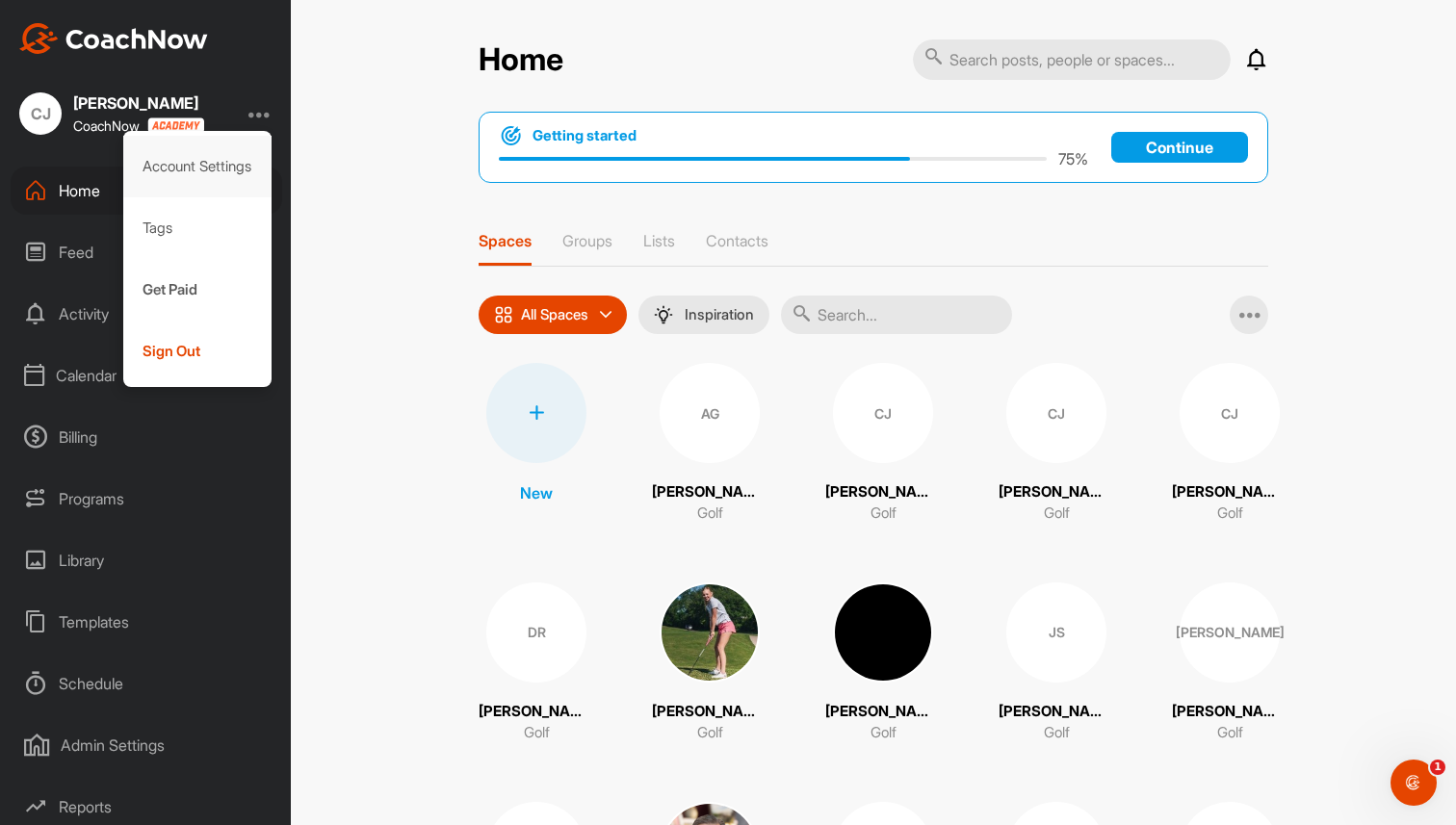
click at [239, 167] on div "Account Settings" at bounding box center [198, 166] width 149 height 62
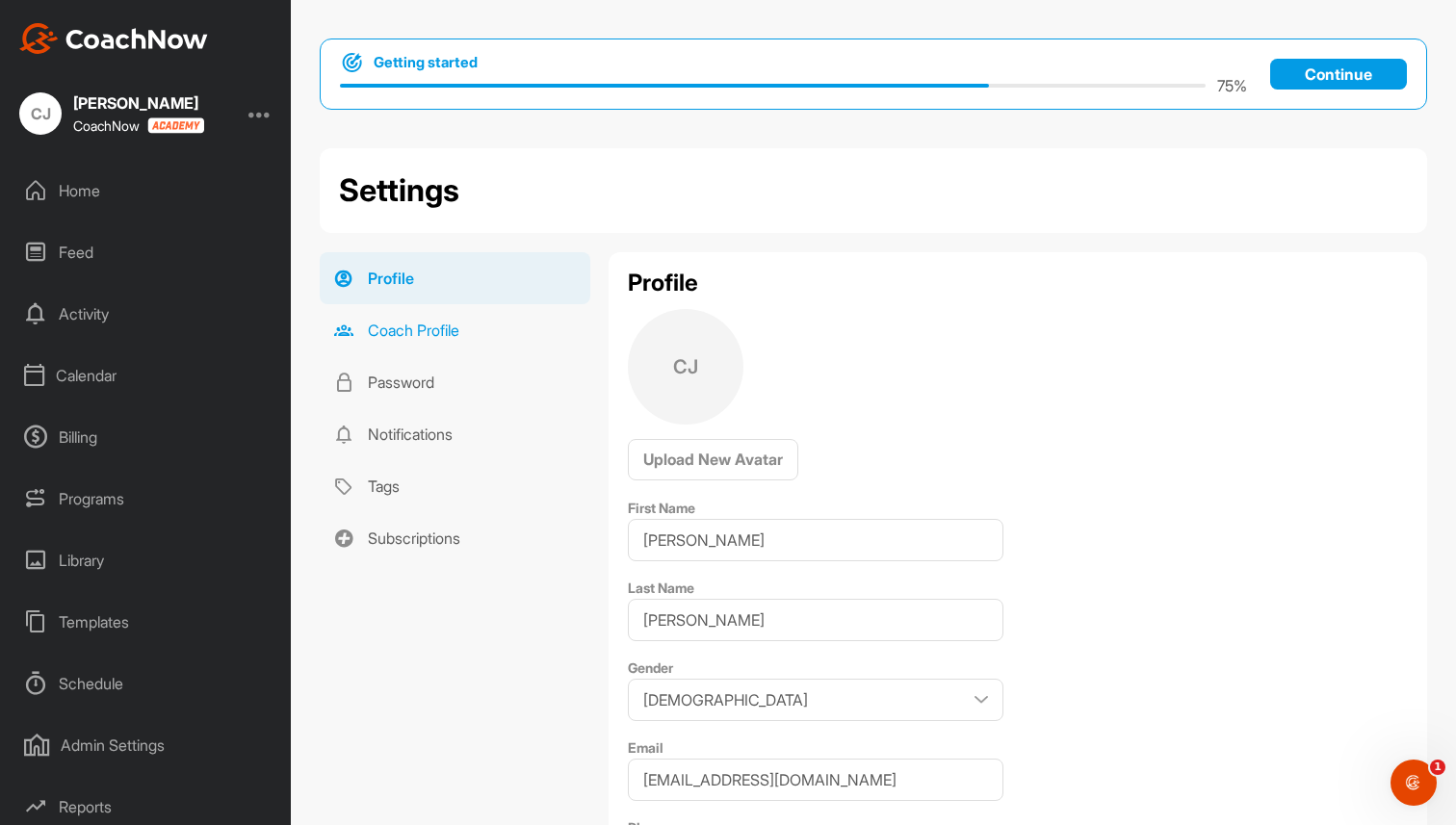
click at [413, 329] on link "Coach Profile" at bounding box center [454, 330] width 270 height 52
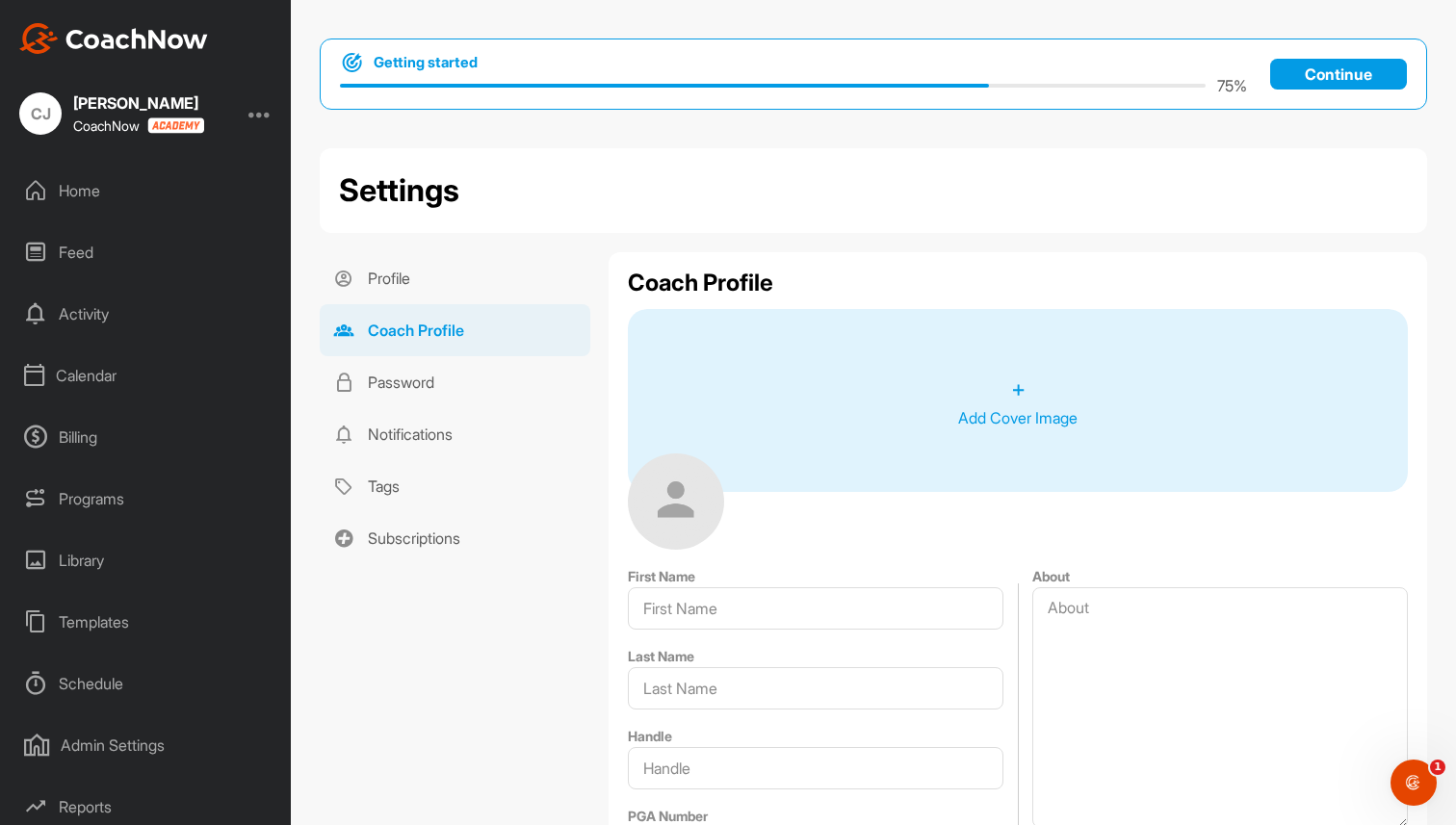
type input "[PERSON_NAME]"
click at [101, 619] on div "Templates" at bounding box center [146, 621] width 271 height 48
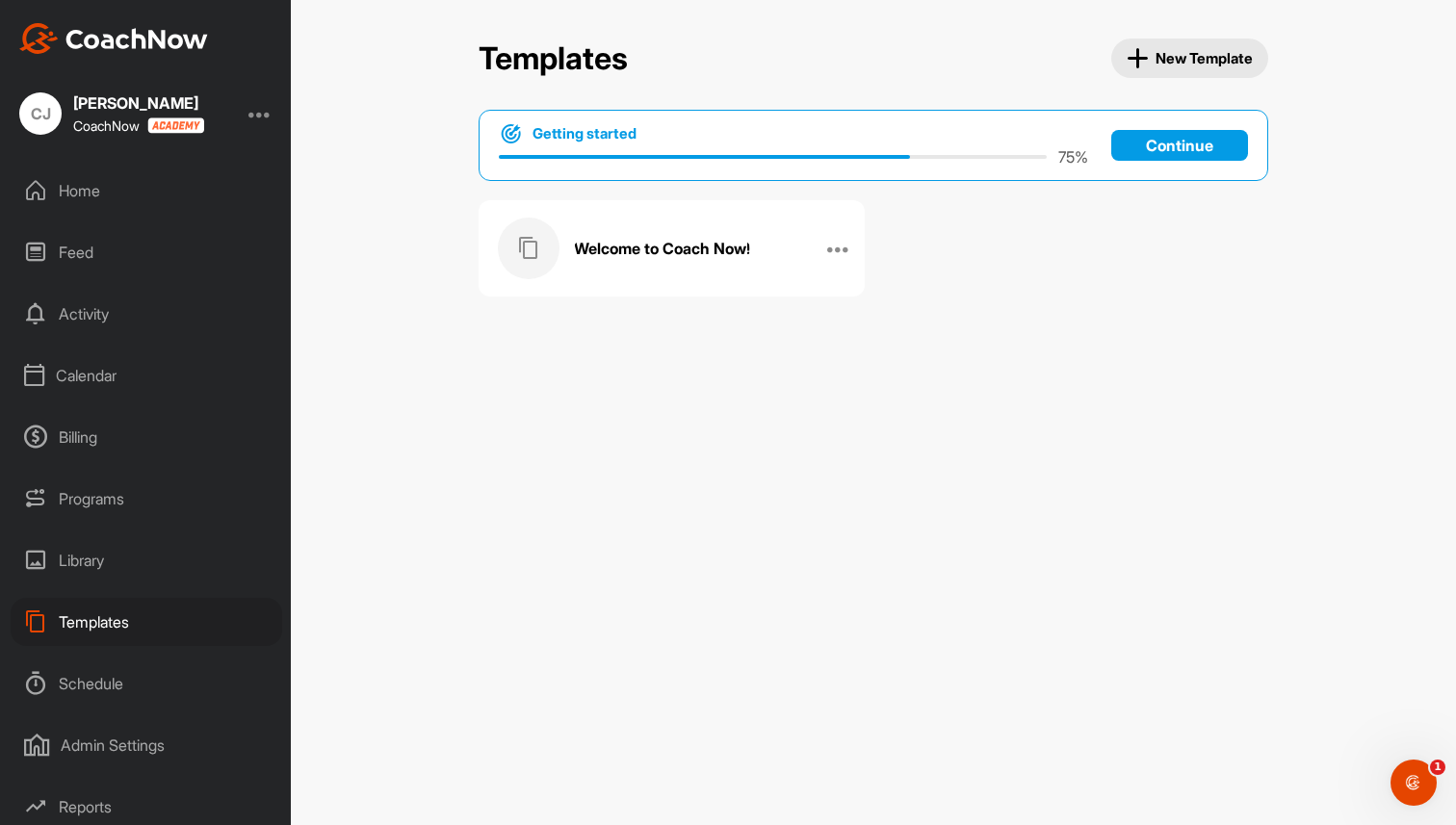
click at [631, 255] on h3 "Welcome to Coach Now!" at bounding box center [662, 249] width 176 height 21
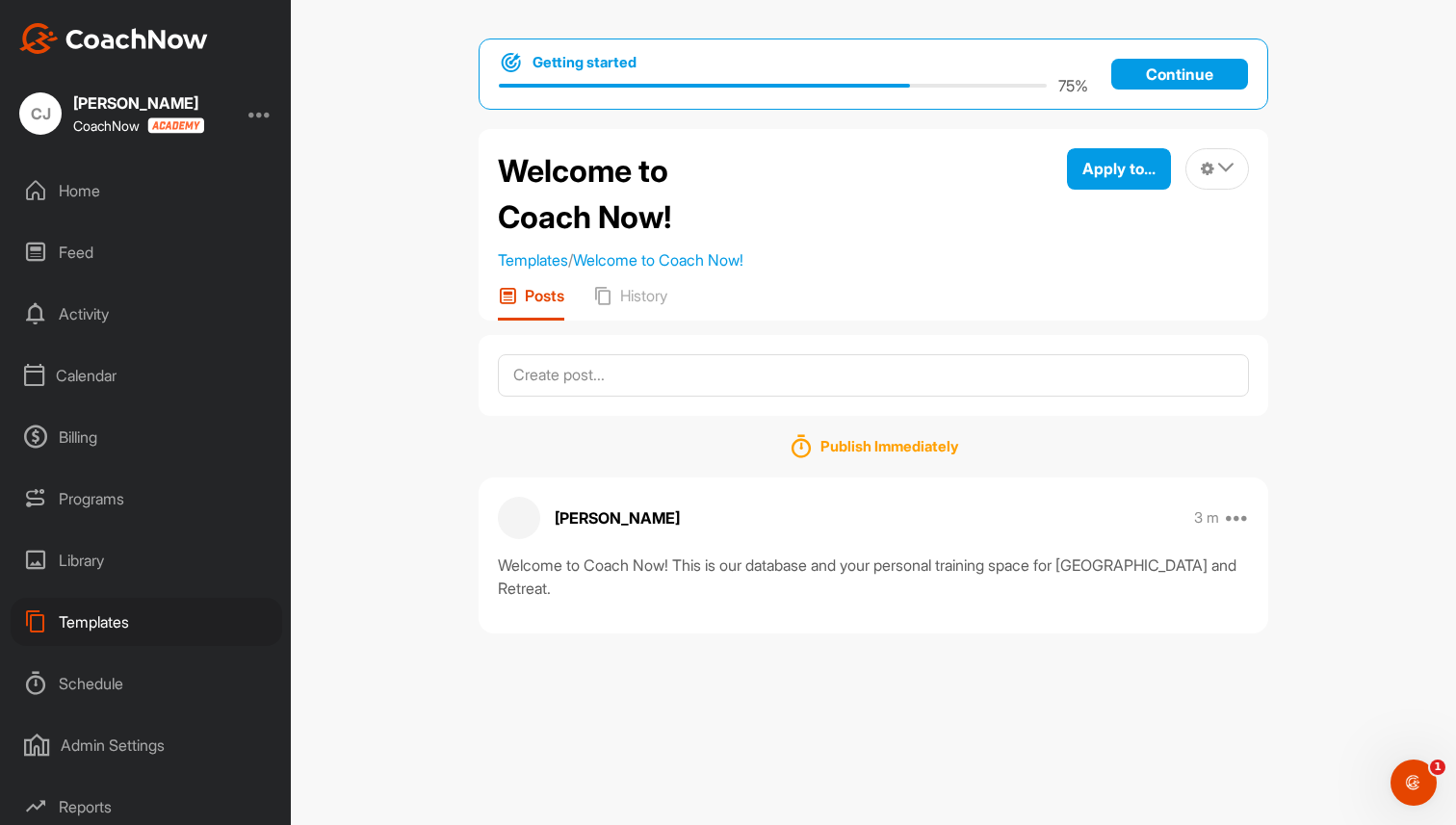
click at [101, 189] on div "Home" at bounding box center [146, 190] width 271 height 48
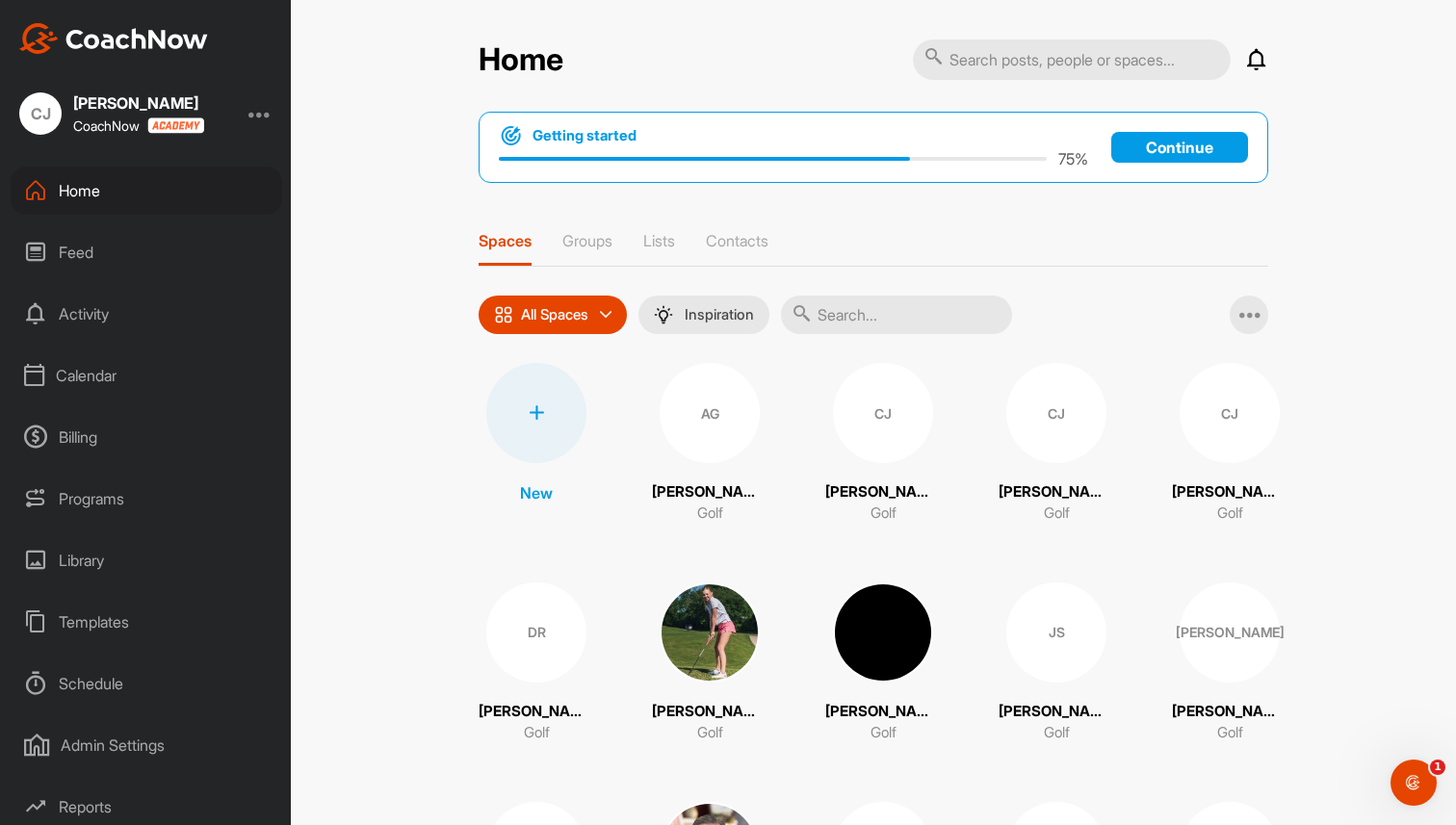
click at [83, 422] on div "Billing" at bounding box center [146, 436] width 271 height 48
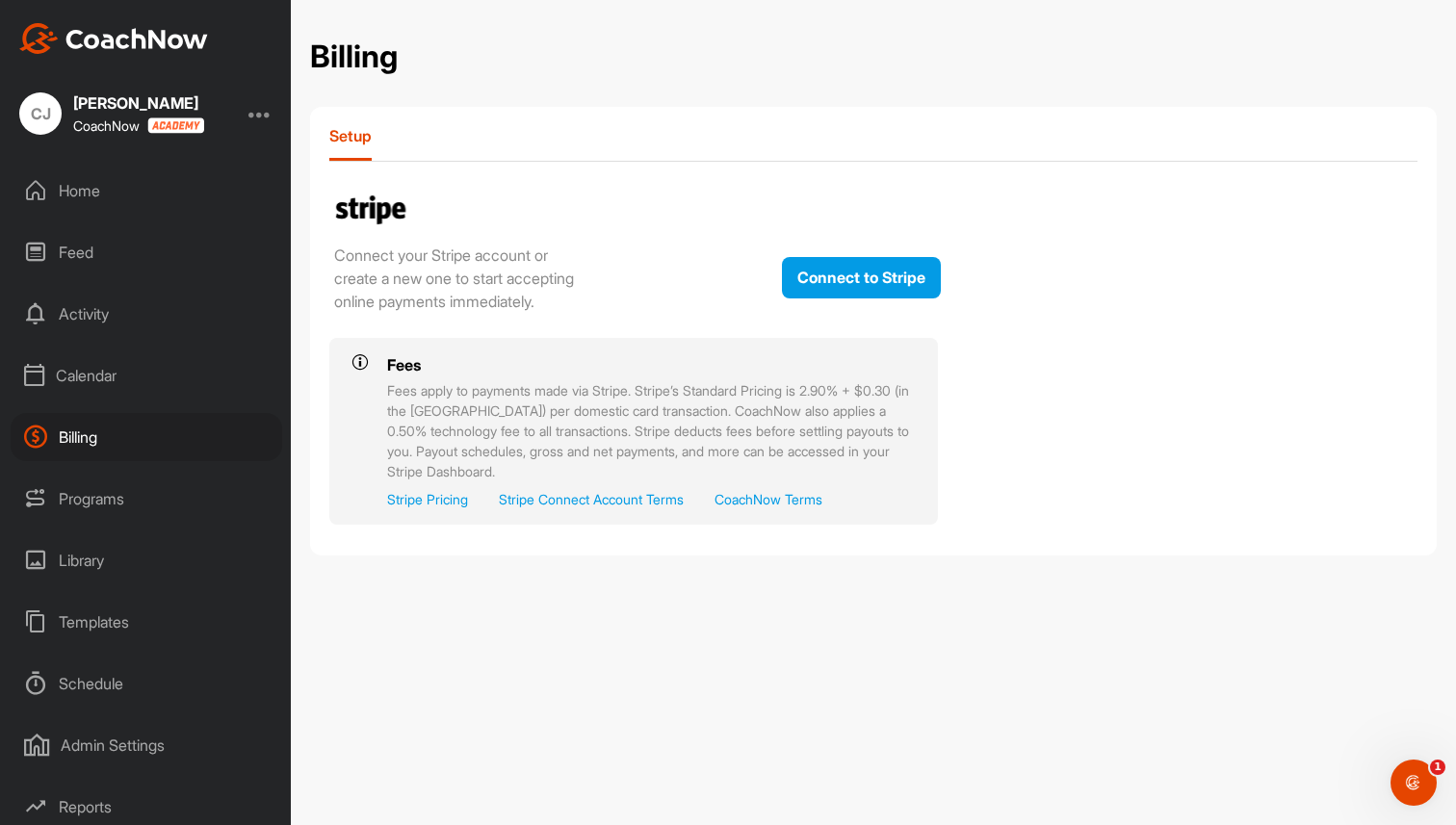
click at [99, 478] on div "Programs" at bounding box center [146, 498] width 271 height 48
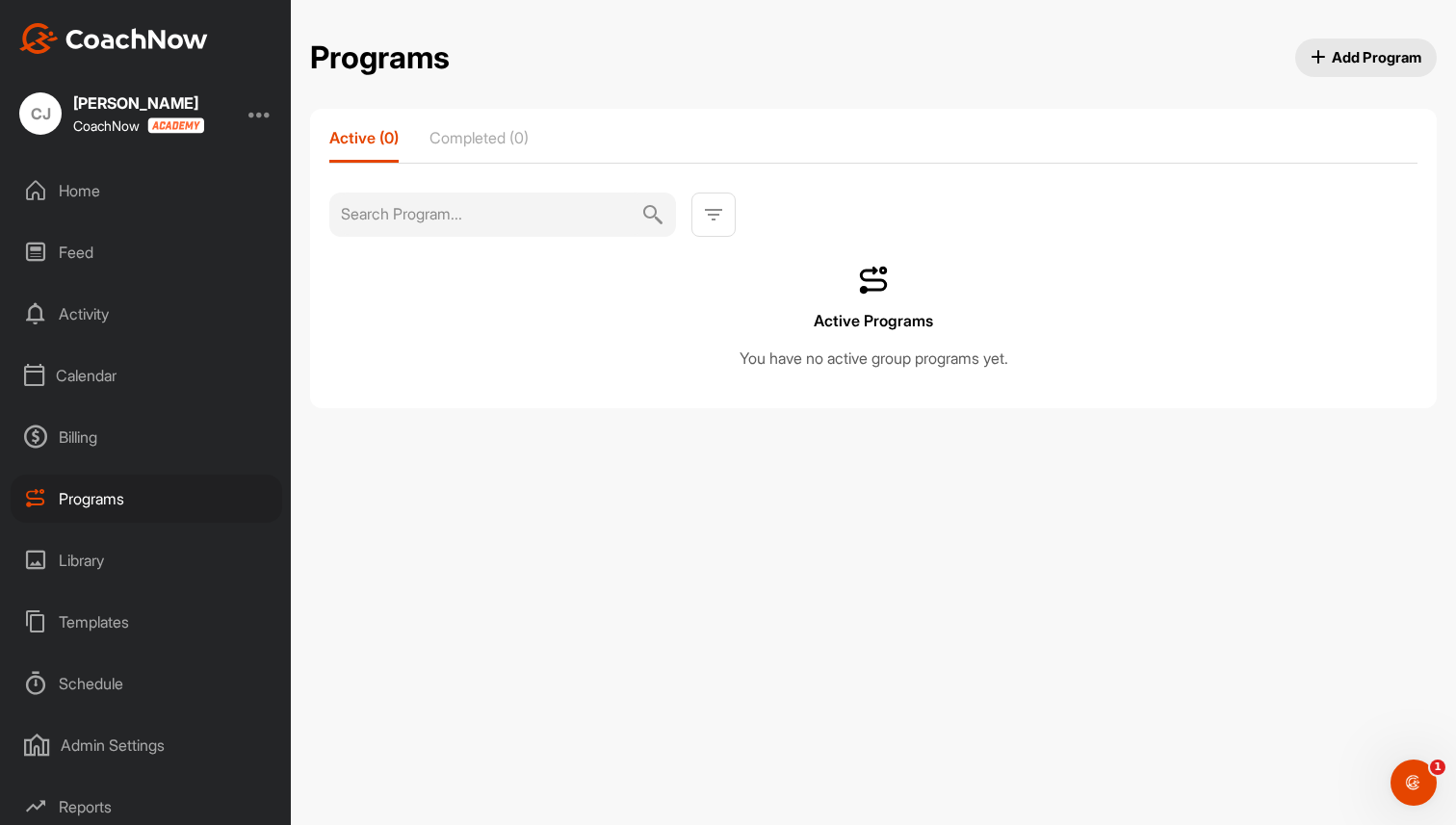
click at [112, 374] on div "Calendar" at bounding box center [146, 375] width 271 height 48
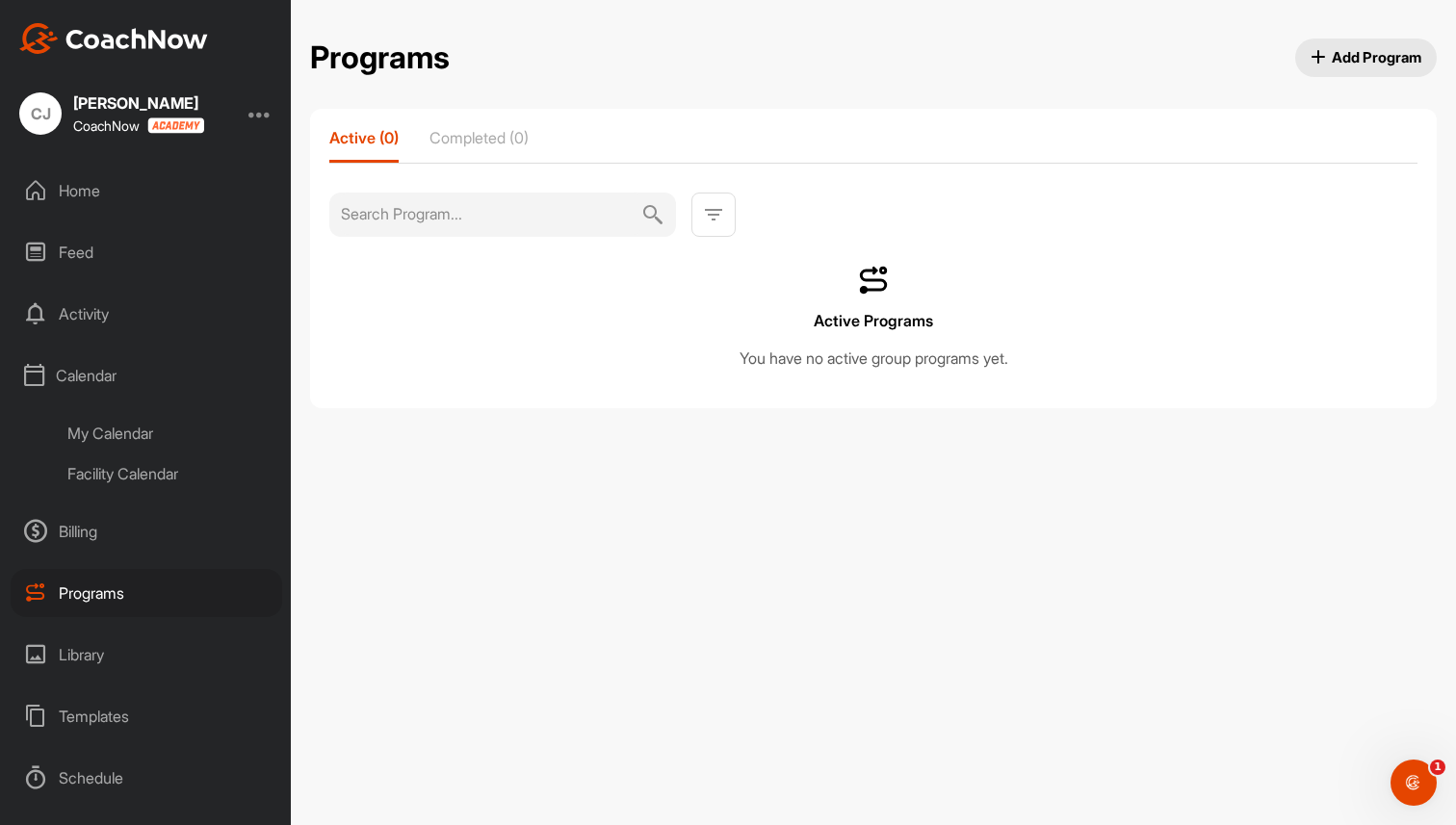
click at [112, 374] on div "Calendar" at bounding box center [146, 375] width 271 height 48
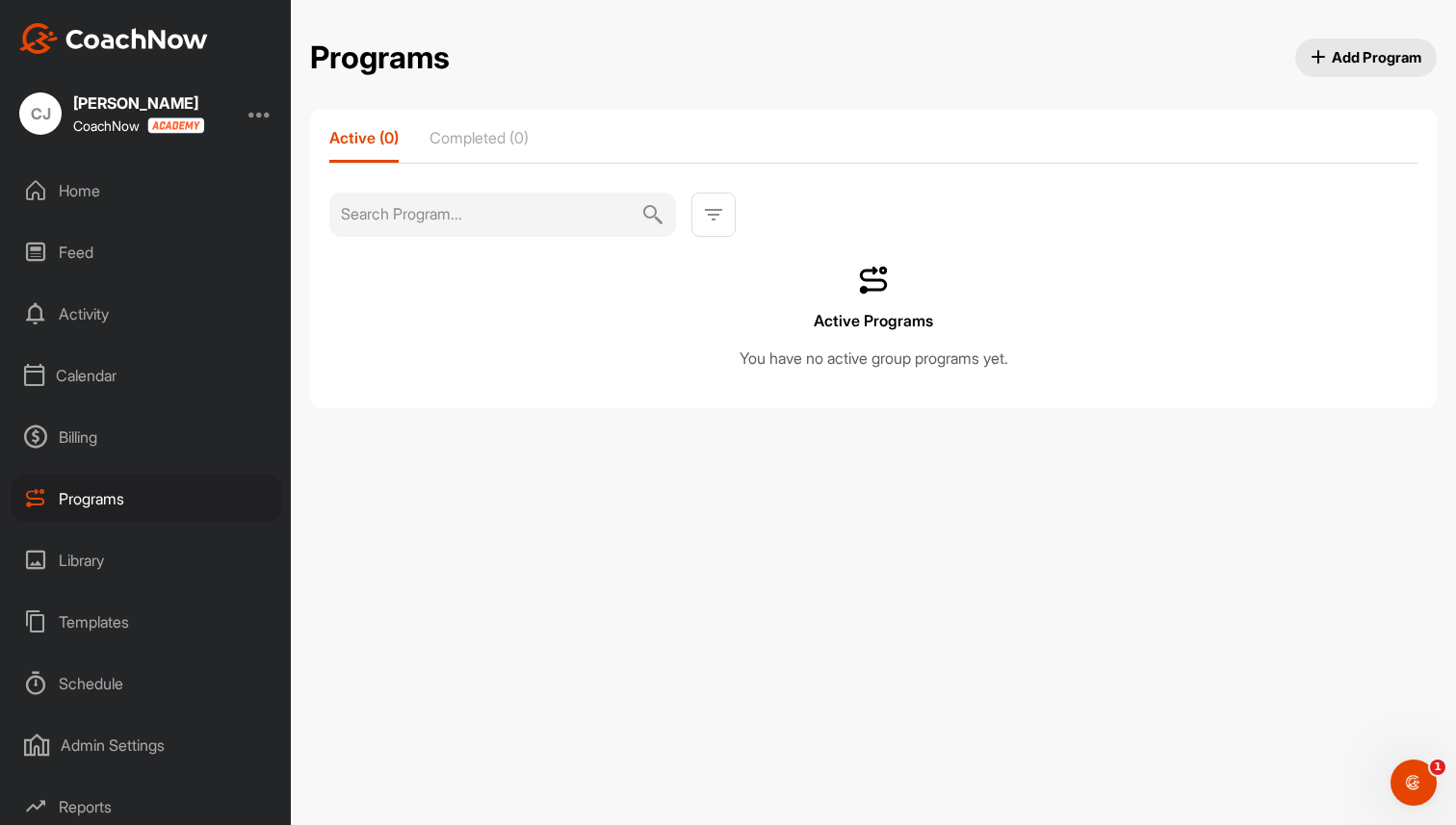
click at [75, 441] on div "Billing" at bounding box center [146, 436] width 271 height 48
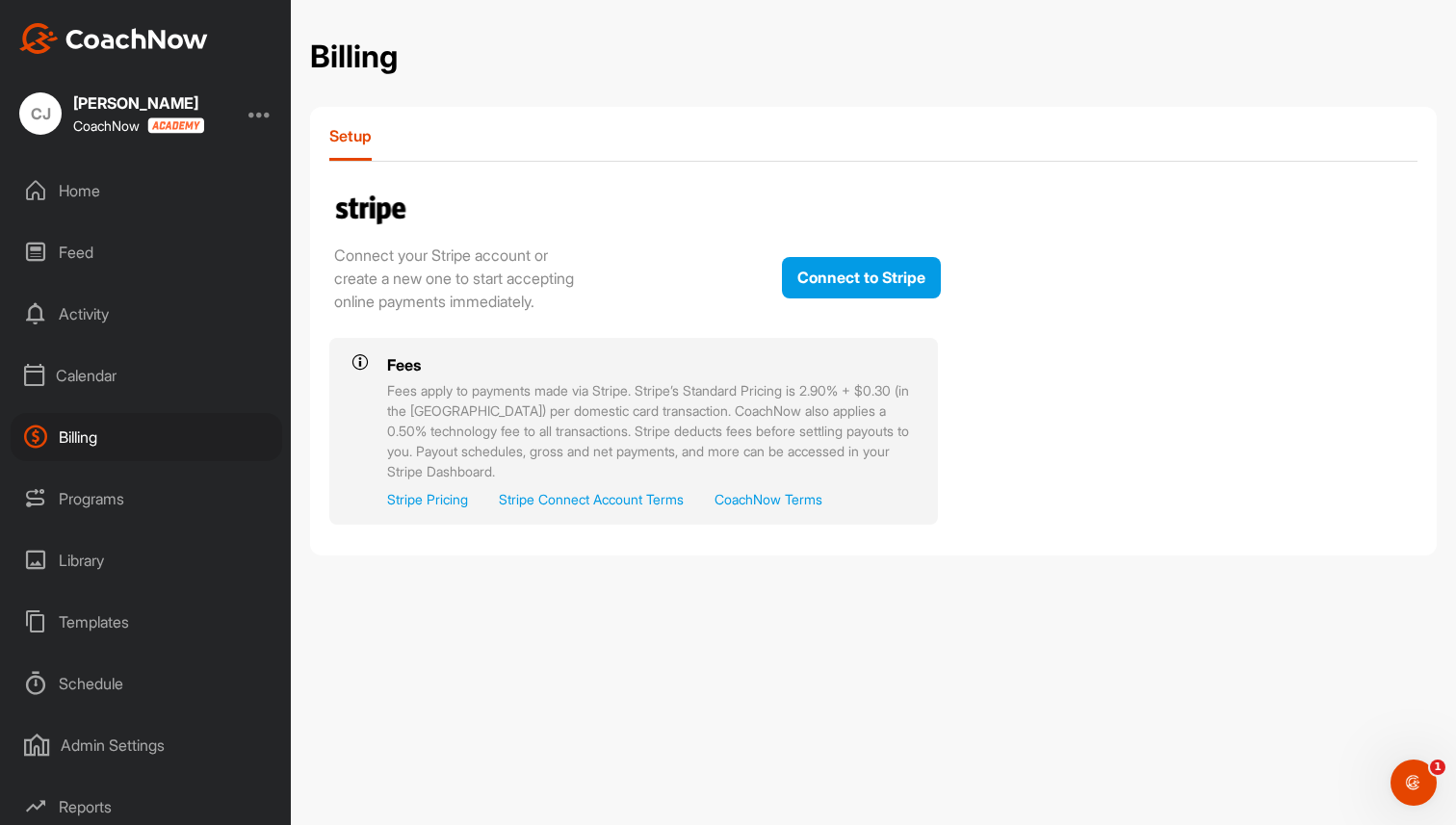
click at [92, 501] on div "Programs" at bounding box center [146, 498] width 271 height 48
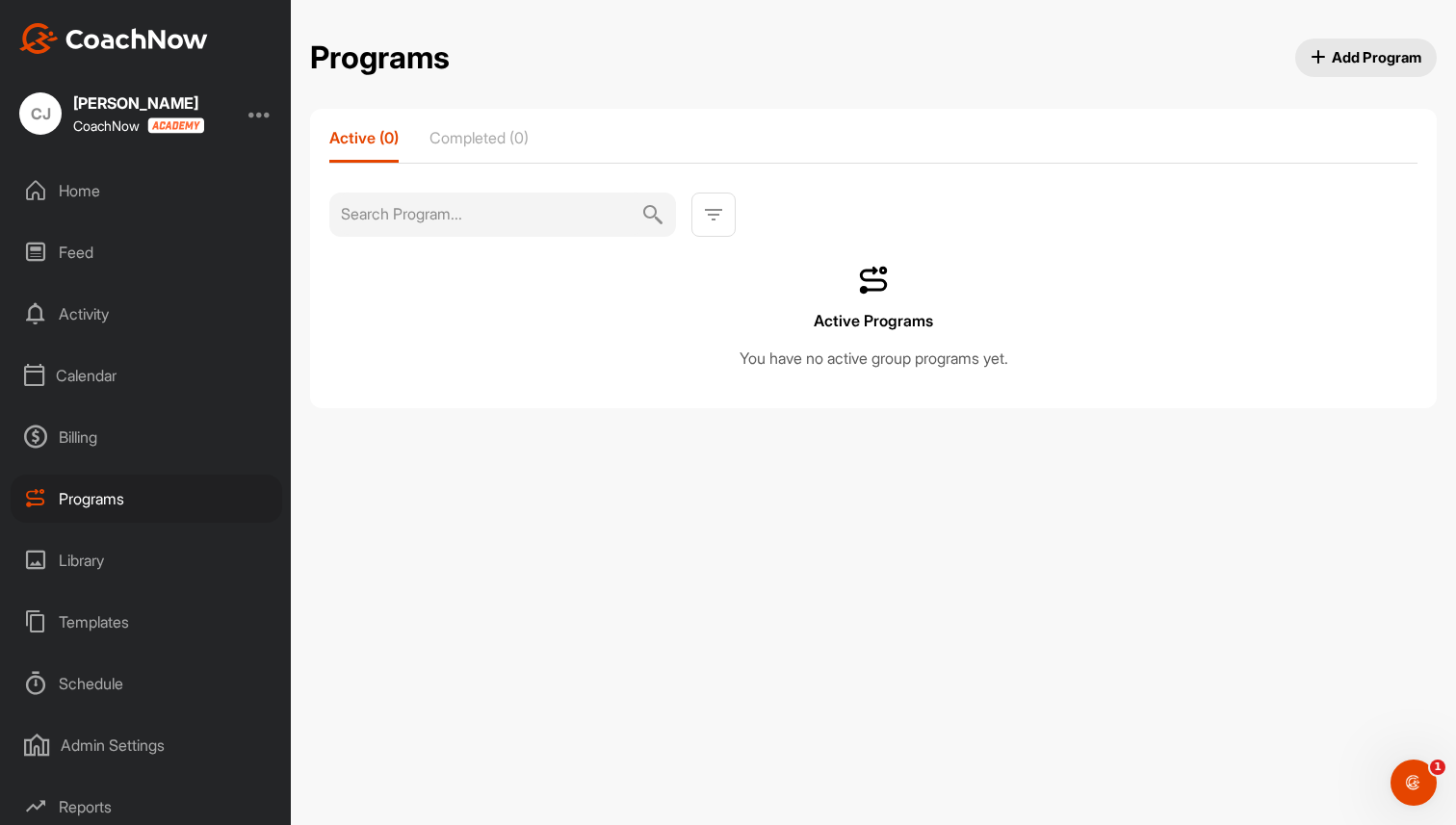
click at [1343, 57] on span "Add Program" at bounding box center [1366, 57] width 112 height 21
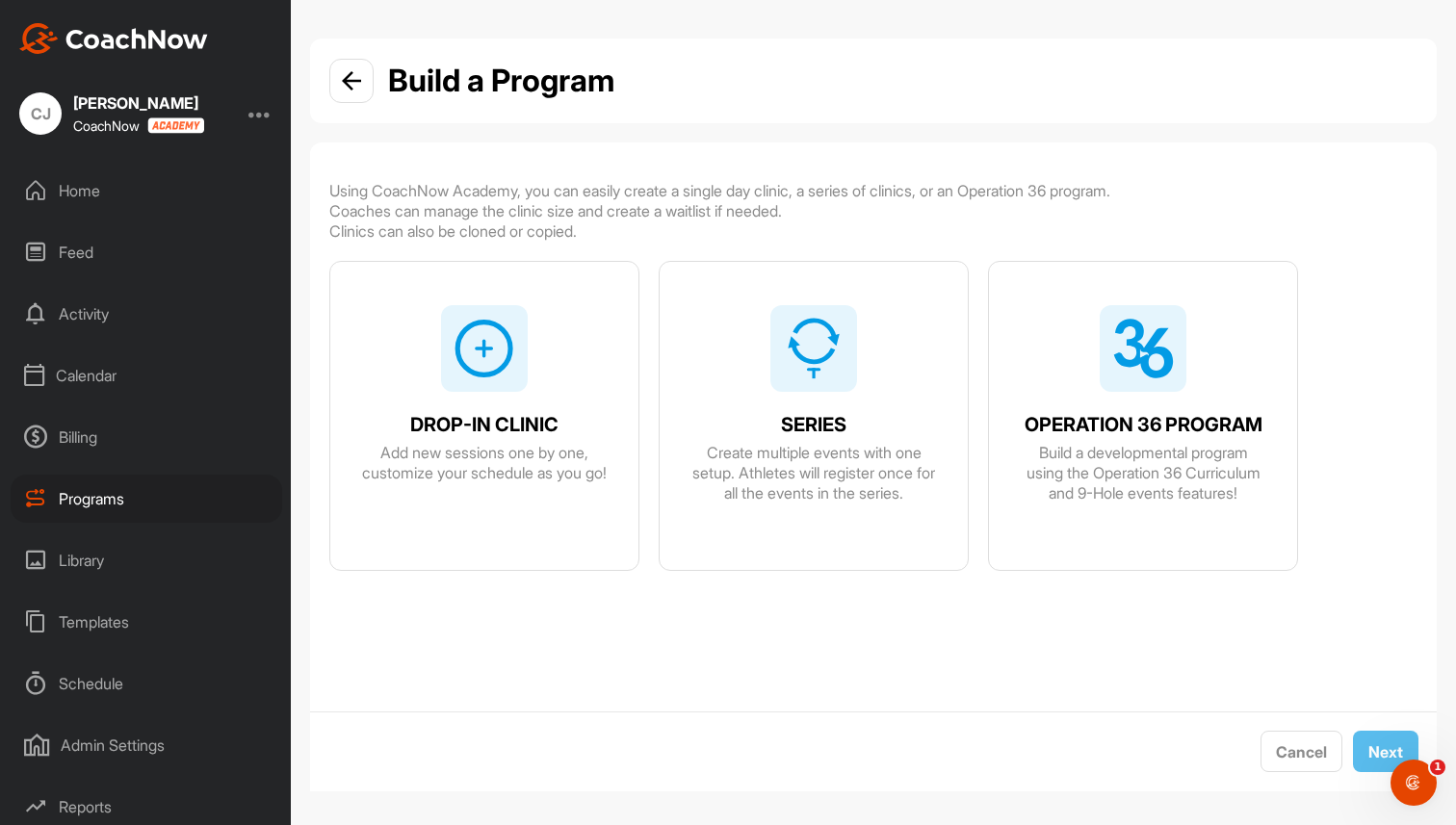
click at [1136, 408] on div "OPERATION 36 PROGRAM Build a developmental program using the Operation 36 Curri…" at bounding box center [1143, 451] width 308 height 104
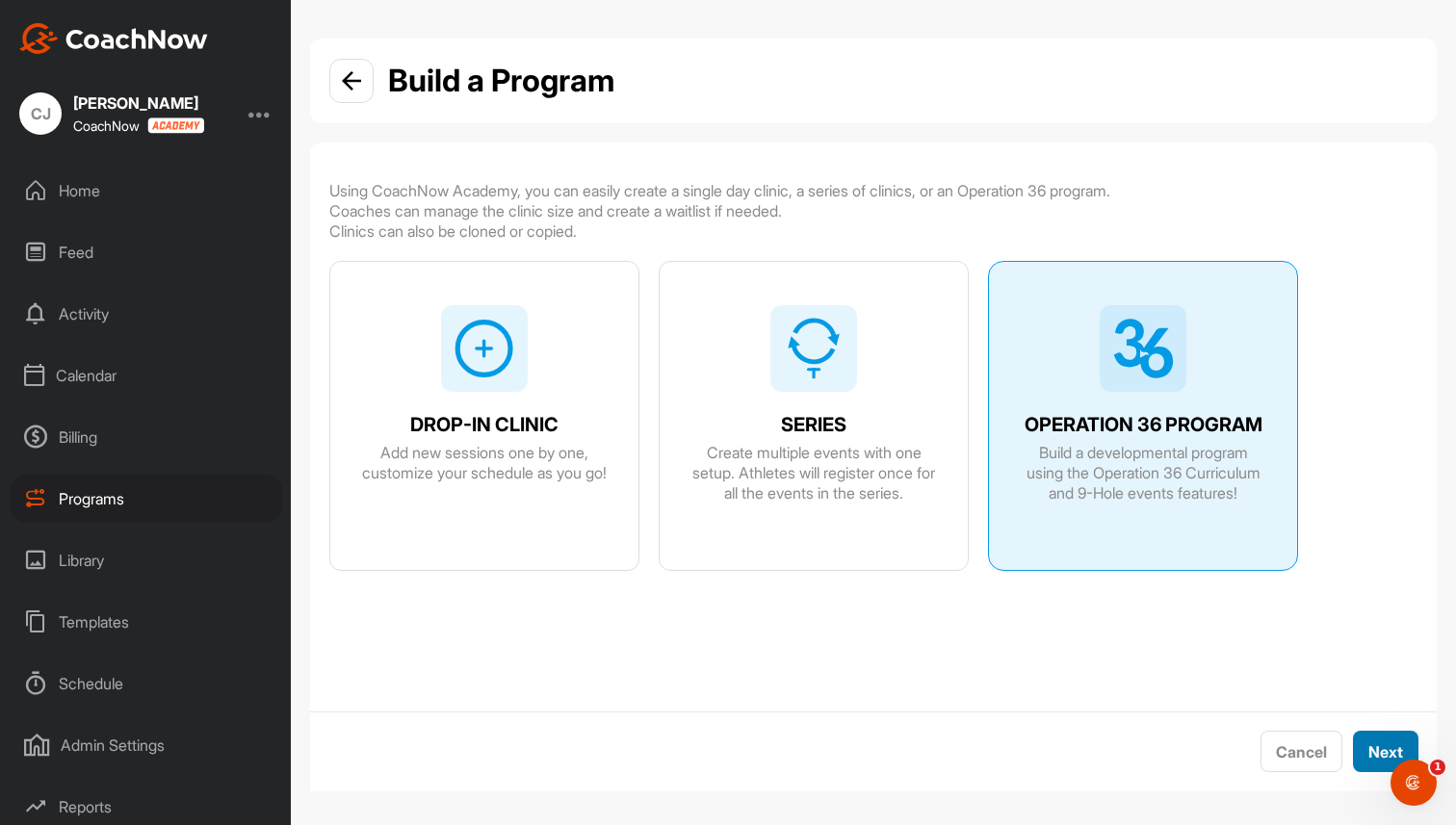
click at [1365, 740] on button "Next" at bounding box center [1386, 751] width 66 height 41
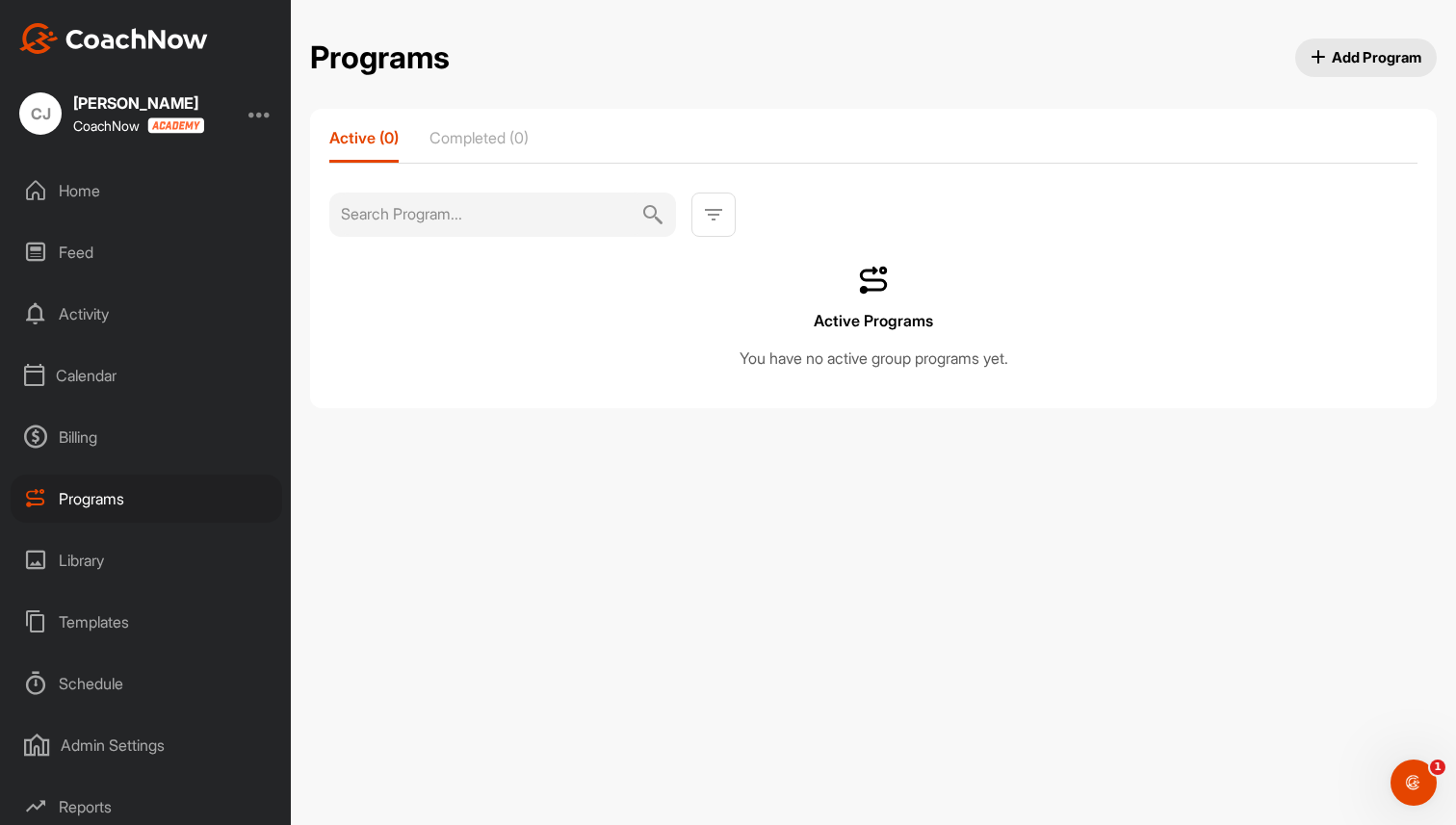
click at [1320, 68] on span "Add Program" at bounding box center [1366, 57] width 112 height 21
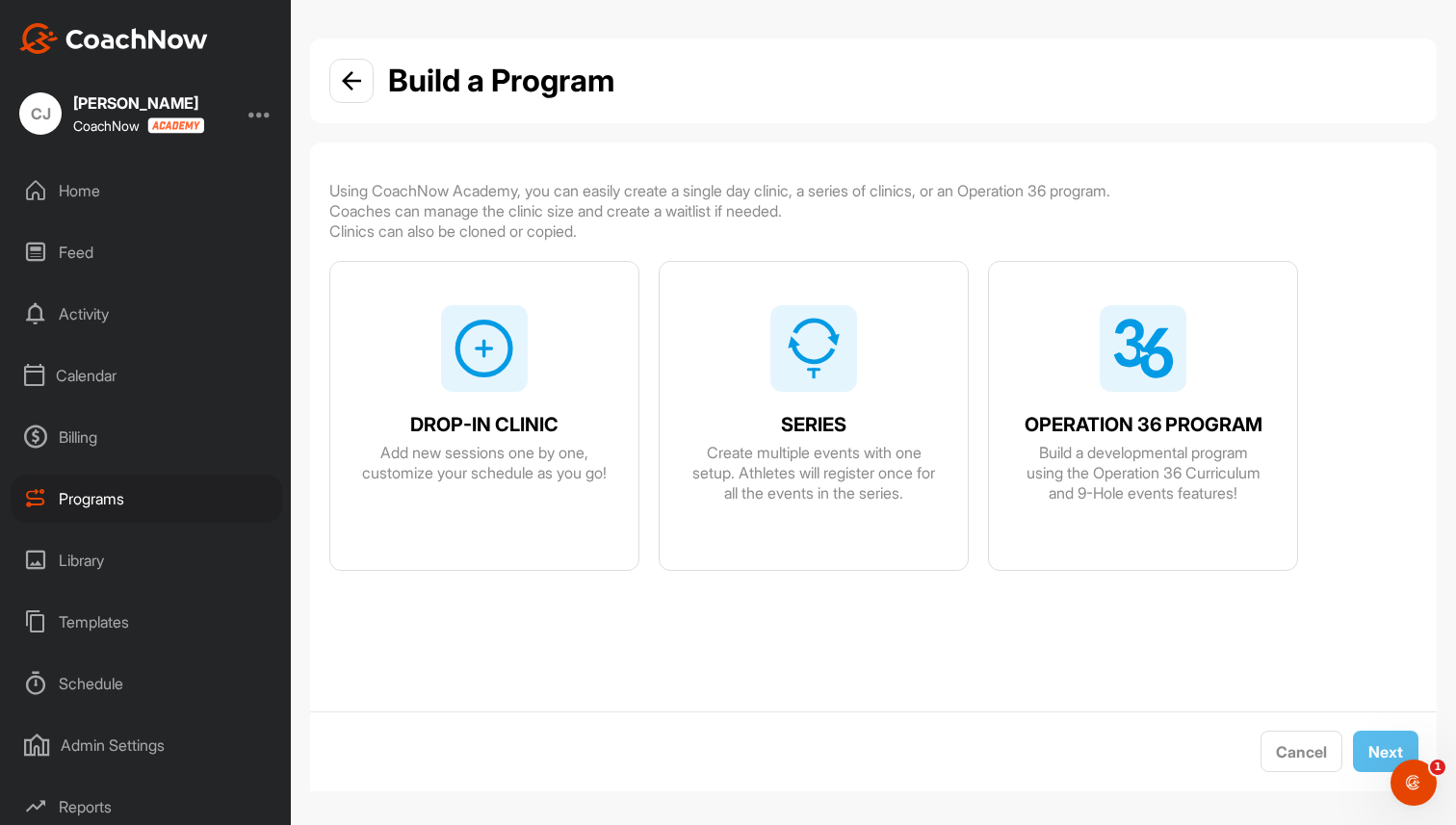
click at [541, 406] on div "DROP-IN CLINIC Add new sessions one by one, customize your schedule as you go!" at bounding box center [484, 441] width 308 height 84
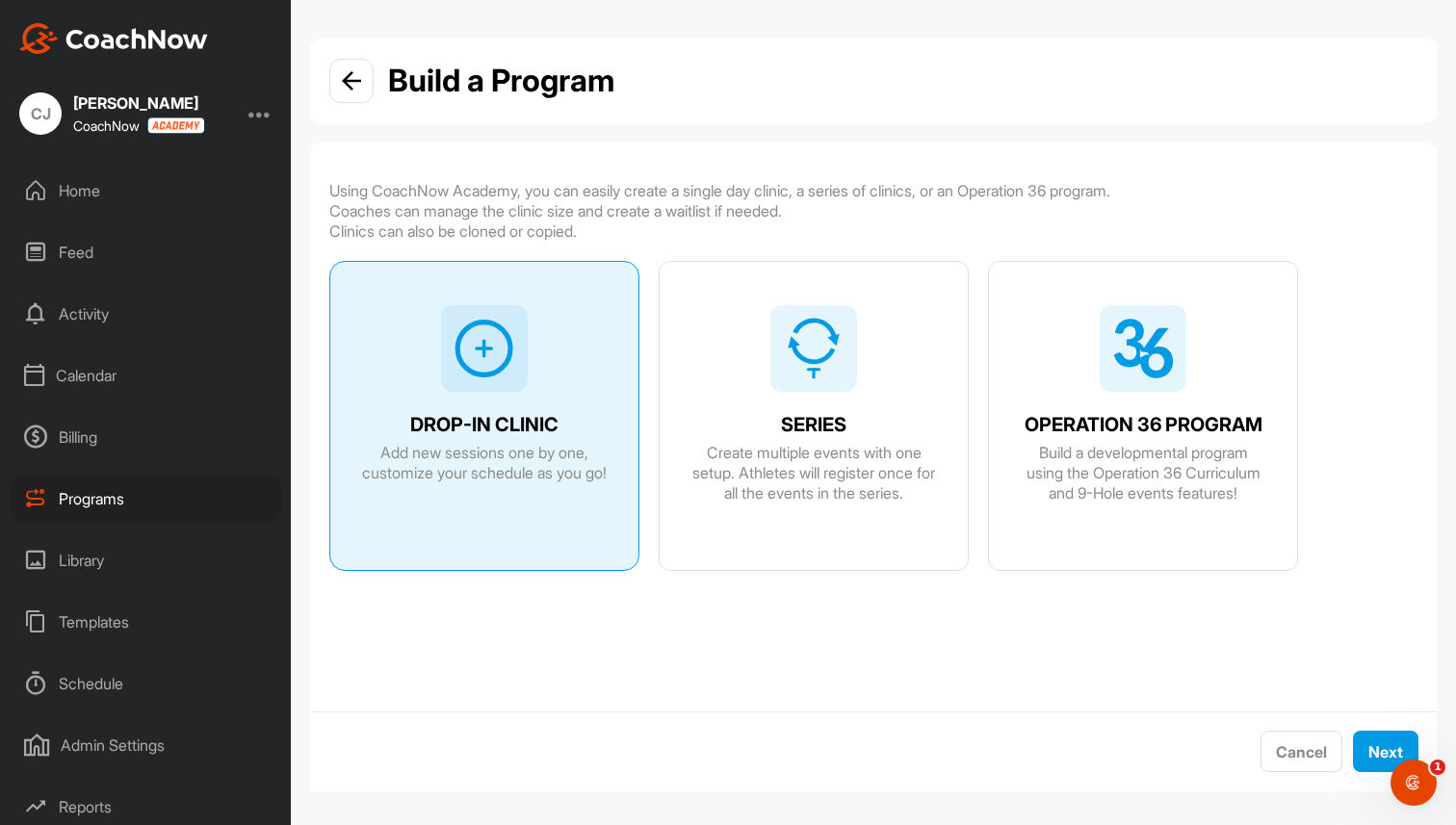
click at [815, 363] on img at bounding box center [814, 348] width 62 height 62
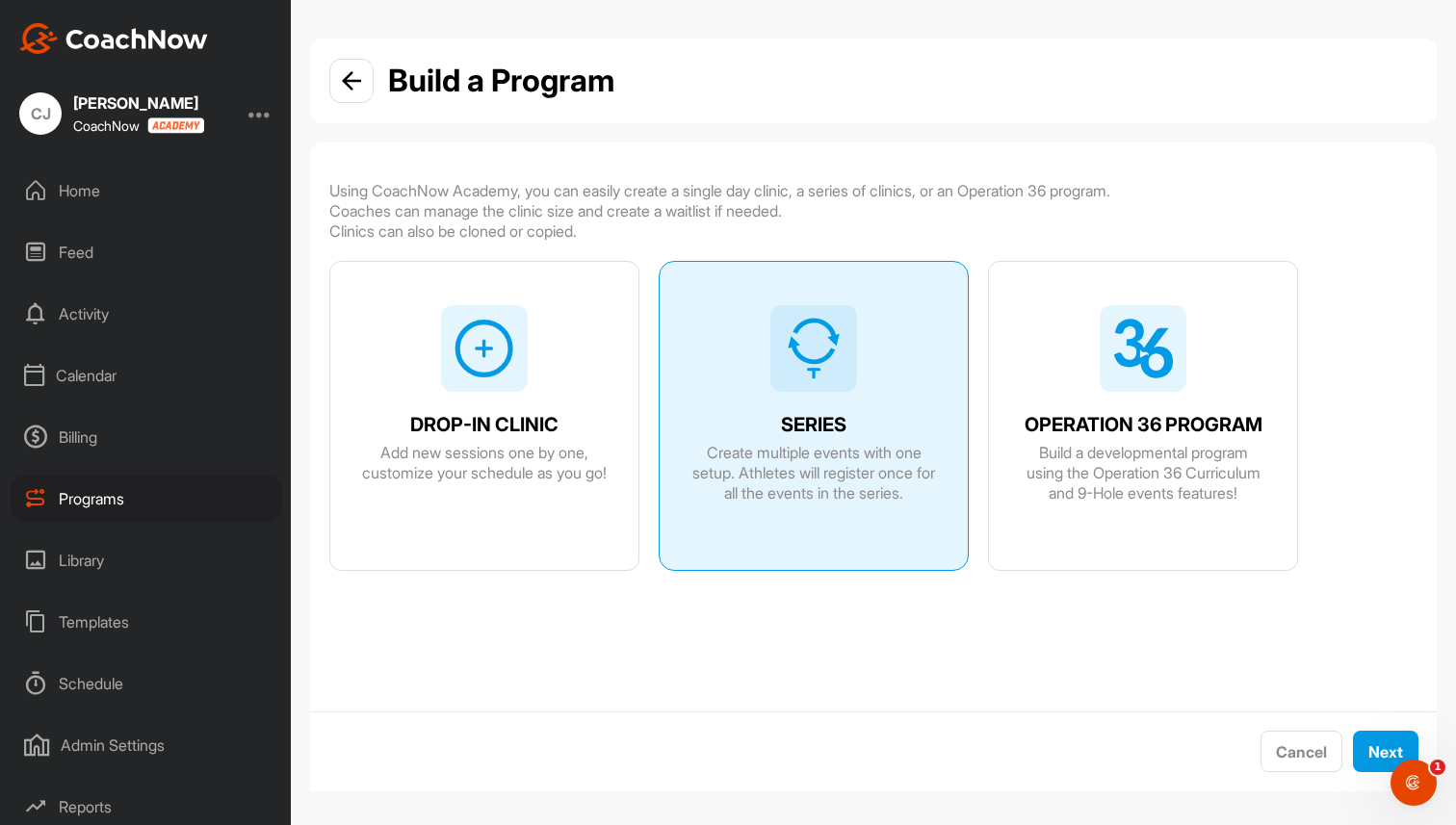
click at [543, 371] on div "DROP-IN CLINIC Add new sessions one by one, customize your schedule as you go!" at bounding box center [484, 436] width 308 height 351
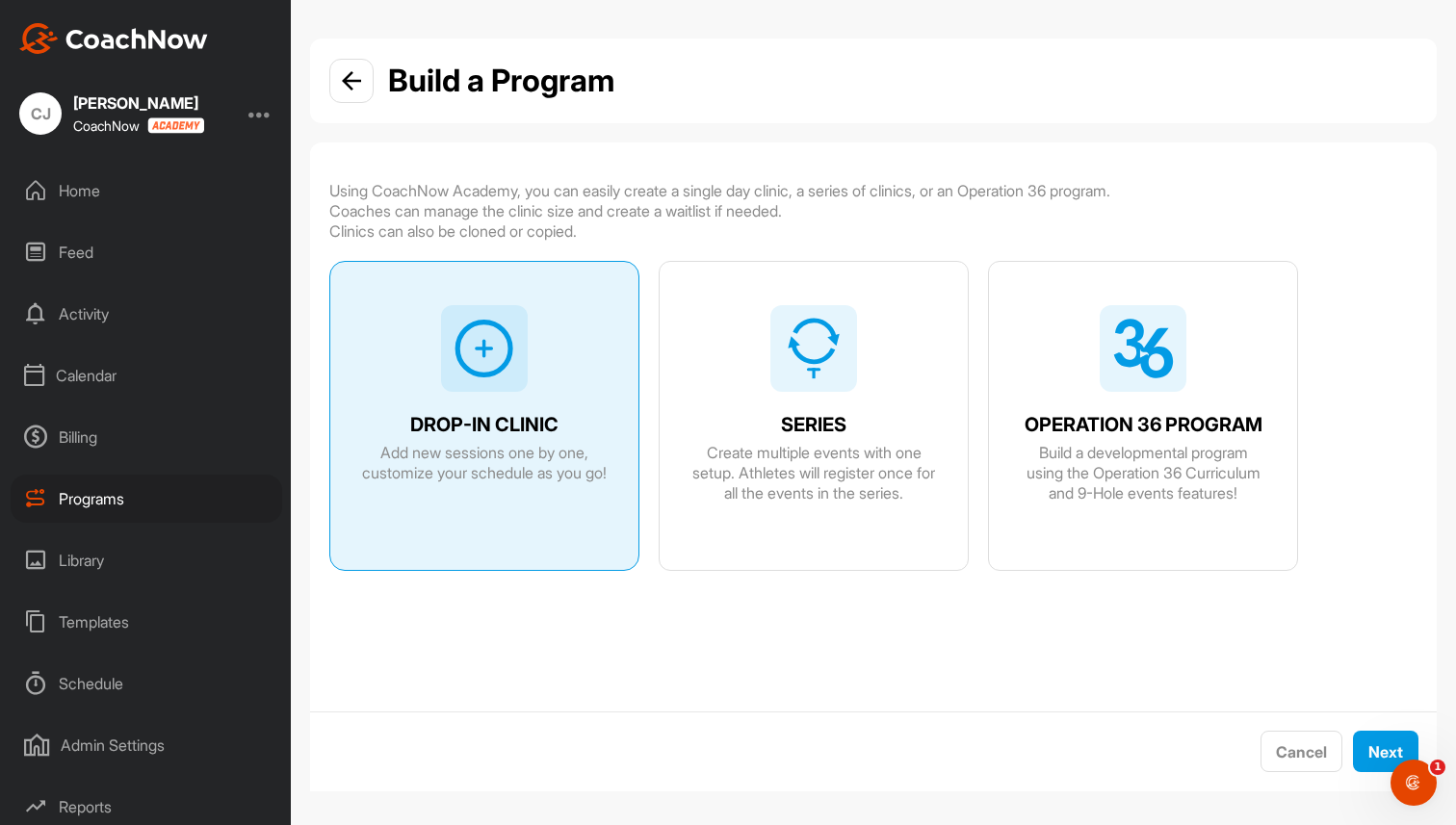
click at [352, 63] on div at bounding box center [351, 80] width 44 height 44
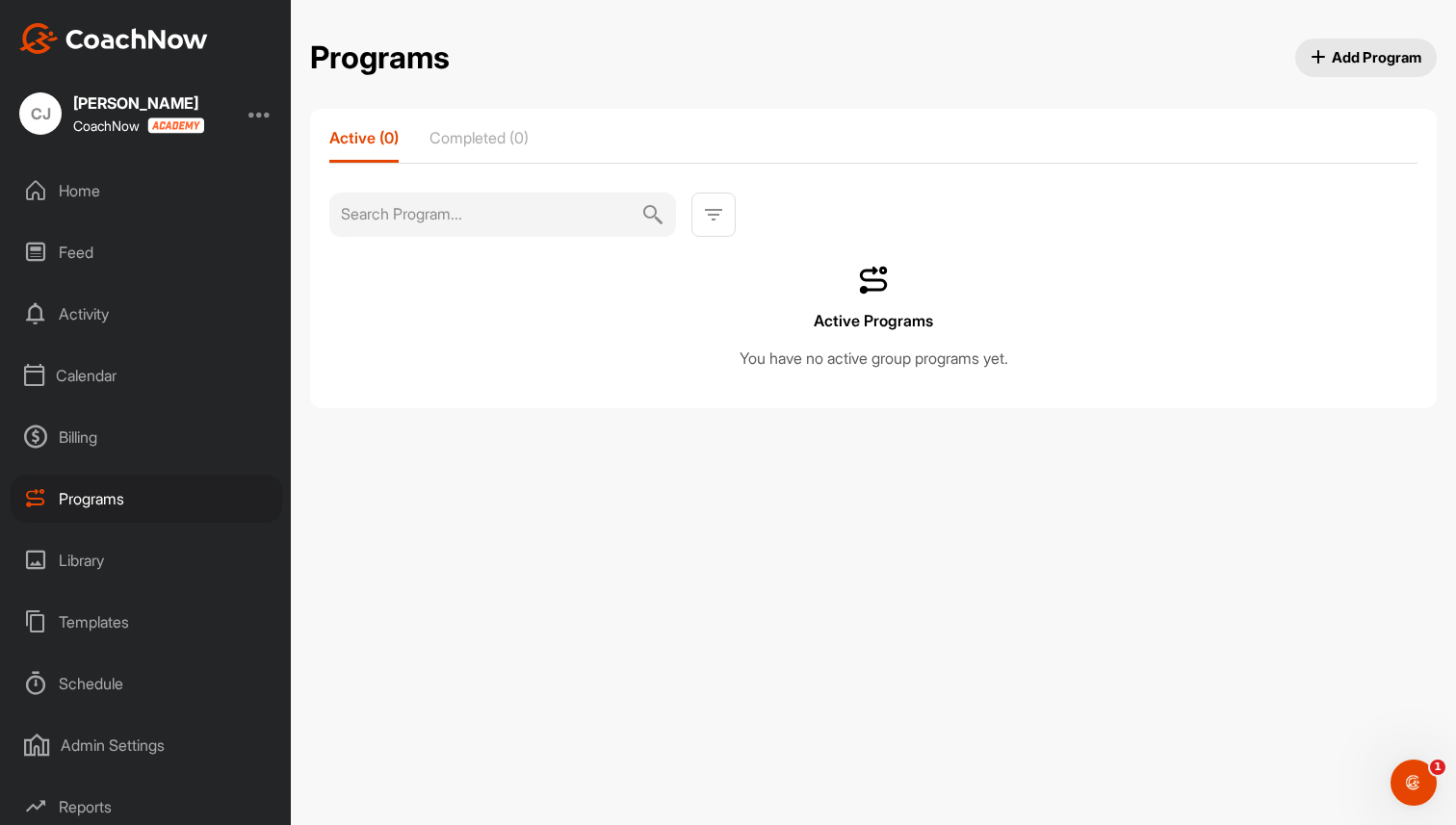
click at [98, 184] on div "Home" at bounding box center [146, 190] width 271 height 48
